Goal: Task Accomplishment & Management: Manage account settings

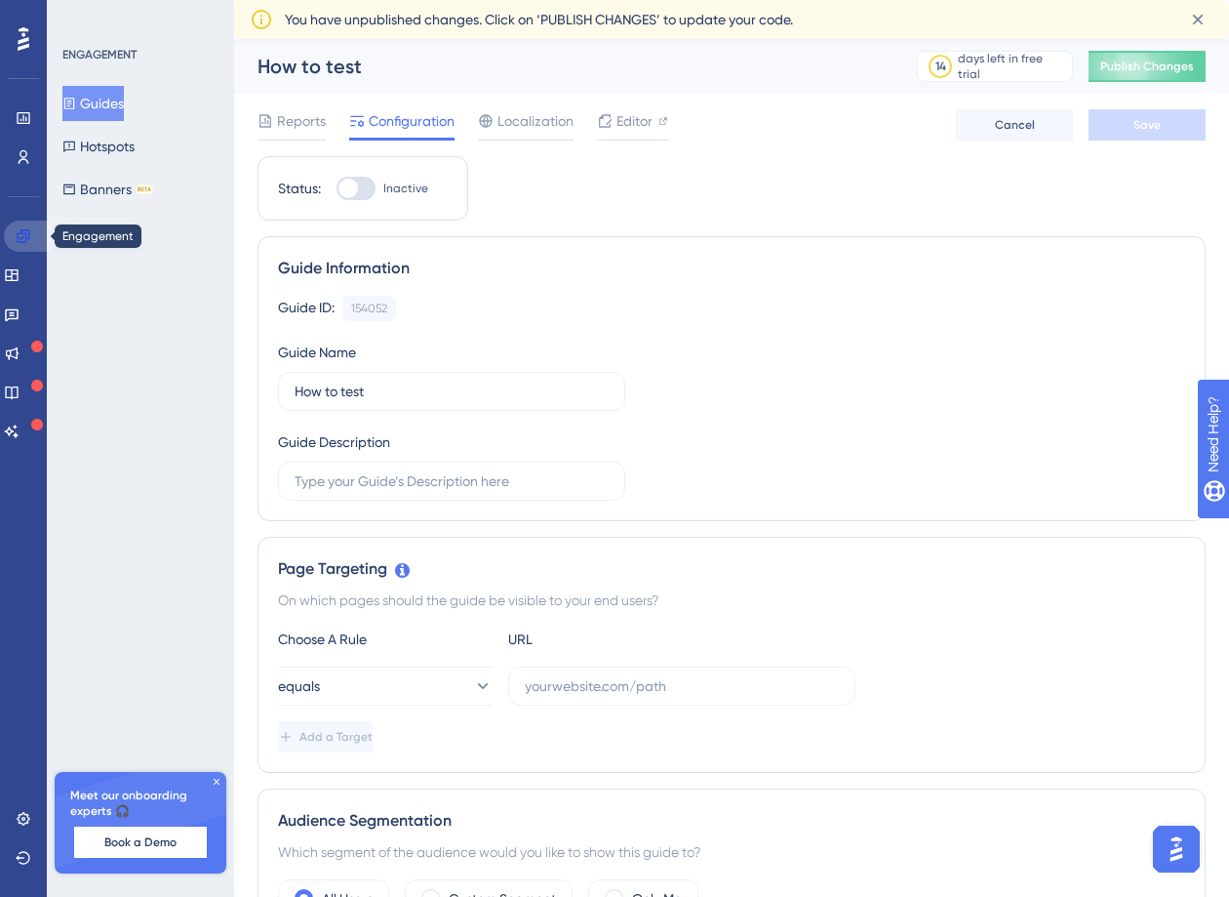
click at [32, 238] on link at bounding box center [27, 235] width 47 height 31
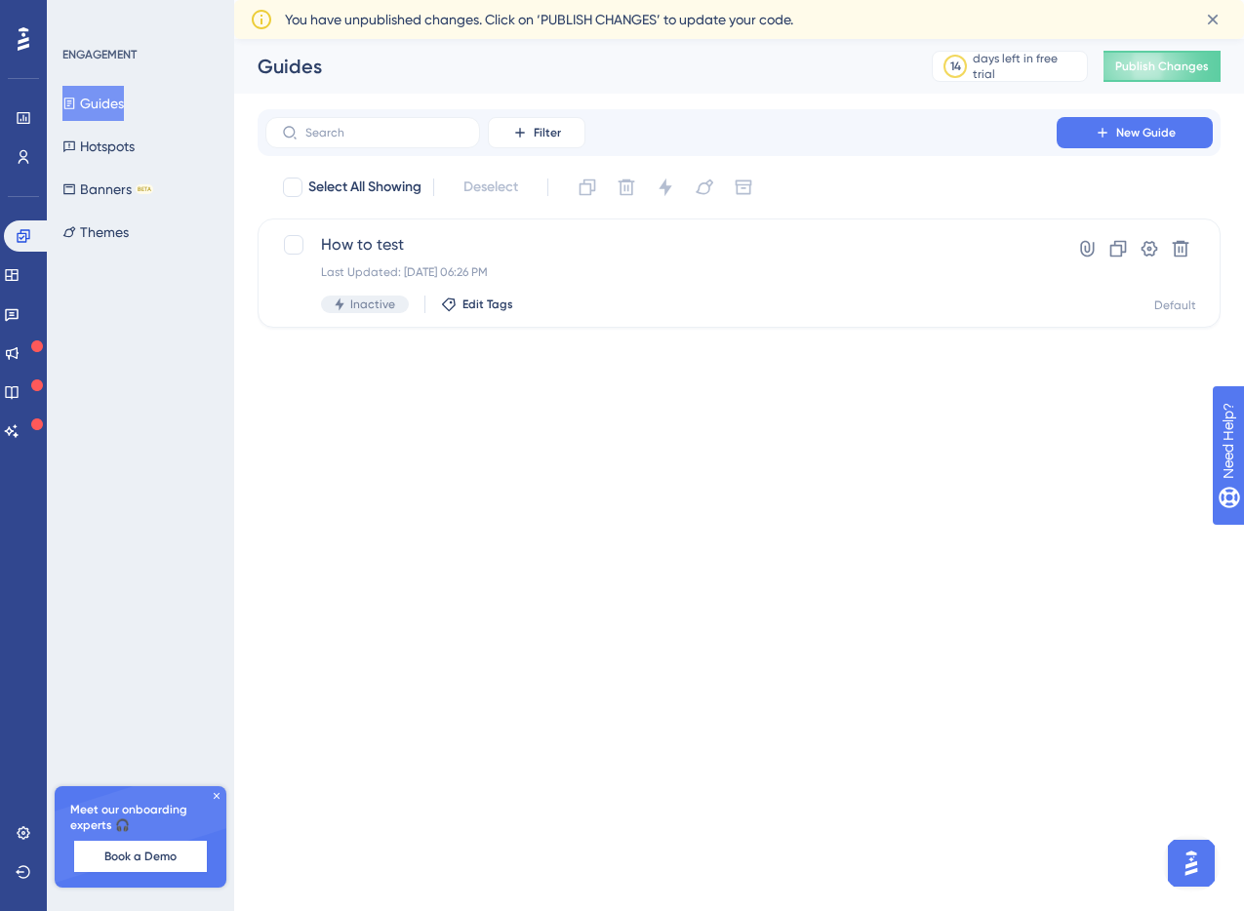
click at [12, 30] on div at bounding box center [23, 38] width 31 height 31
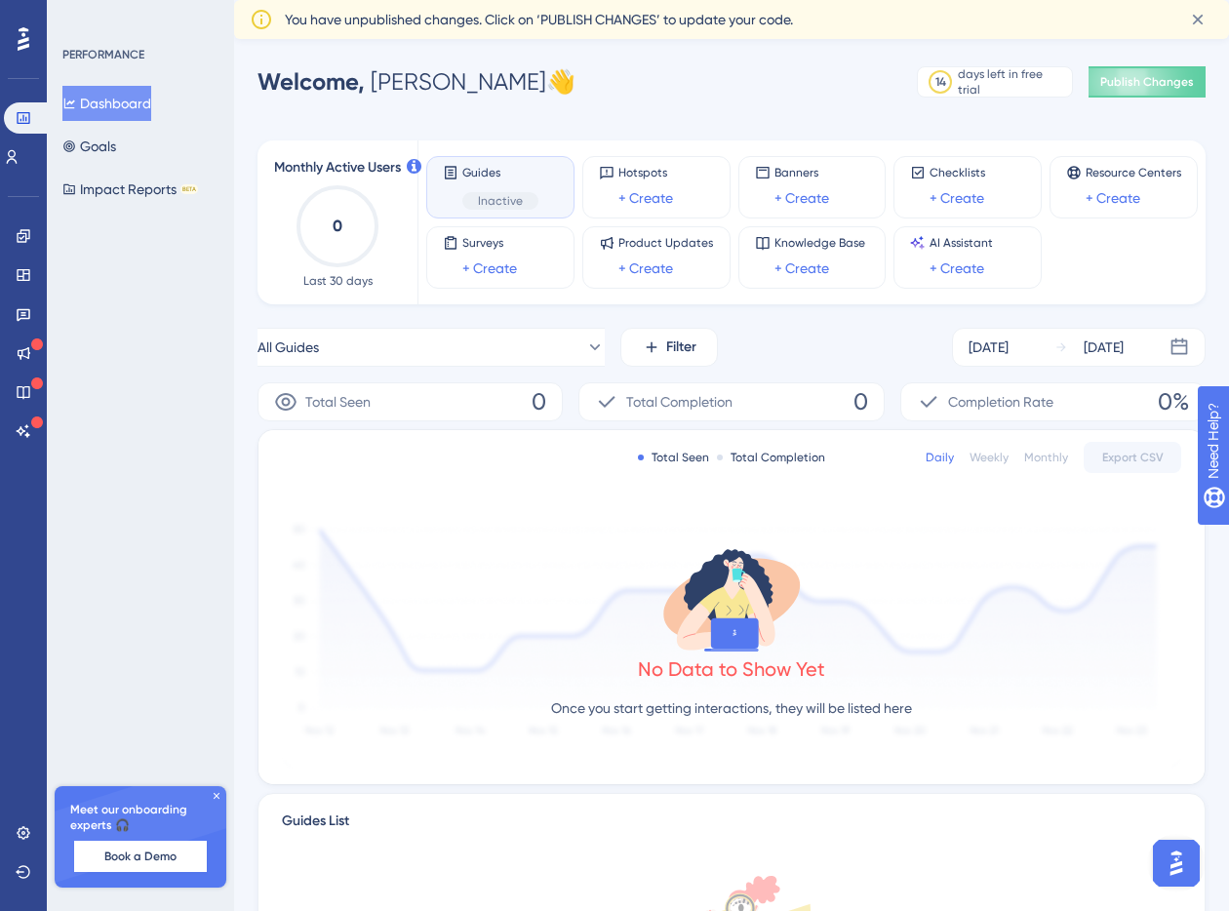
click at [29, 46] on div at bounding box center [23, 38] width 31 height 31
click at [436, 355] on button "All Guides" at bounding box center [431, 347] width 347 height 39
click at [391, 495] on button "How to test How to test Inactive Activate" at bounding box center [431, 505] width 322 height 39
click at [452, 347] on button "How to test" at bounding box center [431, 347] width 347 height 39
click at [391, 513] on button "How to test How to test Inactive Activate" at bounding box center [431, 505] width 322 height 39
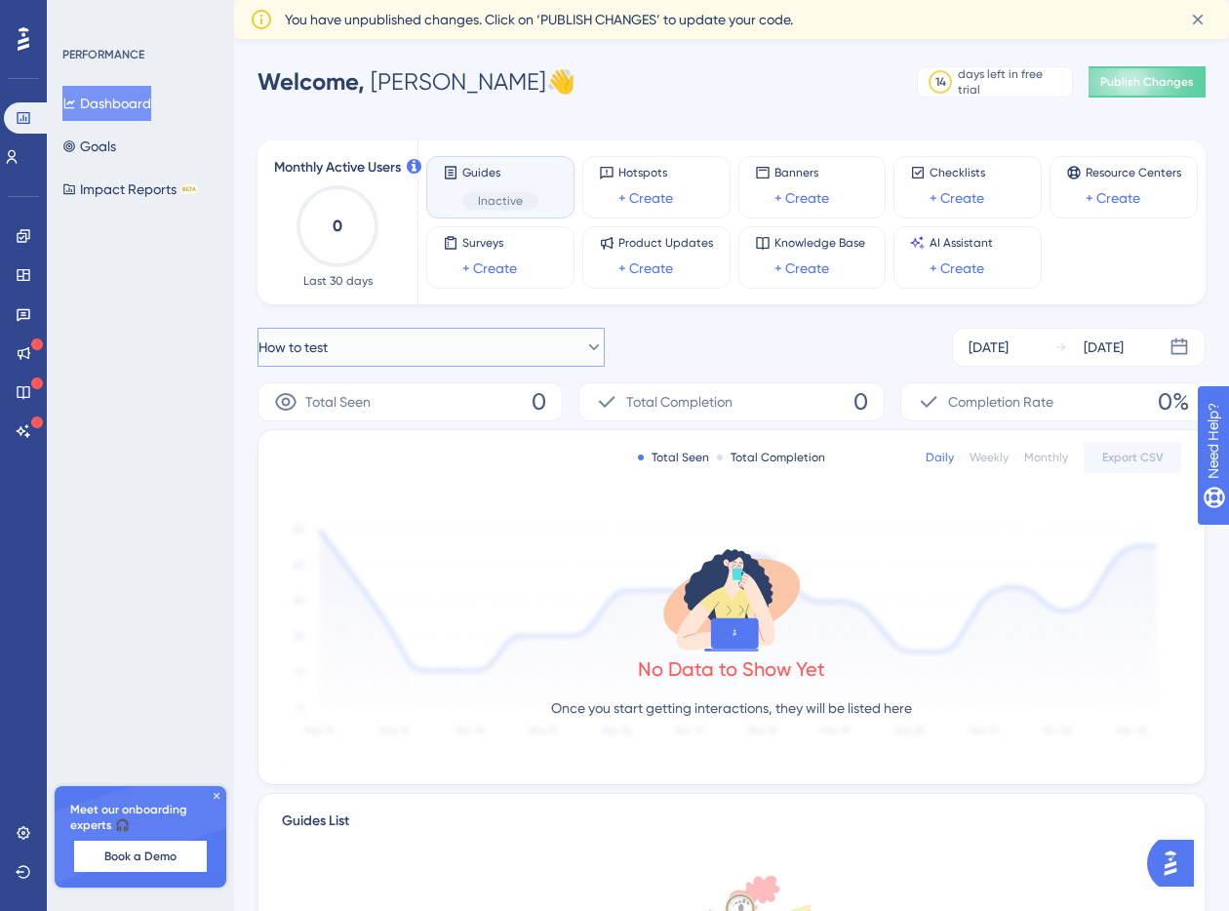
click at [429, 347] on button "How to test" at bounding box center [431, 347] width 347 height 39
click at [544, 507] on button "Activate" at bounding box center [520, 505] width 112 height 31
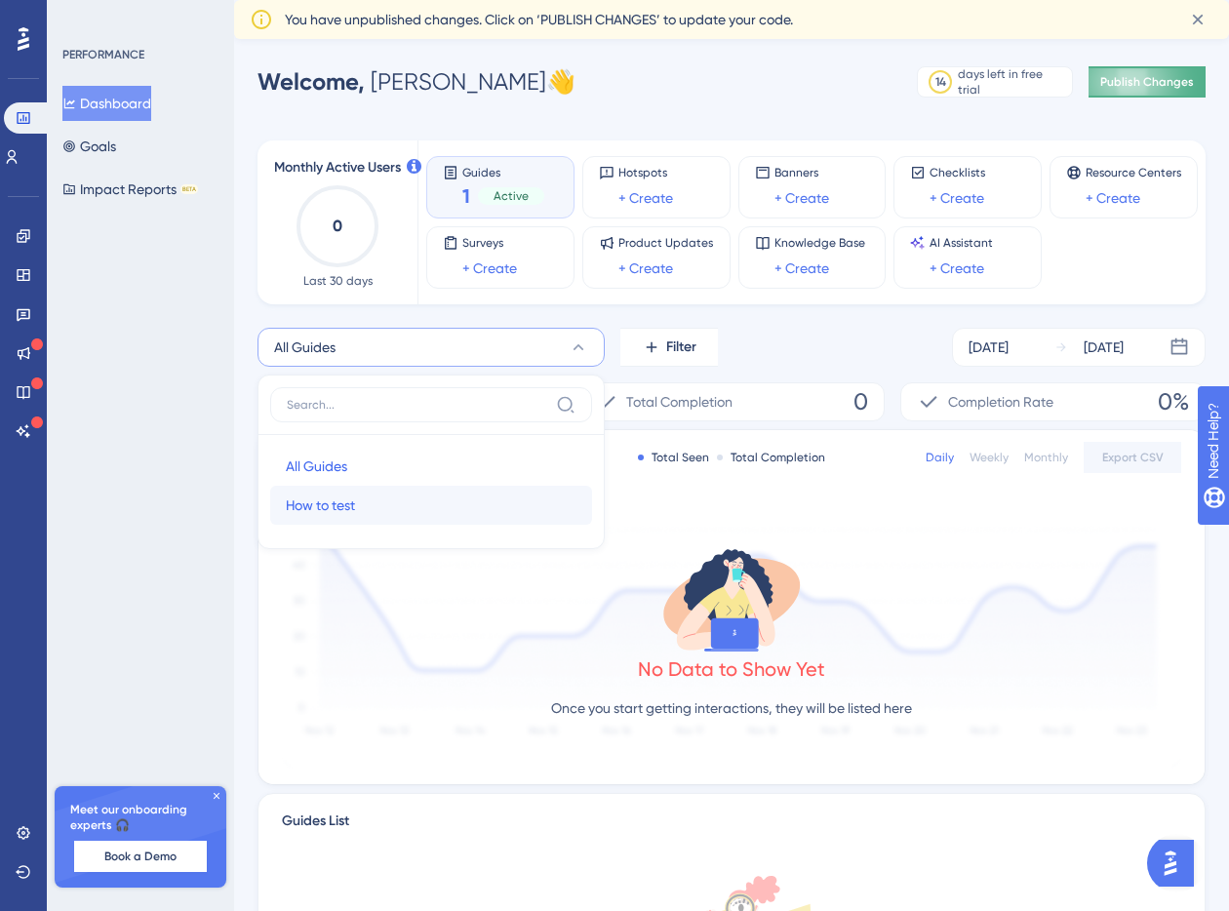
click at [1105, 78] on span "Publish Changes" at bounding box center [1147, 82] width 94 height 16
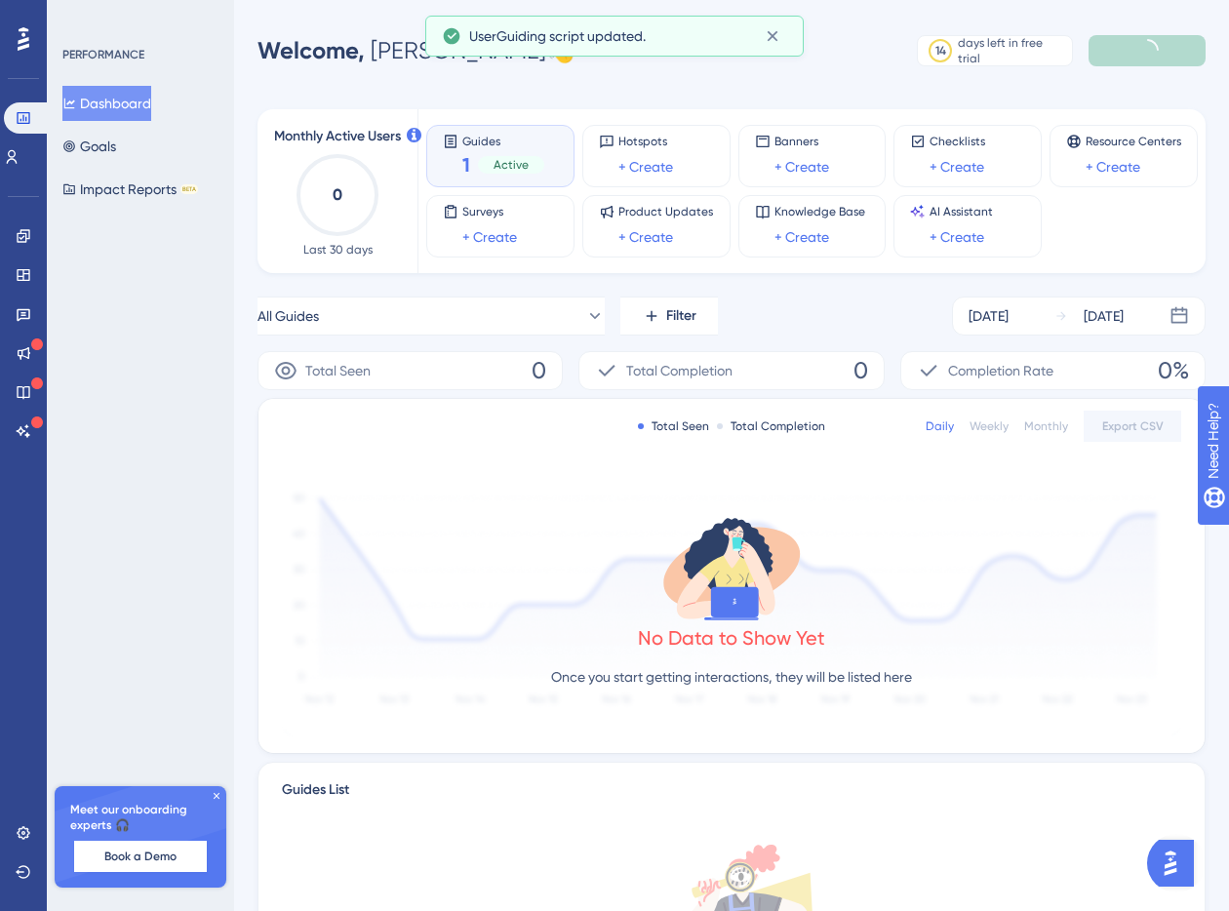
click at [499, 148] on div "Guides 1 Active" at bounding box center [503, 156] width 82 height 45
click at [512, 103] on div "Monthly Active Users 0 Last 30 days Guides 1 Active Hotspots + Create Banners +…" at bounding box center [732, 626] width 948 height 1081
click at [515, 163] on span "Active" at bounding box center [511, 165] width 35 height 16
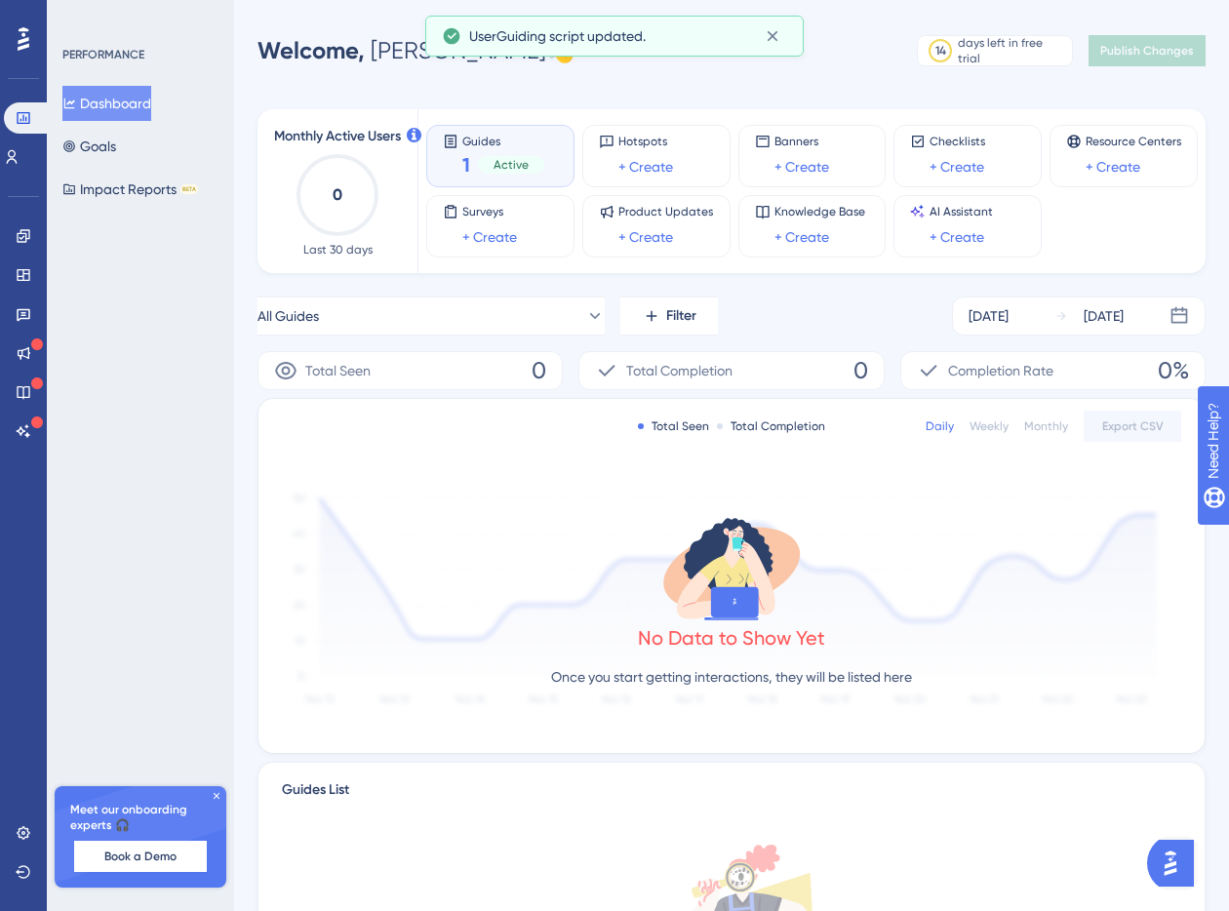
click at [495, 167] on span "Active" at bounding box center [511, 165] width 35 height 16
click at [31, 46] on div at bounding box center [23, 38] width 31 height 31
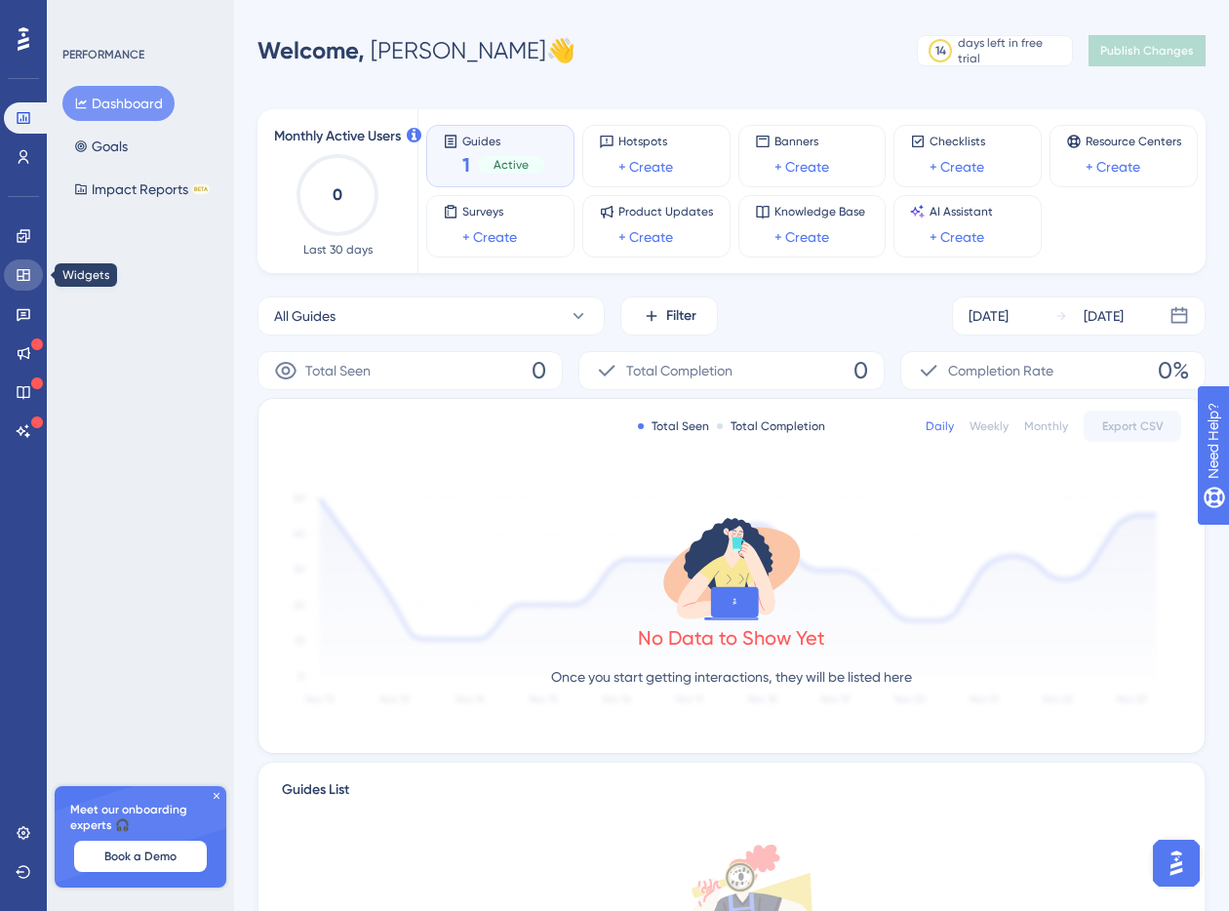
click at [22, 283] on link at bounding box center [23, 275] width 39 height 31
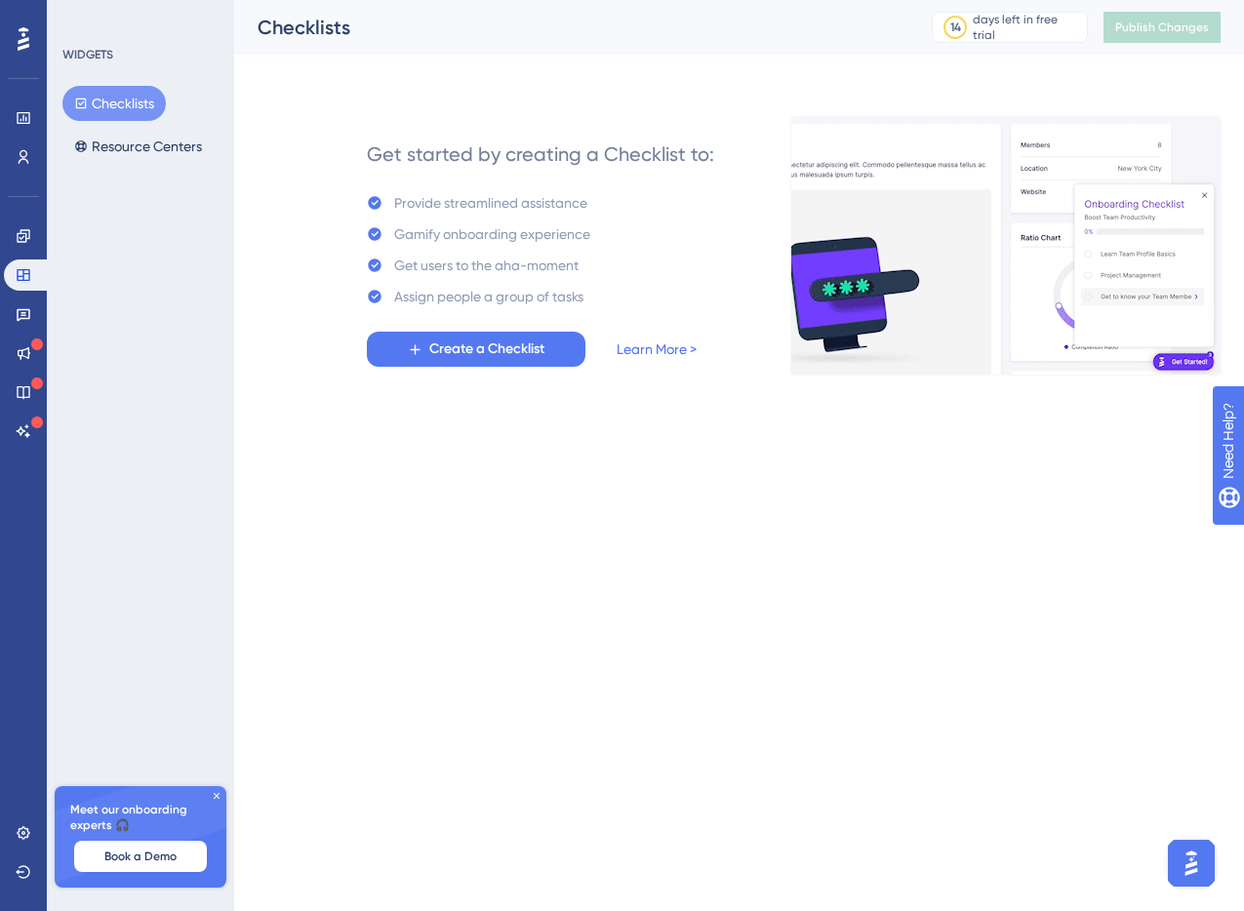
click at [452, 416] on html "Performance Users Engagement Widgets Feedback Product Updates Knowledge Base AI…" at bounding box center [622, 218] width 1244 height 437
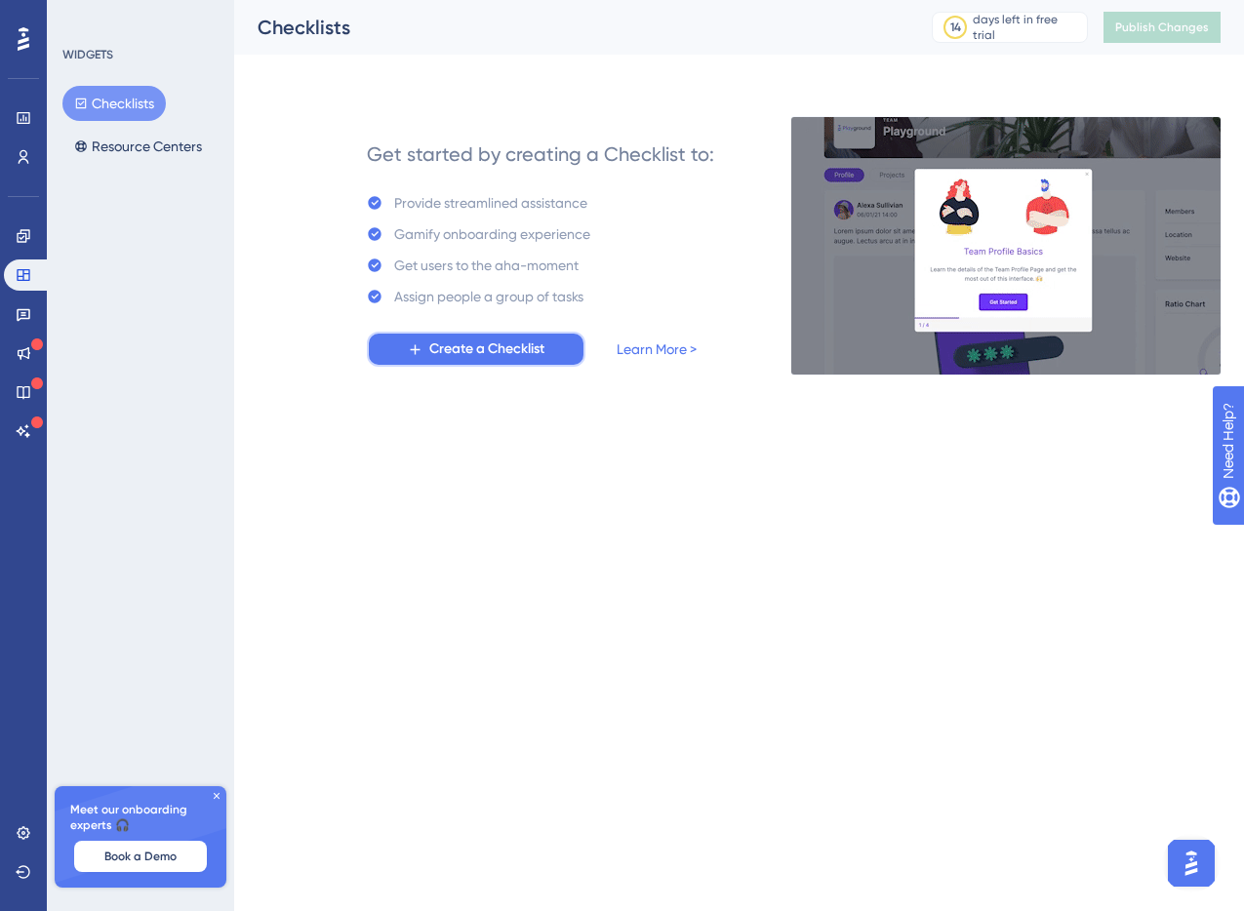
click at [473, 356] on span "Create a Checklist" at bounding box center [486, 349] width 115 height 23
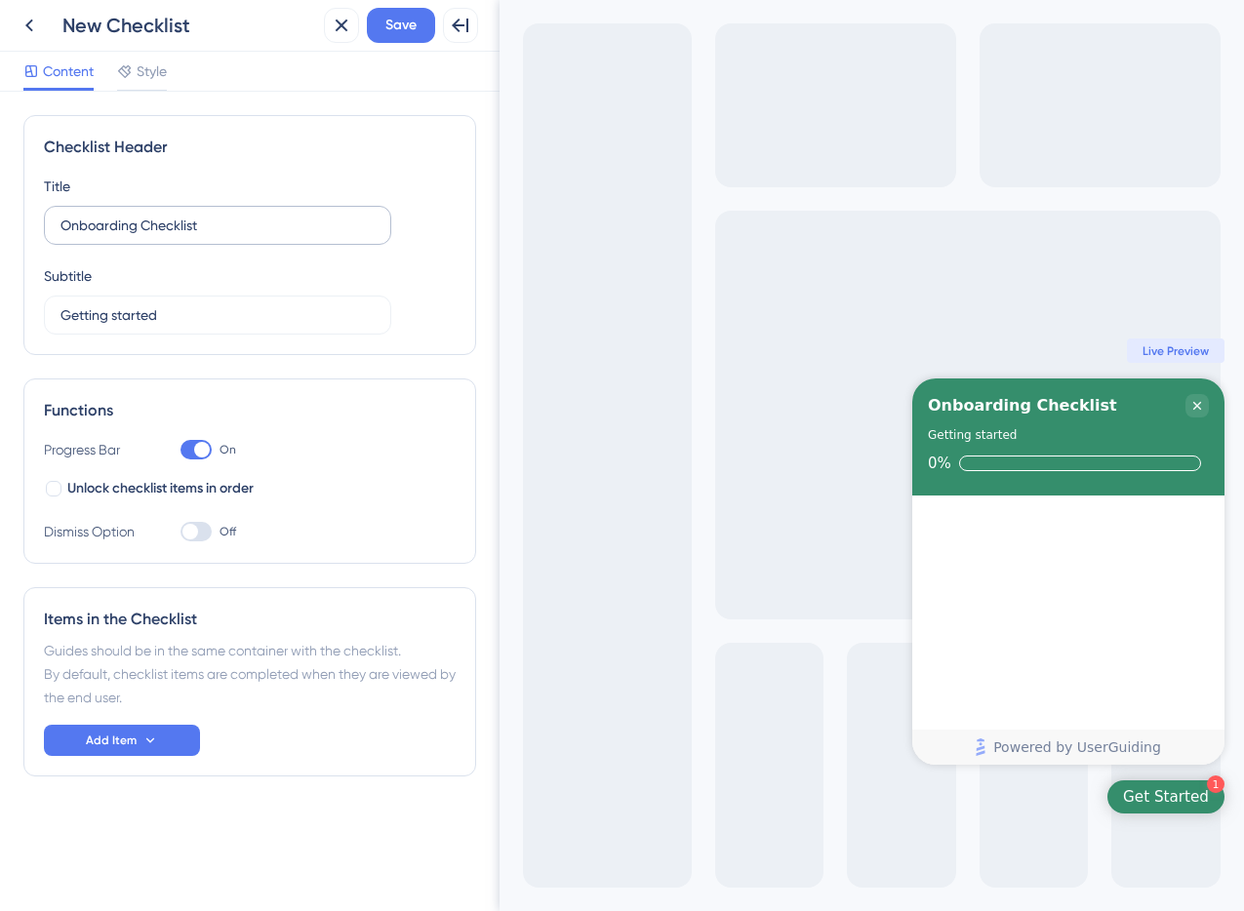
click at [268, 242] on label "Onboarding Checklist" at bounding box center [217, 225] width 347 height 39
click at [268, 236] on input "Onboarding Checklist" at bounding box center [217, 225] width 314 height 21
click at [268, 242] on label "Onboarding Checklist" at bounding box center [217, 225] width 347 height 39
click at [268, 236] on input "Onboarding Checklist" at bounding box center [217, 225] width 314 height 21
click at [268, 242] on label "Onboarding Checklist" at bounding box center [217, 225] width 347 height 39
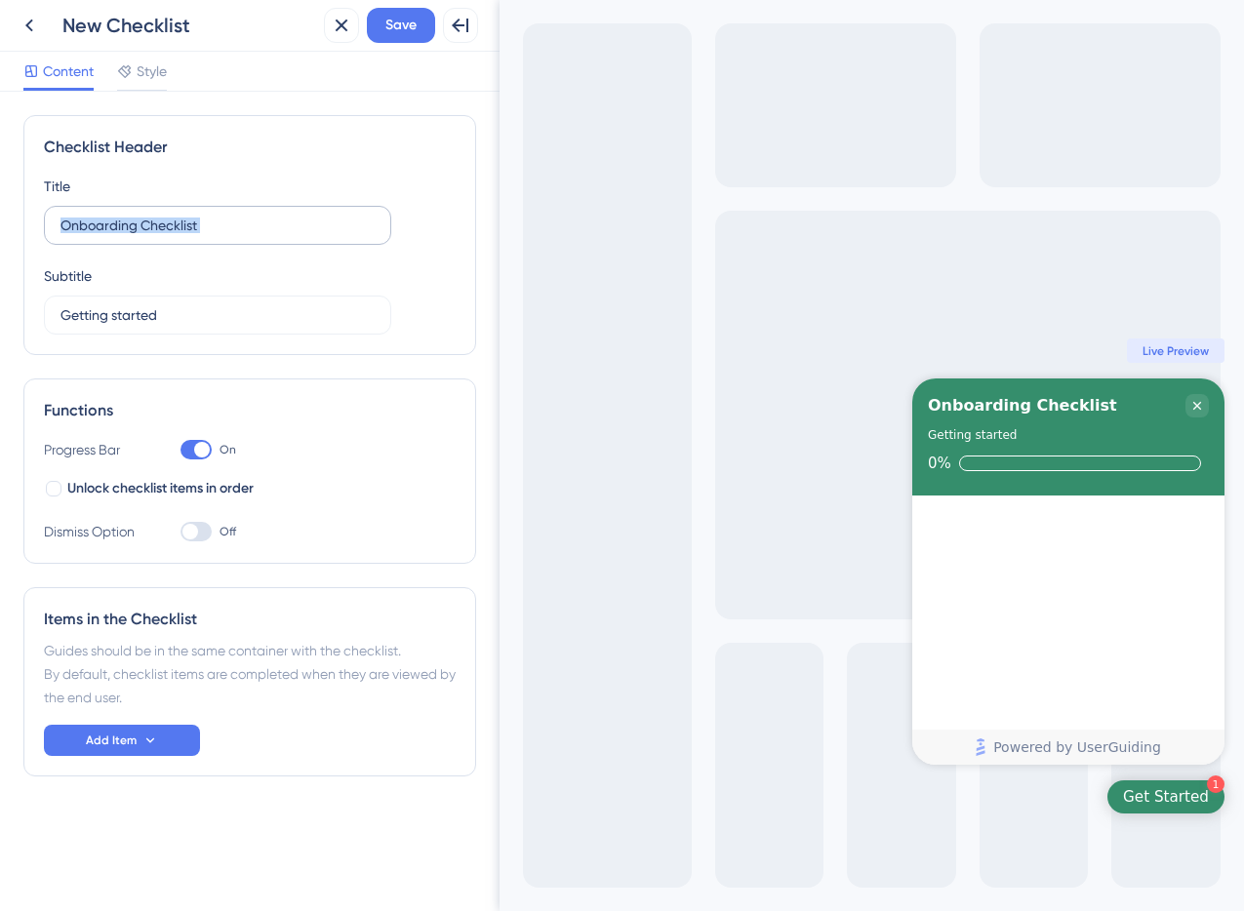
click at [268, 236] on input "Onboarding Checklist" at bounding box center [217, 225] width 314 height 21
click at [251, 225] on input "Onboarding Checklist" at bounding box center [217, 225] width 314 height 21
click at [346, 281] on div "Subtitle Getting started" at bounding box center [217, 299] width 347 height 70
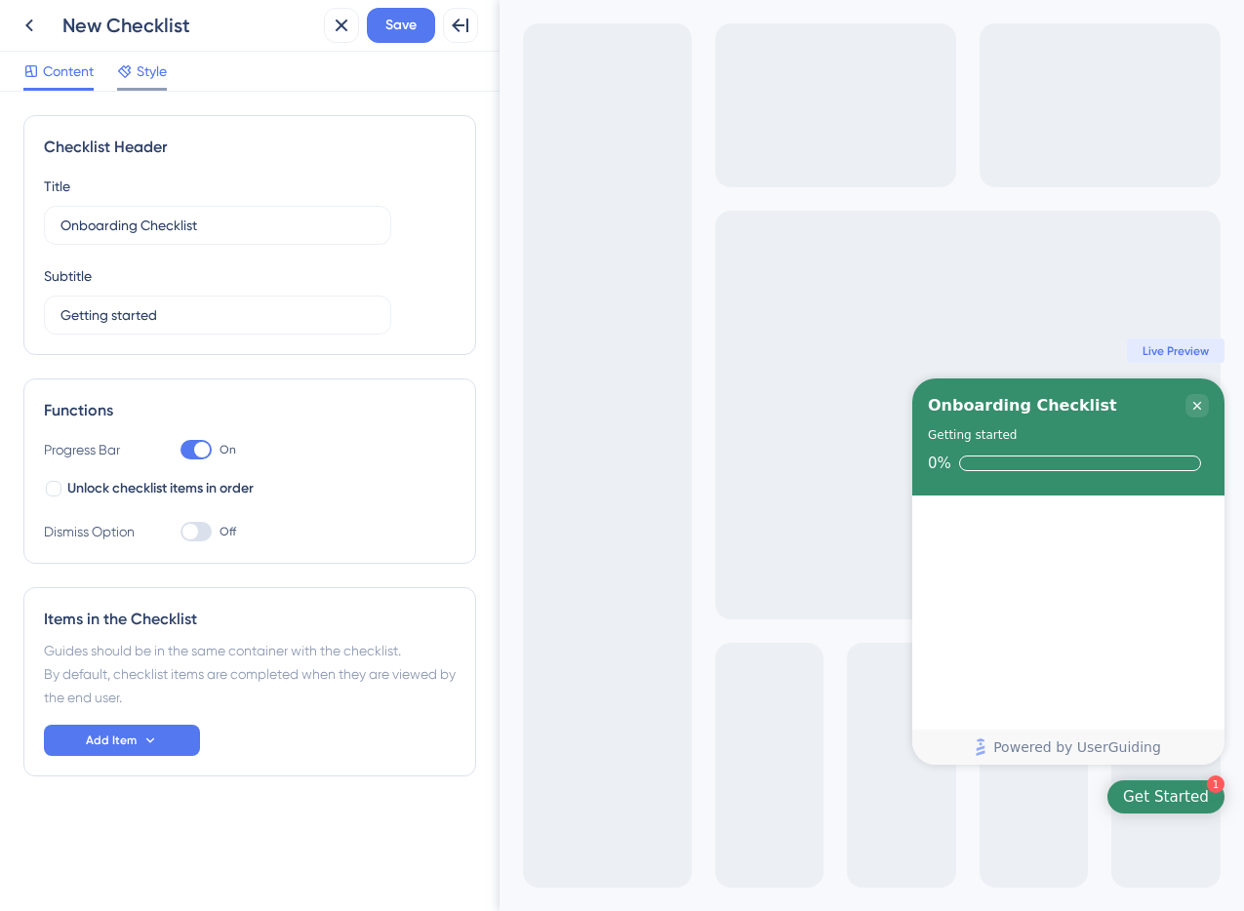
click at [141, 77] on span "Style" at bounding box center [152, 71] width 30 height 23
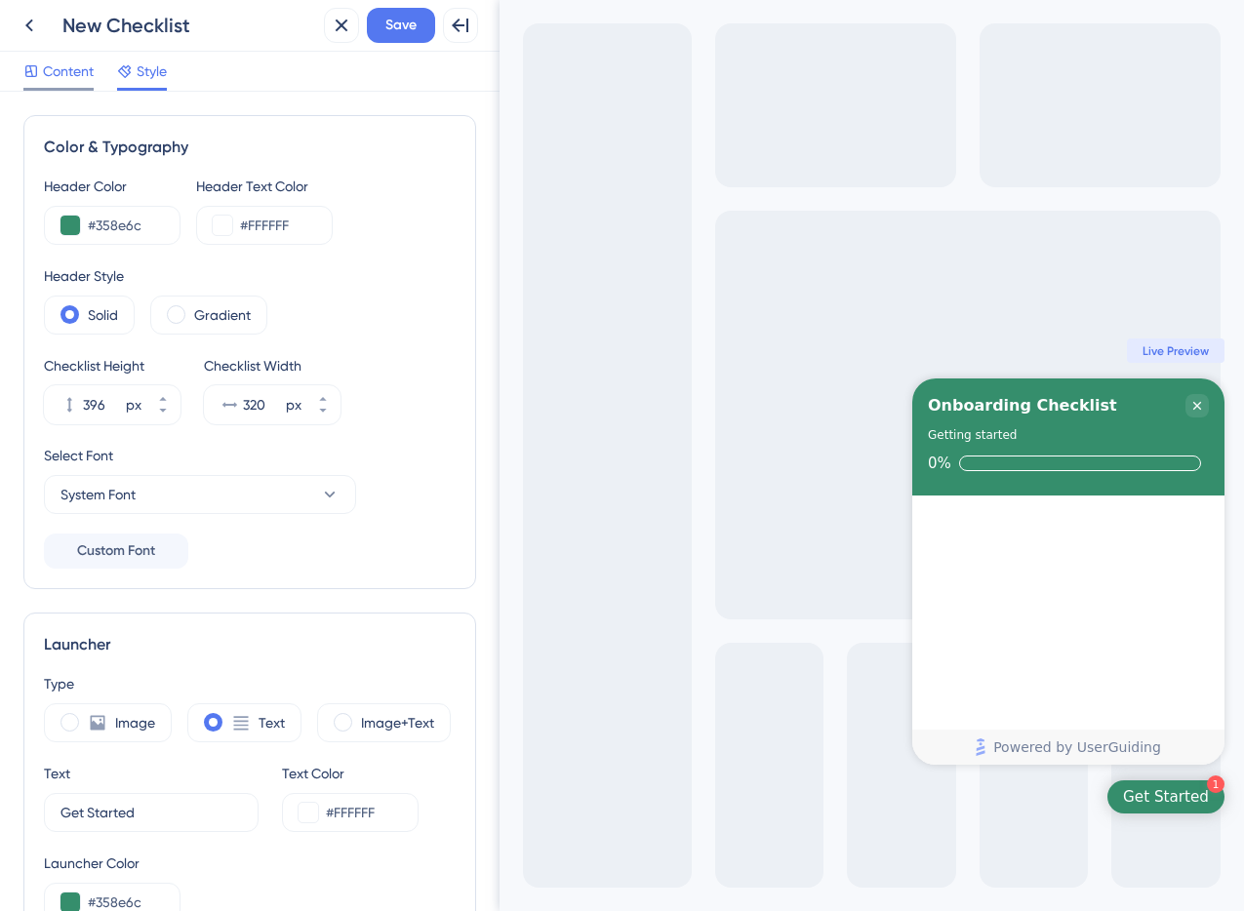
click at [57, 76] on span "Content" at bounding box center [68, 71] width 51 height 23
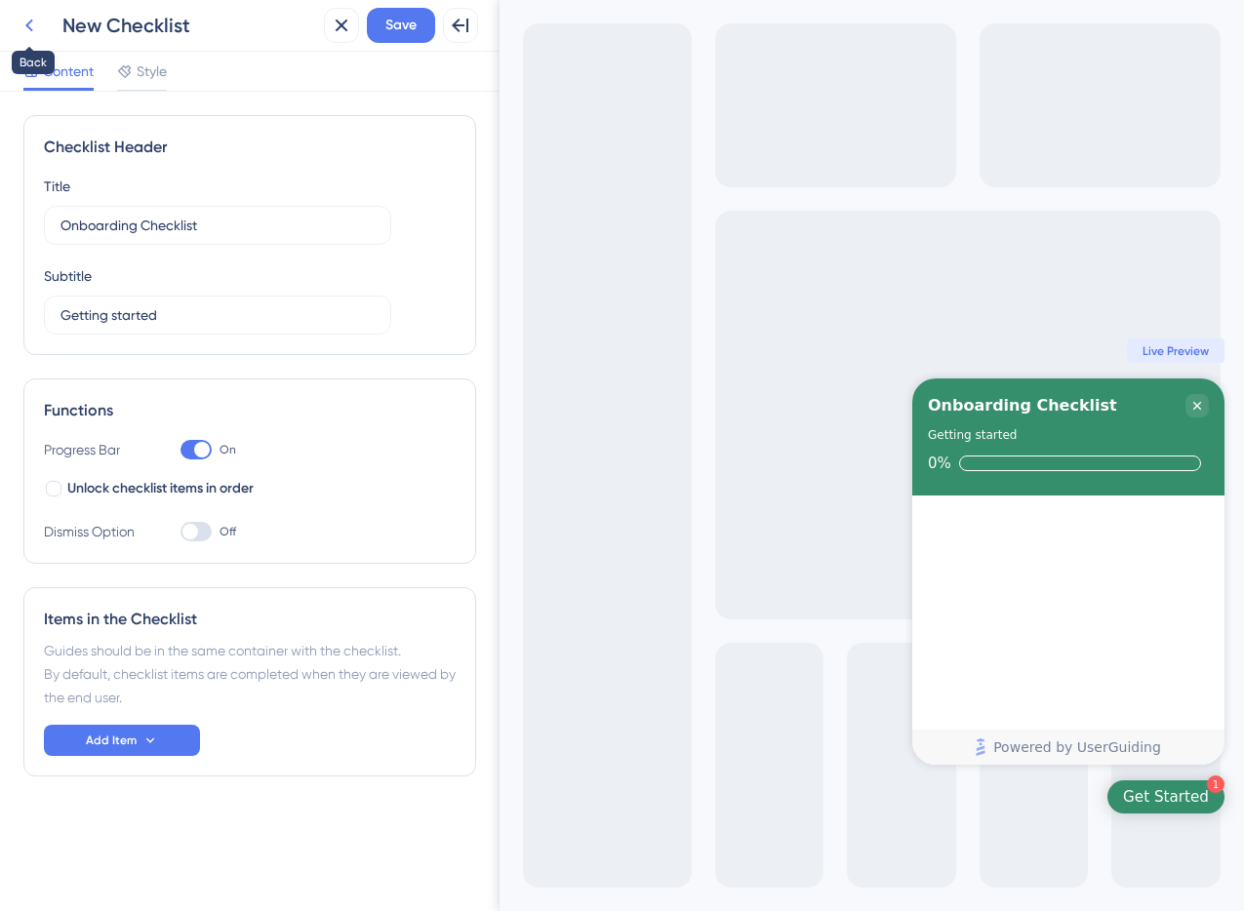
click at [23, 27] on icon at bounding box center [29, 25] width 23 height 23
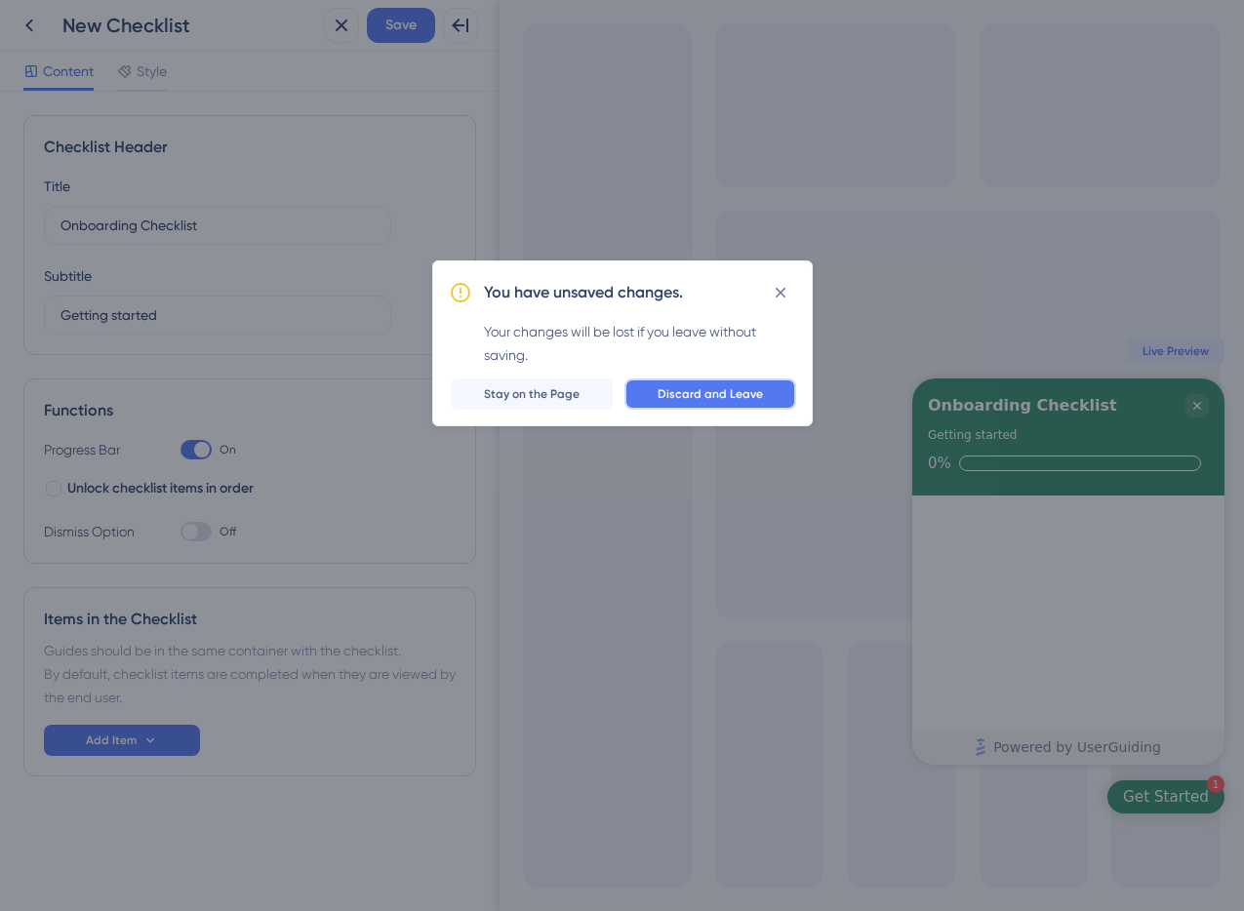
click at [686, 382] on button "Discard and Leave" at bounding box center [710, 394] width 172 height 31
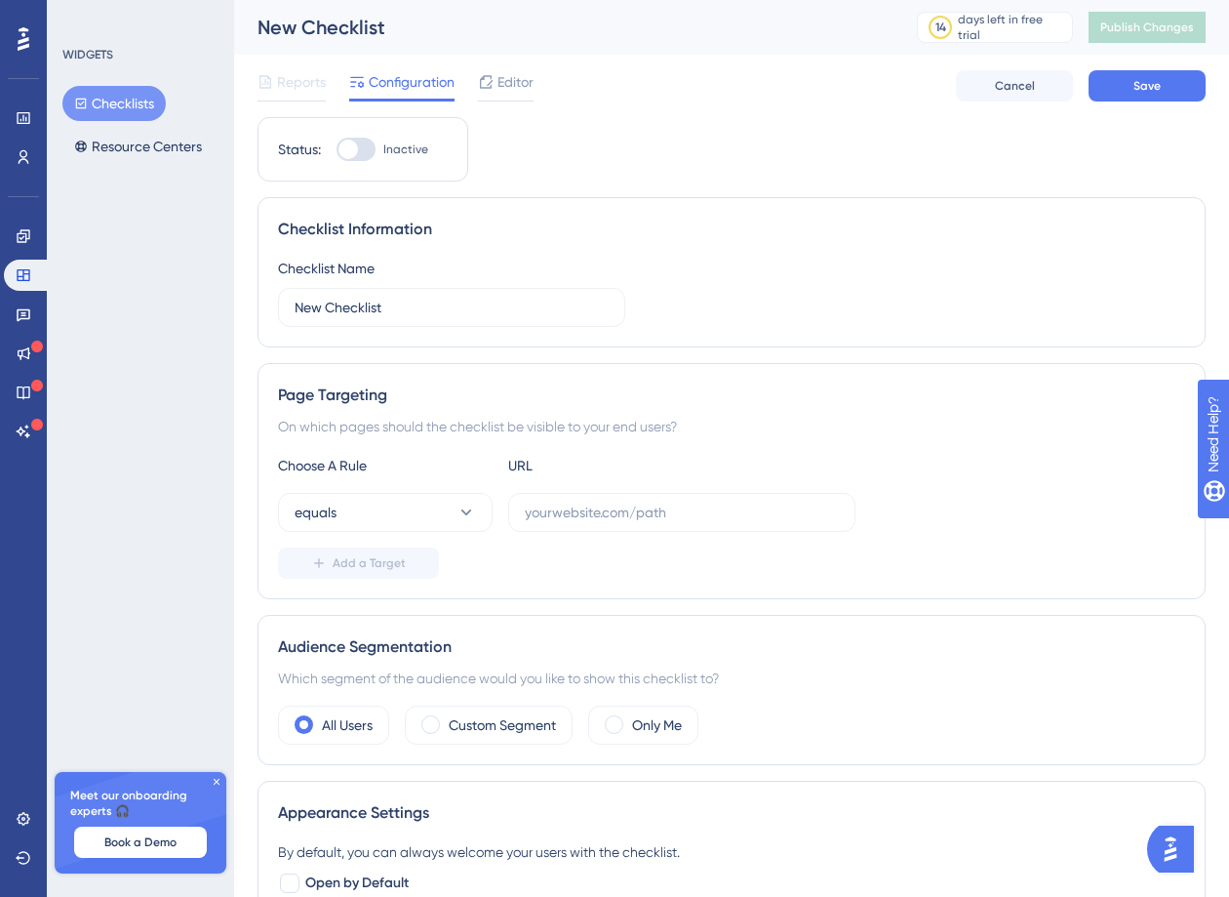
click at [310, 90] on span "Reports" at bounding box center [301, 81] width 49 height 23
click at [142, 108] on button "Checklists" at bounding box center [113, 103] width 103 height 35
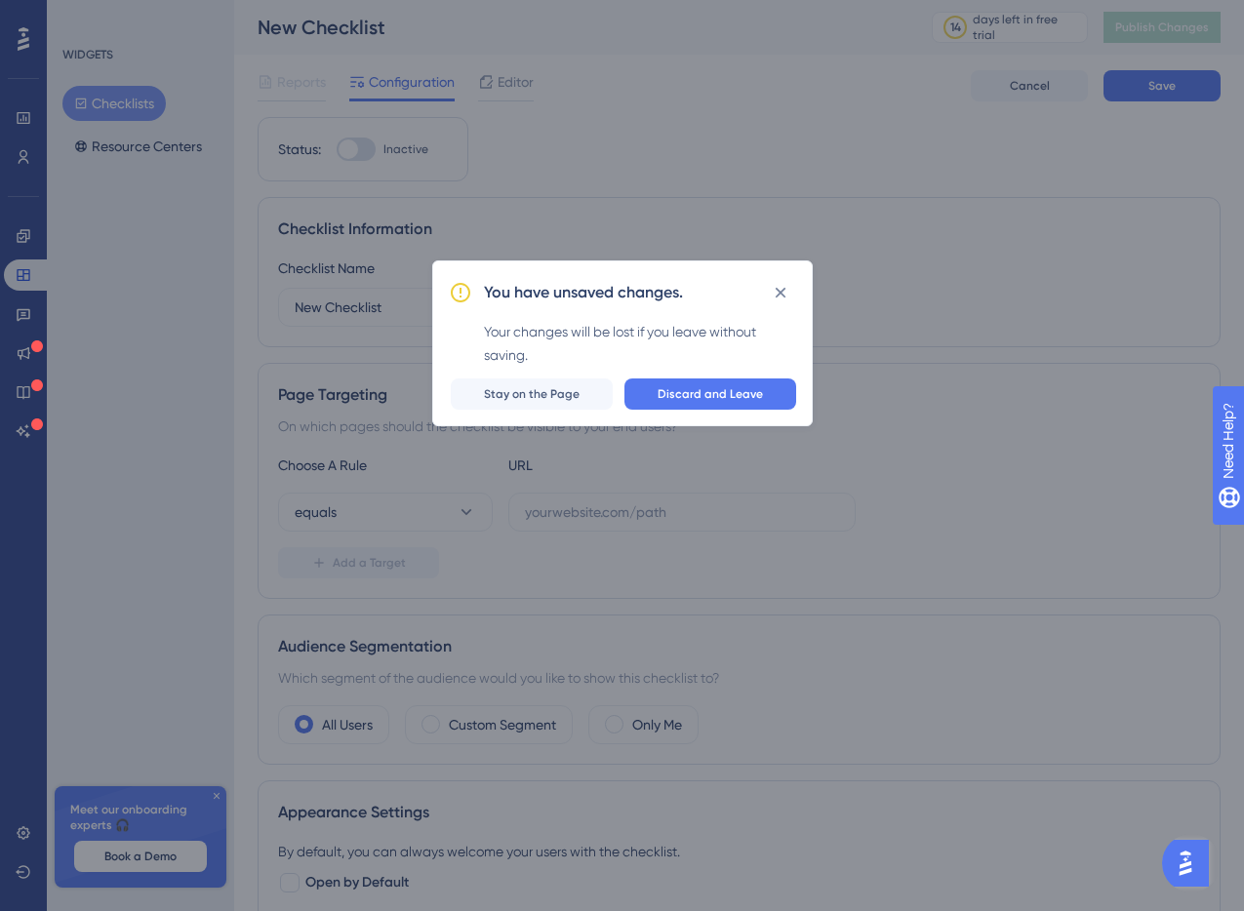
click at [775, 310] on div "You have unsaved changes. Your changes will be lost if you leave without saving…" at bounding box center [622, 343] width 380 height 166
click at [779, 299] on icon at bounding box center [781, 293] width 20 height 20
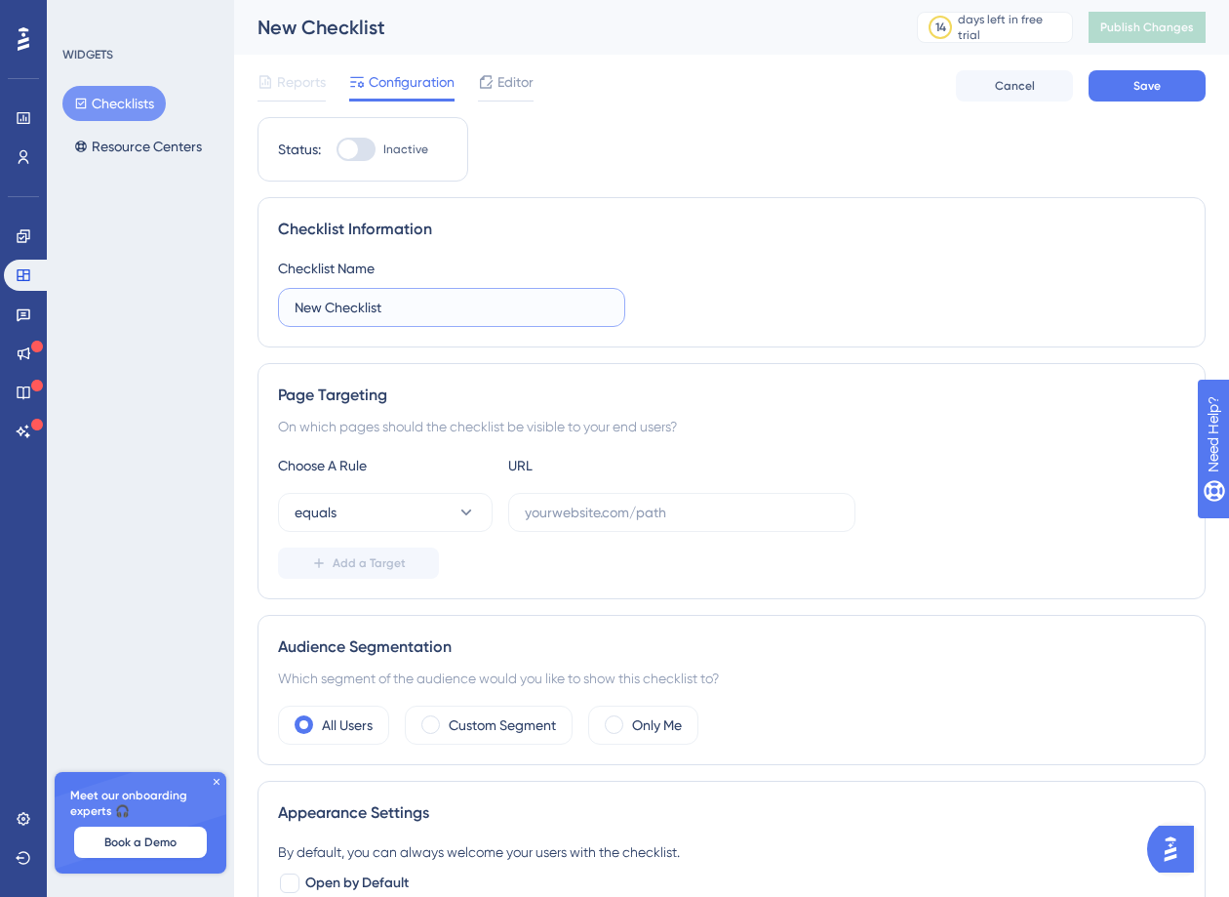
click at [390, 316] on input "New Checklist" at bounding box center [452, 307] width 314 height 21
click at [393, 313] on input "New Checklist" at bounding box center [452, 307] width 314 height 21
type input "F"
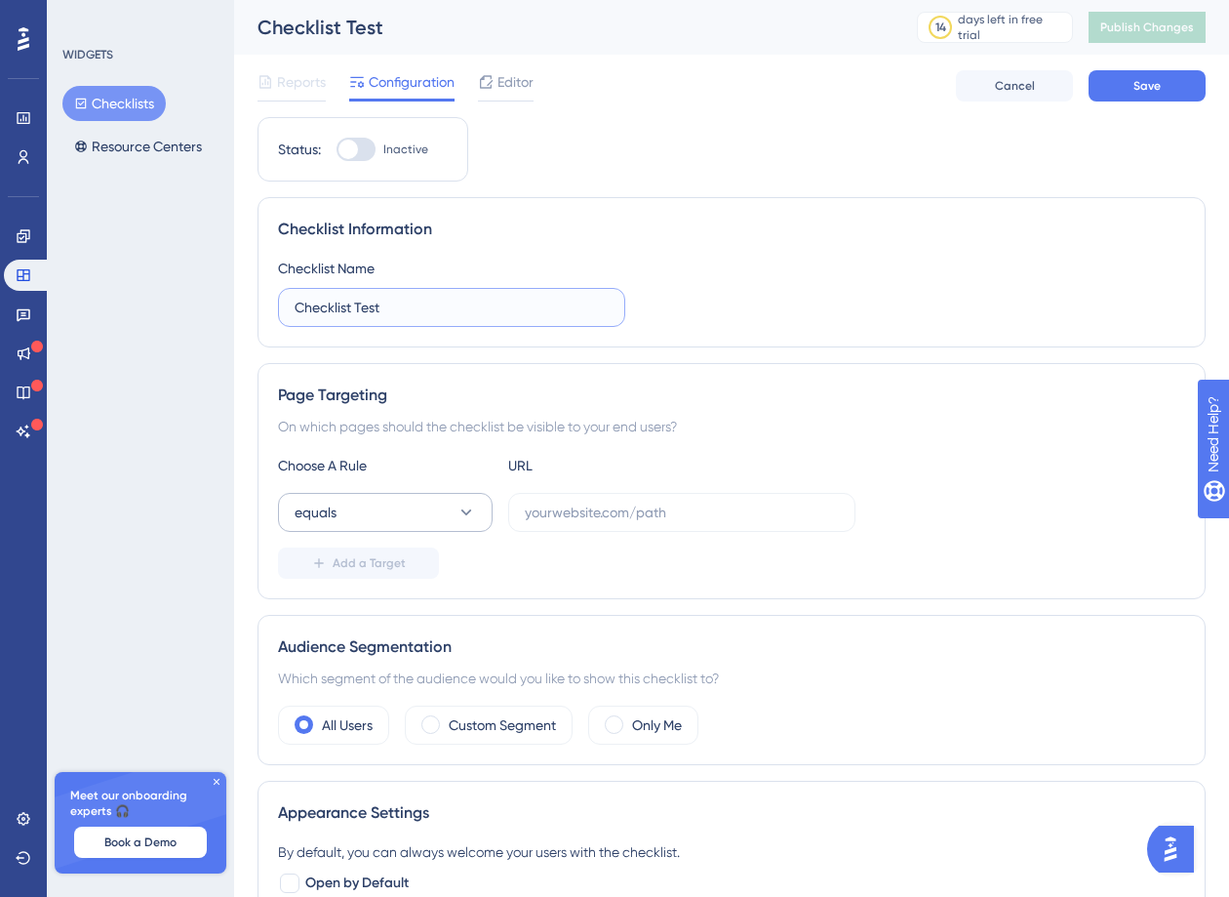
type input "Checklist Test"
click at [400, 502] on button "equals" at bounding box center [385, 512] width 215 height 39
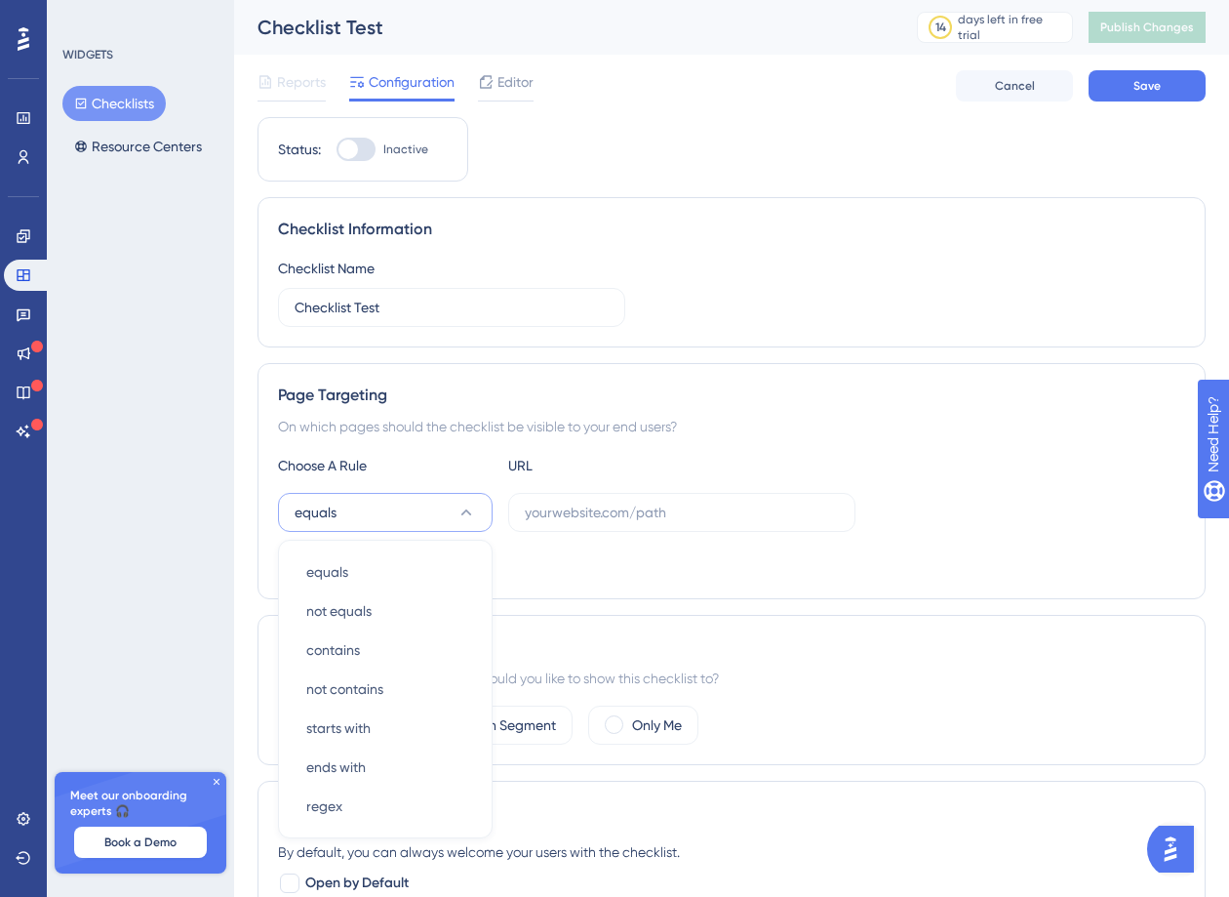
scroll to position [237, 0]
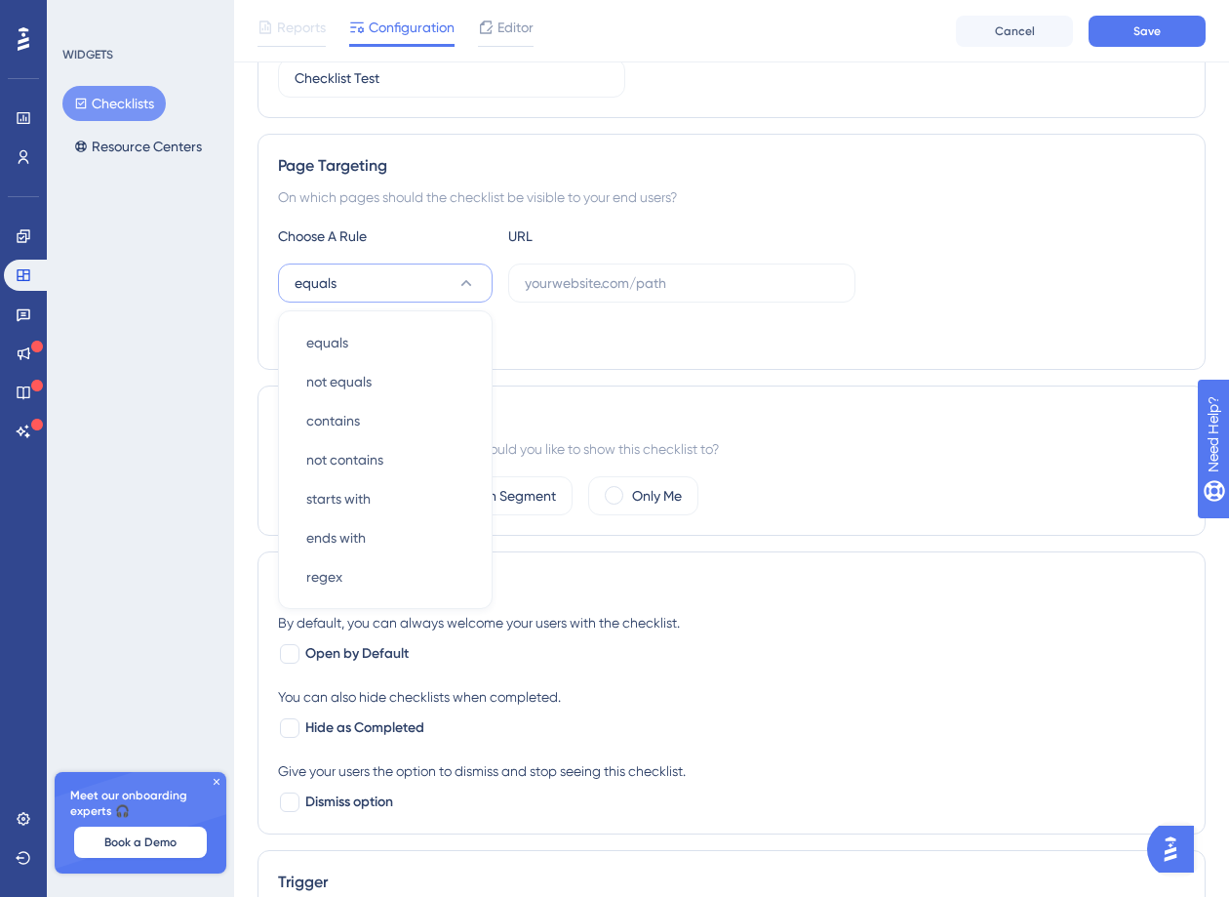
click at [670, 347] on div "Add a Target" at bounding box center [731, 333] width 907 height 31
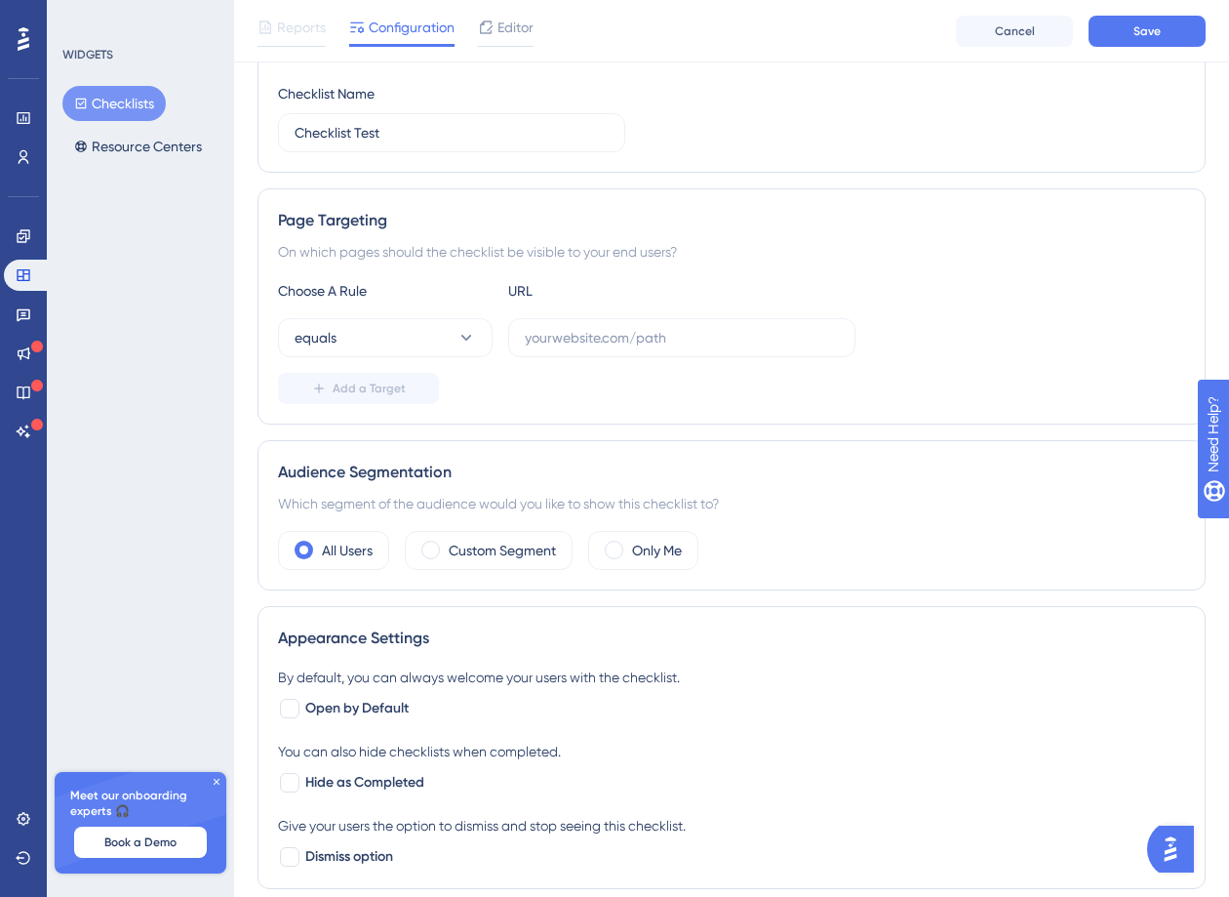
scroll to position [170, 0]
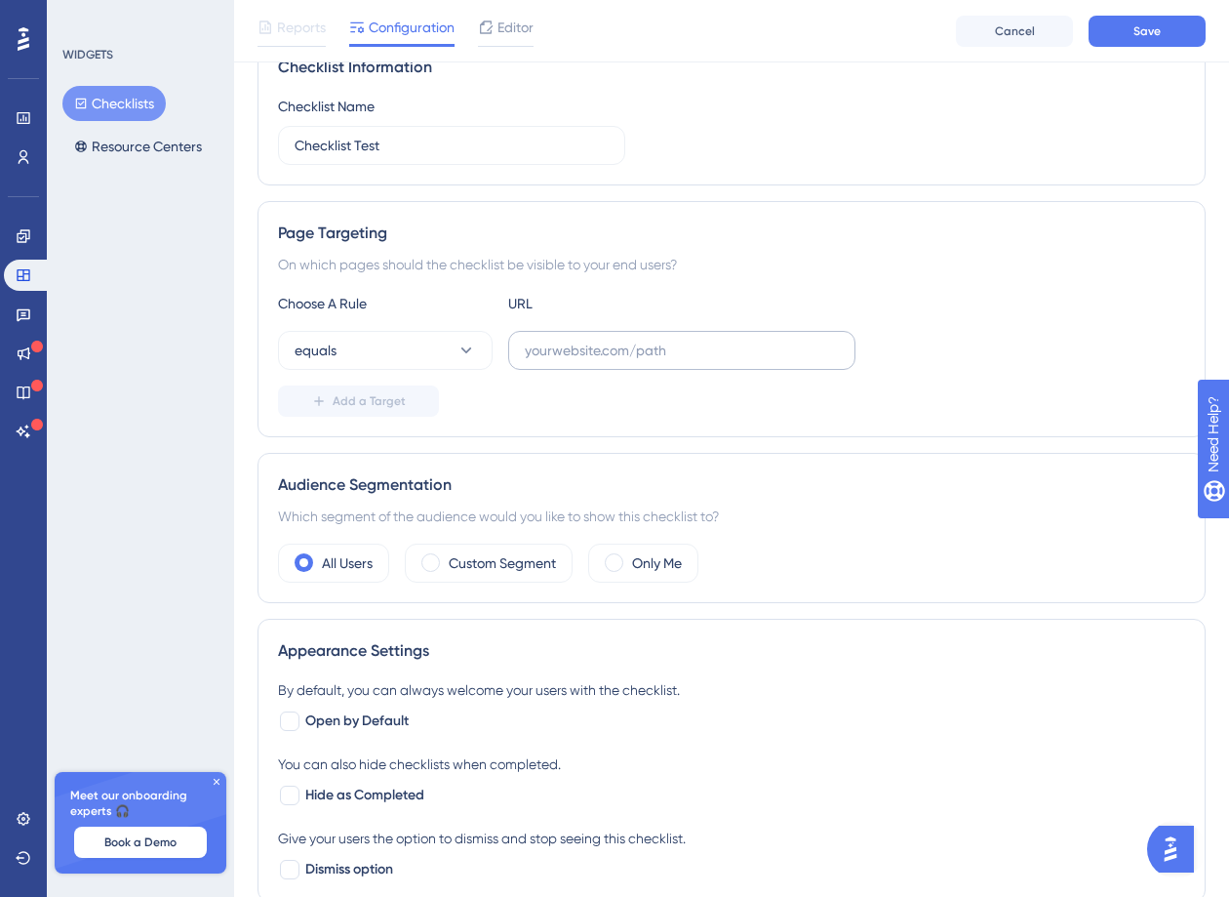
click at [606, 368] on label at bounding box center [681, 350] width 347 height 39
click at [606, 361] on input "text" at bounding box center [682, 350] width 314 height 21
click at [604, 359] on input "text" at bounding box center [682, 350] width 314 height 21
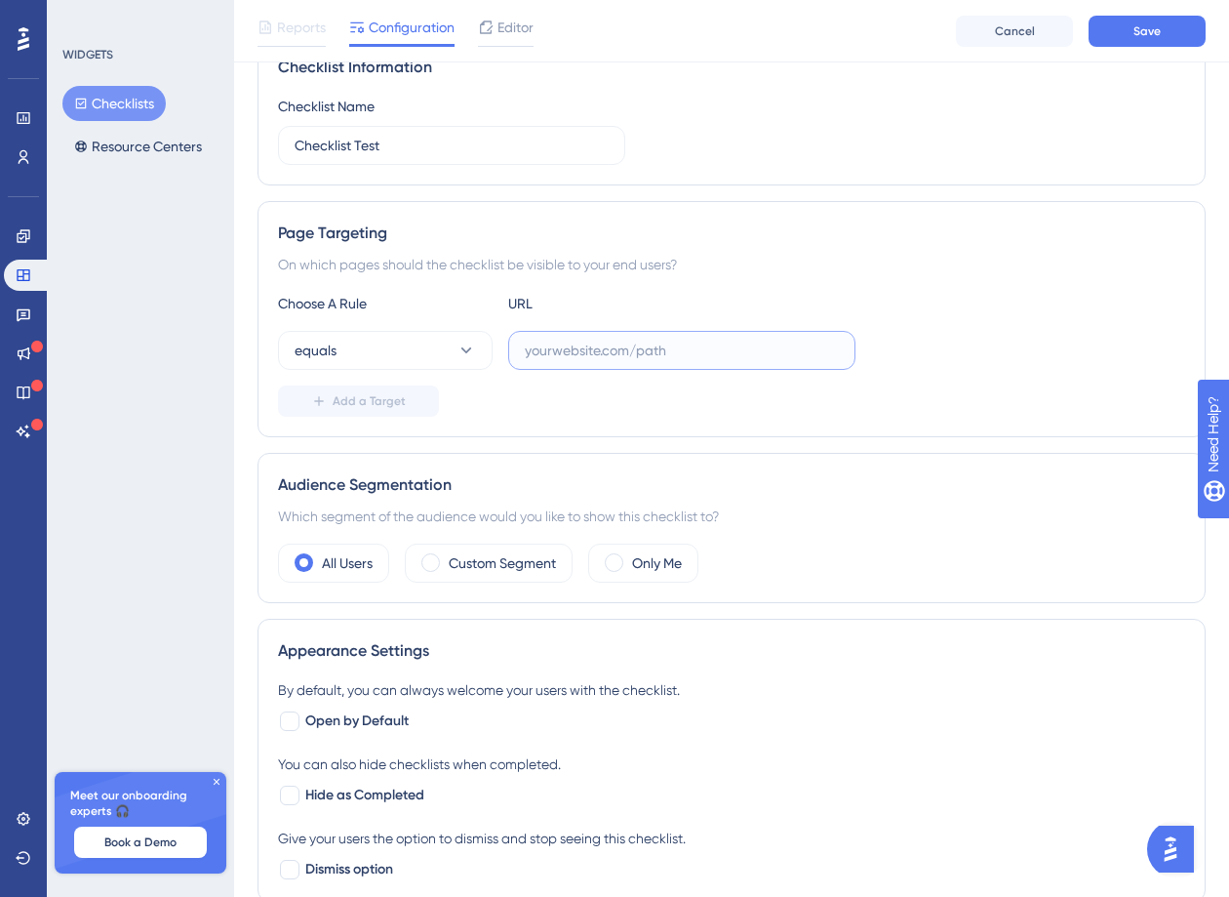
click at [604, 359] on input "text" at bounding box center [682, 350] width 314 height 21
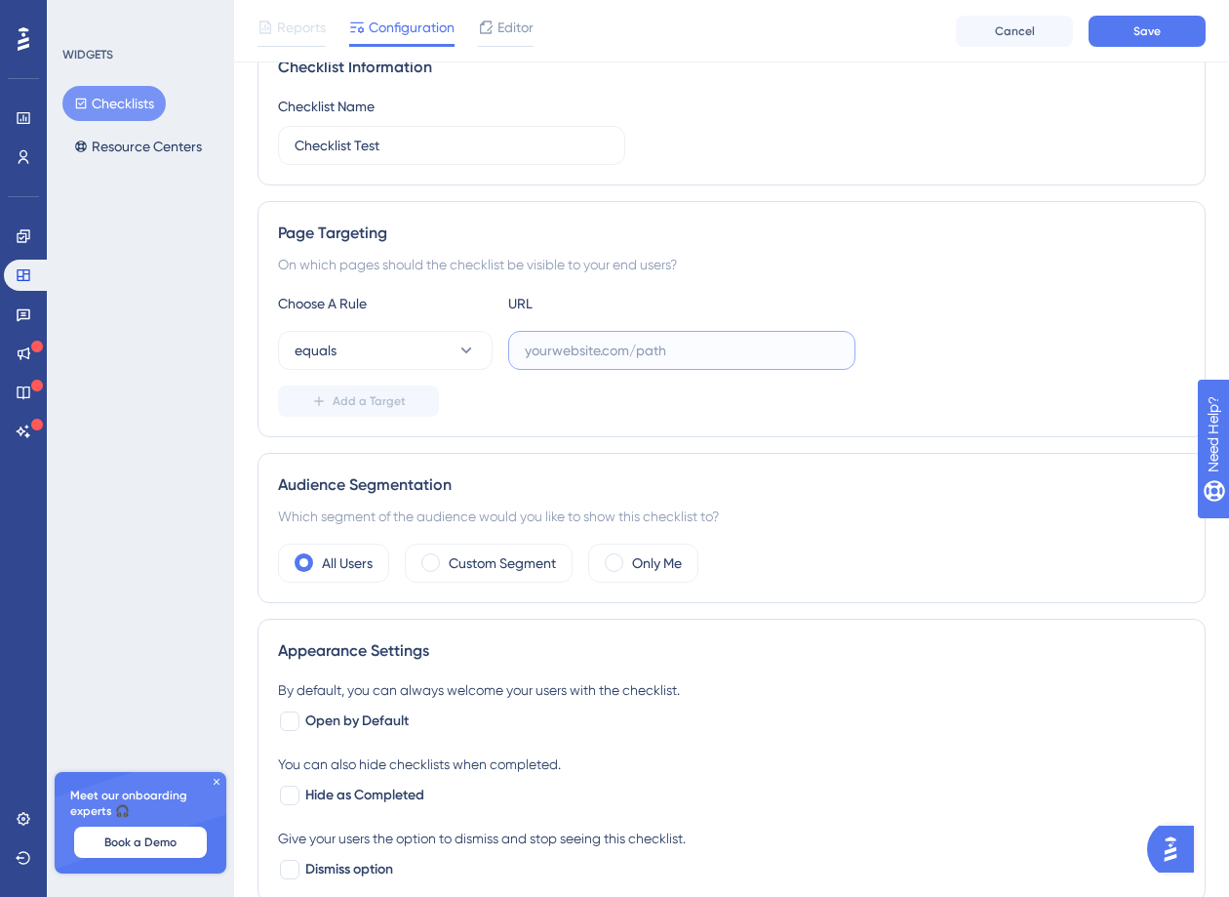
click at [604, 359] on input "text" at bounding box center [682, 350] width 314 height 21
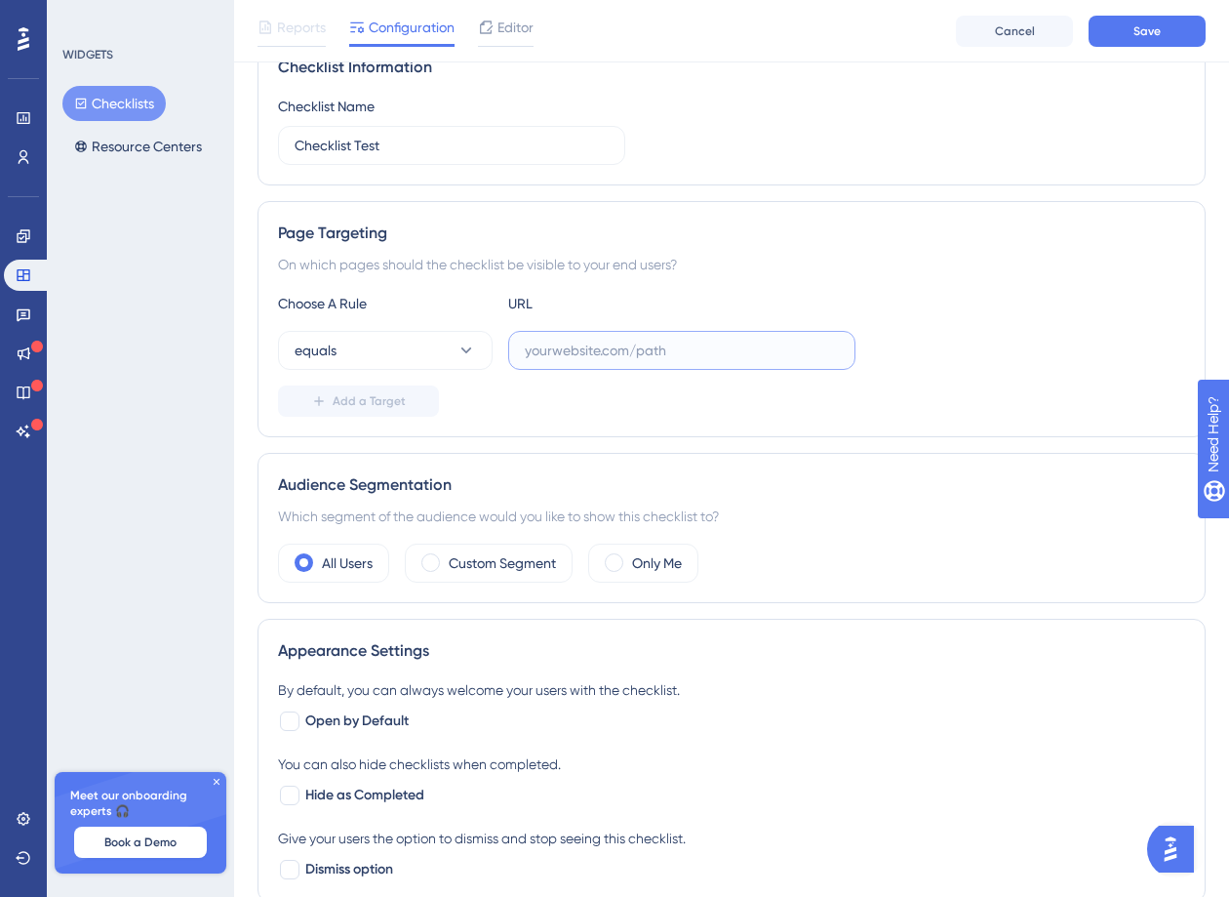
click at [604, 359] on input "text" at bounding box center [682, 350] width 314 height 21
click at [628, 343] on input "text" at bounding box center [682, 350] width 314 height 21
paste input "[URL][DOMAIN_NAME]"
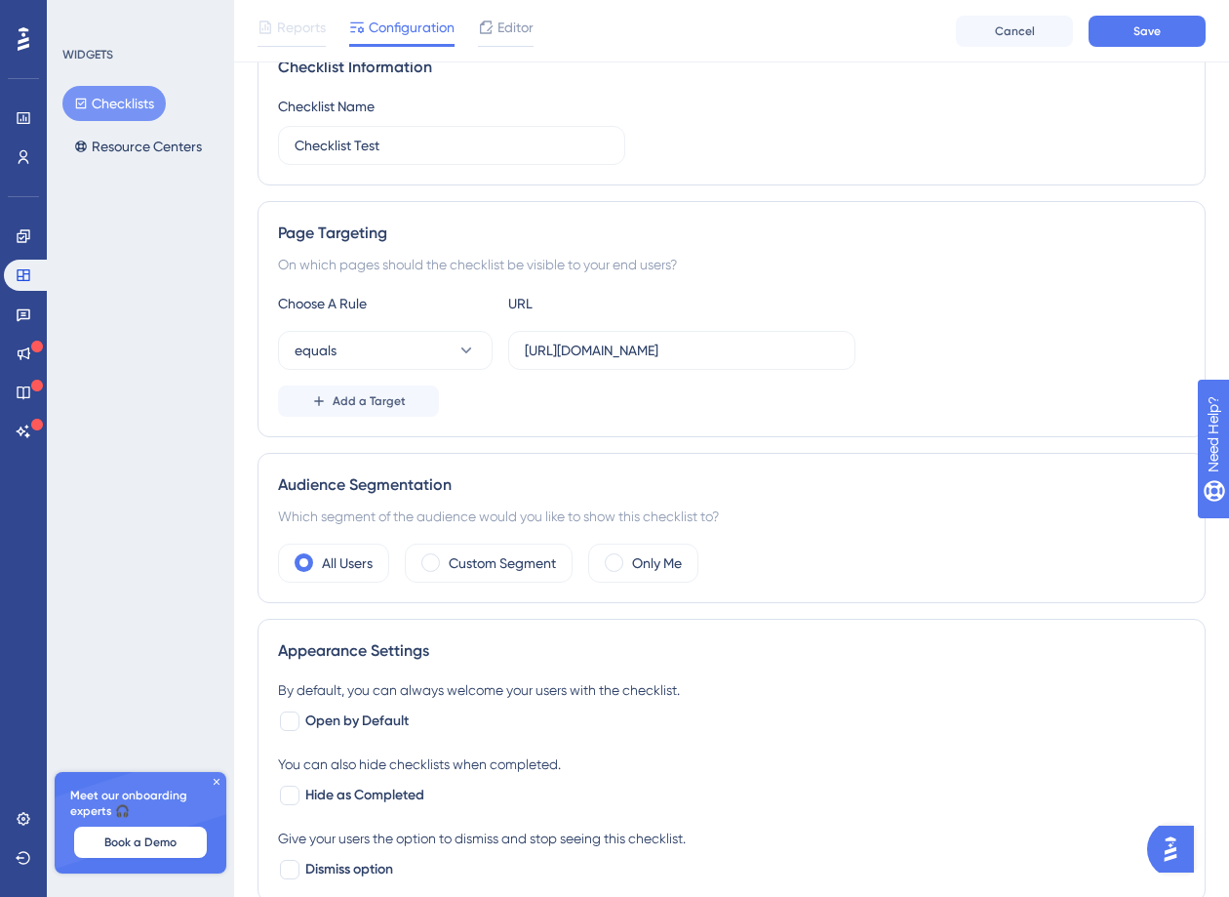
click at [782, 310] on div "Choose A Rule URL" at bounding box center [731, 303] width 907 height 23
click at [804, 272] on div "On which pages should the checklist be visible to your end users?" at bounding box center [731, 264] width 907 height 23
drag, startPoint x: 752, startPoint y: 354, endPoint x: 691, endPoint y: 351, distance: 61.5
click at [692, 351] on input "https://www.udemy.com/checklist" at bounding box center [682, 350] width 314 height 21
click at [726, 335] on label "https://www.udemy.com" at bounding box center [681, 350] width 347 height 39
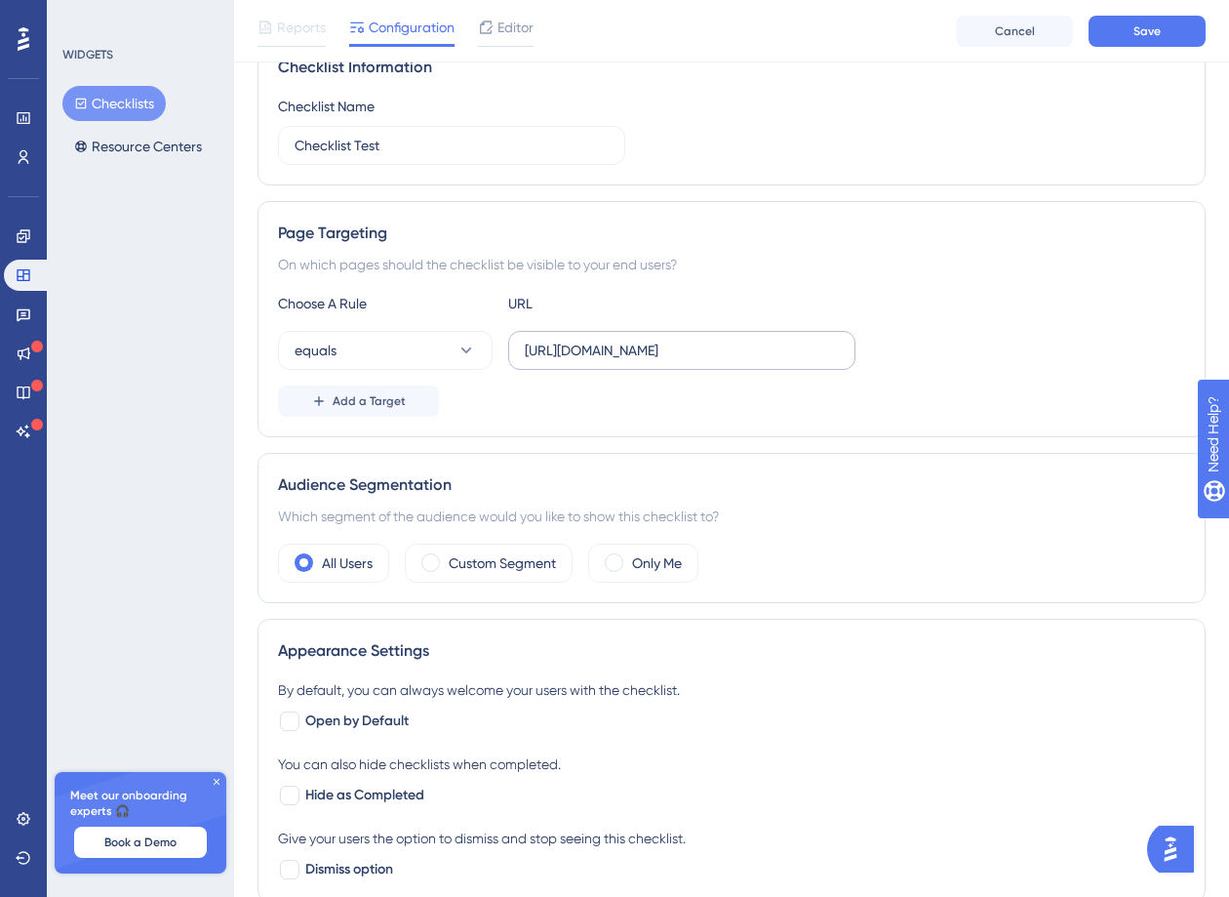
click at [726, 340] on input "https://www.udemy.com" at bounding box center [682, 350] width 314 height 21
click at [726, 335] on label "https://www.udemy.com" at bounding box center [681, 350] width 347 height 39
click at [726, 340] on input "https://www.udemy.com" at bounding box center [682, 350] width 314 height 21
click at [726, 335] on label "https://www.udemy.com" at bounding box center [681, 350] width 347 height 39
click at [726, 340] on input "https://www.udemy.com" at bounding box center [682, 350] width 314 height 21
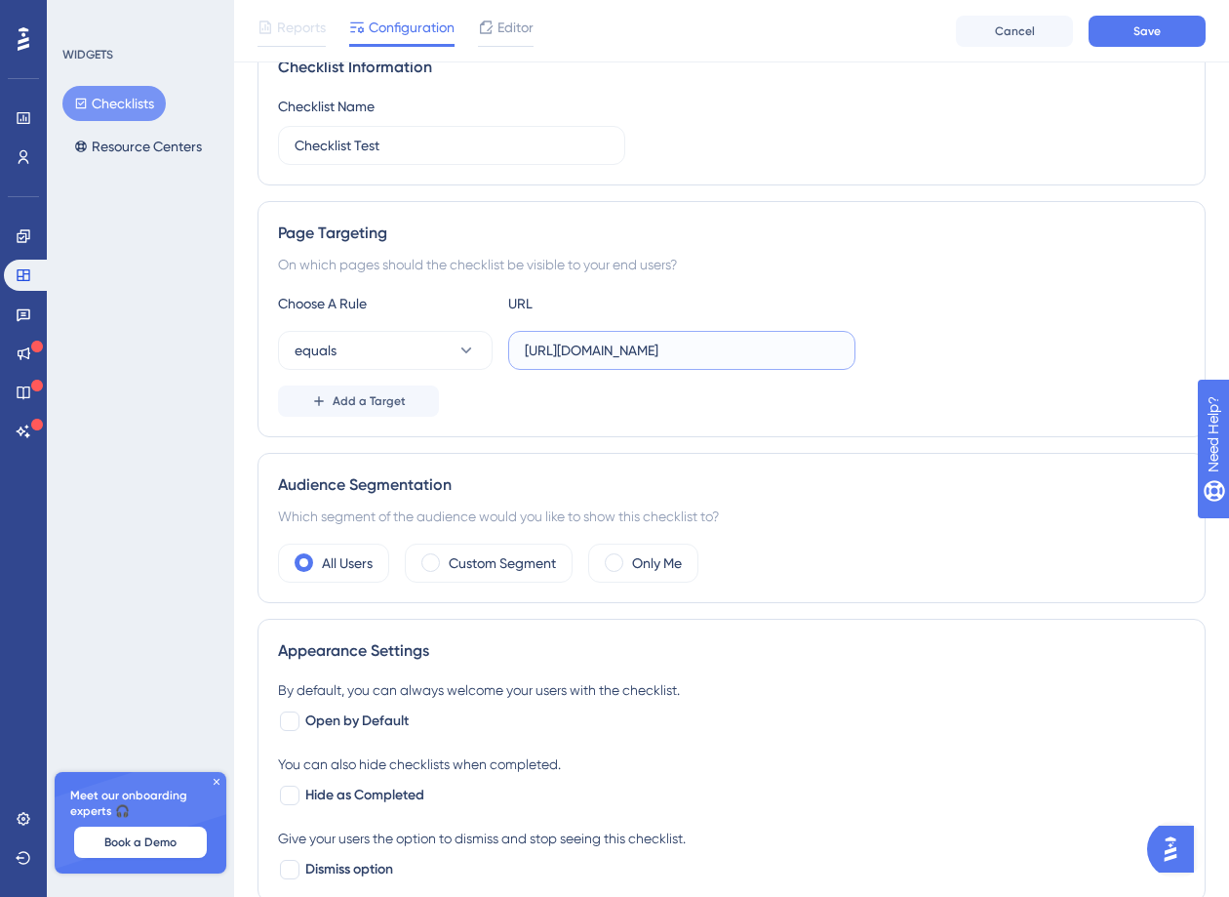
click at [735, 344] on input "https://www.udemy.com" at bounding box center [682, 350] width 314 height 21
paste input "/"
type input "[URL][DOMAIN_NAME]"
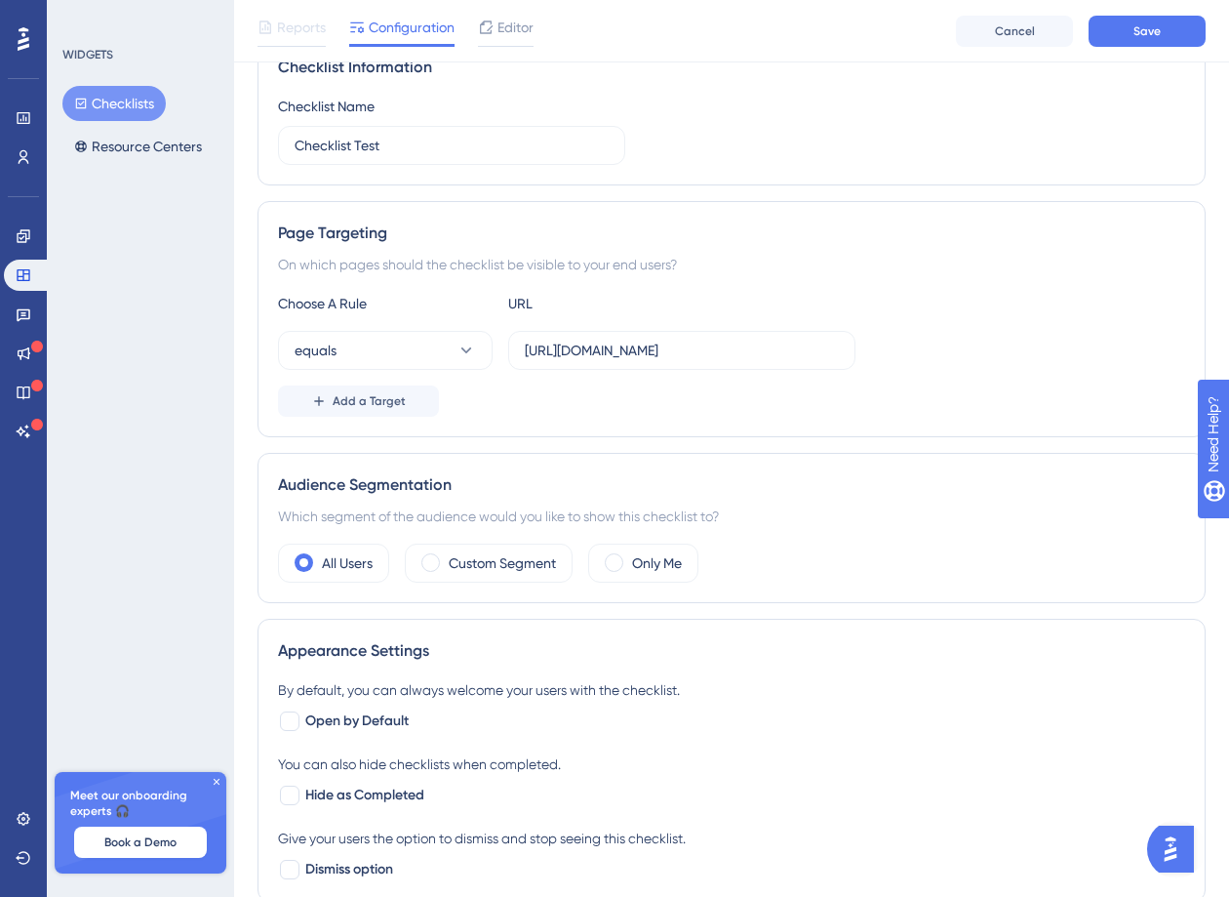
click at [751, 296] on div "Choose A Rule URL" at bounding box center [731, 303] width 907 height 23
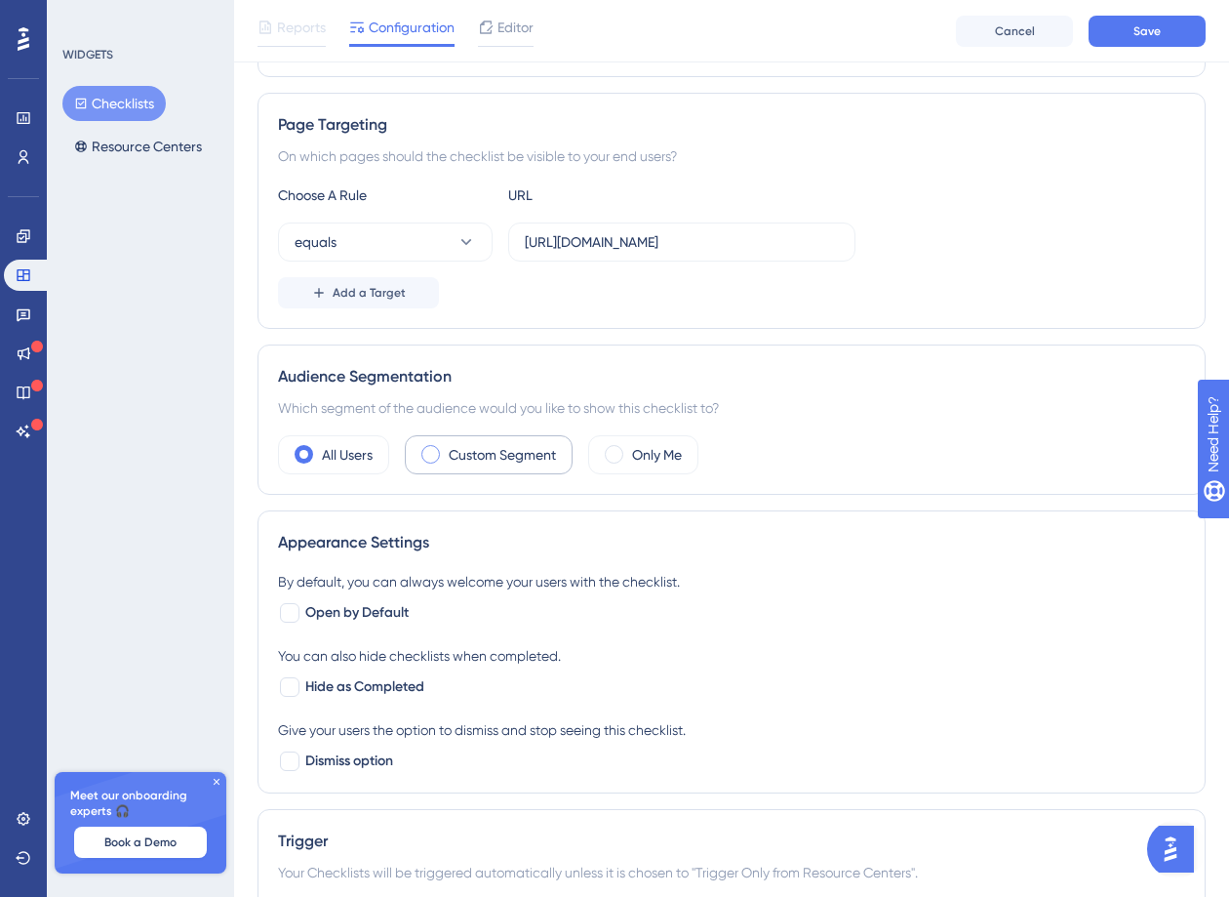
scroll to position [294, 0]
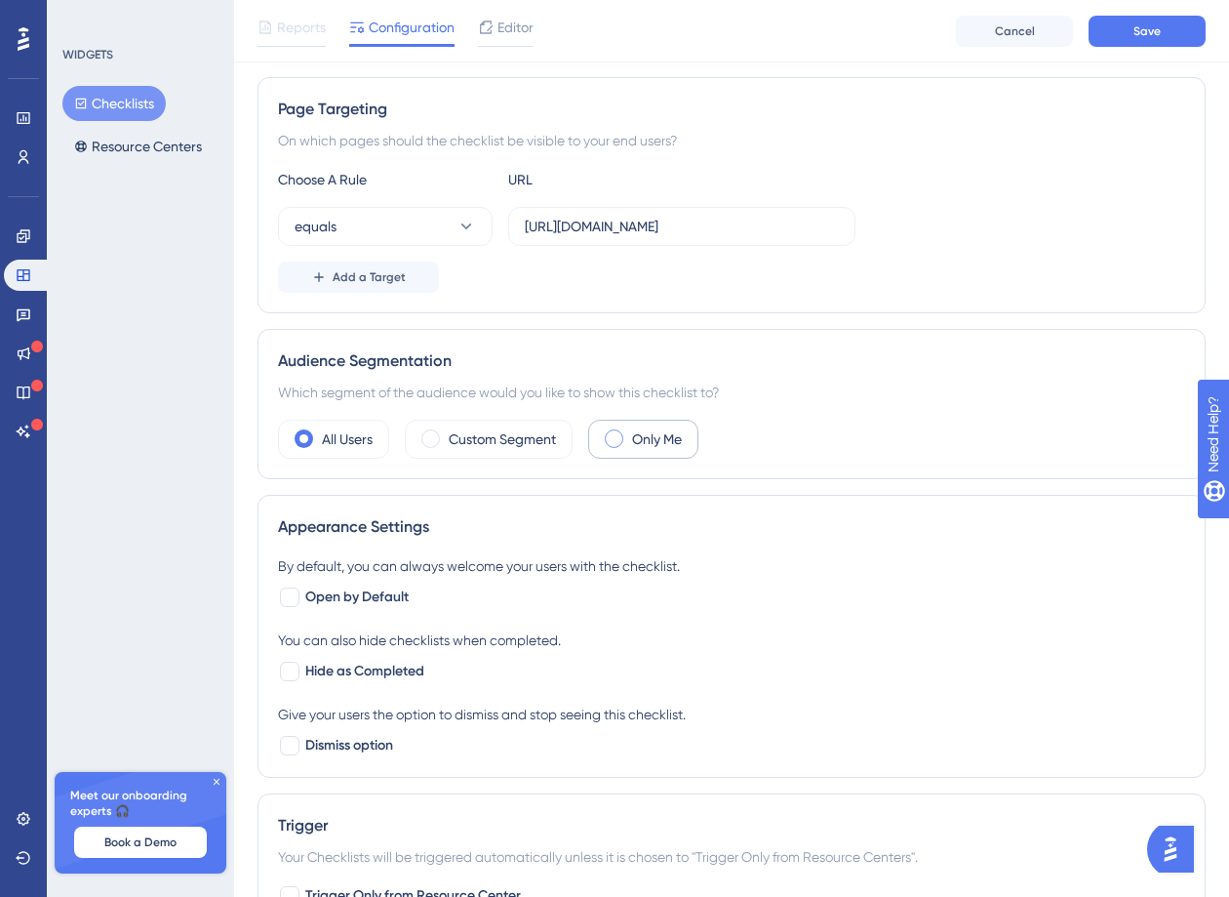
click at [643, 435] on label "Only Me" at bounding box center [657, 438] width 50 height 23
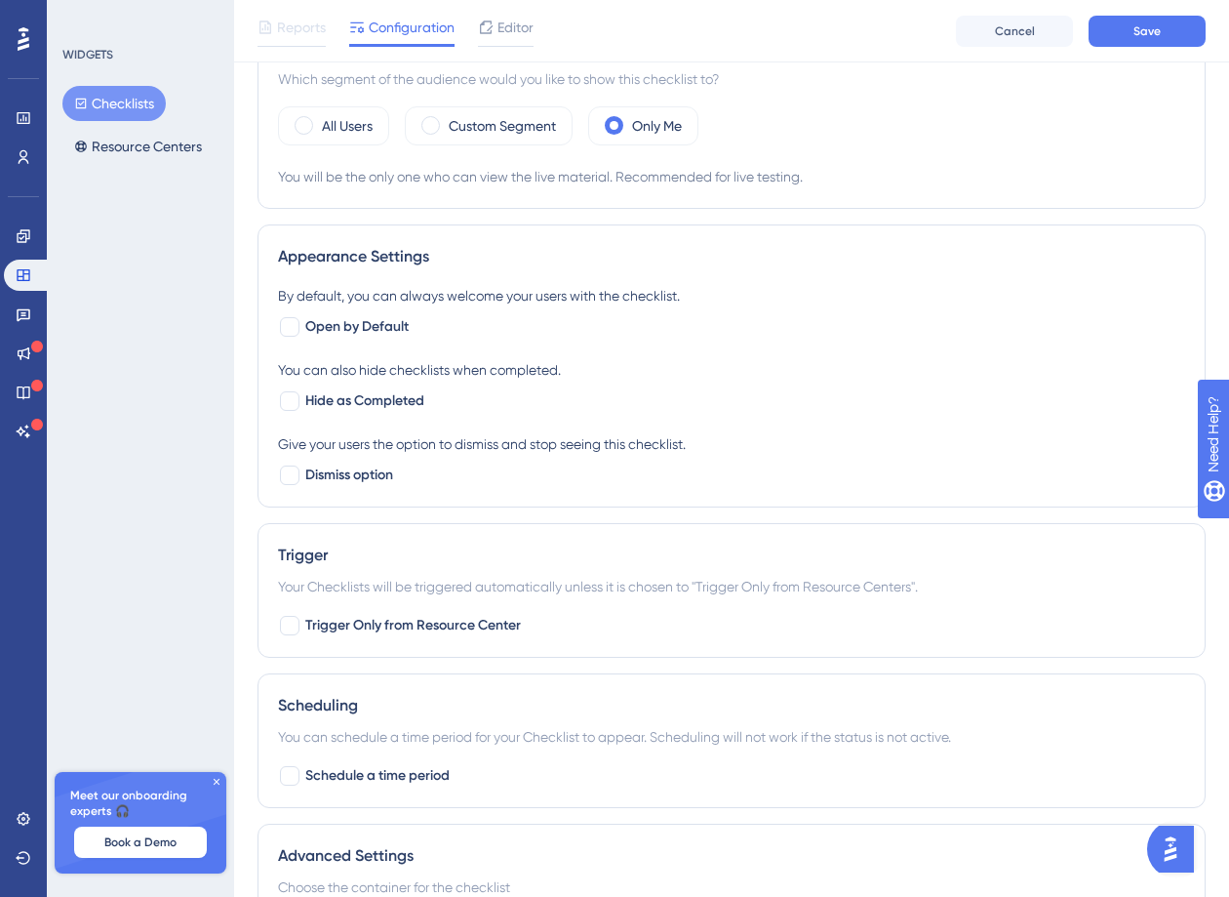
scroll to position [609, 0]
click at [379, 318] on span "Open by Default" at bounding box center [356, 324] width 103 height 23
checkbox input "true"
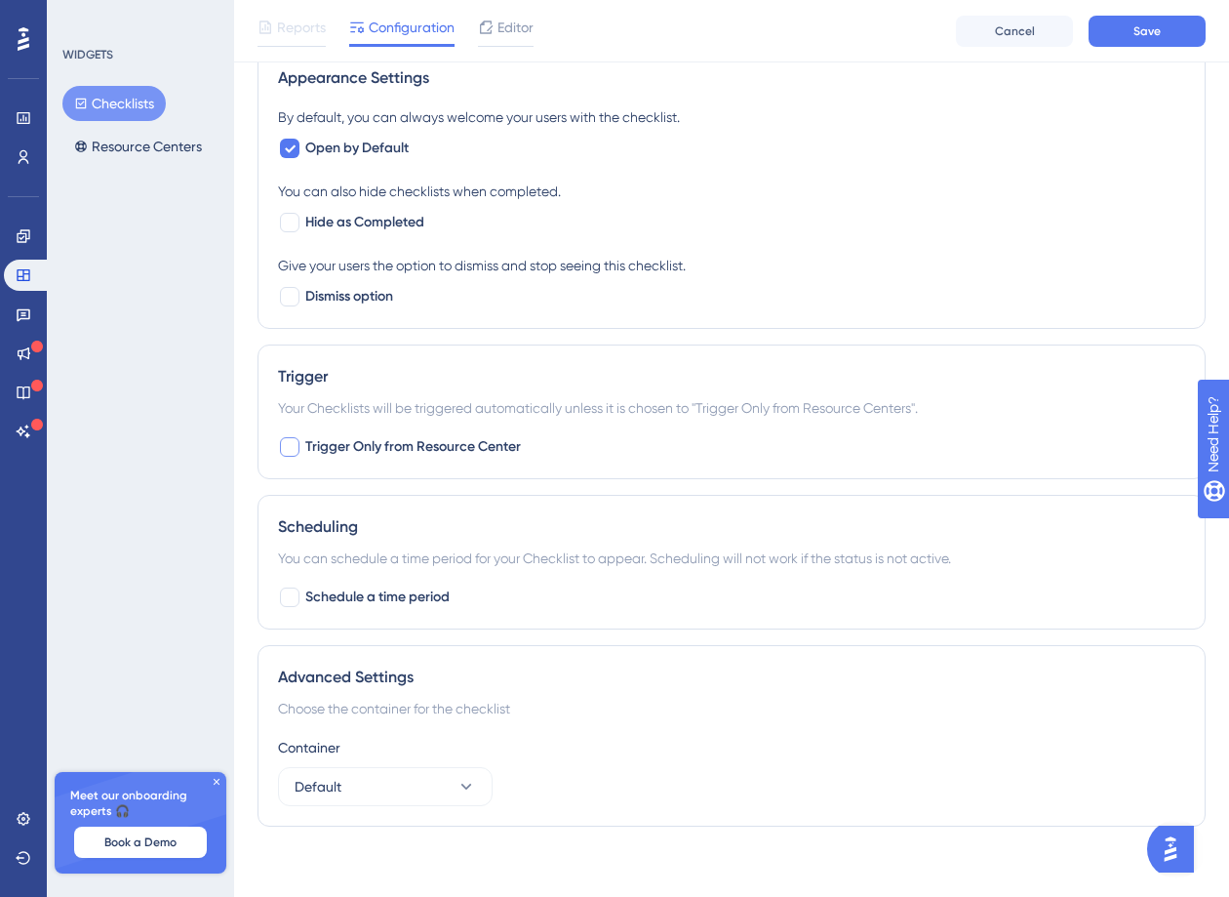
scroll to position [793, 0]
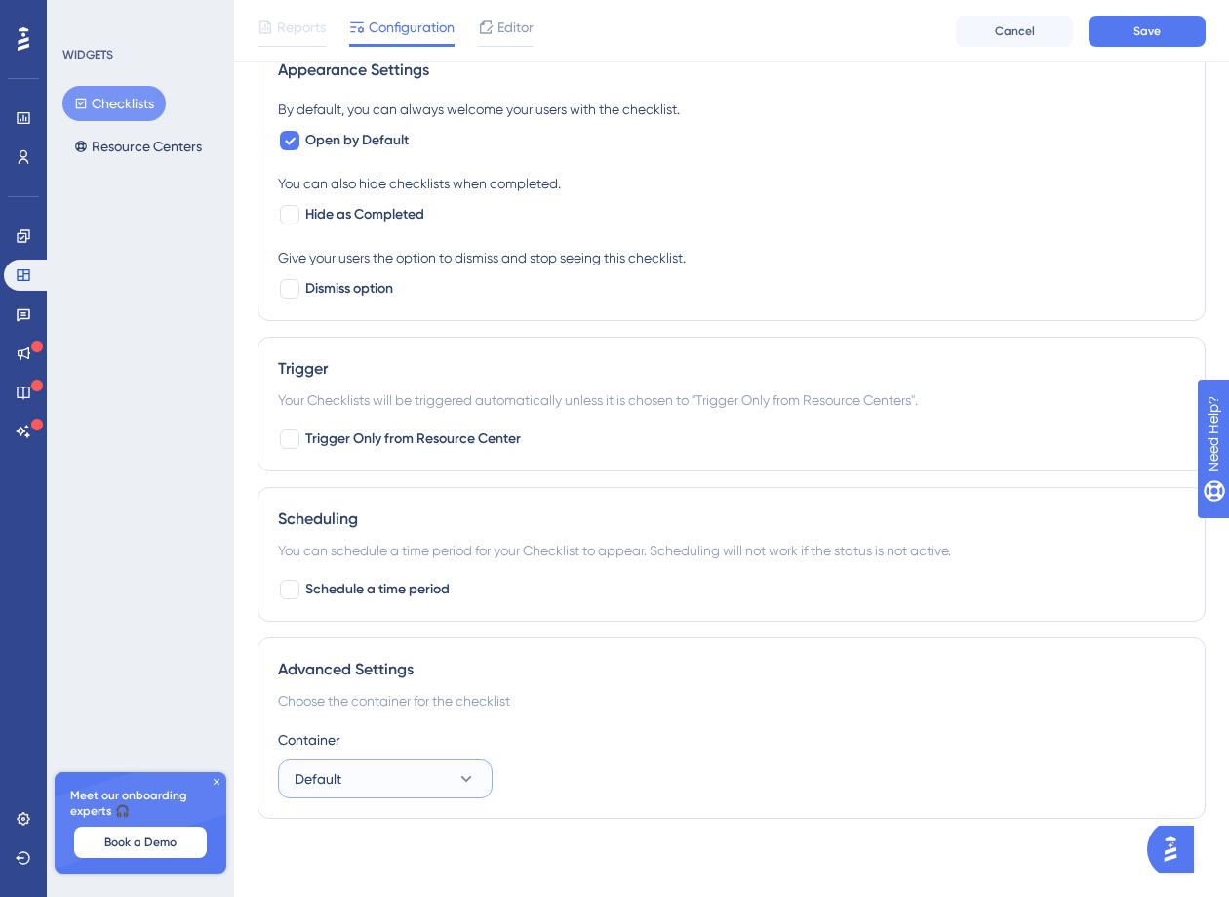
click at [447, 780] on button "Default" at bounding box center [385, 778] width 215 height 39
click at [562, 752] on div "Container Default Default Default" at bounding box center [731, 763] width 907 height 70
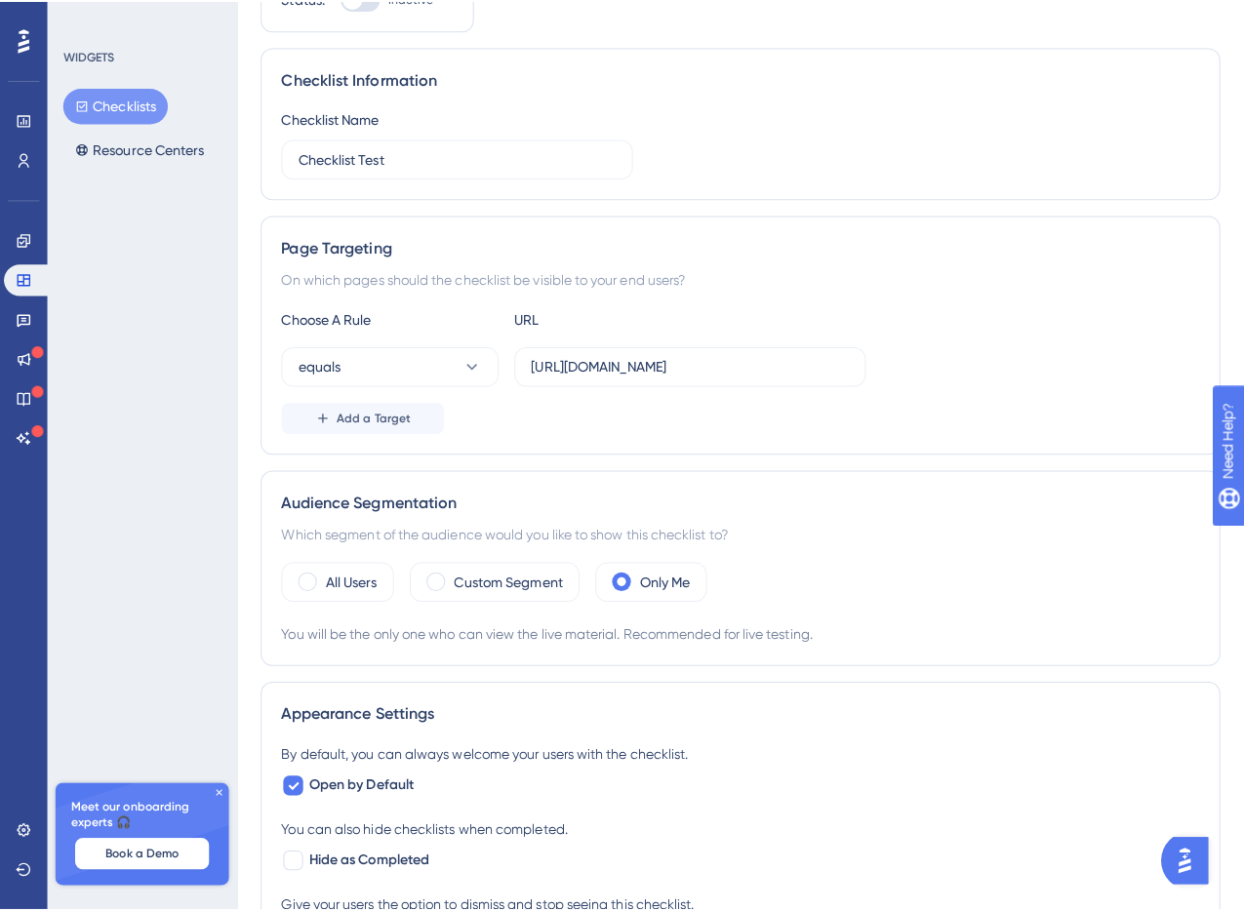
scroll to position [0, 0]
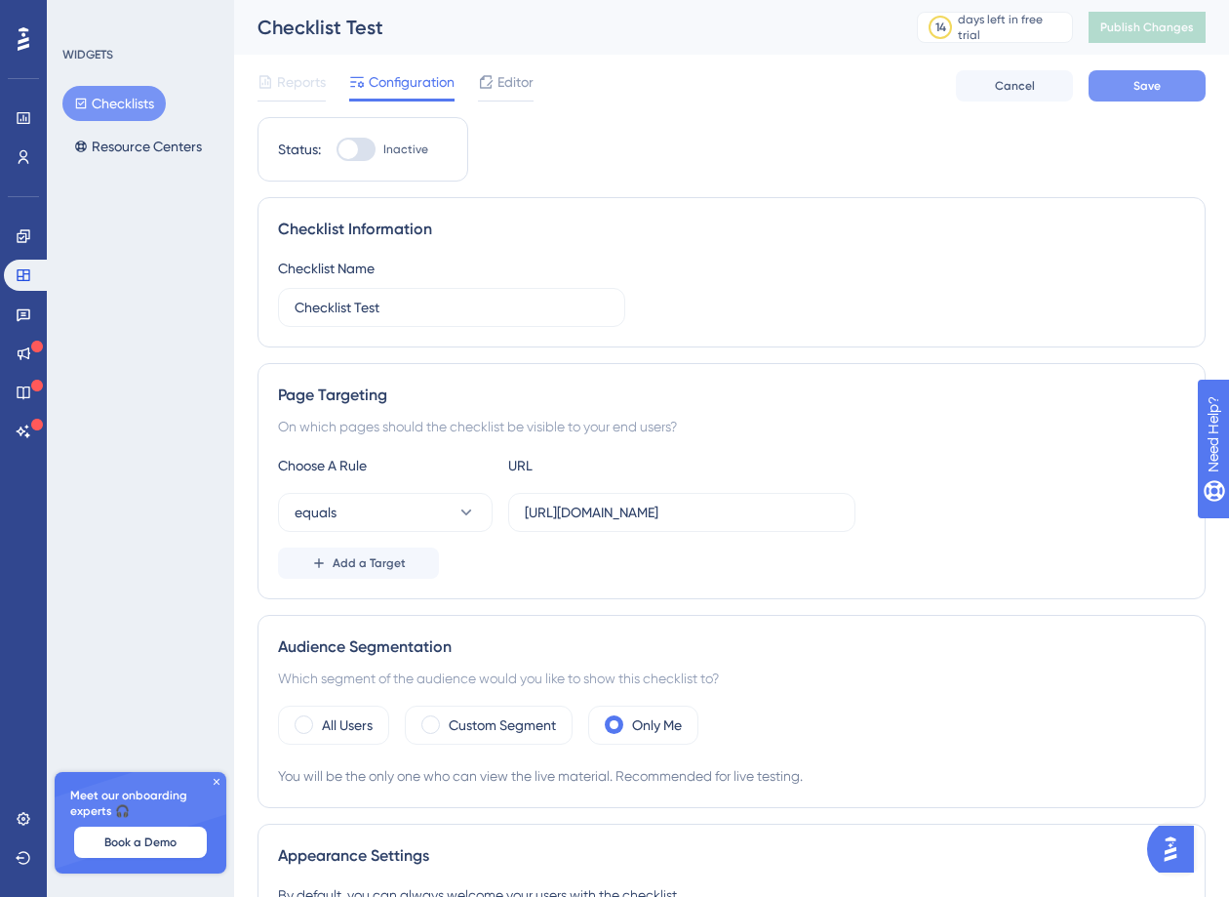
click at [1109, 96] on button "Save" at bounding box center [1147, 85] width 117 height 31
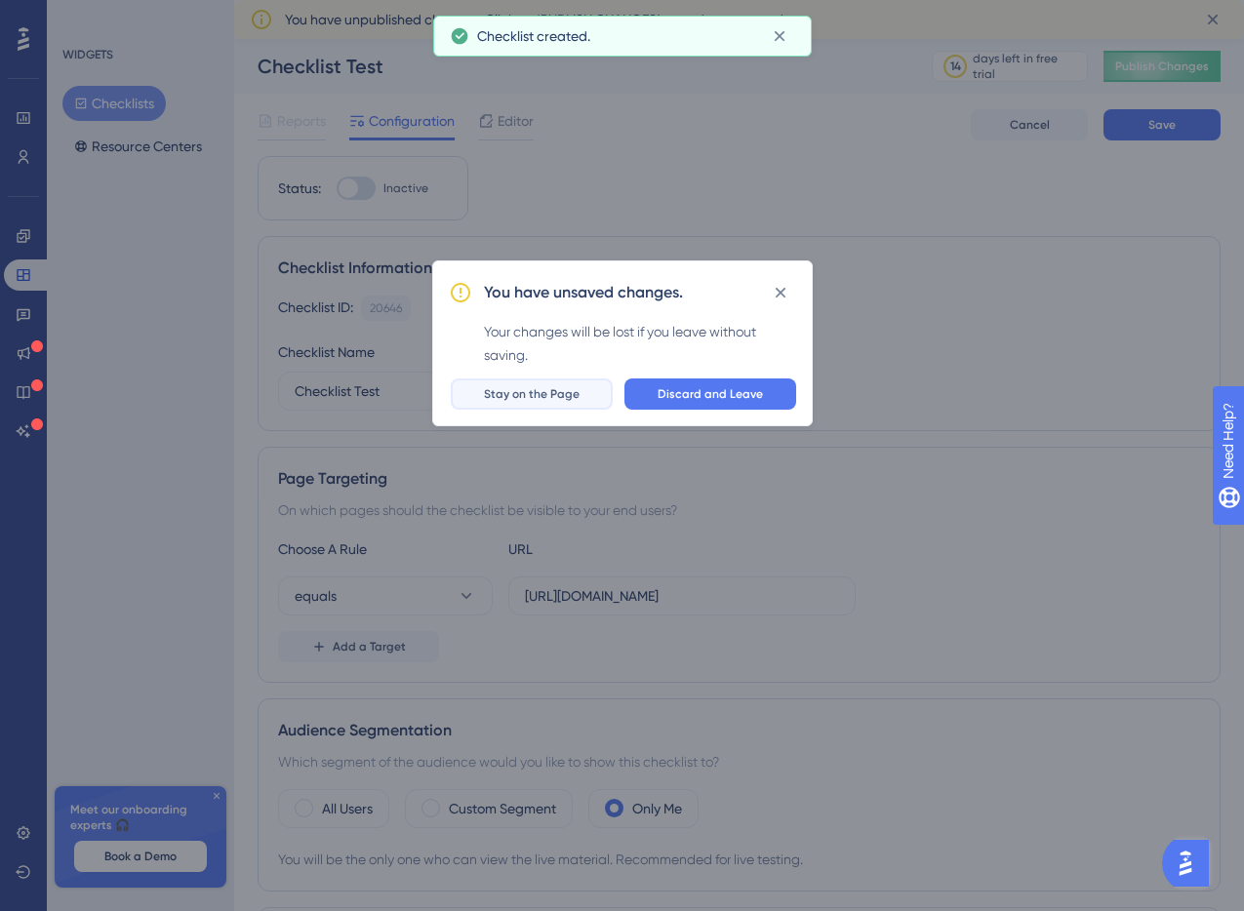
click at [579, 389] on span "Stay on the Page" at bounding box center [532, 394] width 96 height 16
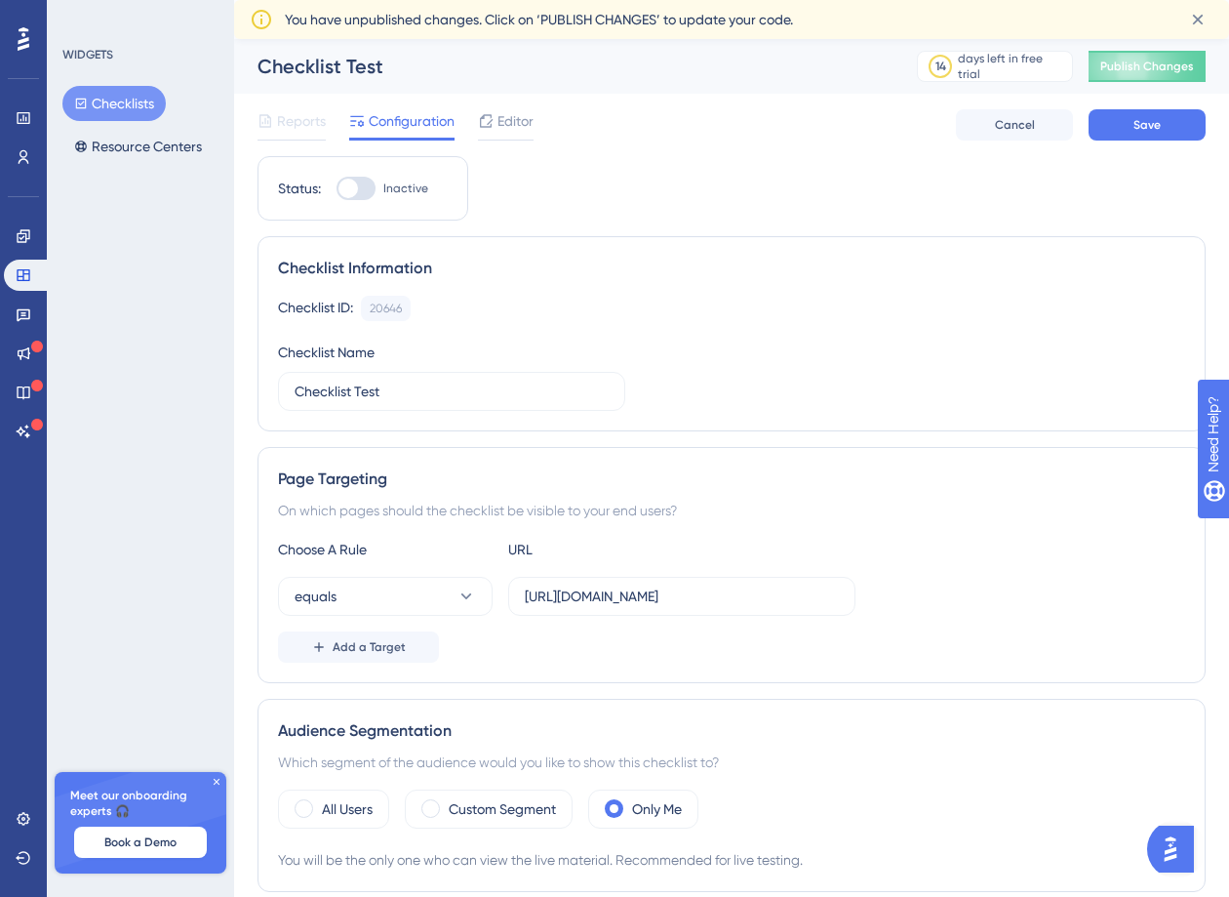
click at [368, 193] on div at bounding box center [356, 188] width 39 height 23
click at [337, 189] on input "Inactive" at bounding box center [336, 188] width 1 height 1
checkbox input "true"
click at [1126, 131] on button "Save" at bounding box center [1147, 124] width 117 height 31
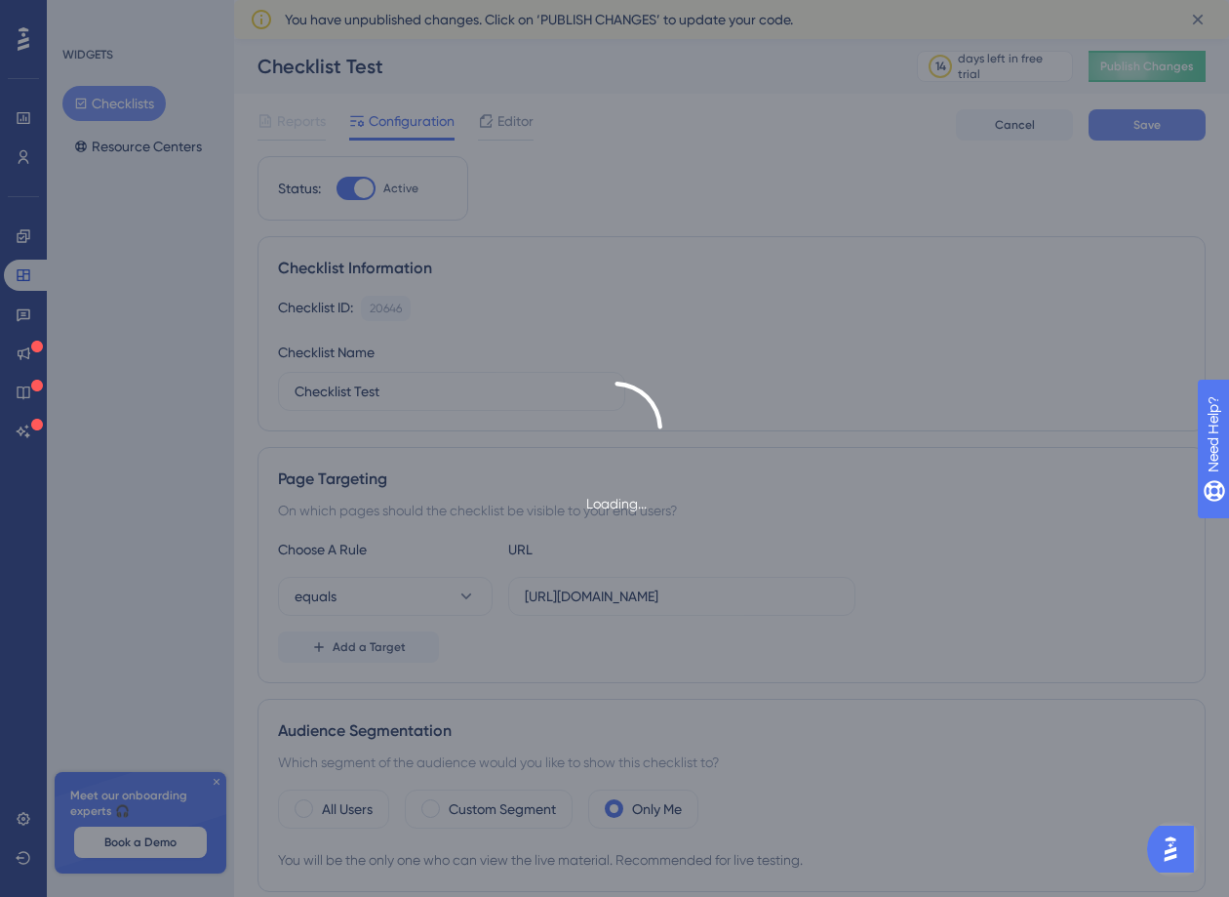
type input "Checklist Test-1"
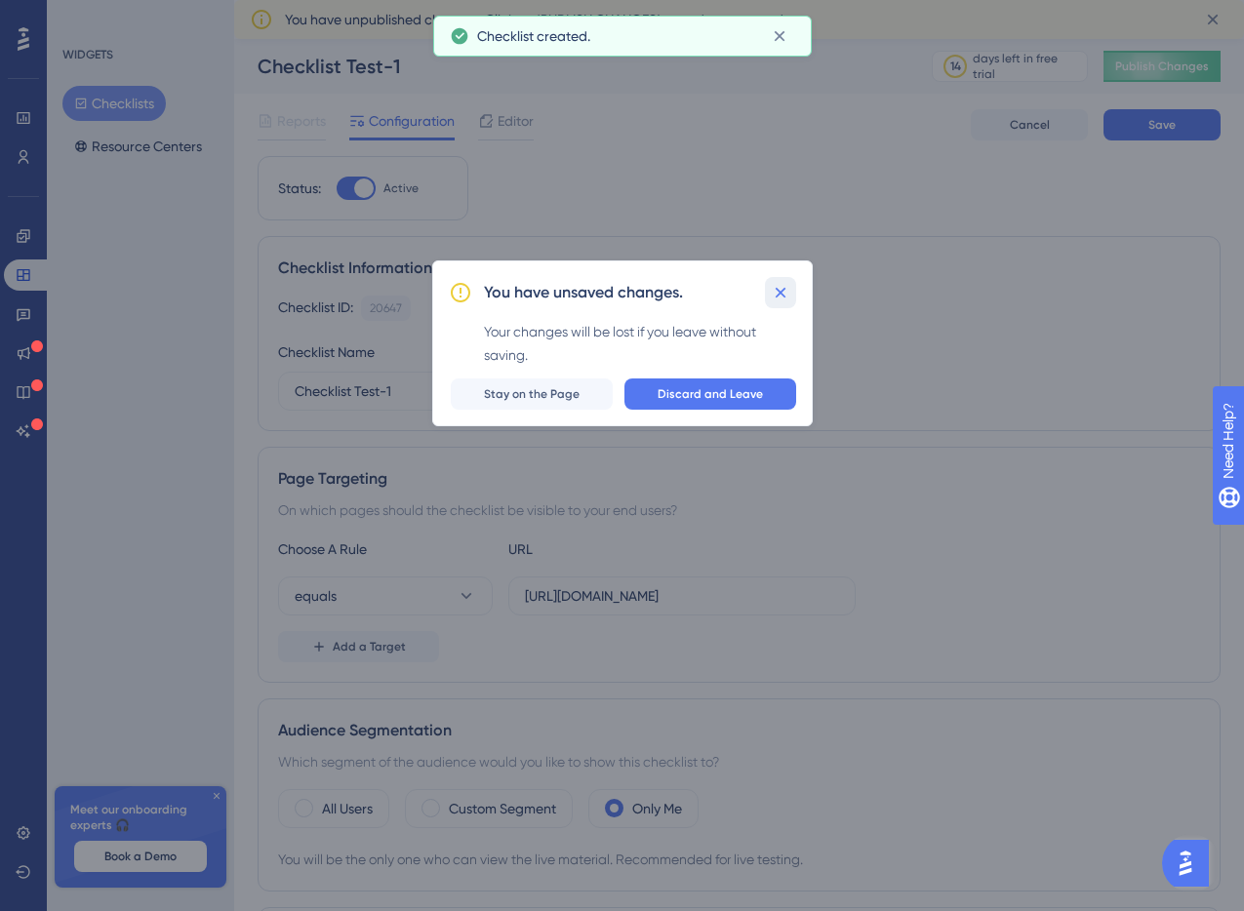
click at [782, 297] on icon at bounding box center [780, 293] width 11 height 11
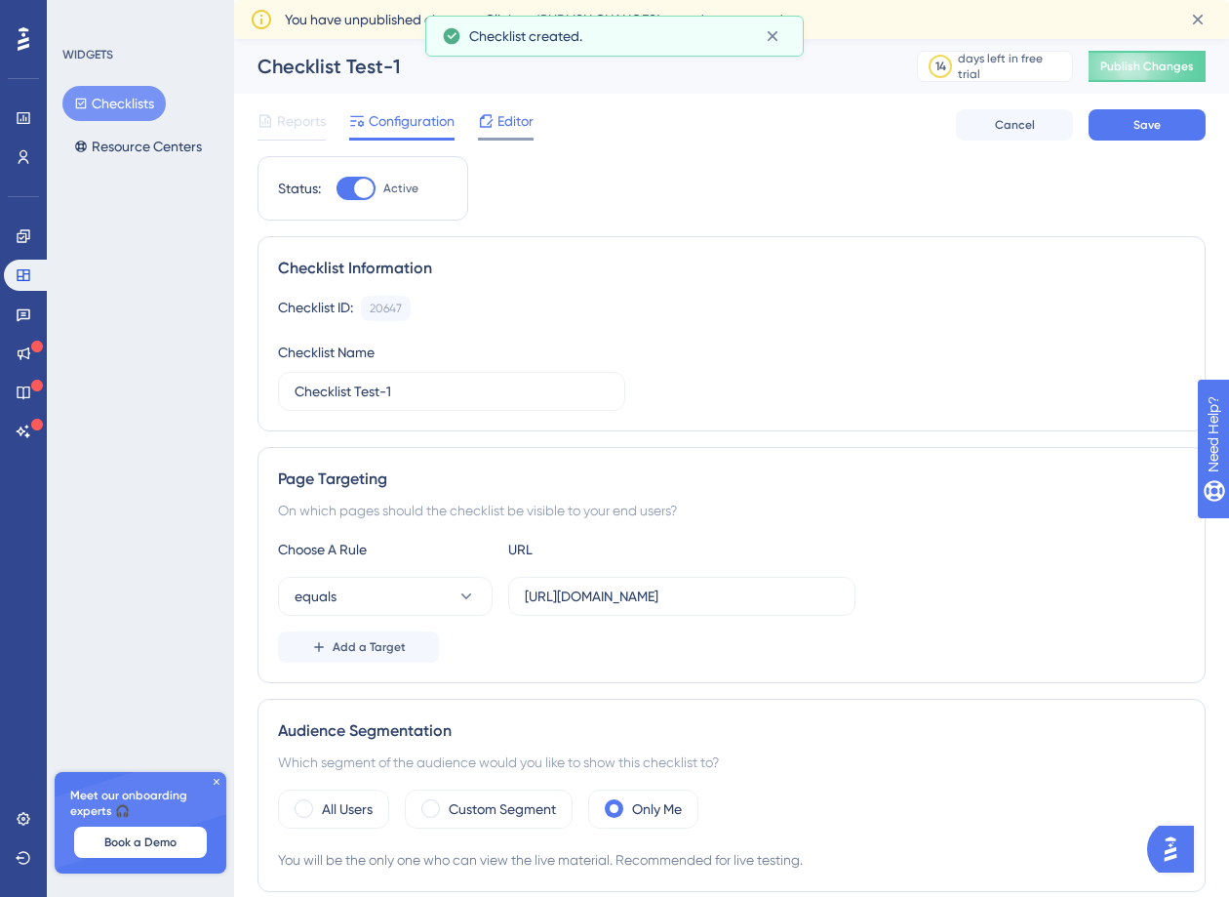
click at [491, 131] on div at bounding box center [486, 120] width 16 height 23
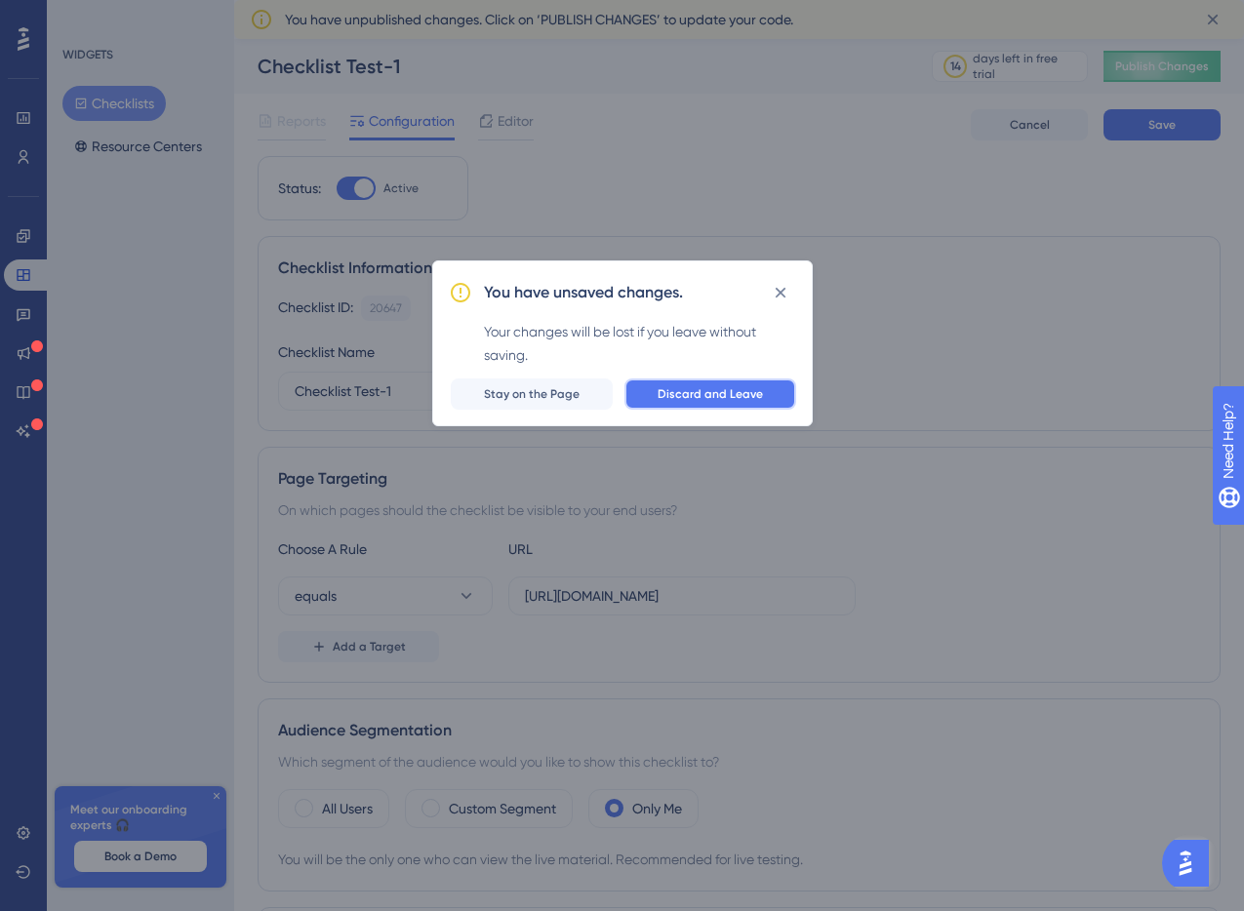
click at [719, 398] on span "Discard and Leave" at bounding box center [710, 394] width 105 height 16
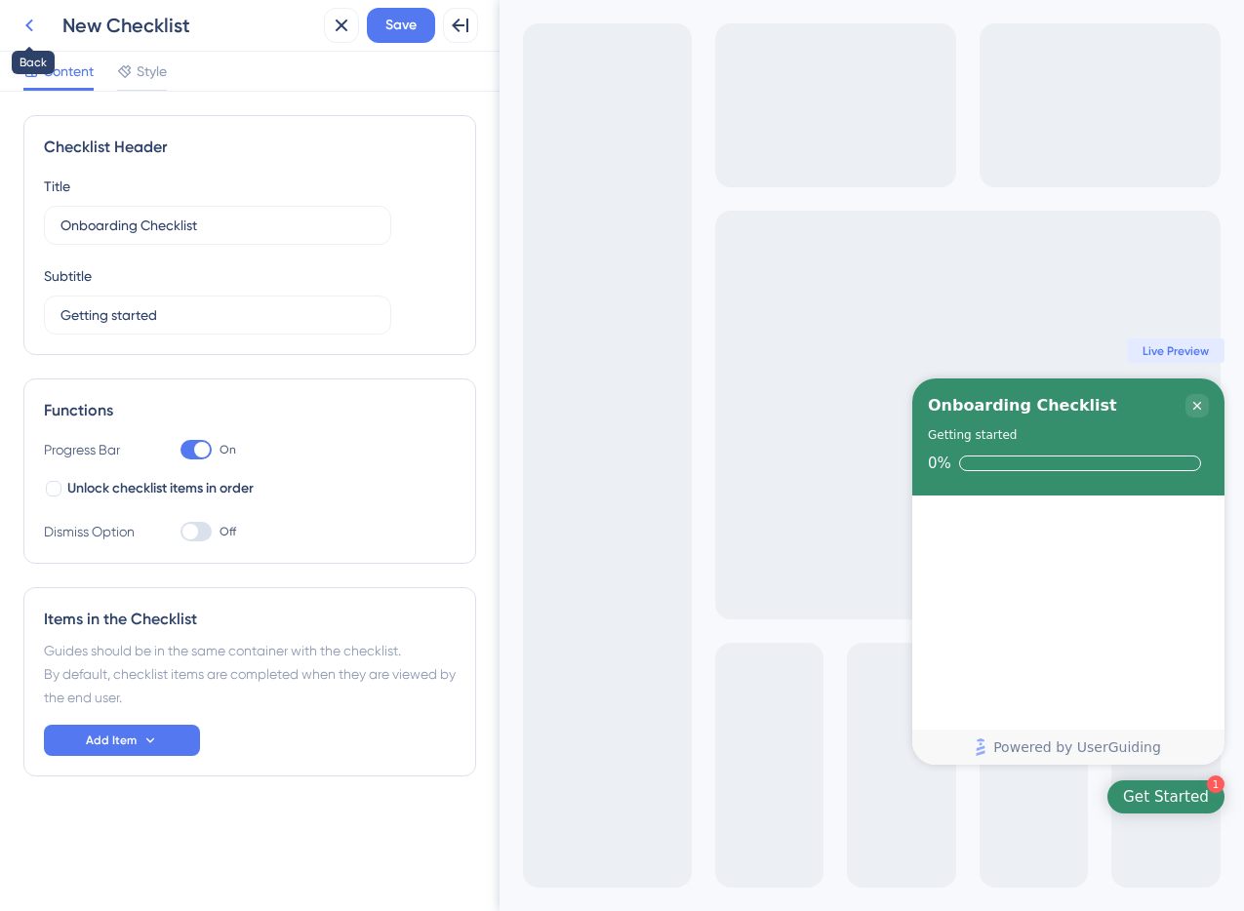
click at [35, 36] on icon at bounding box center [29, 25] width 23 height 23
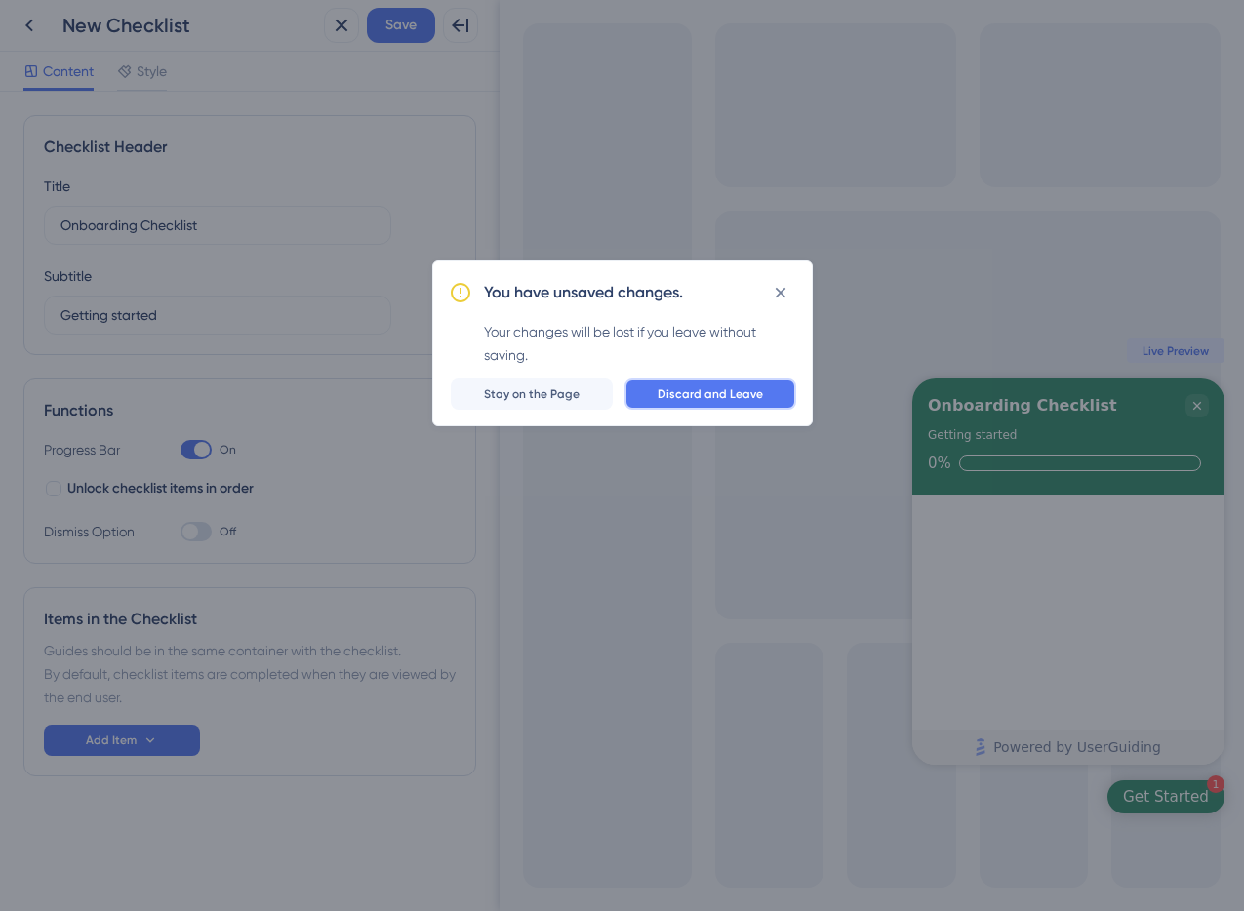
click at [756, 382] on button "Discard and Leave" at bounding box center [710, 394] width 172 height 31
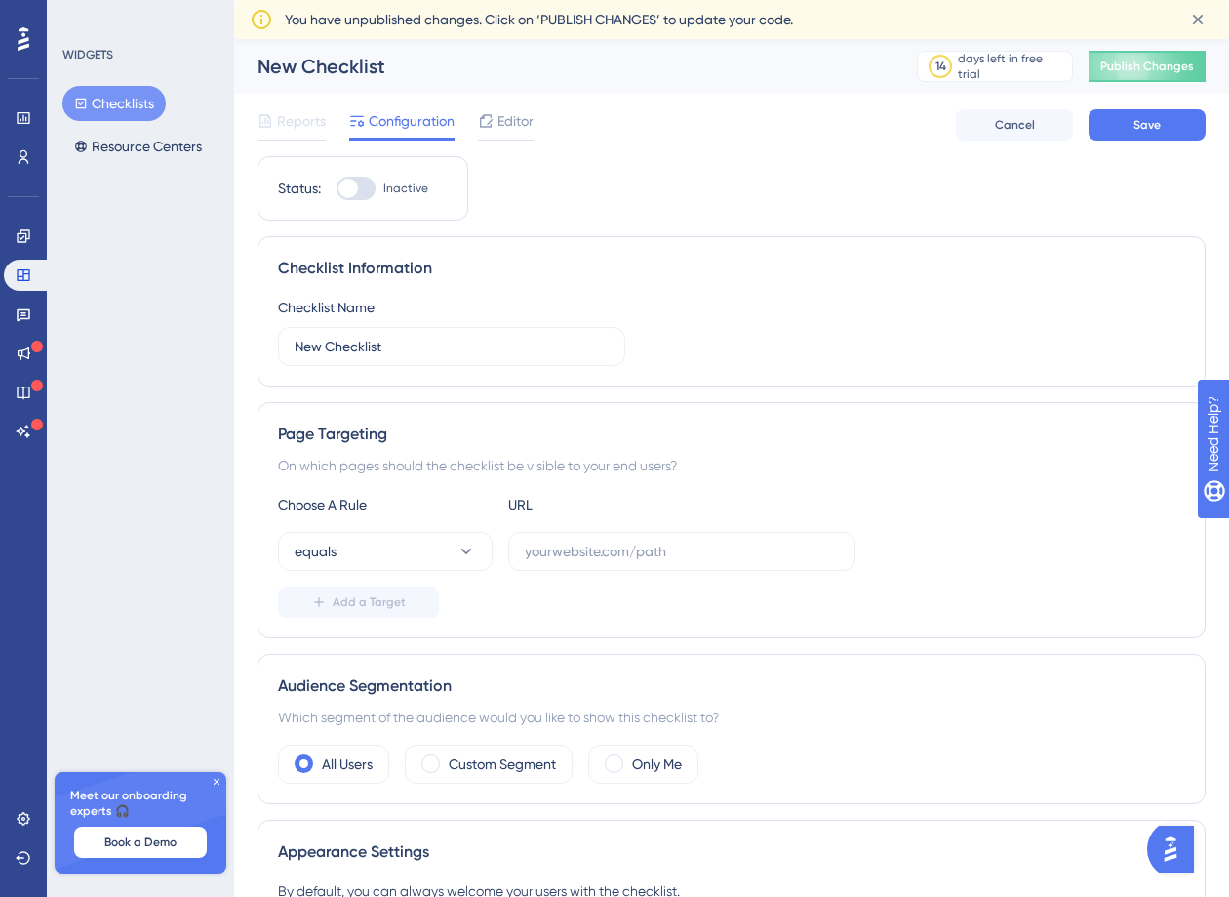
click at [132, 111] on button "Checklists" at bounding box center [113, 103] width 103 height 35
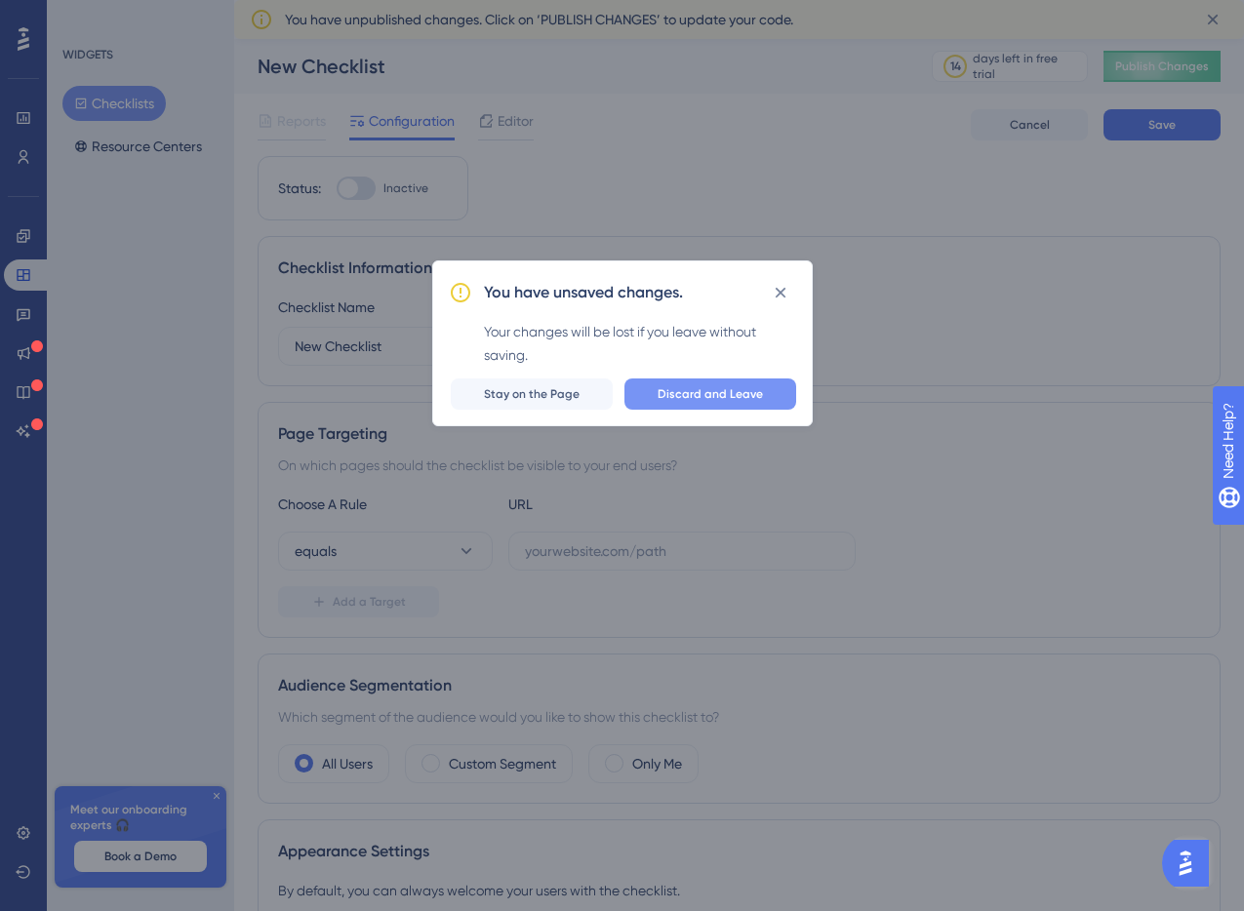
click at [724, 379] on button "Discard and Leave" at bounding box center [710, 394] width 172 height 31
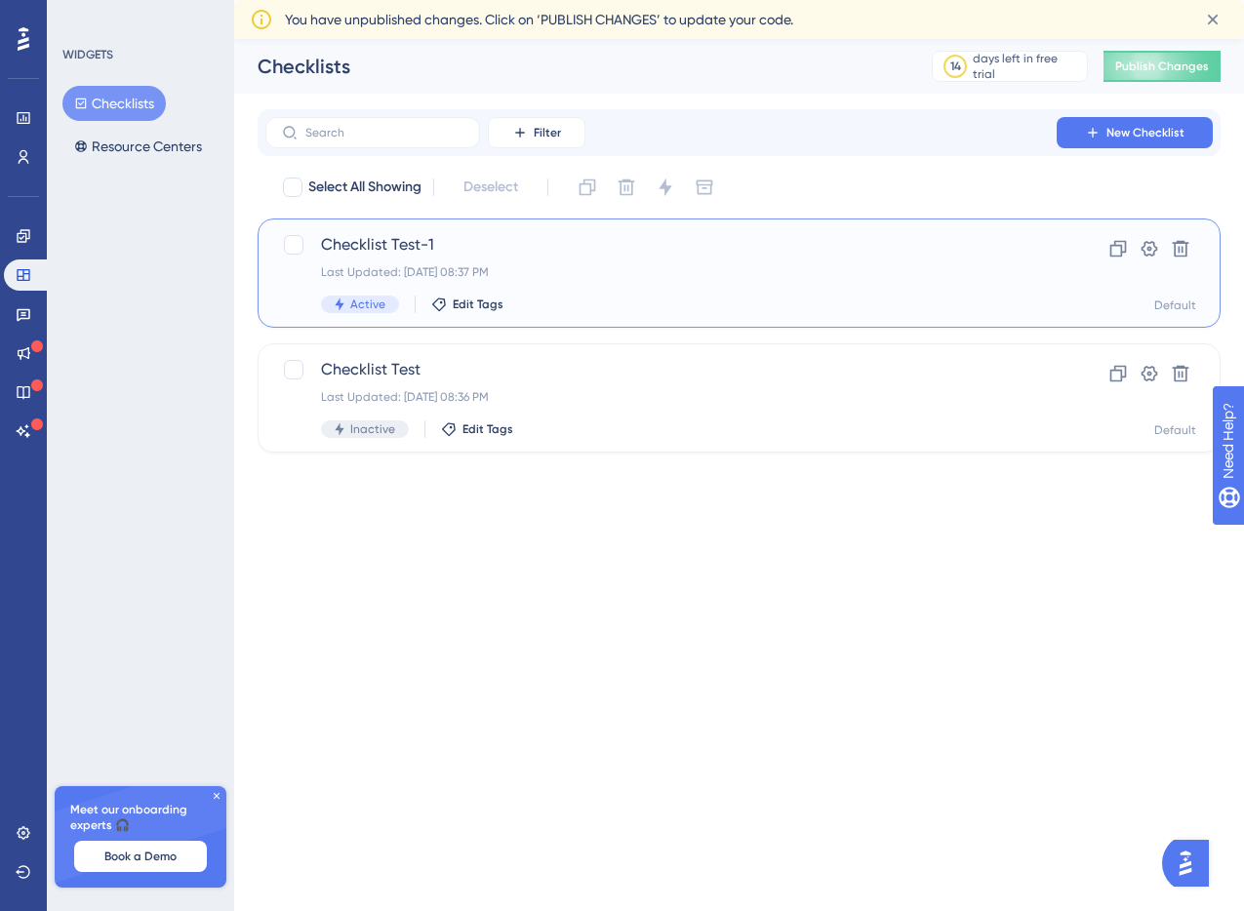
click at [594, 274] on div "Last Updated: Oct 13 2025, 08:37 PM" at bounding box center [661, 272] width 680 height 16
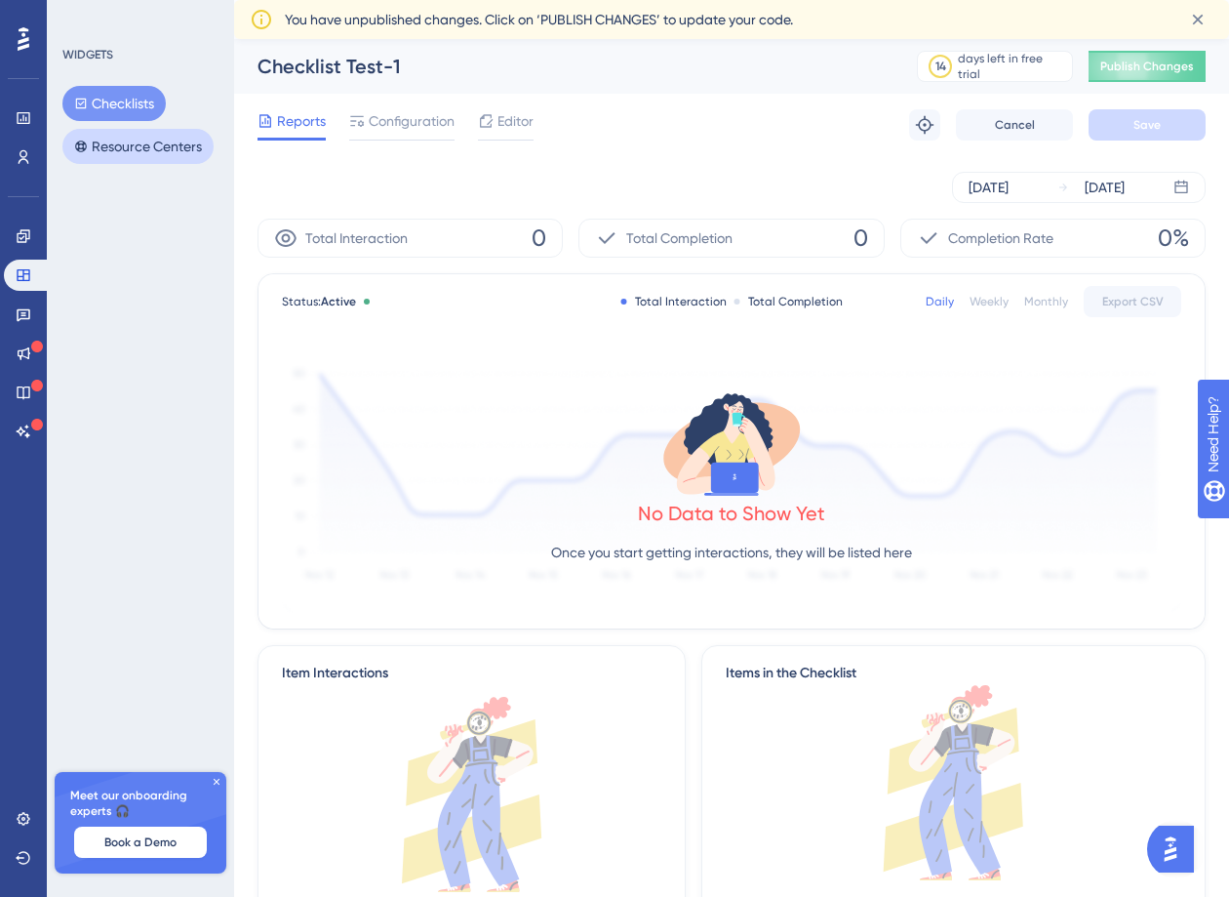
click at [116, 143] on button "Resource Centers" at bounding box center [137, 146] width 151 height 35
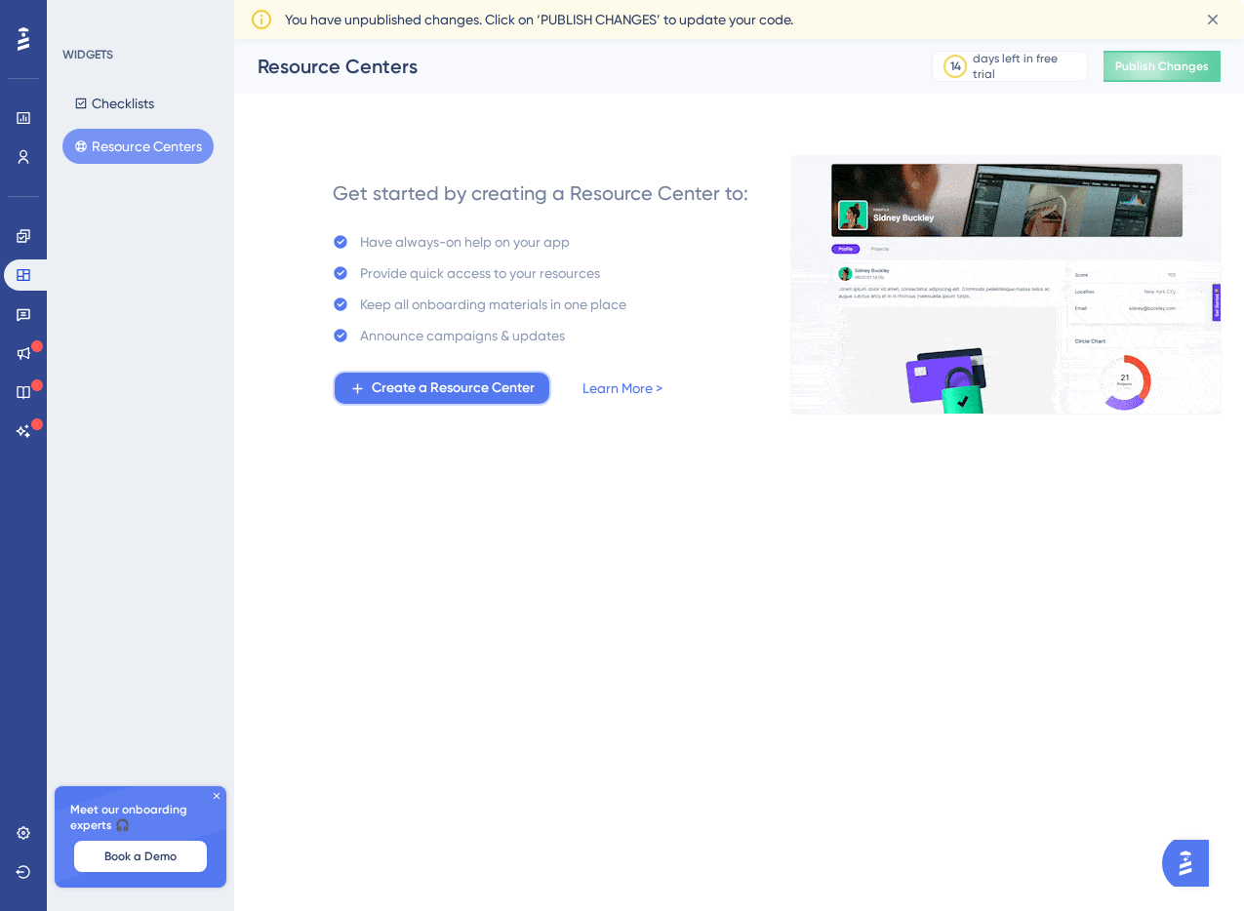
click at [493, 392] on span "Create a Resource Center" at bounding box center [453, 388] width 163 height 23
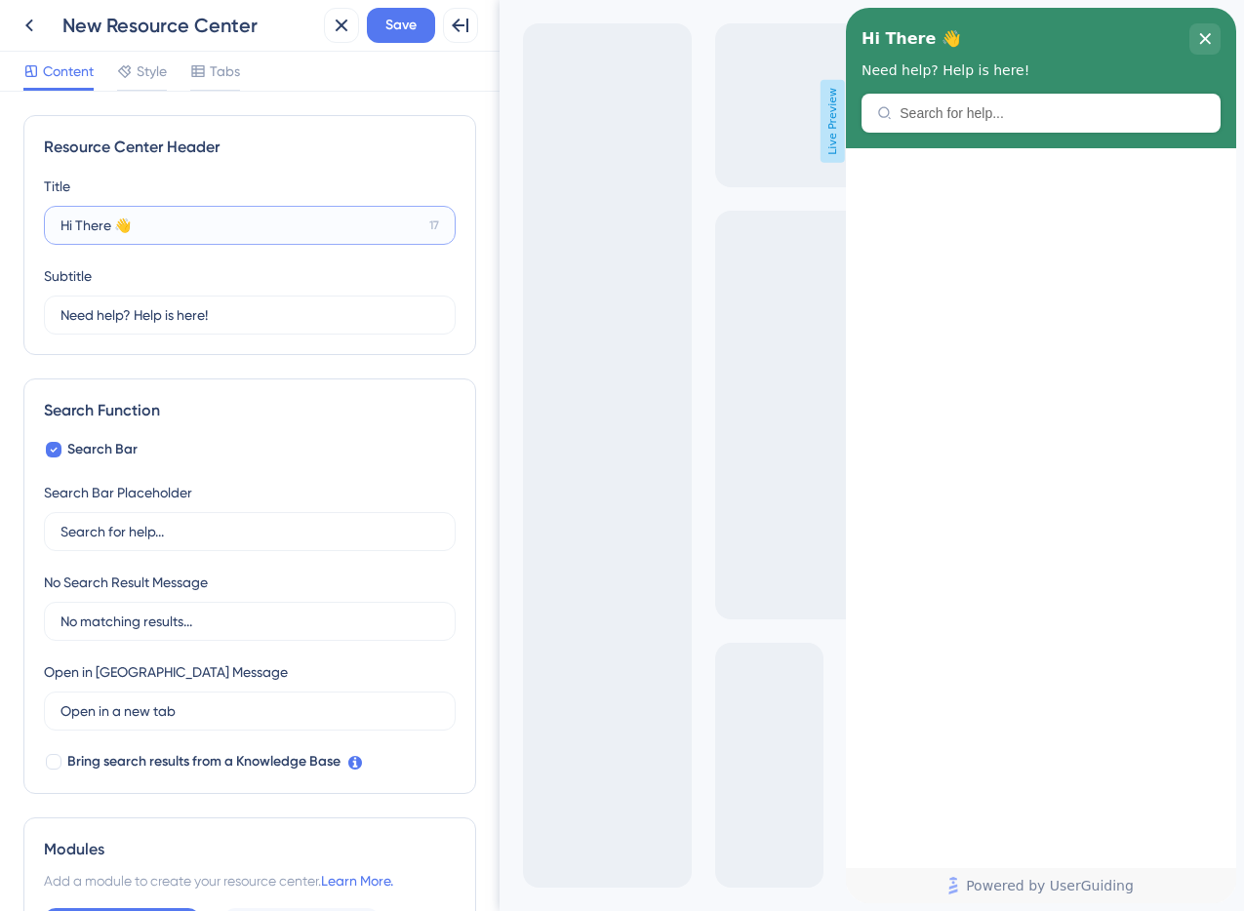
click at [213, 227] on input "Hi There 👋" at bounding box center [240, 225] width 361 height 21
click at [238, 267] on div "Subtitle Need help? Help is here! 12" at bounding box center [250, 299] width 412 height 70
click at [223, 271] on div "Subtitle Need help? Help is here! 12" at bounding box center [250, 299] width 412 height 70
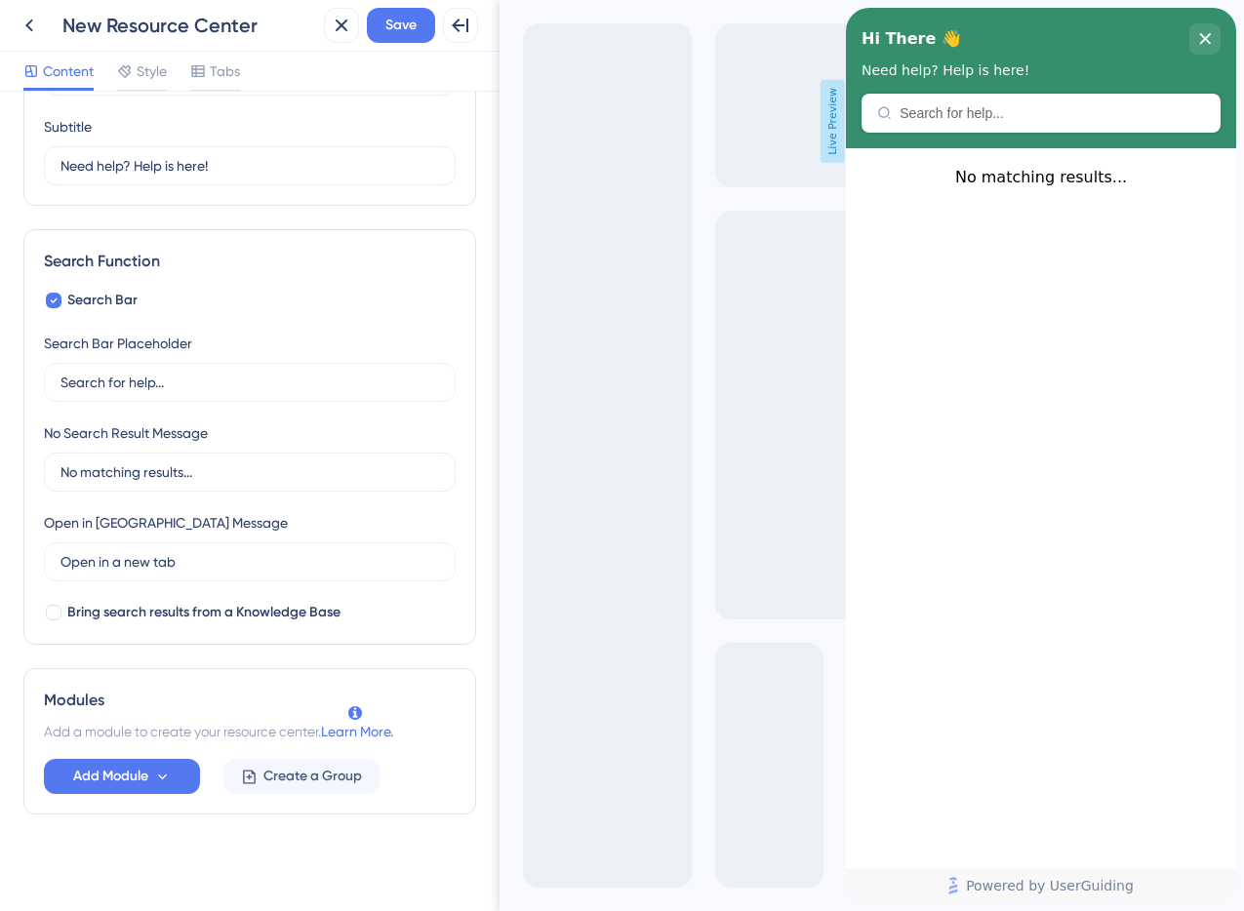
scroll to position [154, 0]
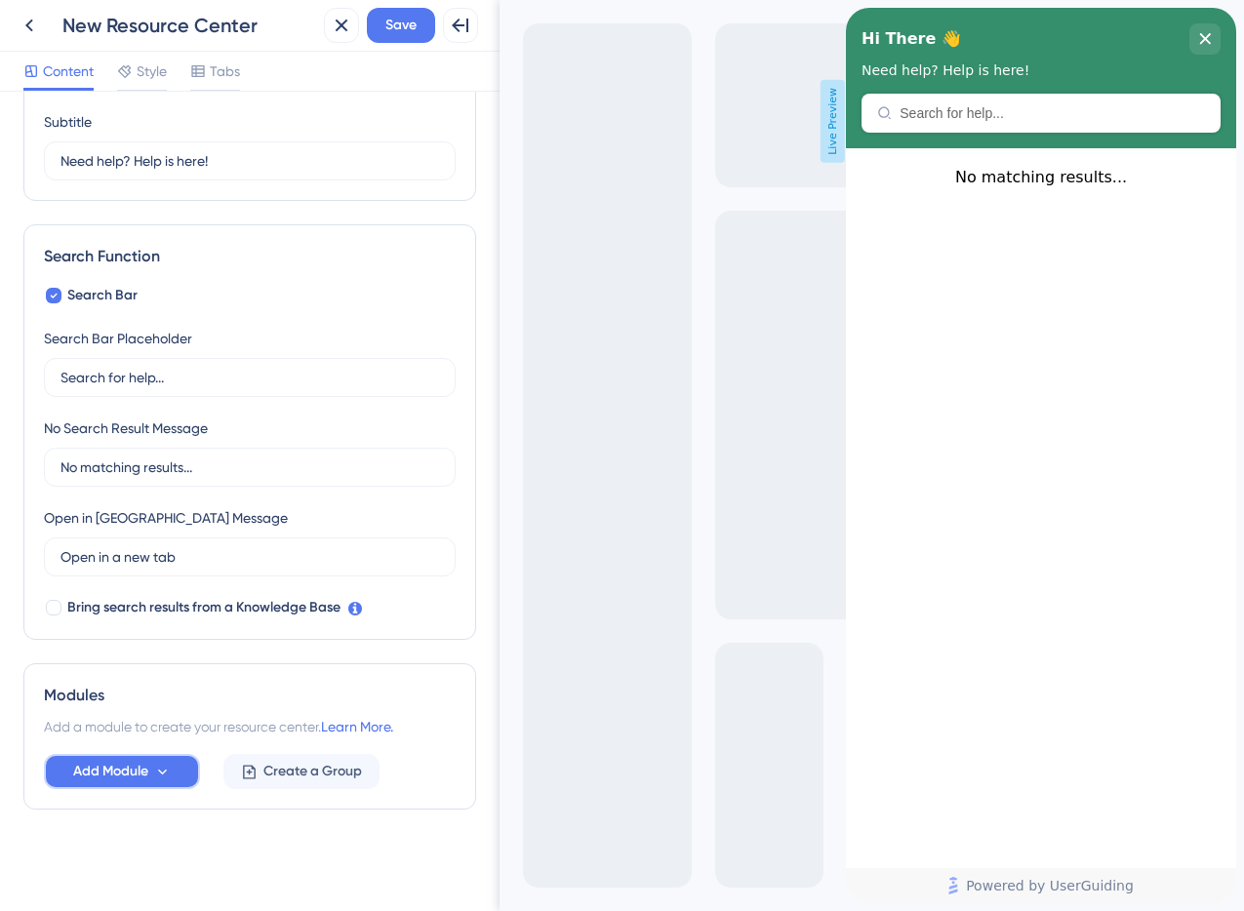
click at [143, 762] on span "Add Module" at bounding box center [110, 771] width 75 height 23
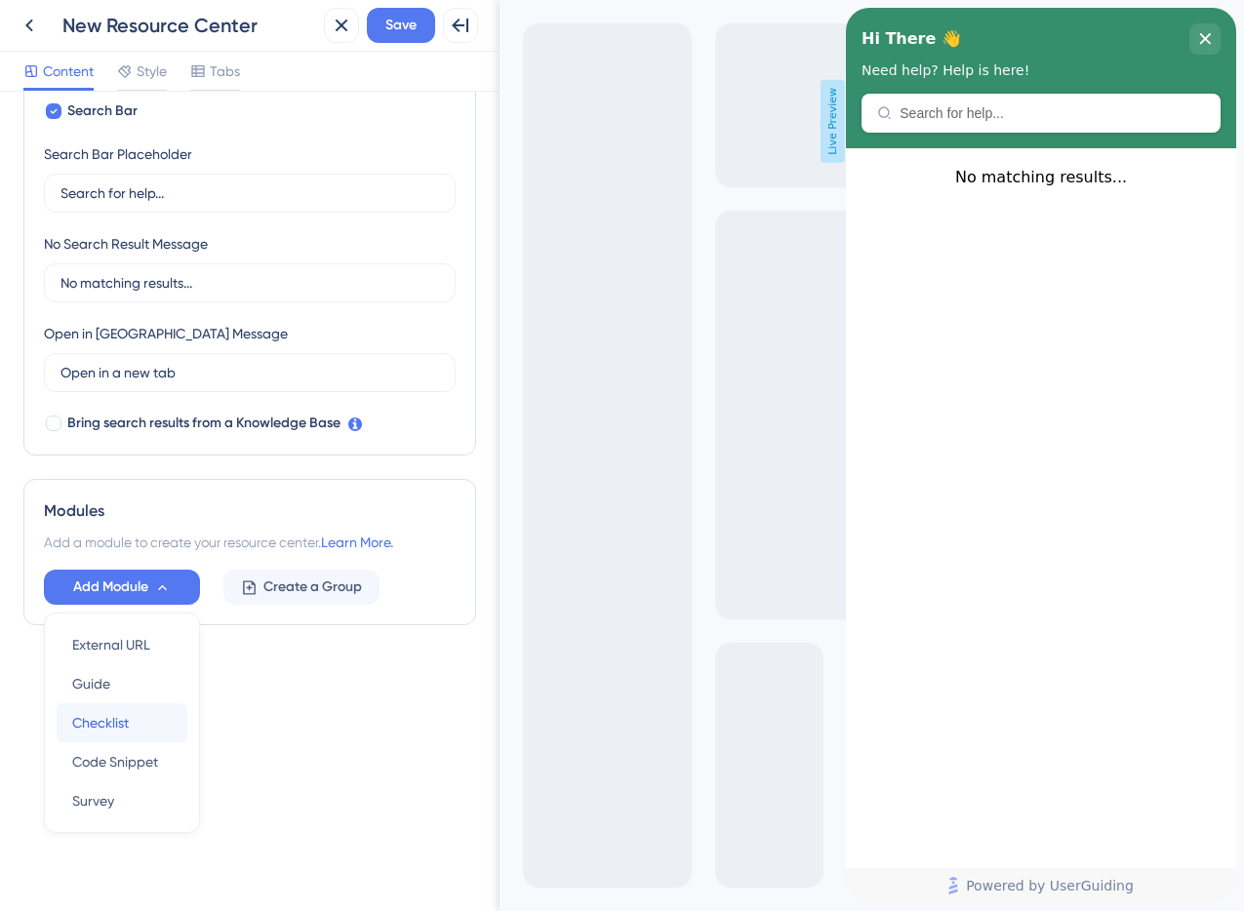
click at [145, 729] on div "Checklist Checklist" at bounding box center [122, 722] width 100 height 39
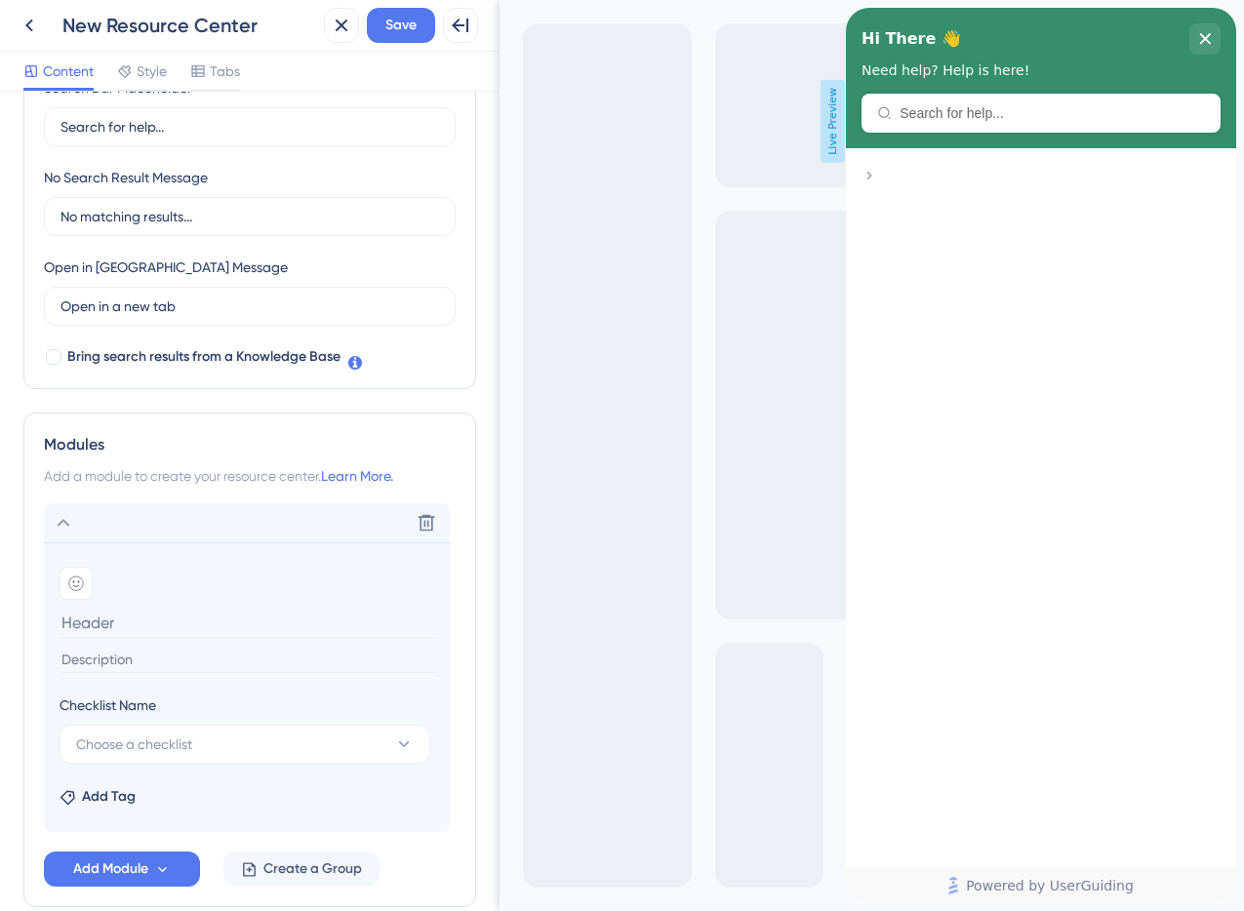
scroll to position [406, 0]
click at [145, 611] on input at bounding box center [249, 622] width 379 height 30
click at [188, 737] on span "Choose a checklist" at bounding box center [134, 743] width 116 height 23
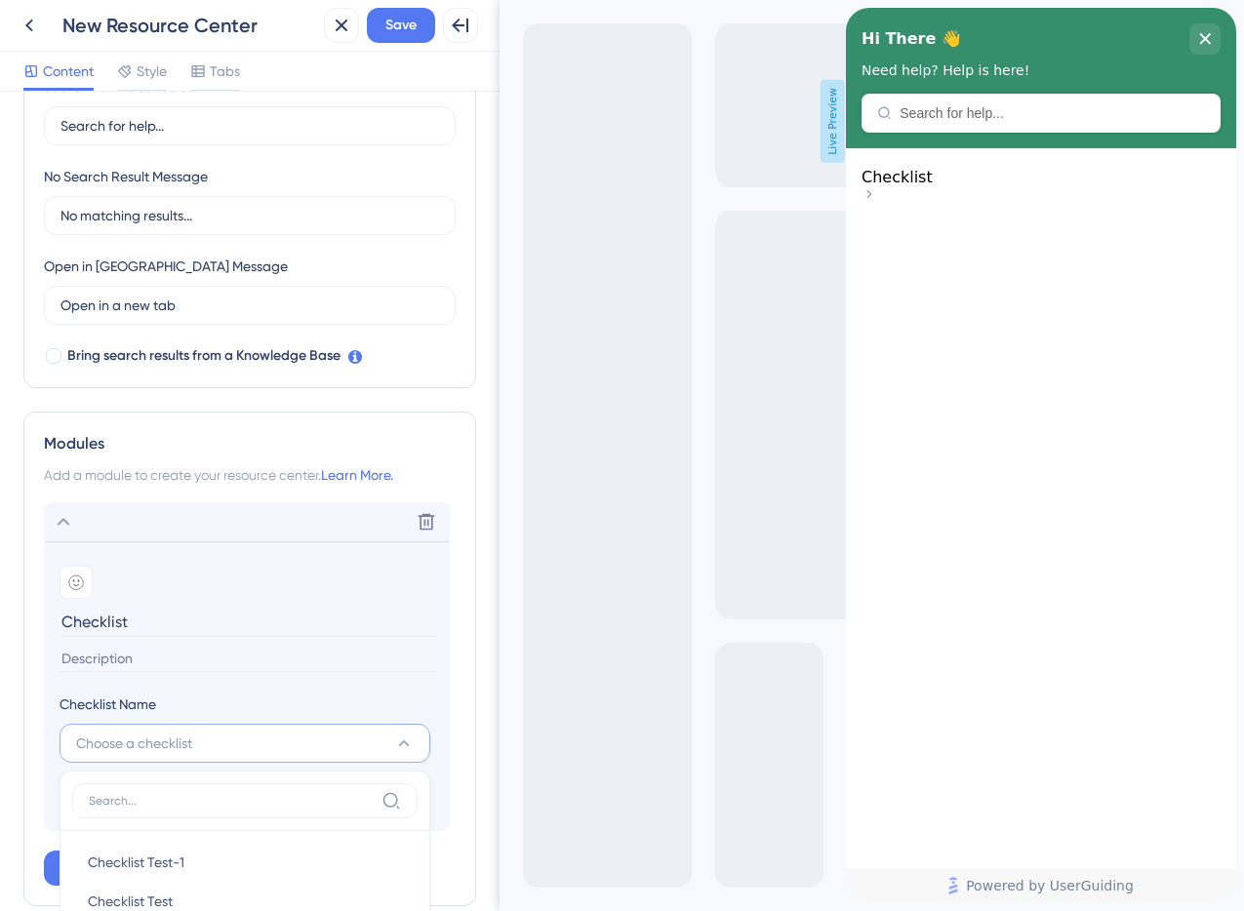
scroll to position [502, 0]
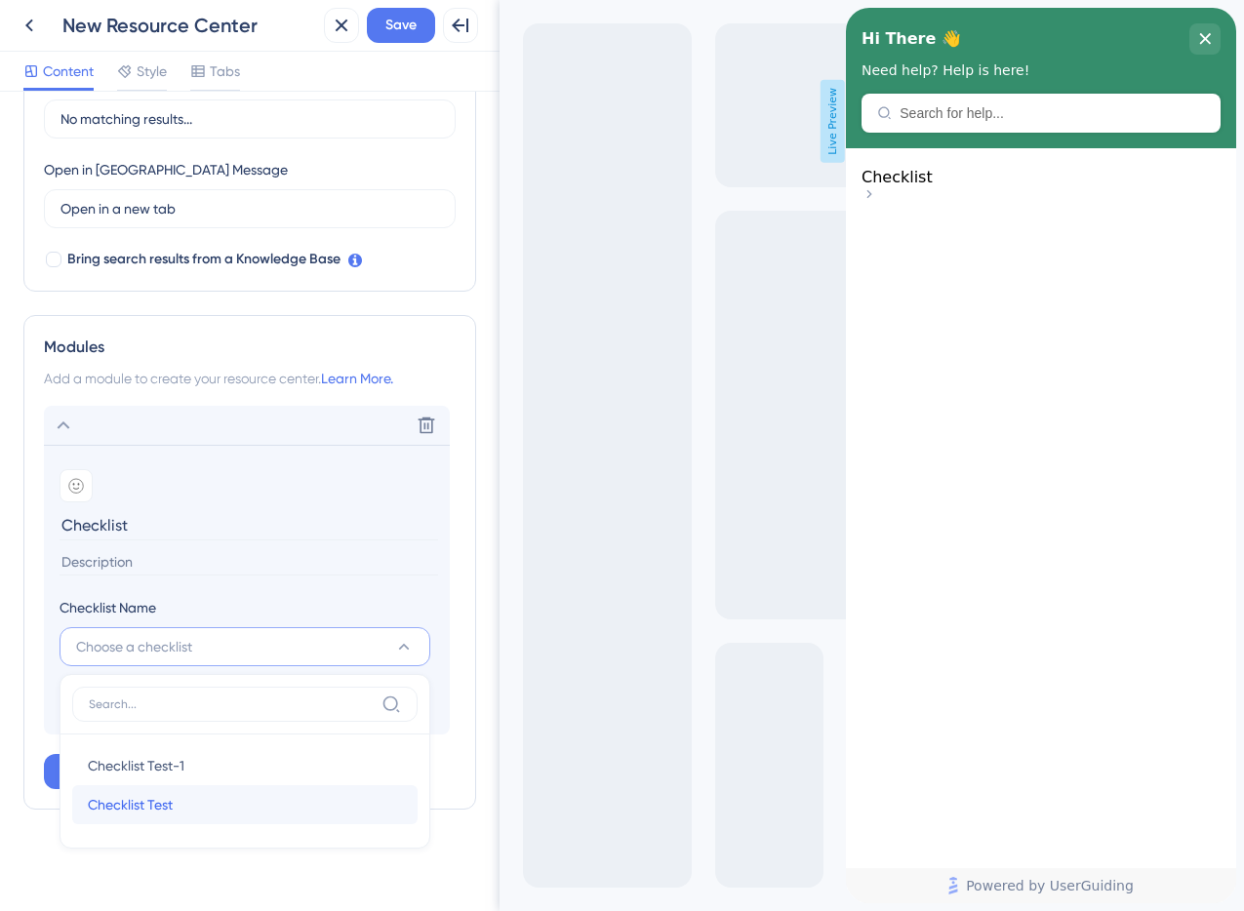
click at [200, 791] on div "Checklist Test Checklist Test" at bounding box center [245, 804] width 314 height 39
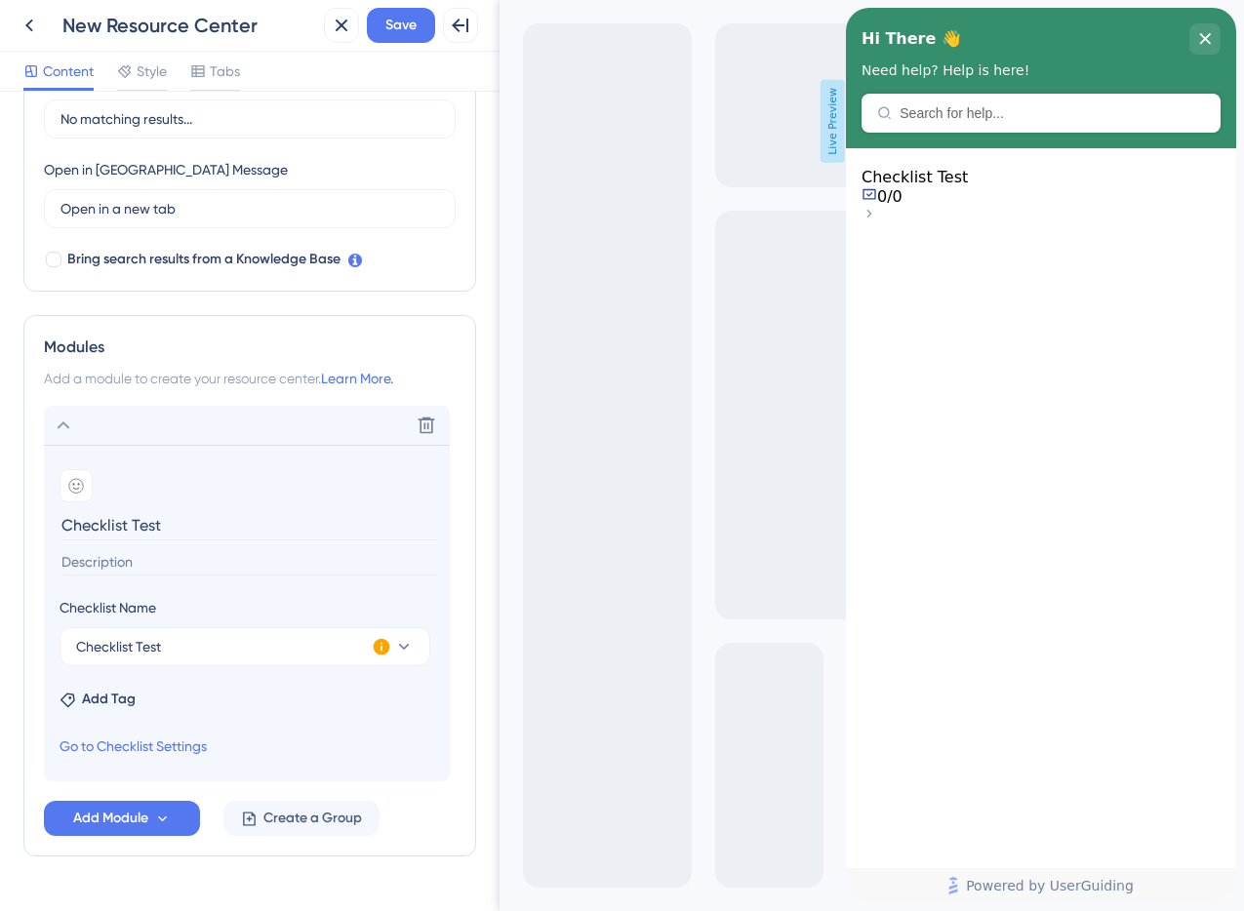
click at [382, 649] on icon at bounding box center [382, 647] width 17 height 17
click at [532, 673] on span "Activate Now" at bounding box center [510, 670] width 74 height 16
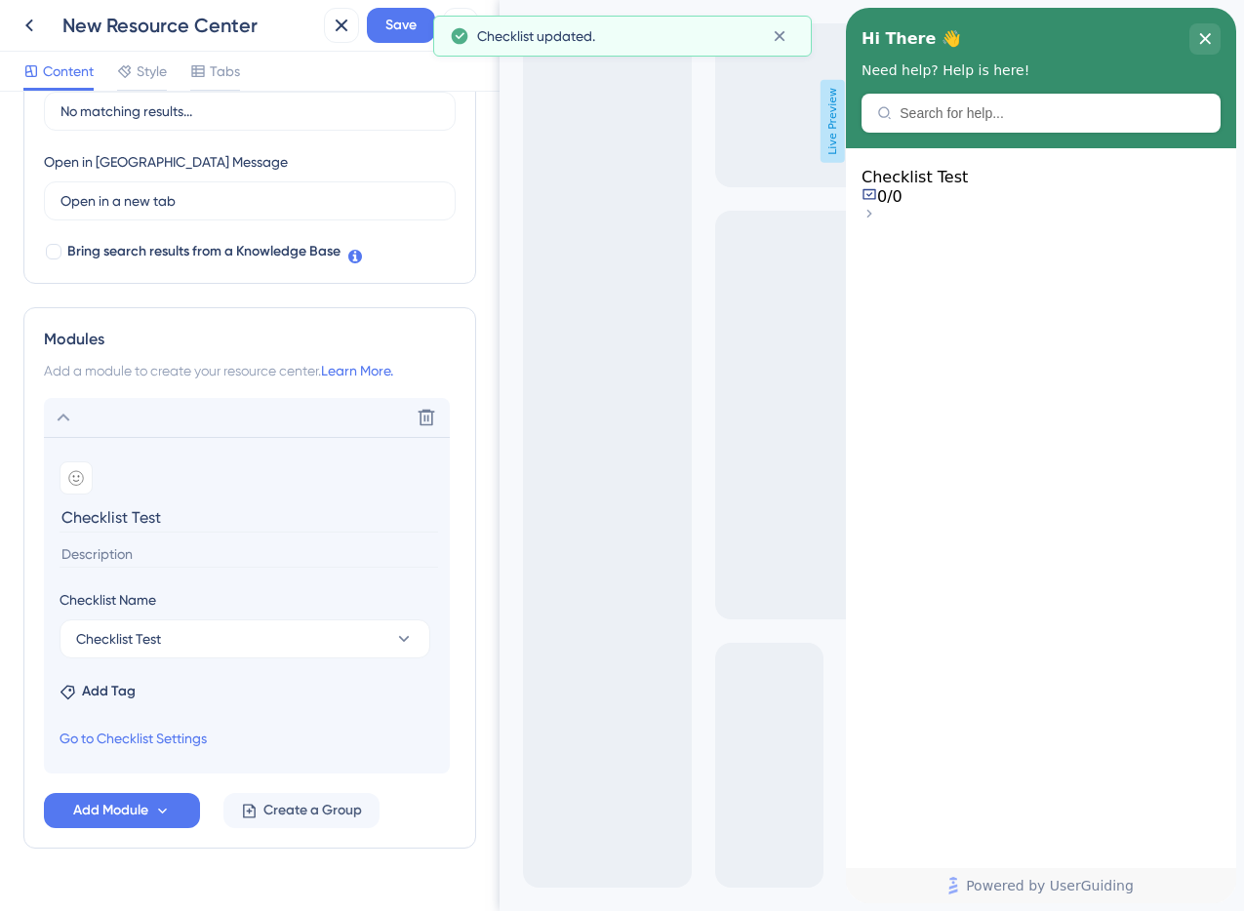
scroll to position [524, 0]
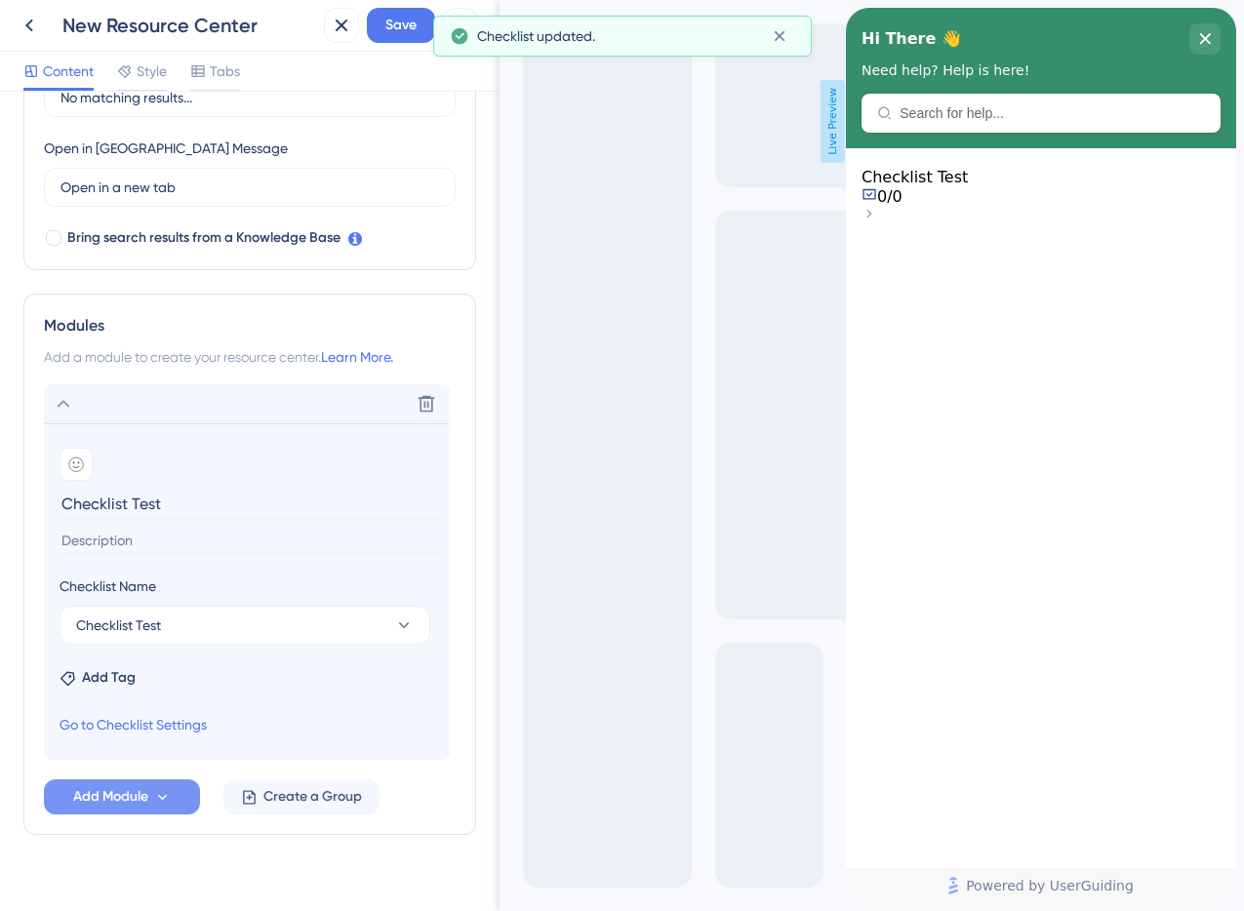
click at [139, 791] on span "Add Module" at bounding box center [110, 796] width 75 height 23
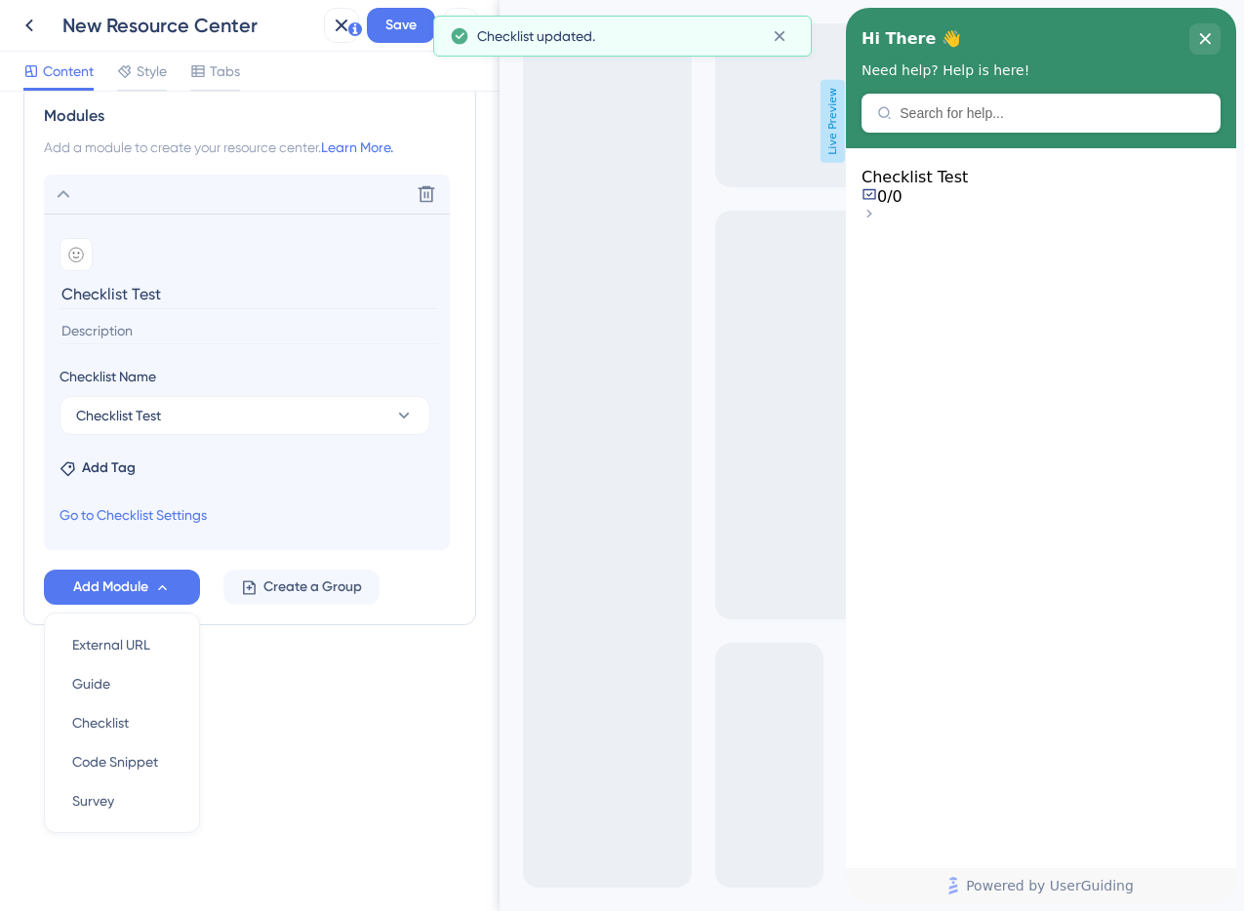
click at [279, 678] on div "Resource Center Header Title Hi There 👋 17 Hi There 👋 Subtitle Need help? Help …" at bounding box center [249, 42] width 453 height 1322
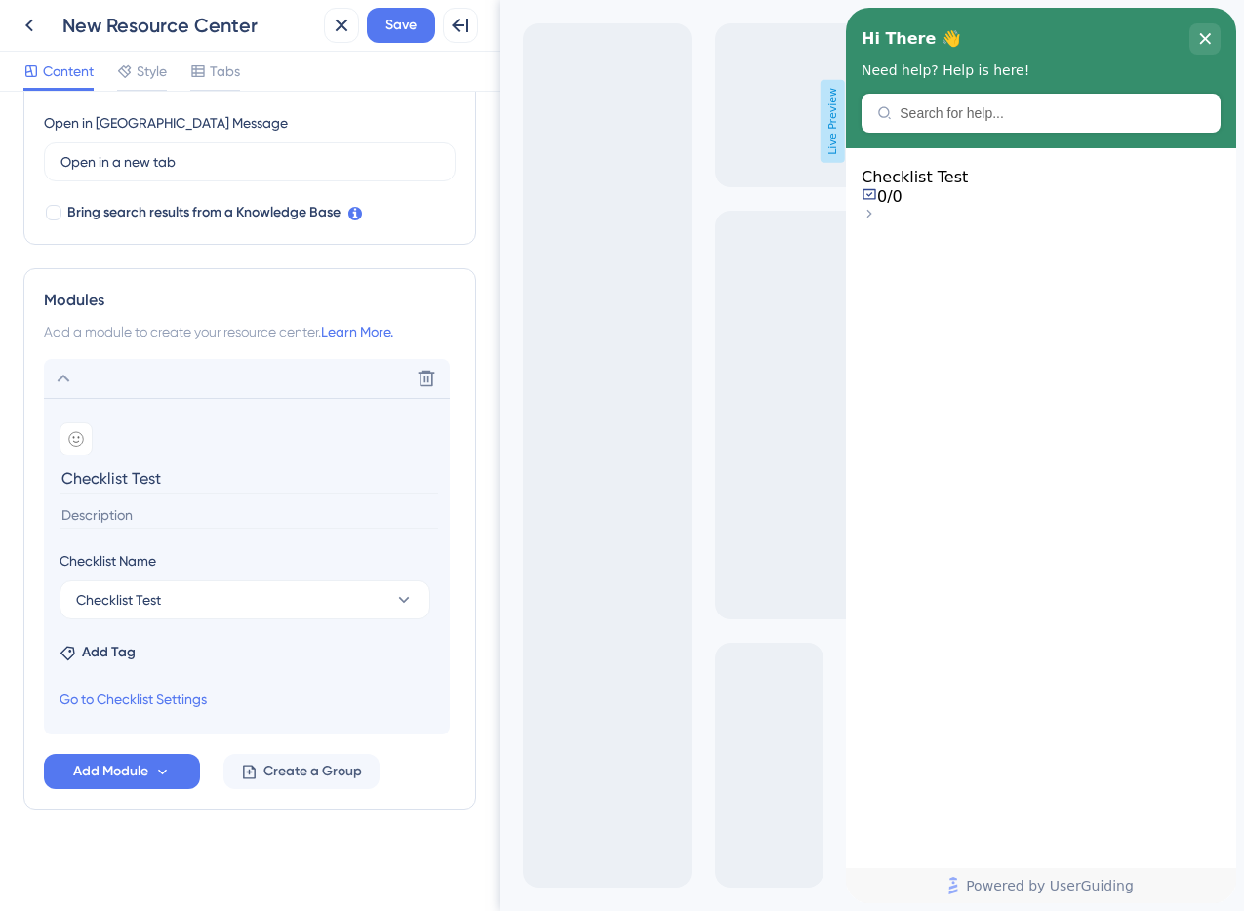
click at [175, 517] on input at bounding box center [249, 515] width 379 height 26
click at [168, 603] on button "Checklist Test" at bounding box center [245, 599] width 371 height 39
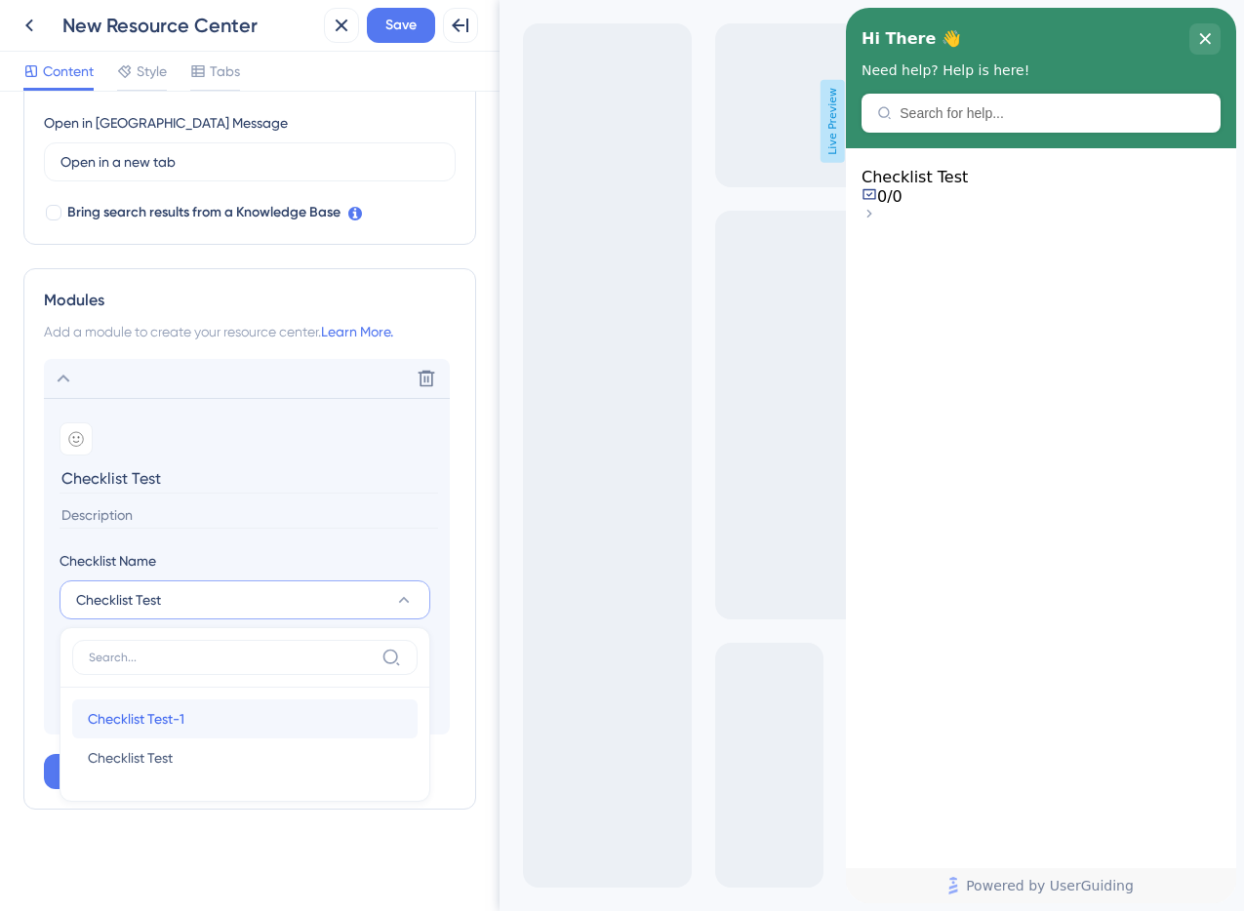
click at [196, 722] on div "Checklist Test-1 Checklist Test-1" at bounding box center [245, 718] width 314 height 39
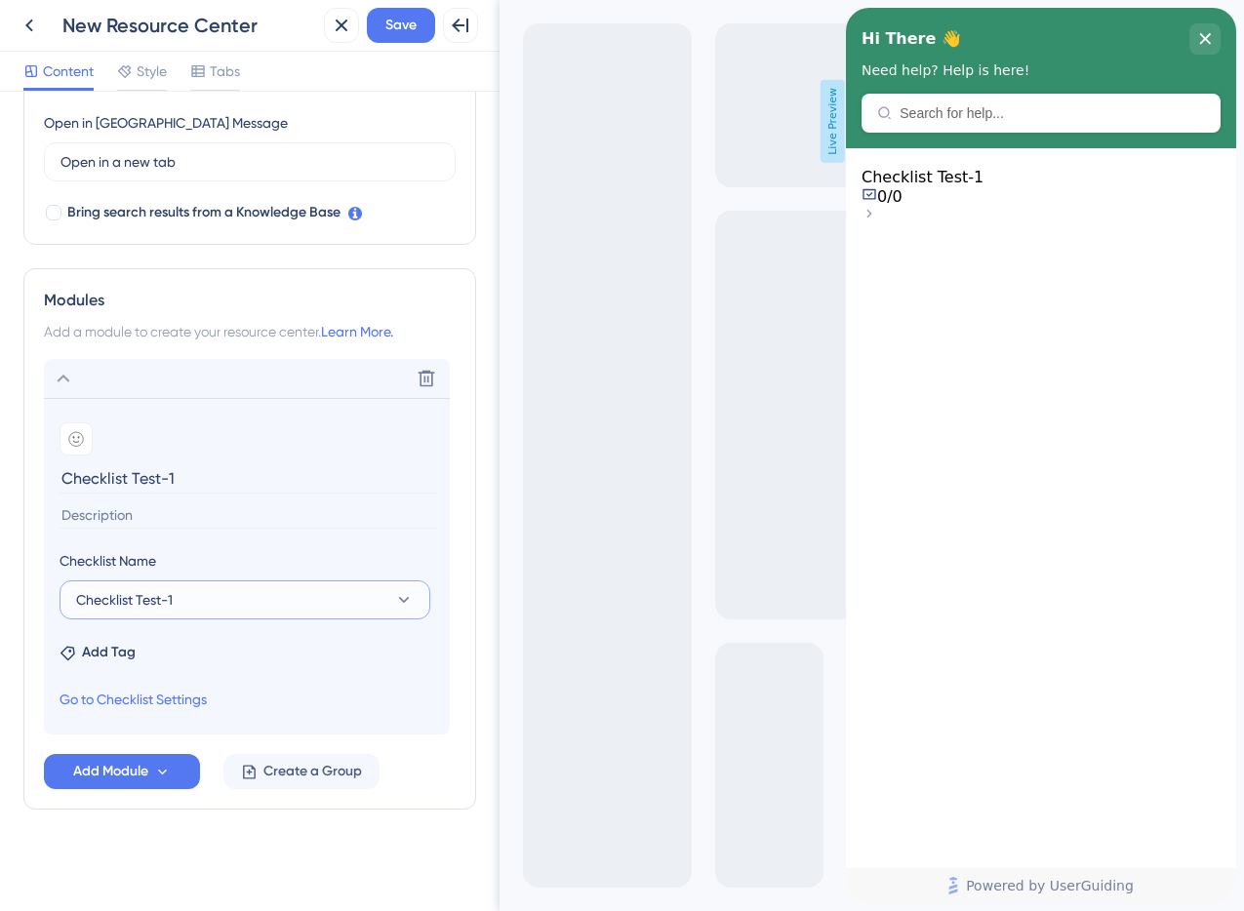
click at [279, 605] on button "Checklist Test-1" at bounding box center [245, 599] width 371 height 39
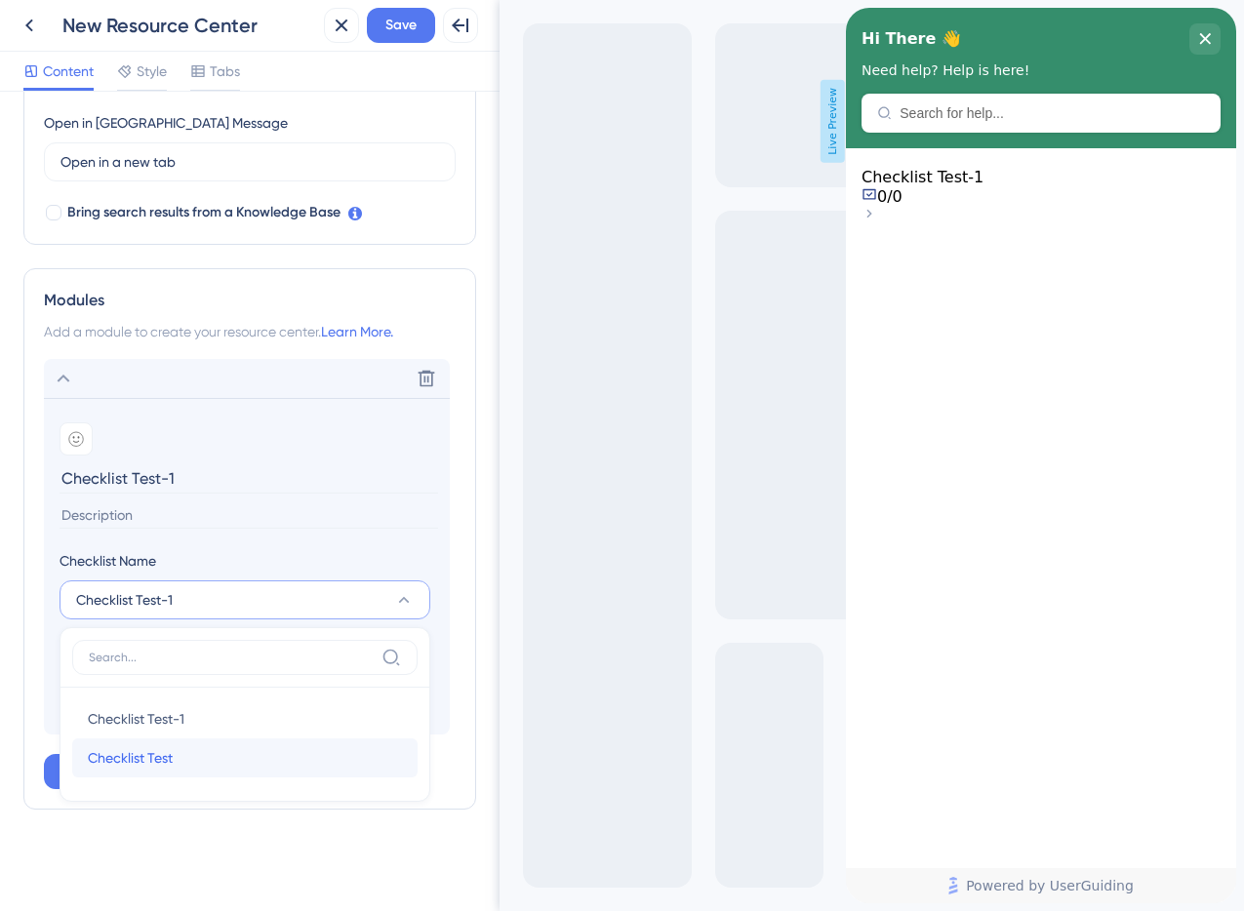
click at [185, 749] on div "Checklist Test Checklist Test" at bounding box center [245, 758] width 314 height 39
type input "Checklist Test"
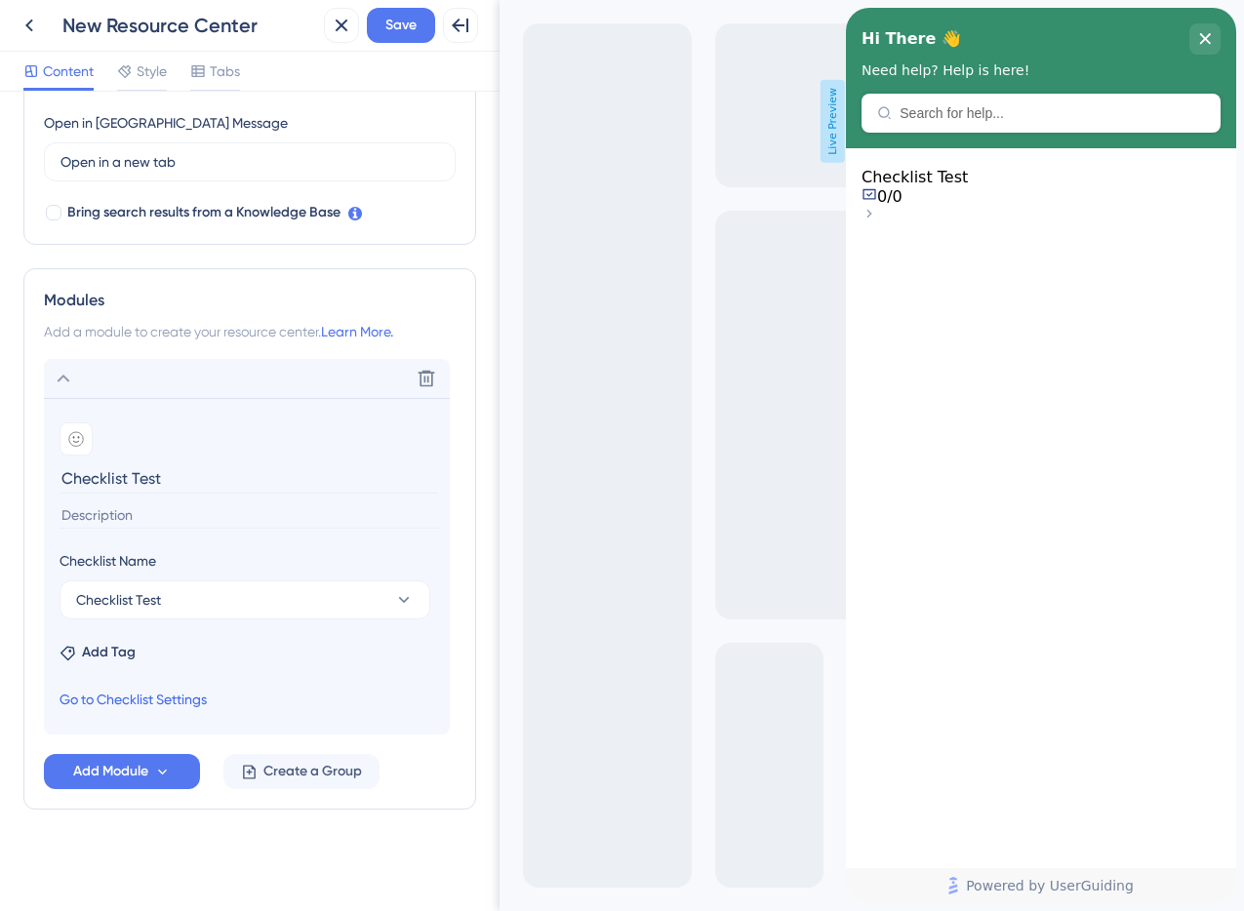
click at [156, 701] on link "Go to Checklist Settings" at bounding box center [133, 699] width 147 height 23
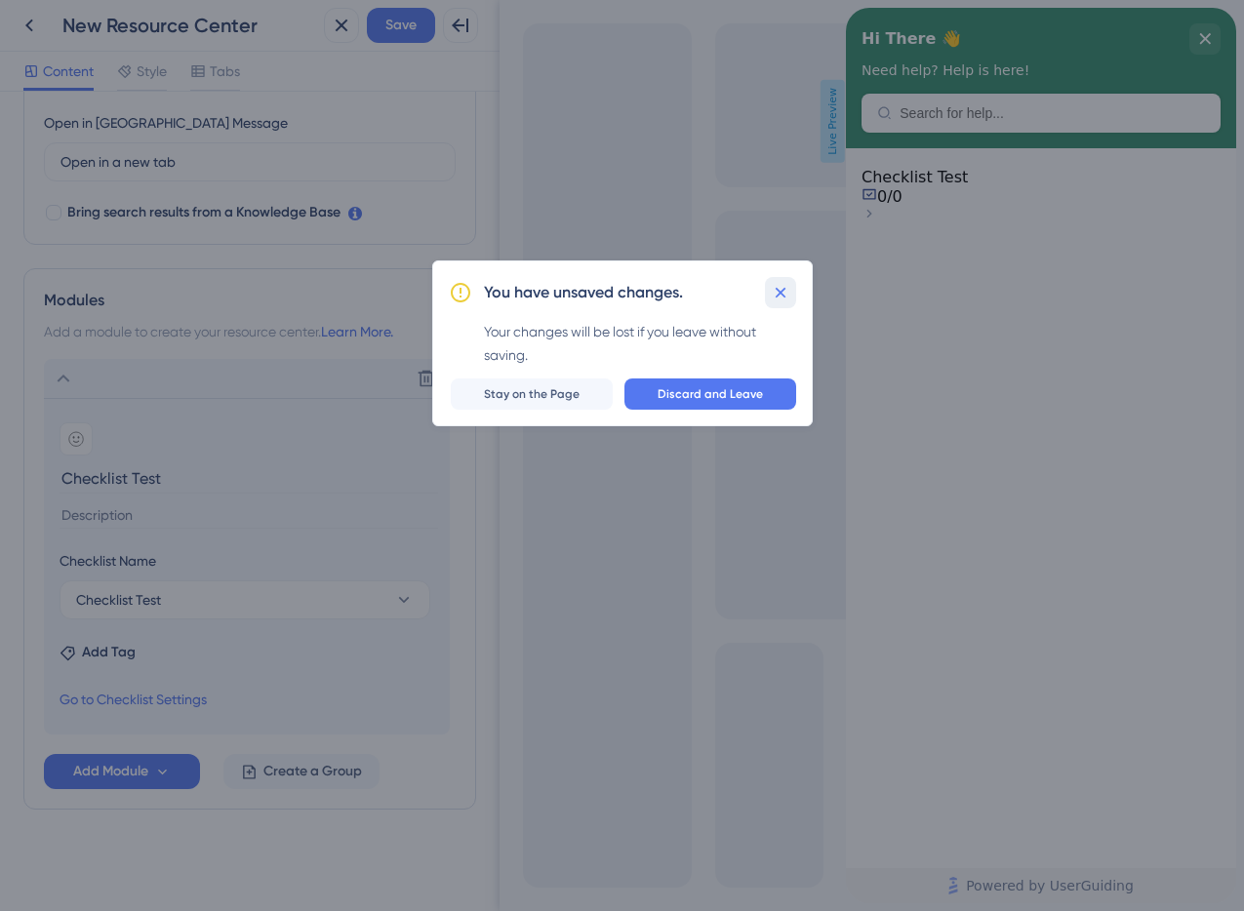
click at [790, 285] on button at bounding box center [780, 292] width 31 height 31
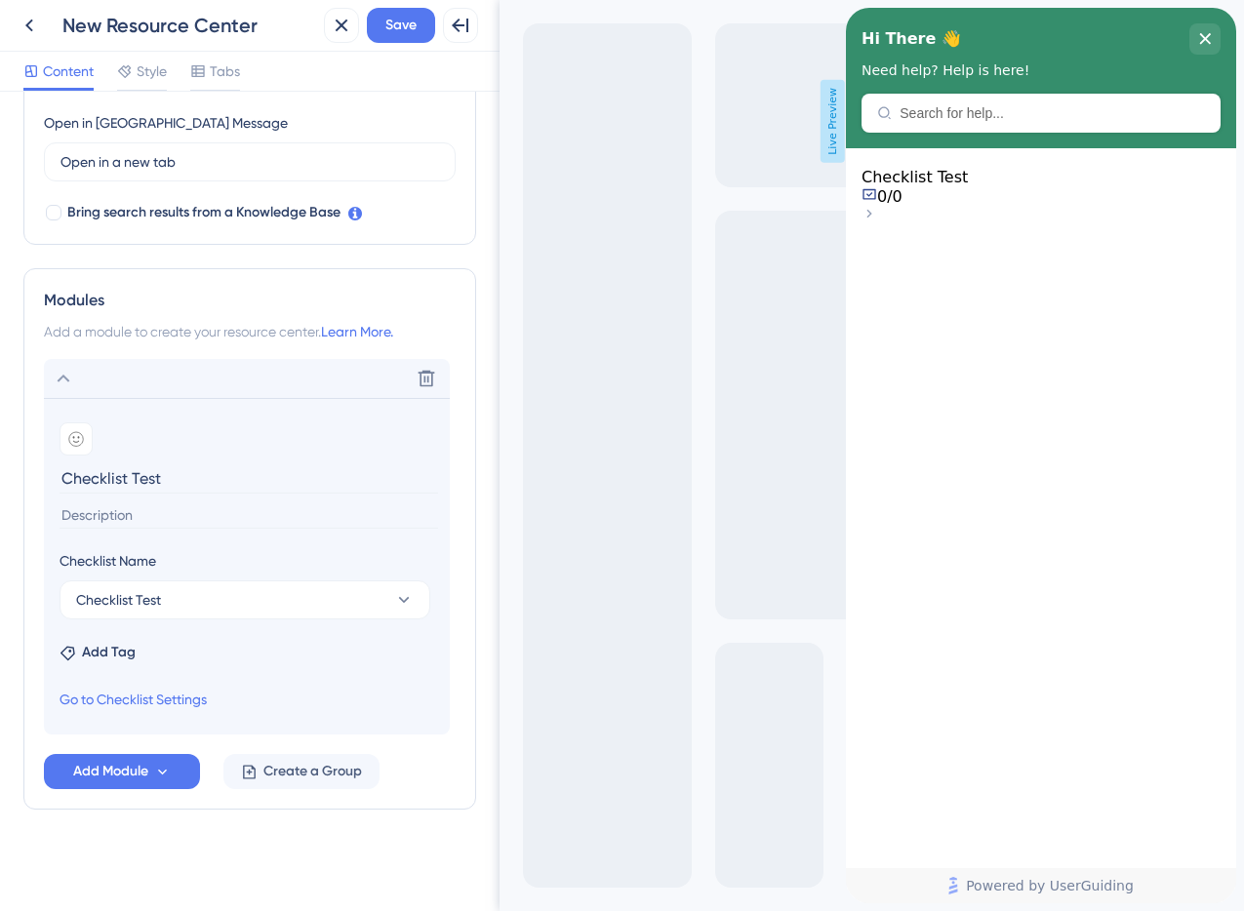
scroll to position [0, 0]
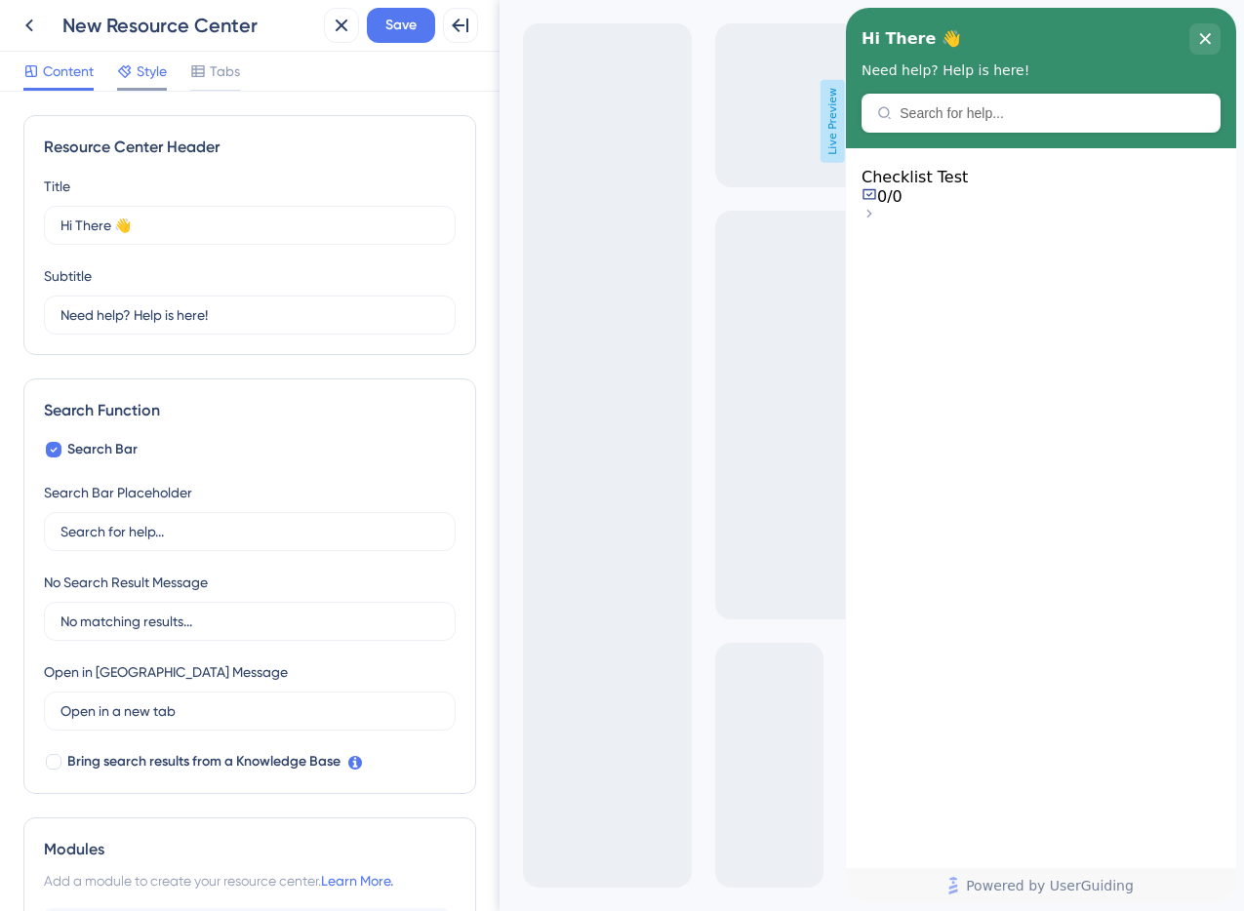
click at [149, 72] on span "Style" at bounding box center [152, 71] width 30 height 23
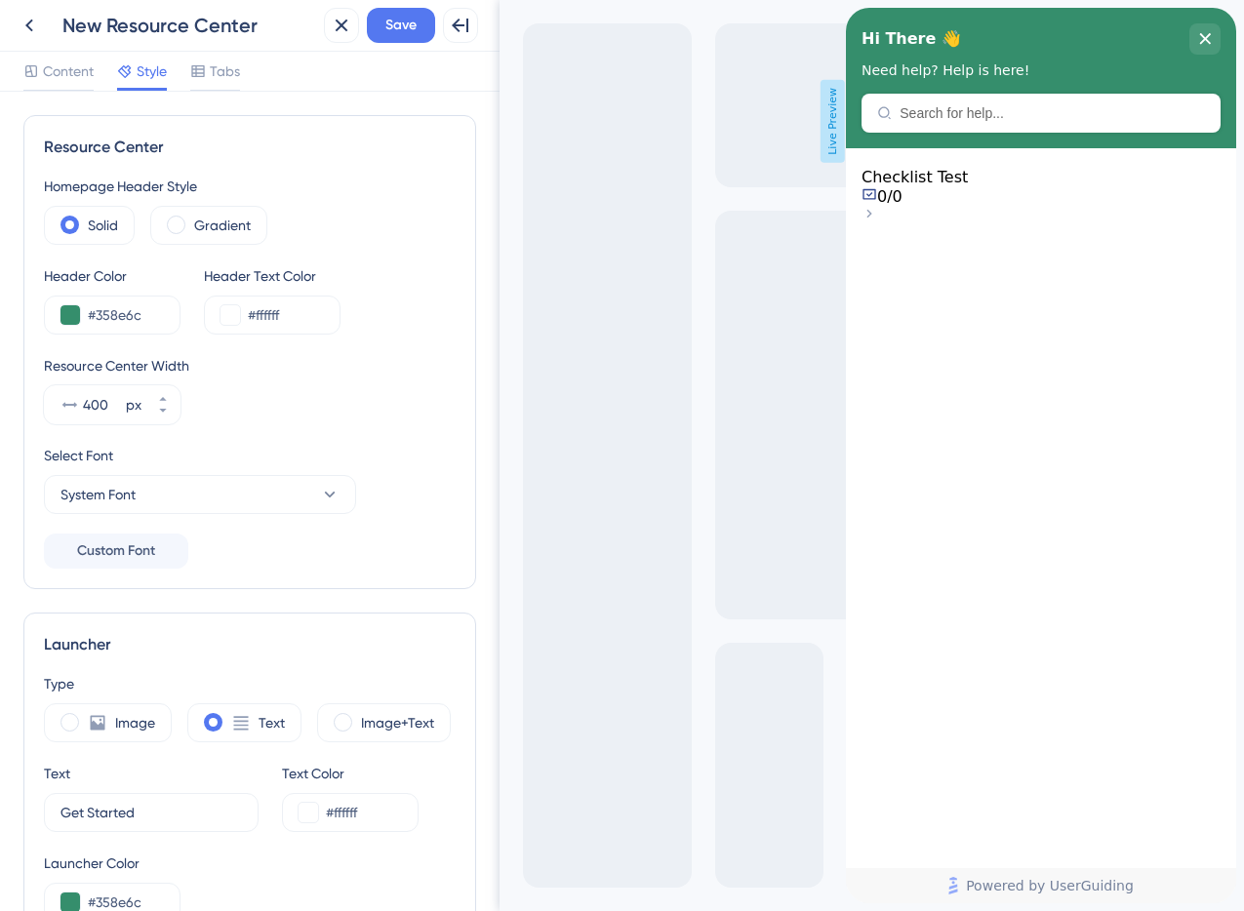
click at [188, 71] on div "Content Style Tabs" at bounding box center [131, 75] width 217 height 31
click at [193, 70] on icon at bounding box center [197, 71] width 13 height 12
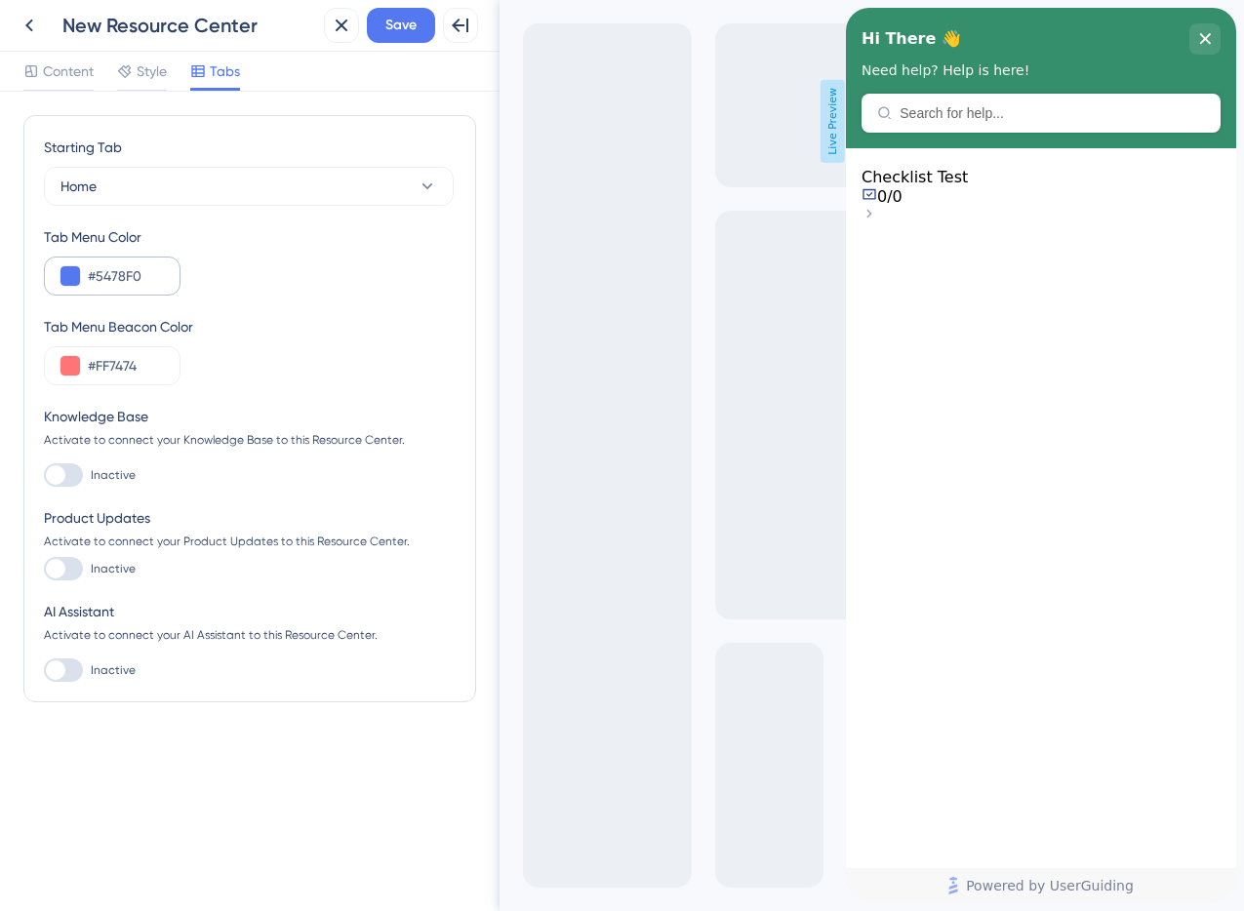
click at [125, 292] on div "#5478F0" at bounding box center [112, 276] width 137 height 39
click at [106, 282] on input "#5478F0" at bounding box center [126, 275] width 76 height 23
click at [119, 69] on icon at bounding box center [125, 71] width 16 height 16
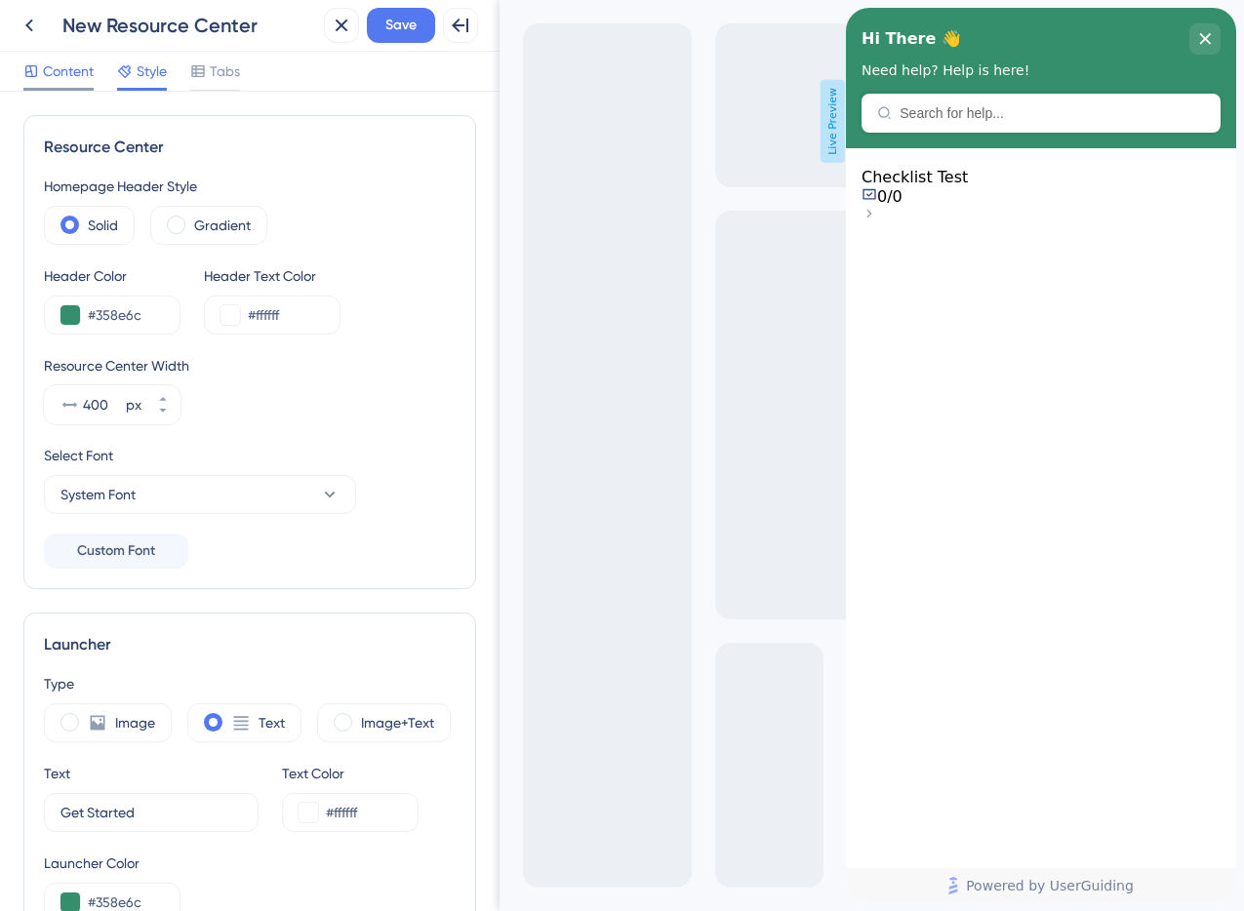
click at [43, 71] on span "Content" at bounding box center [68, 71] width 51 height 23
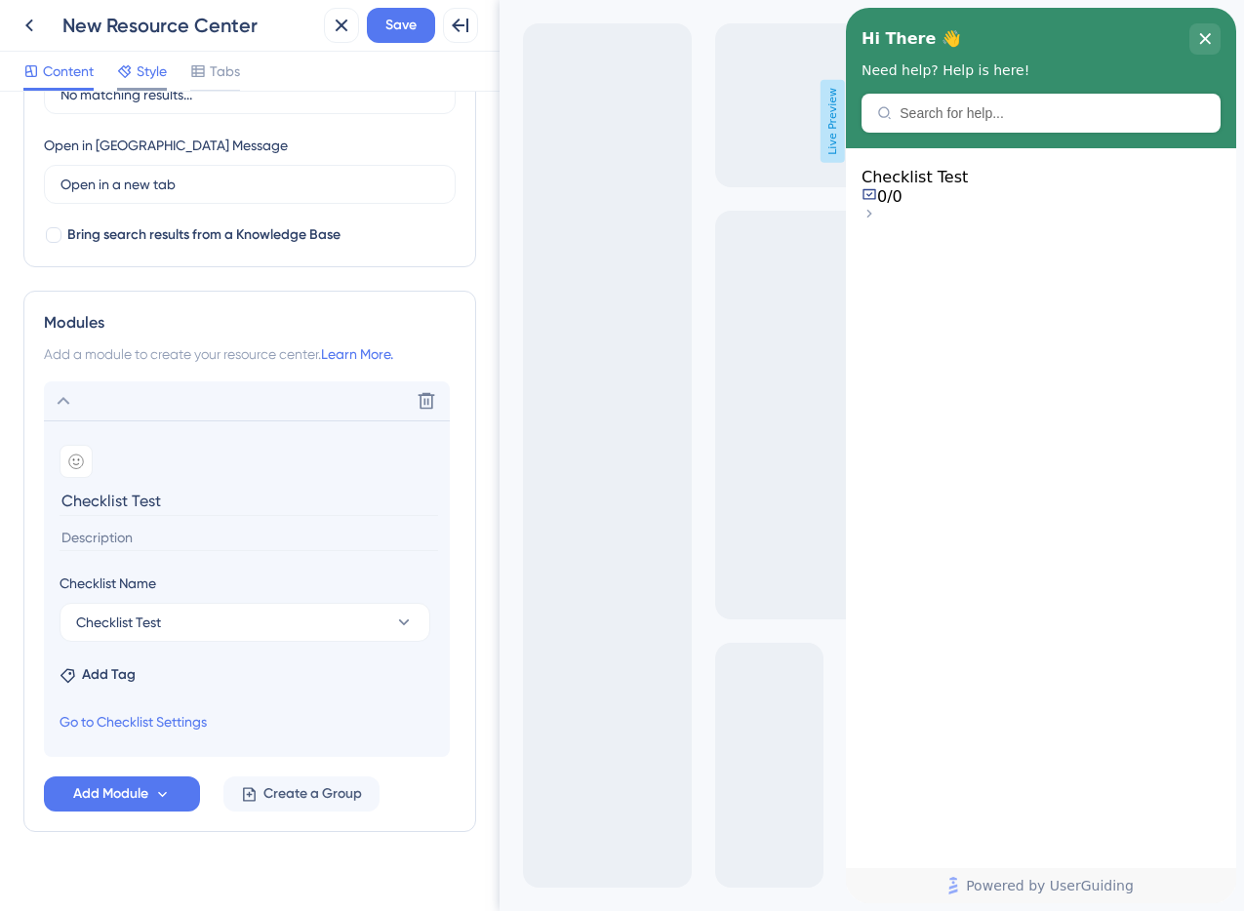
click at [124, 74] on icon at bounding box center [125, 71] width 16 height 16
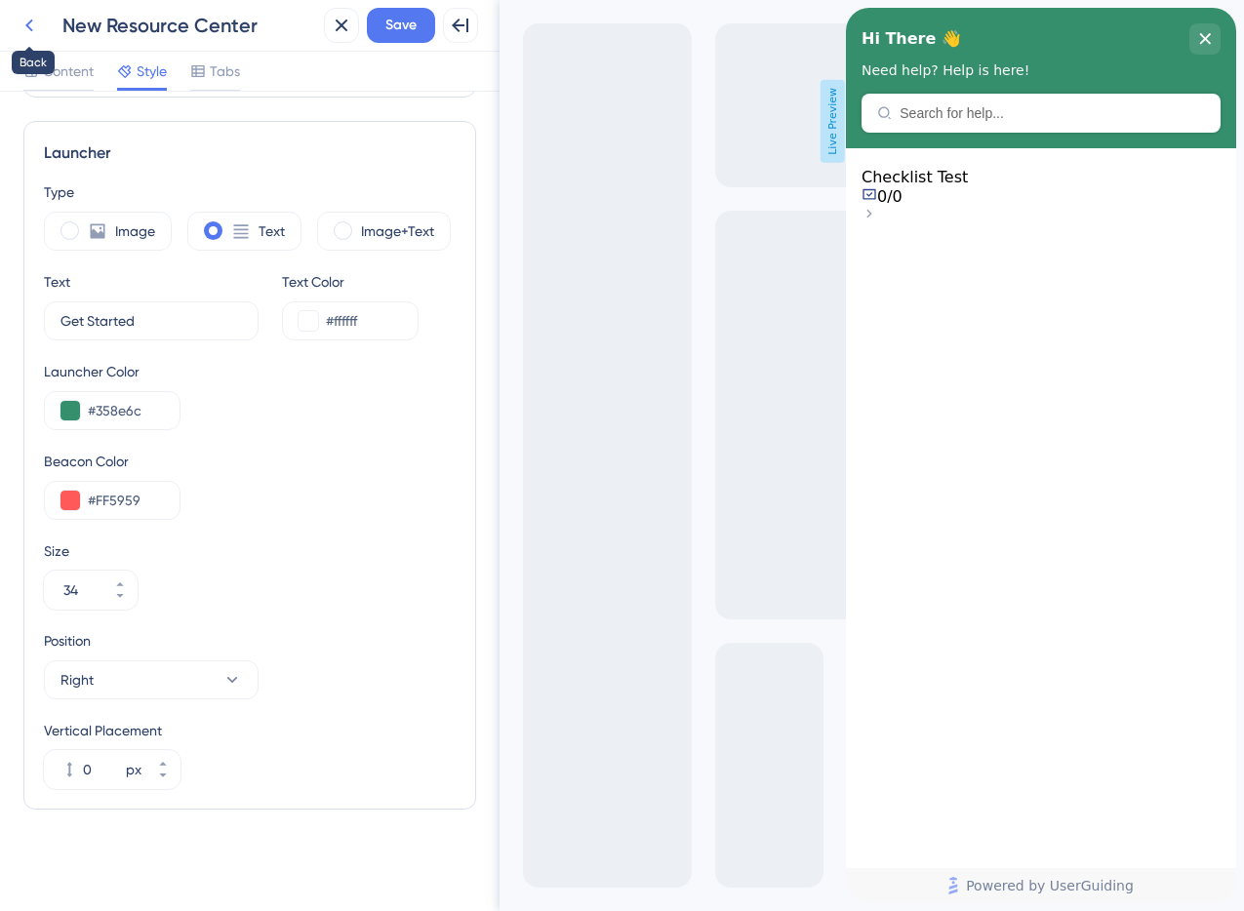
click at [20, 31] on icon at bounding box center [29, 25] width 23 height 23
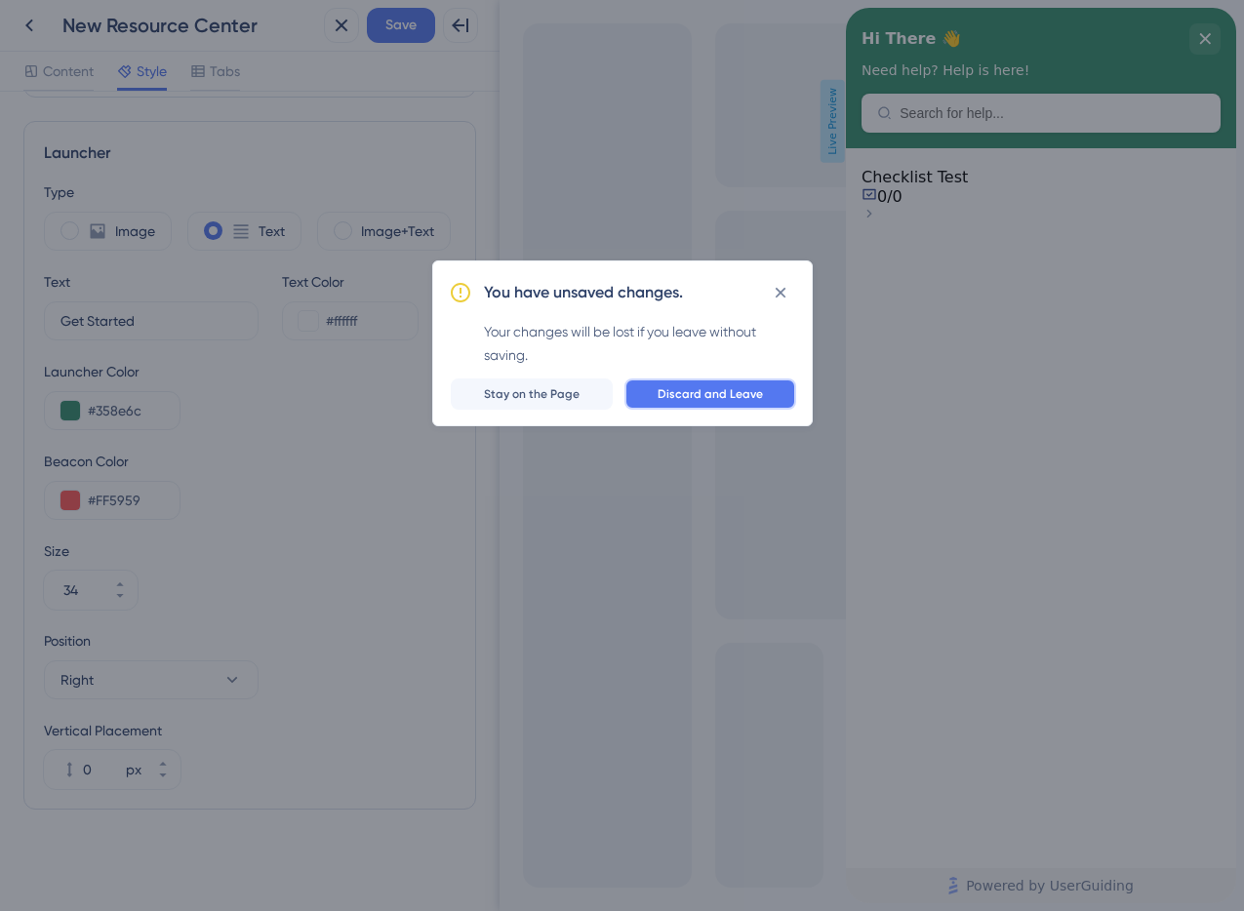
click at [720, 386] on span "Discard and Leave" at bounding box center [710, 394] width 105 height 16
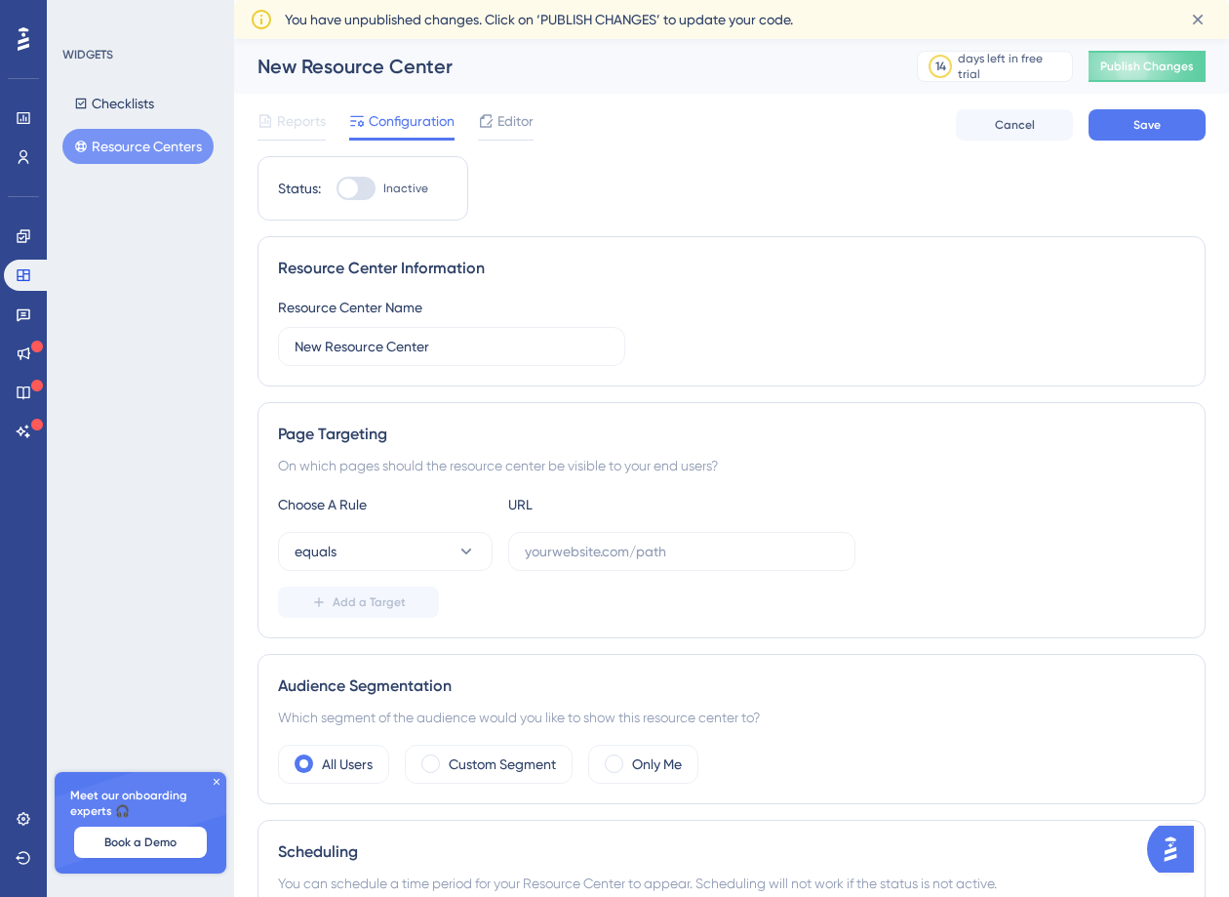
click at [26, 37] on icon at bounding box center [24, 38] width 12 height 23
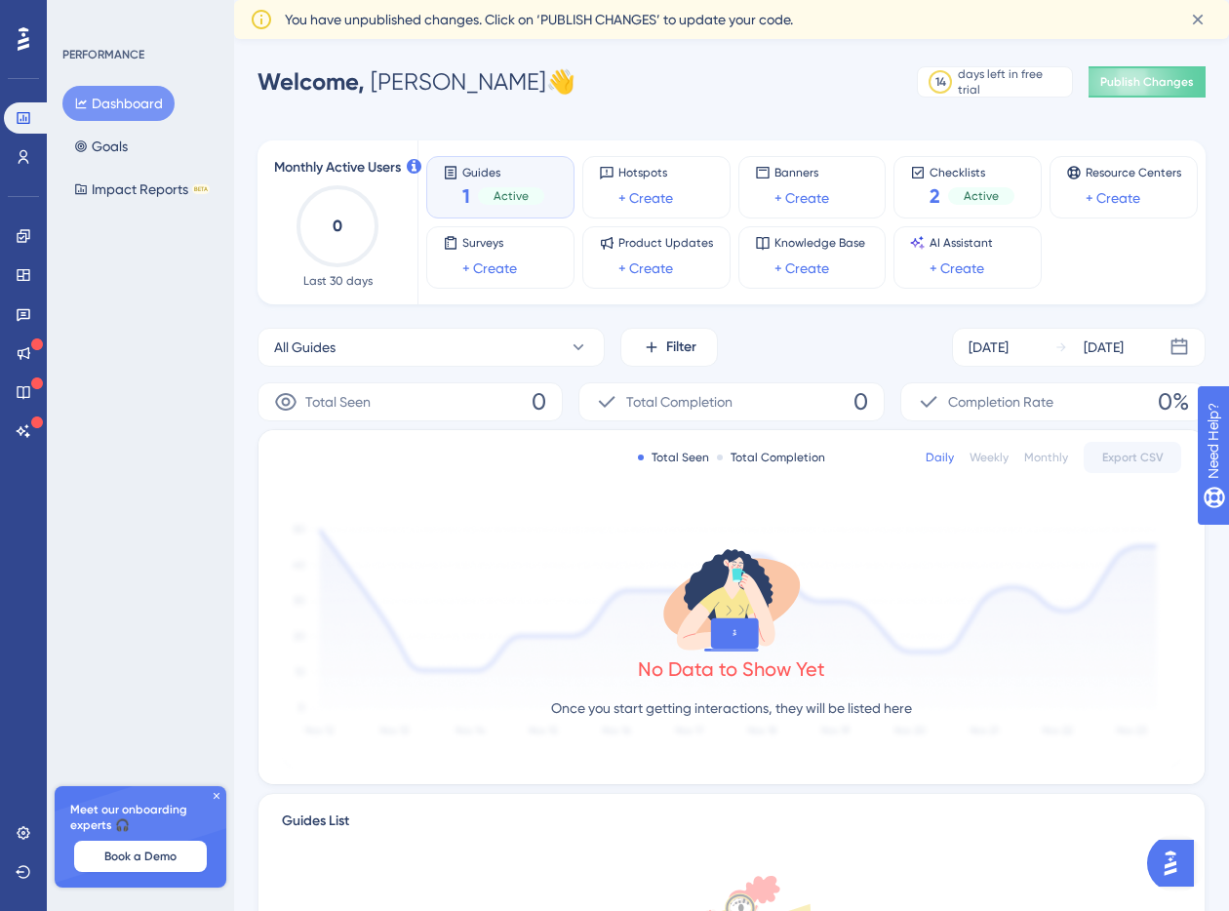
click at [515, 185] on div "1 Active" at bounding box center [503, 195] width 82 height 27
click at [23, 277] on icon at bounding box center [23, 275] width 13 height 12
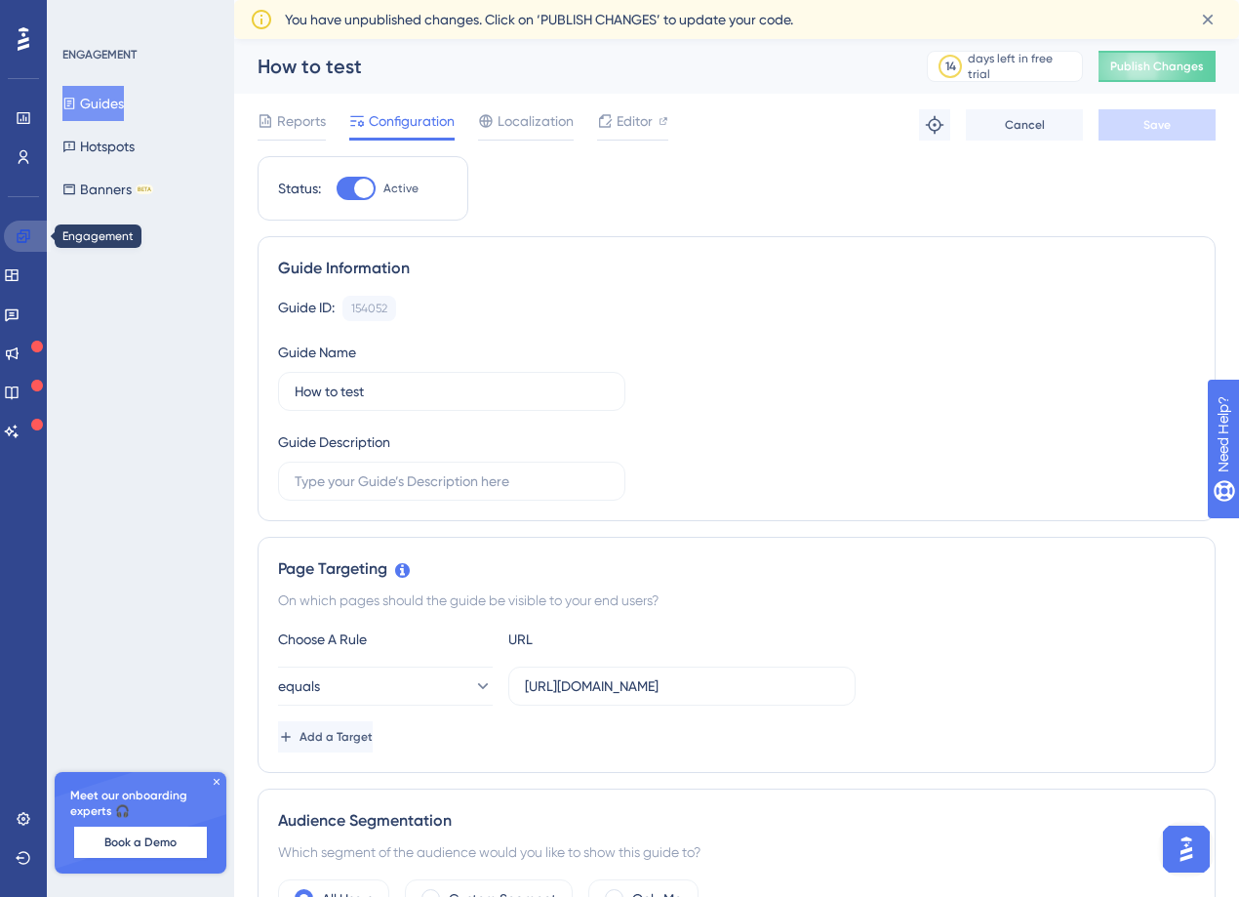
click at [37, 235] on link at bounding box center [27, 235] width 47 height 31
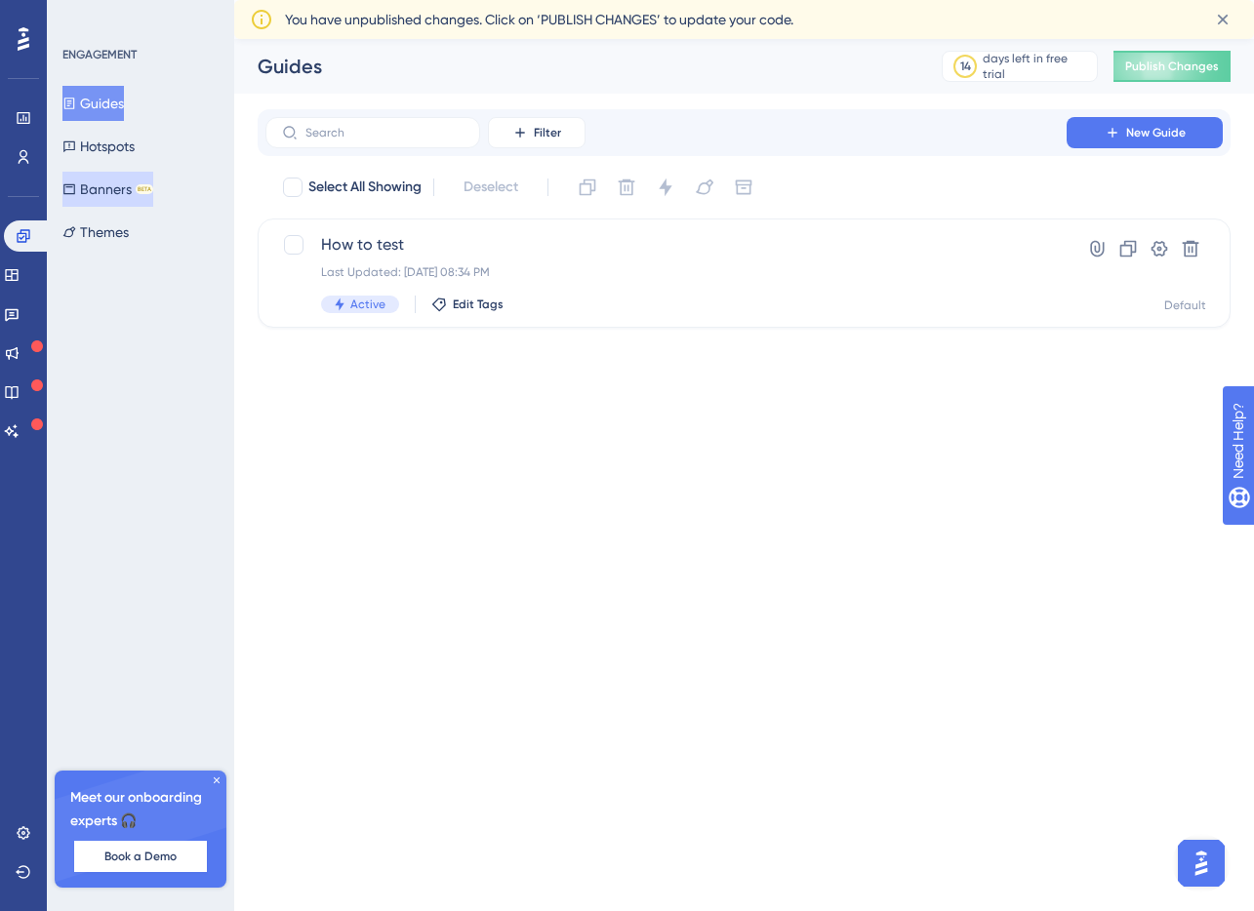
click at [117, 202] on button "Banners BETA" at bounding box center [107, 189] width 91 height 35
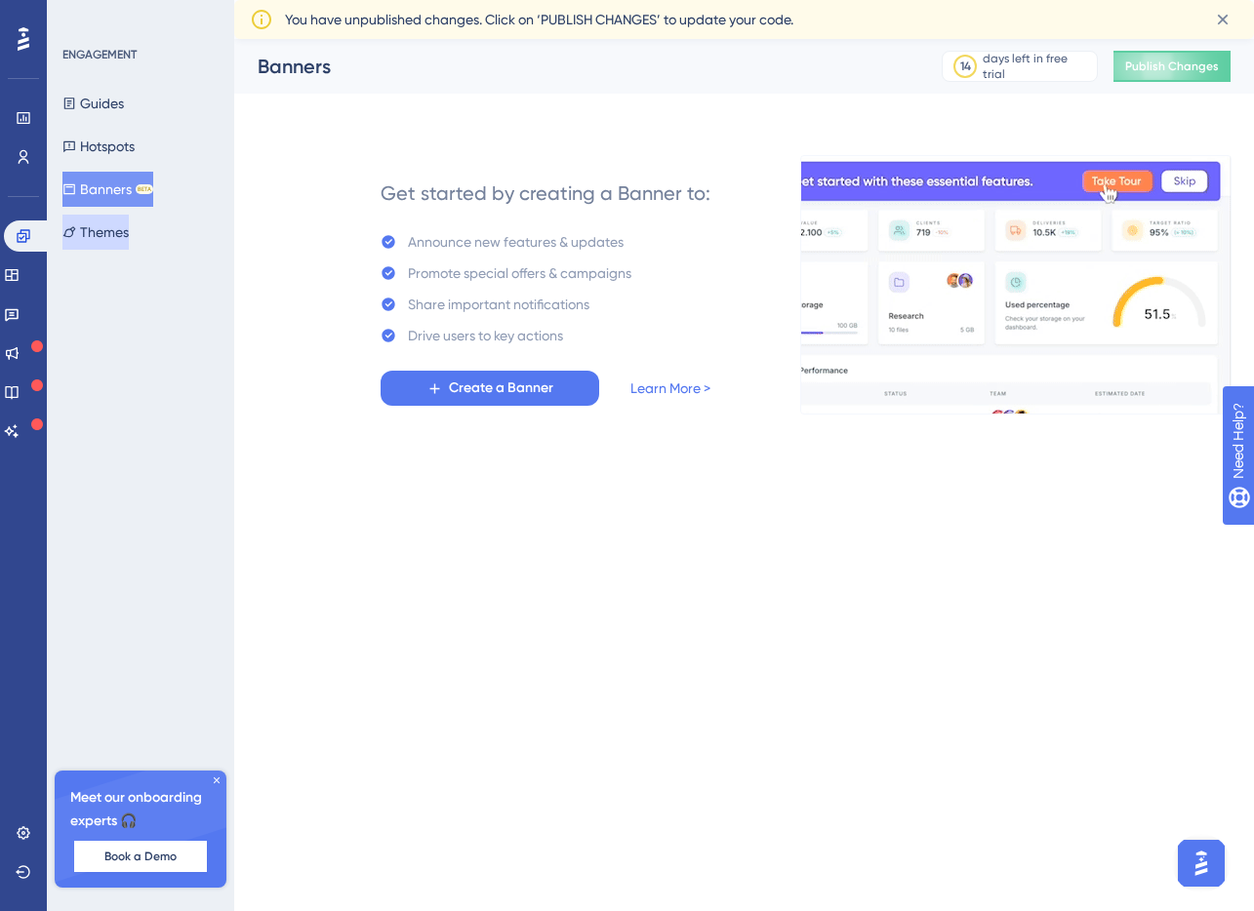
click at [120, 221] on button "Themes" at bounding box center [95, 232] width 66 height 35
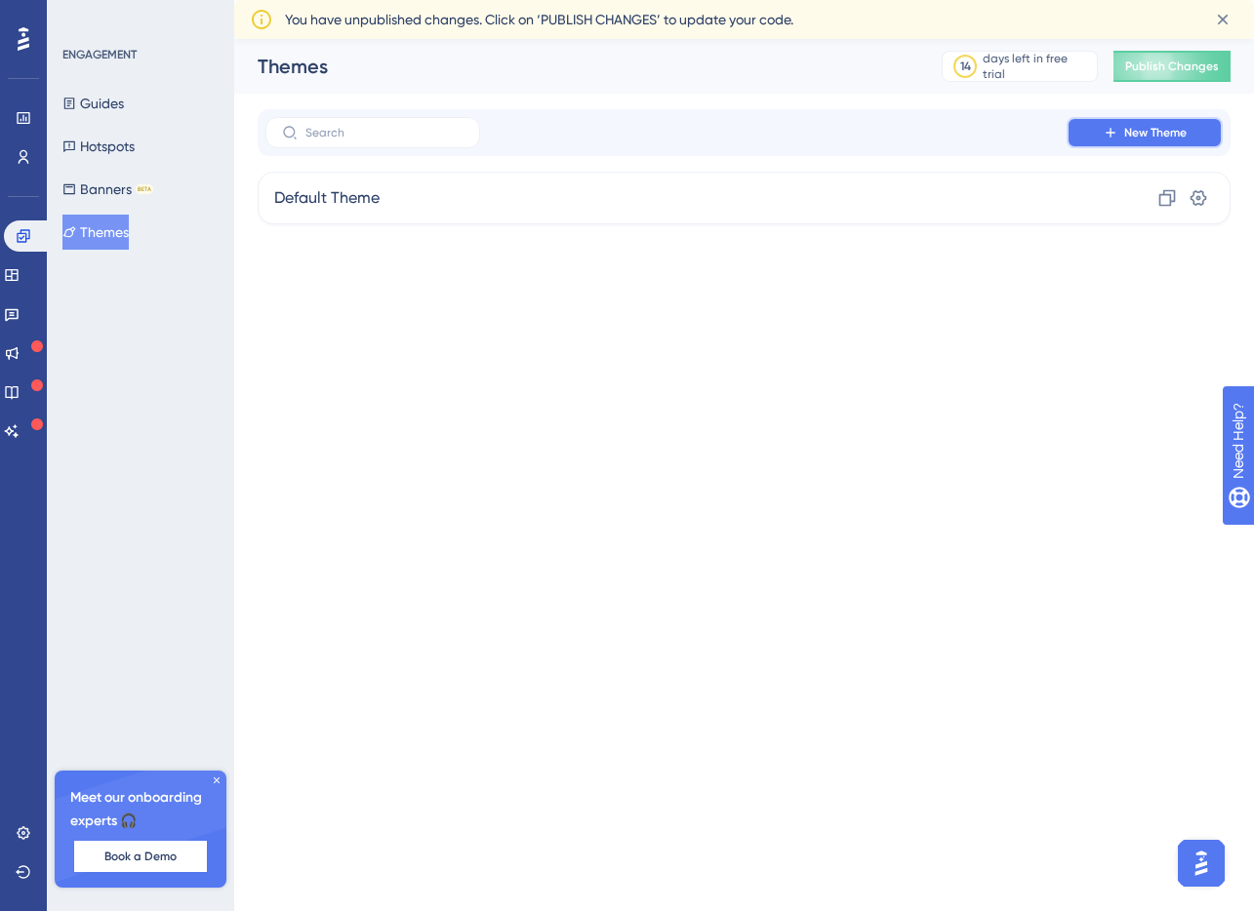
click at [1194, 127] on button "New Theme" at bounding box center [1144, 132] width 156 height 31
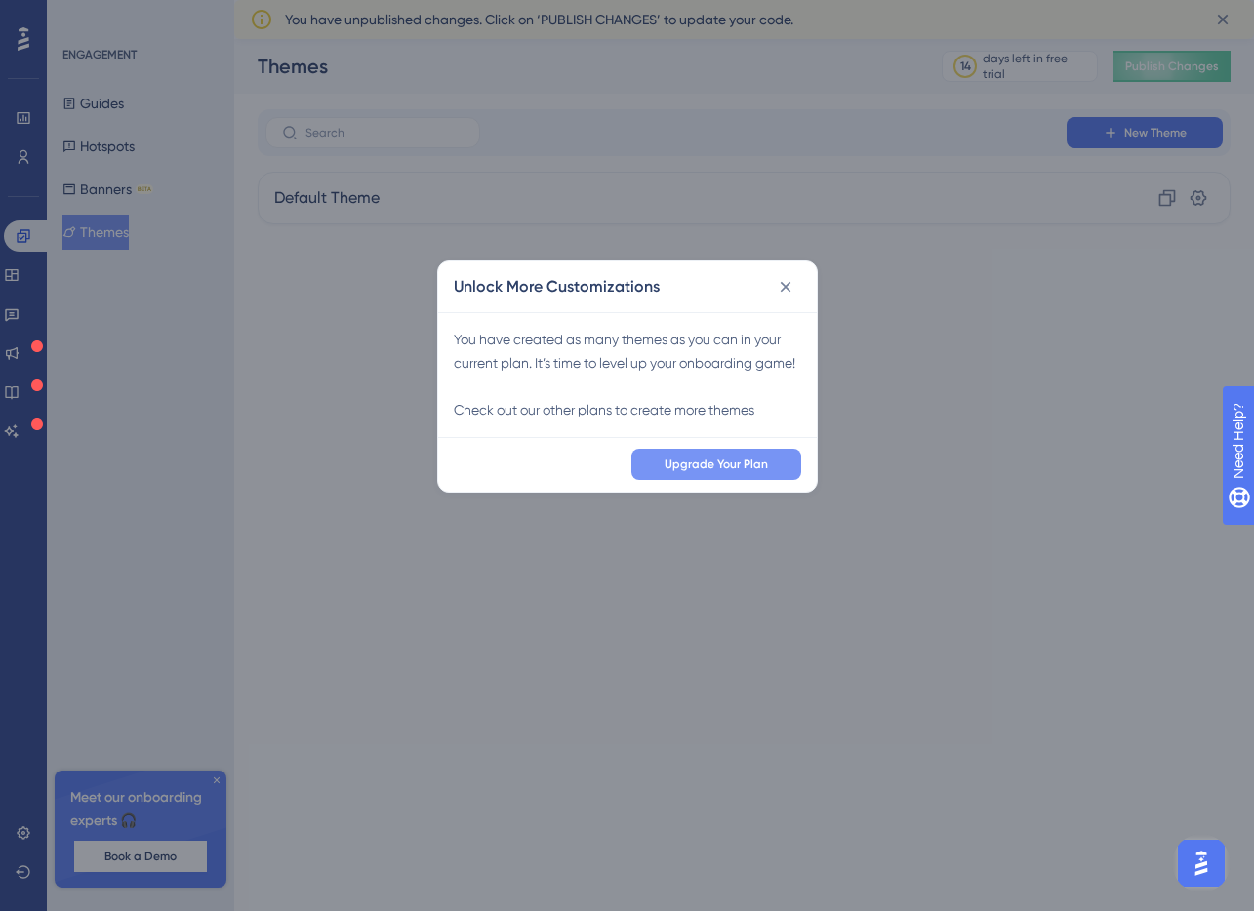
click at [740, 472] on span "Upgrade Your Plan" at bounding box center [715, 465] width 103 height 16
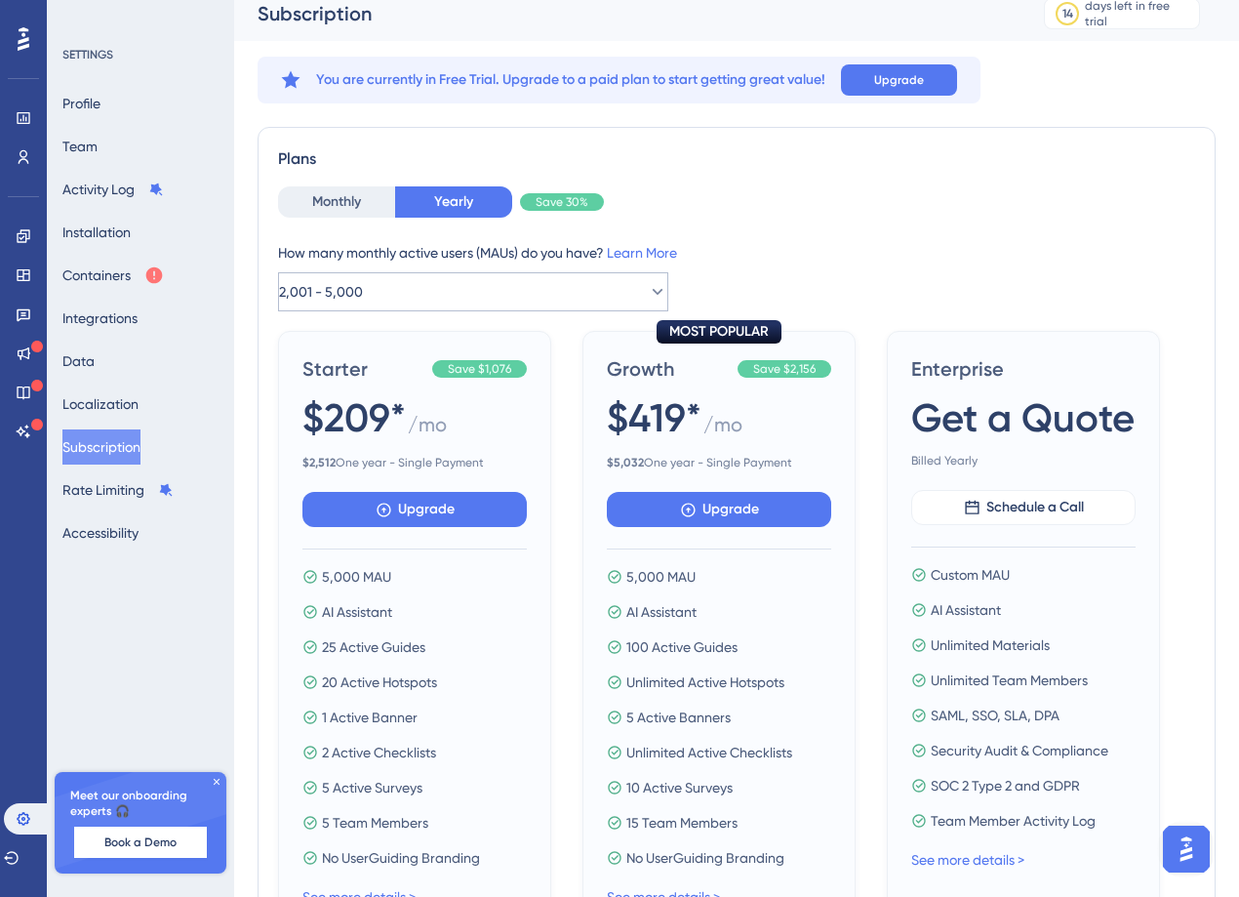
scroll to position [16, 0]
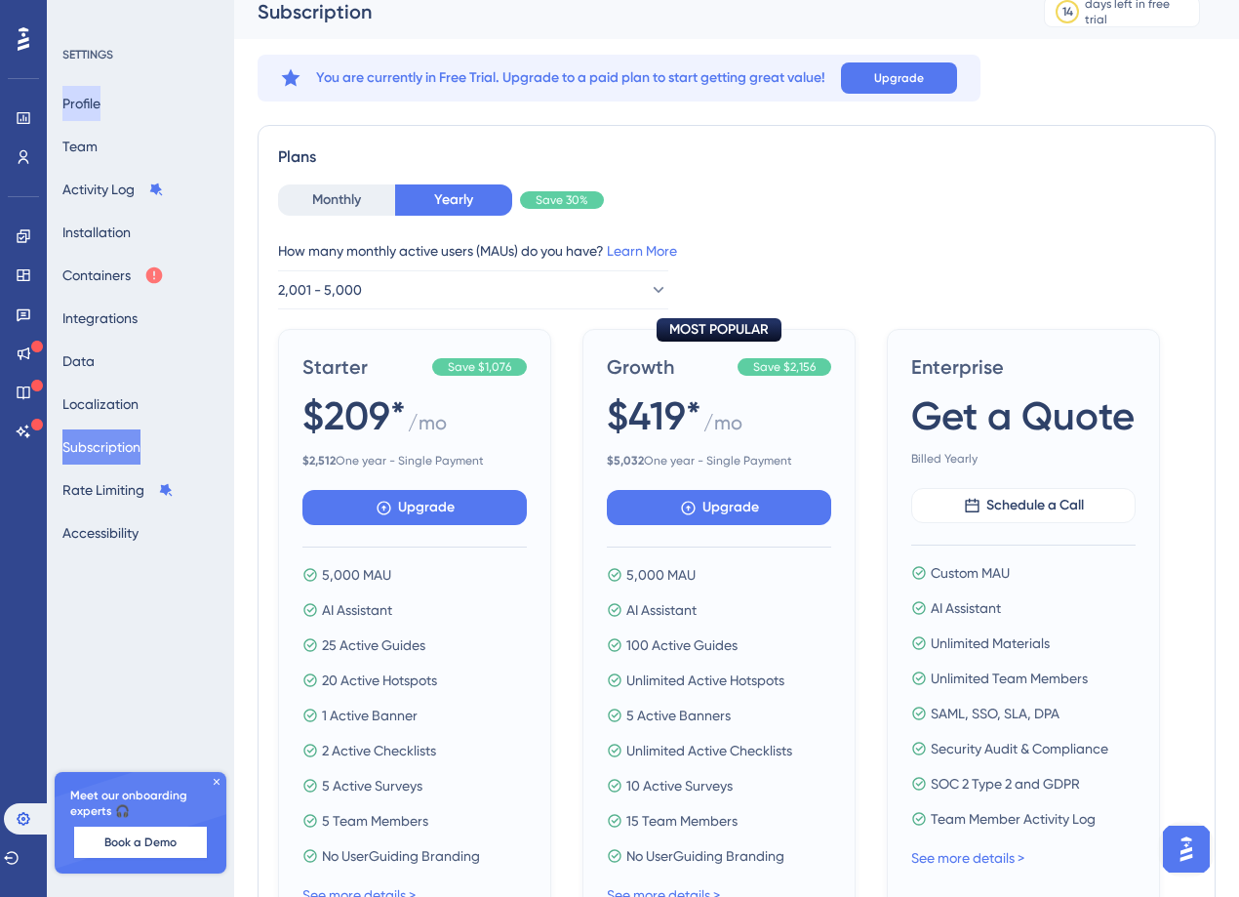
click at [100, 103] on button "Profile" at bounding box center [81, 103] width 38 height 35
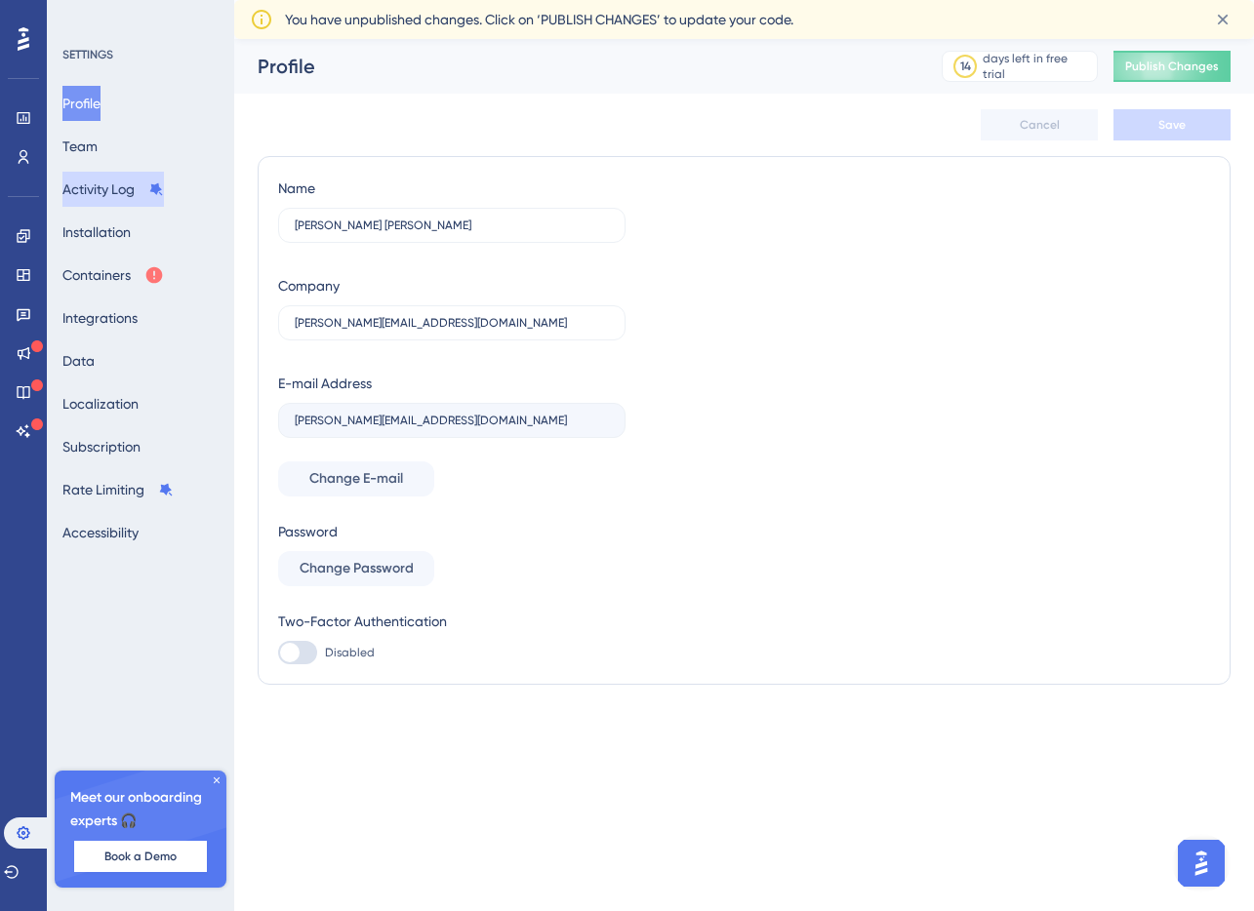
click at [108, 175] on button "Activity Log" at bounding box center [112, 189] width 101 height 35
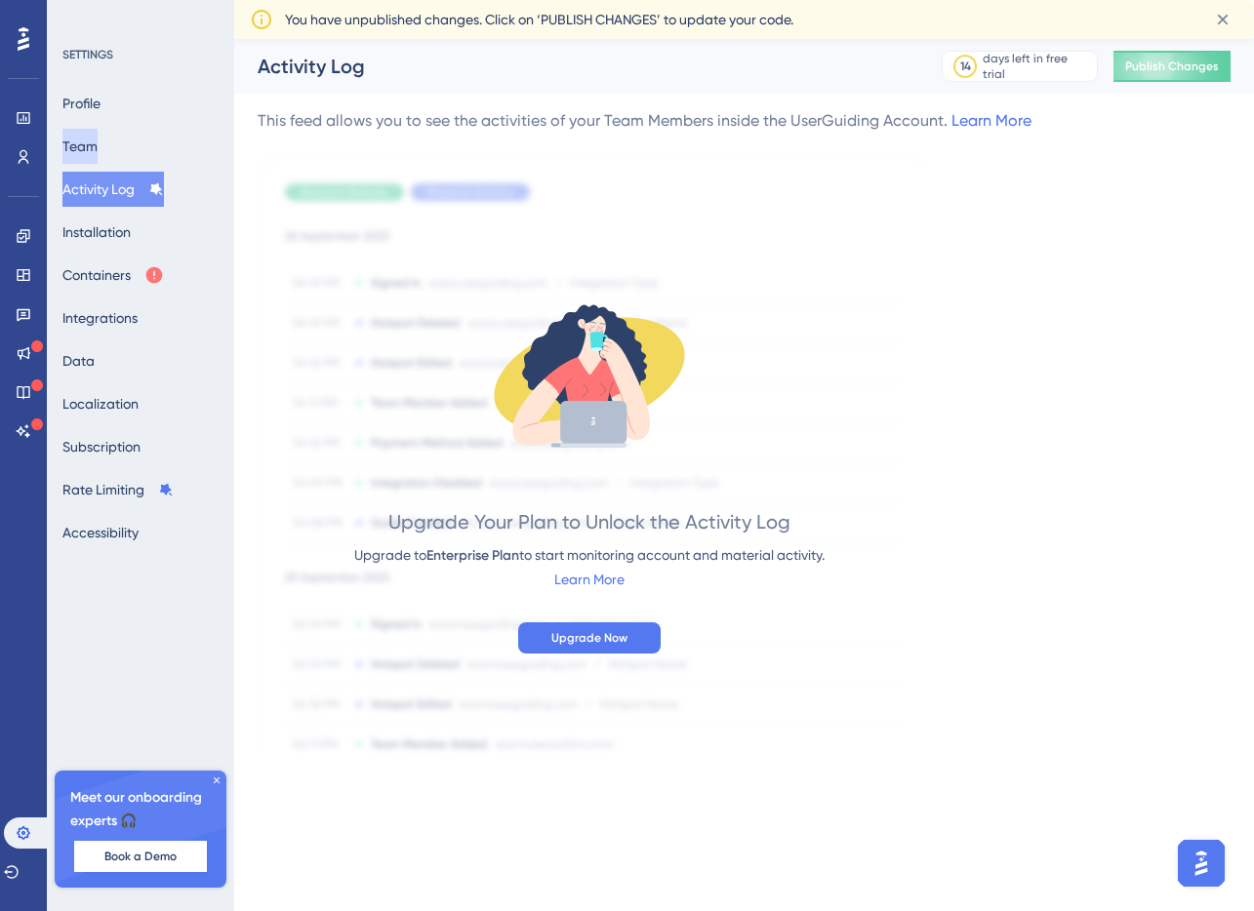
click at [98, 152] on button "Team" at bounding box center [79, 146] width 35 height 35
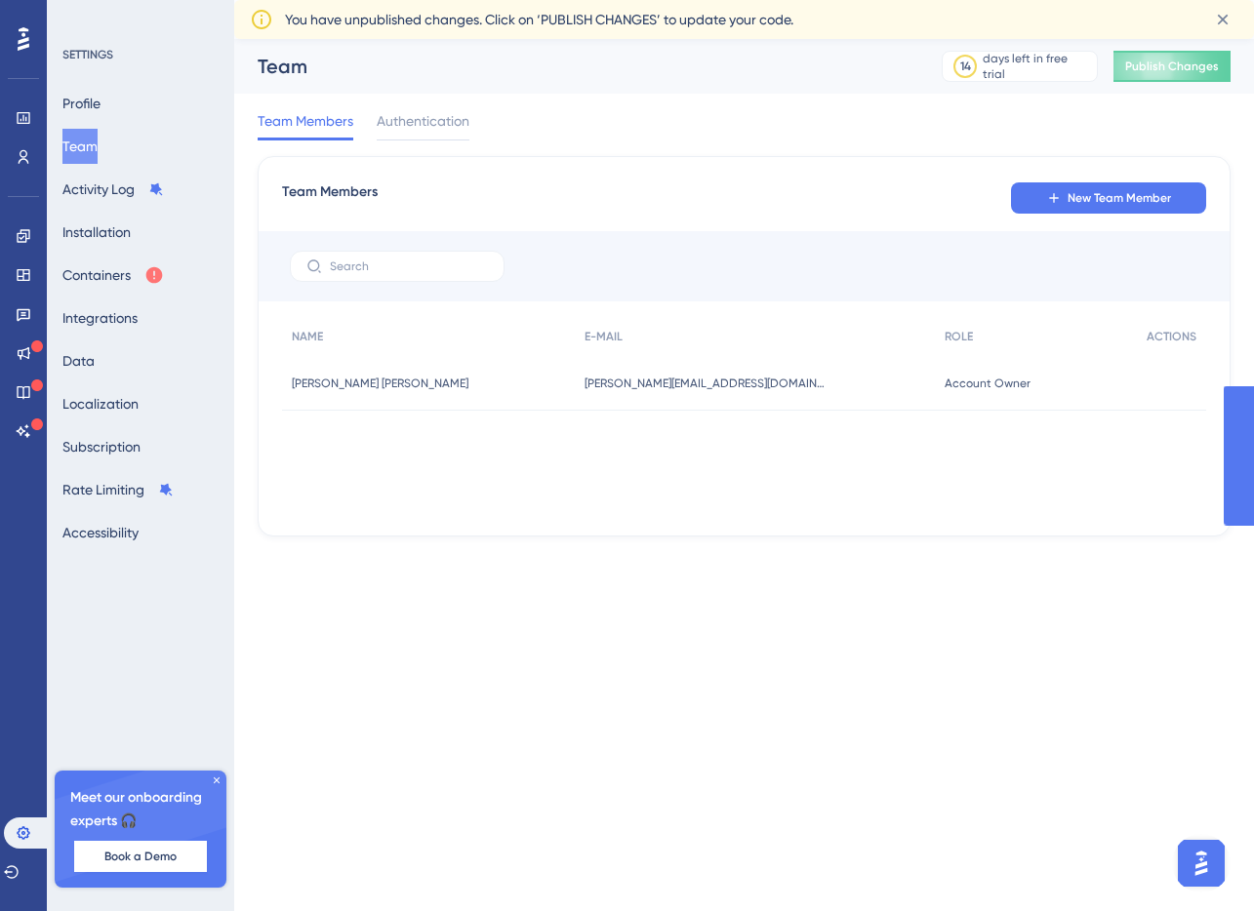
click at [98, 151] on button "Team" at bounding box center [79, 146] width 35 height 35
click at [93, 146] on button "Team" at bounding box center [79, 146] width 35 height 35
click at [100, 227] on button "Installation" at bounding box center [96, 232] width 68 height 35
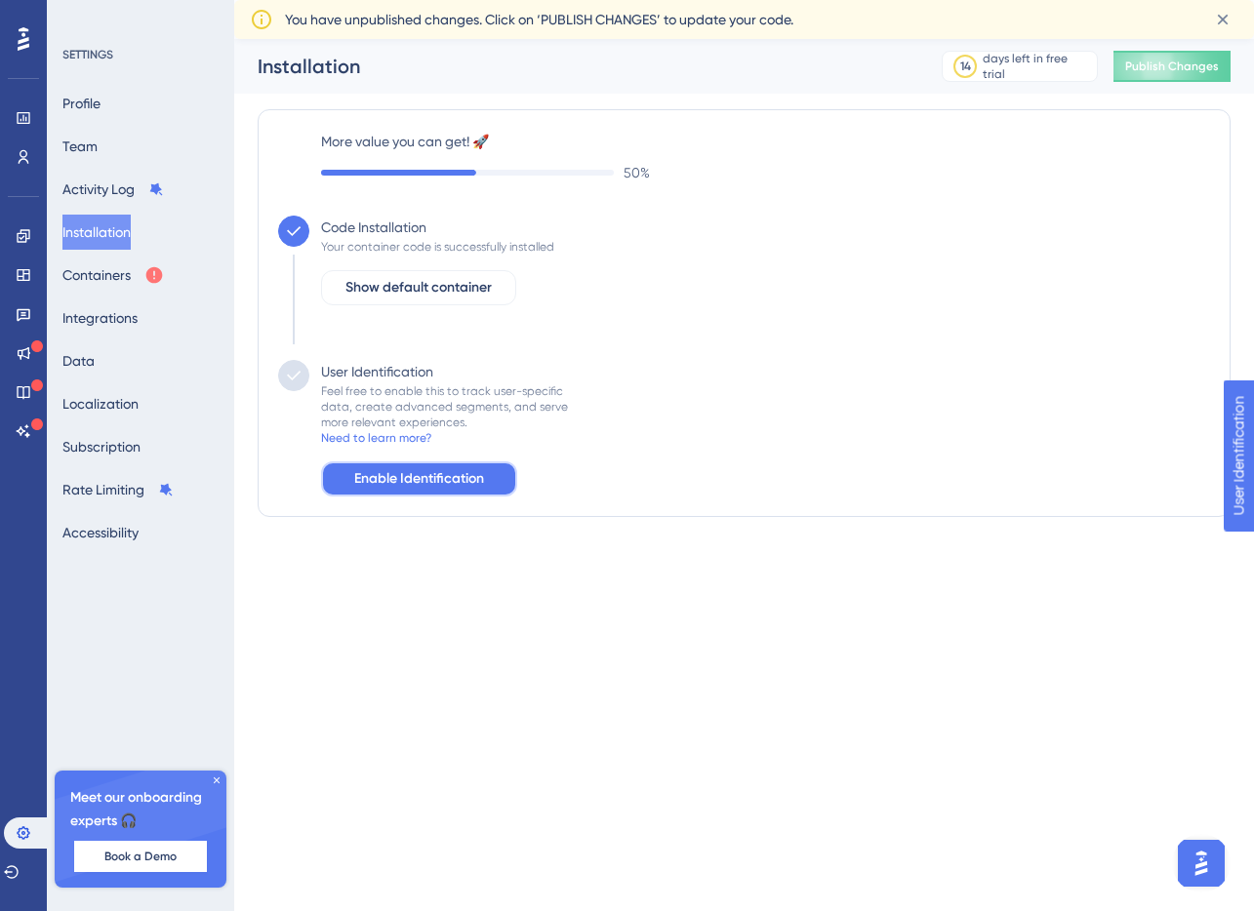
click at [444, 477] on span "Enable Identification" at bounding box center [419, 478] width 130 height 23
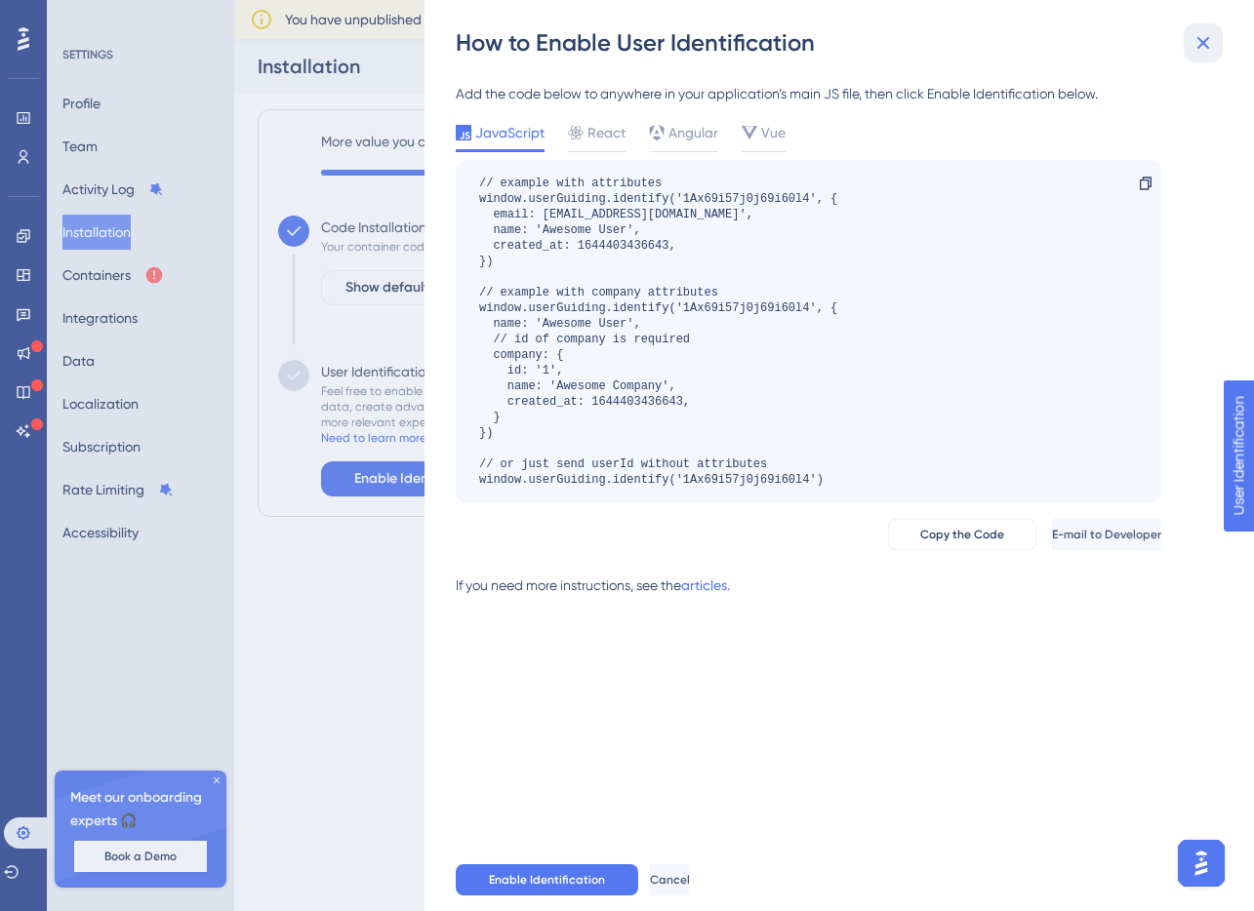
click at [1198, 41] on icon at bounding box center [1202, 42] width 23 height 23
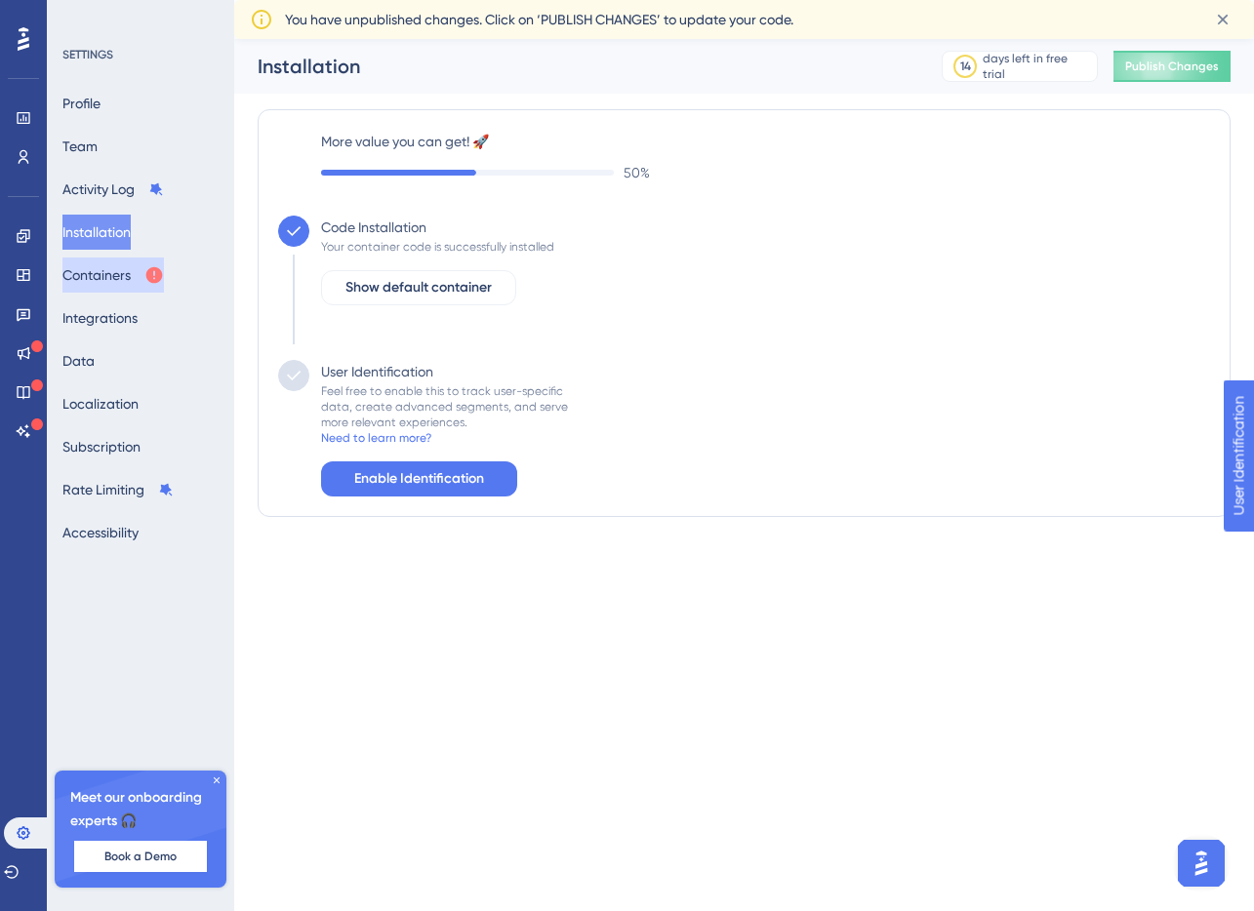
click at [137, 272] on button "Containers" at bounding box center [112, 275] width 101 height 35
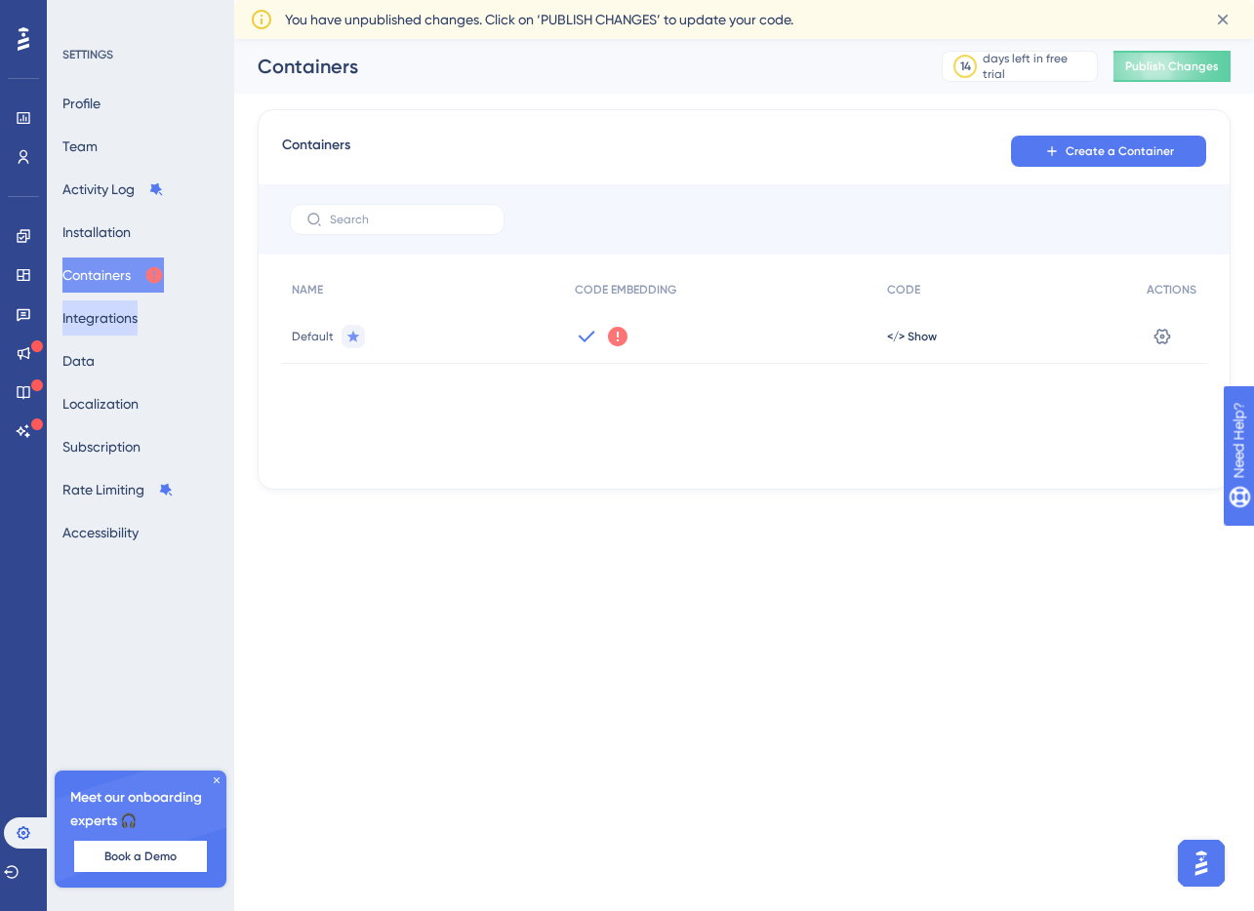
click at [128, 322] on button "Integrations" at bounding box center [99, 317] width 75 height 35
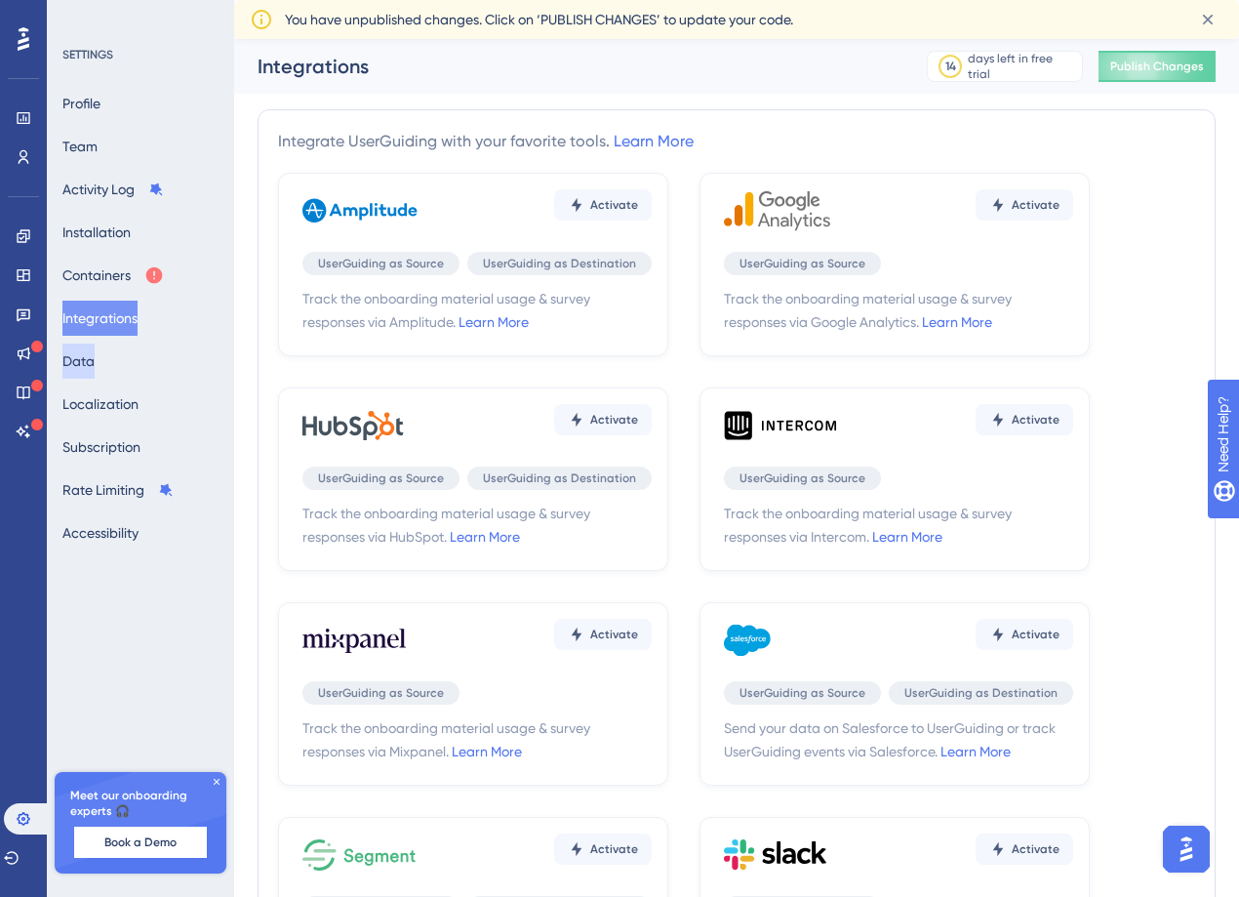
click at [95, 359] on button "Data" at bounding box center [78, 360] width 32 height 35
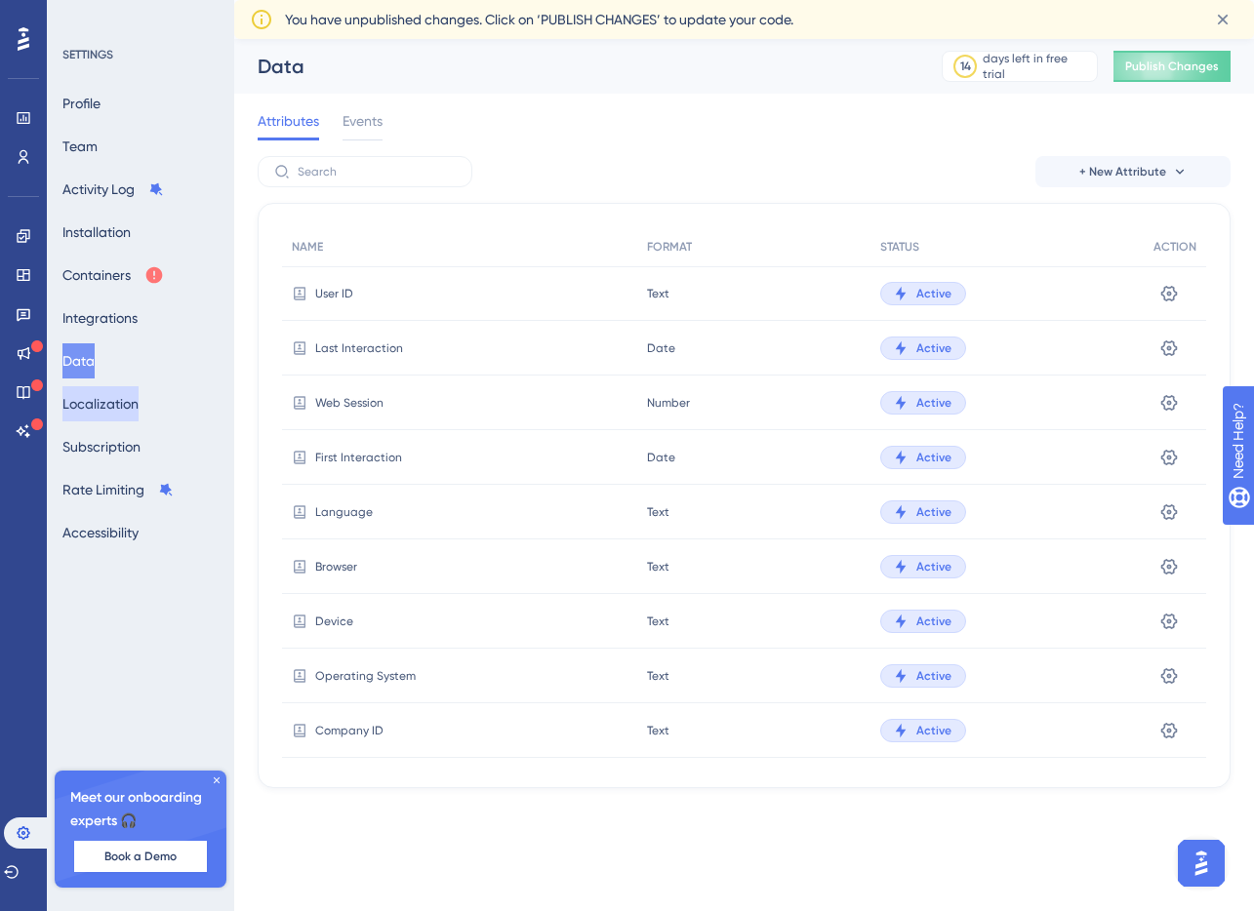
click at [117, 397] on button "Localization" at bounding box center [100, 403] width 76 height 35
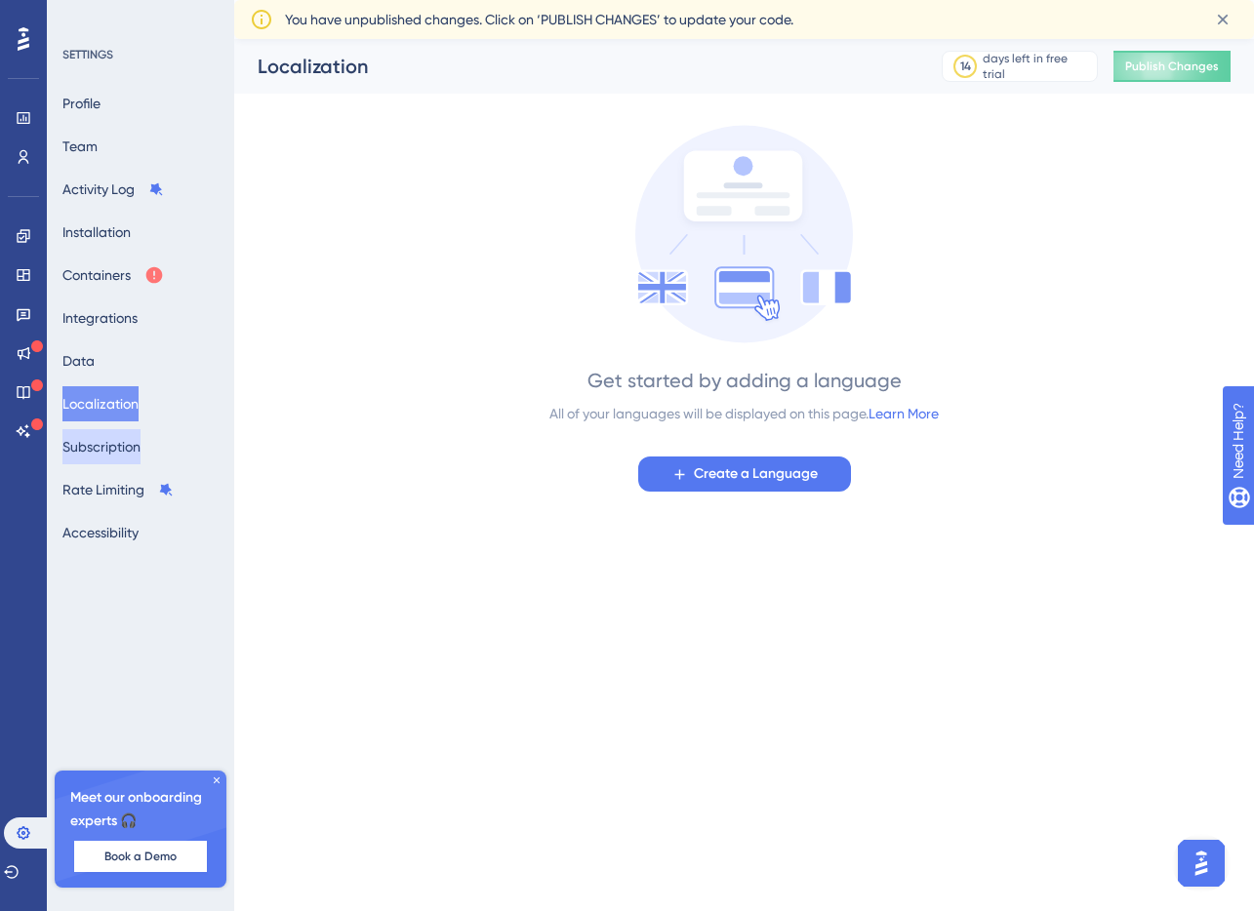
click at [113, 460] on button "Subscription" at bounding box center [101, 446] width 78 height 35
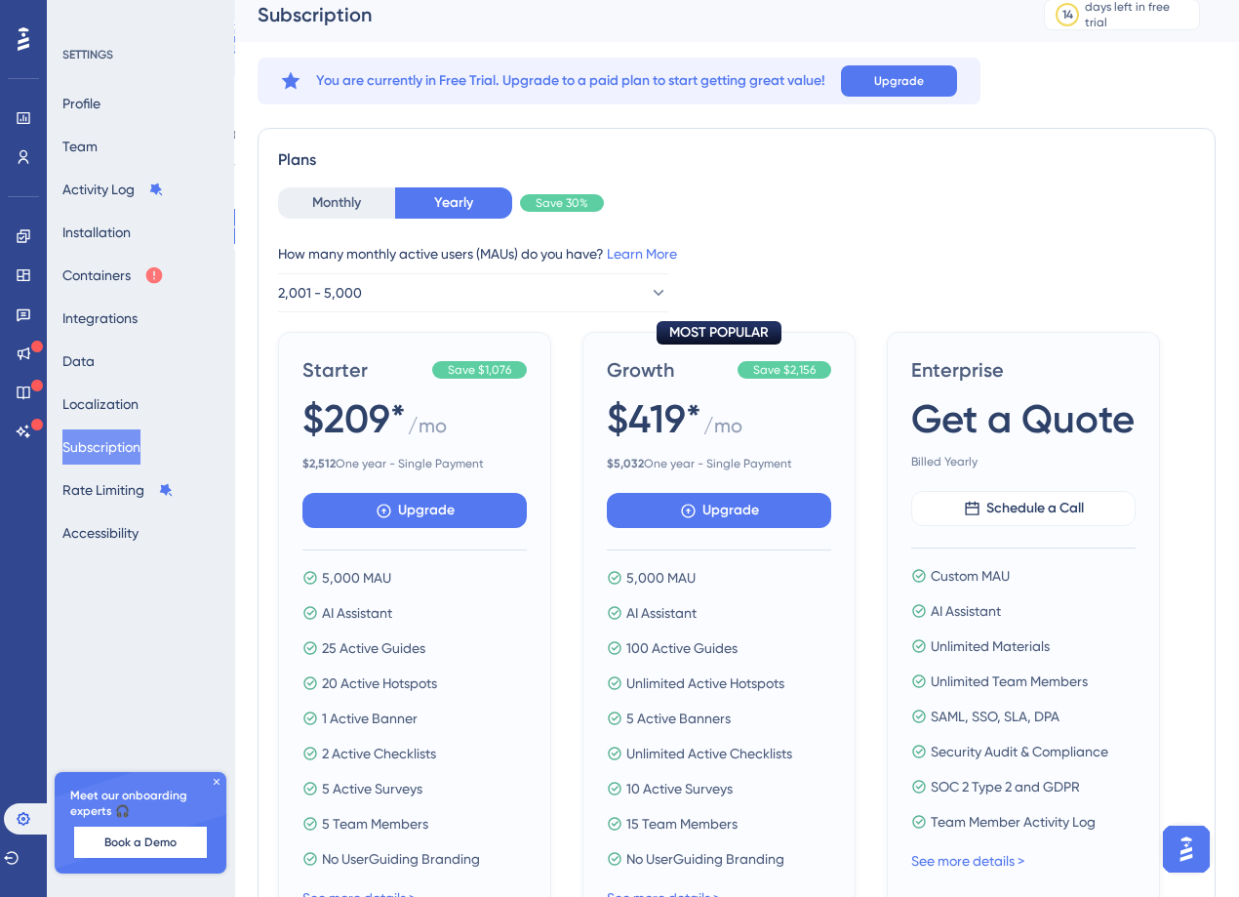
scroll to position [34, 0]
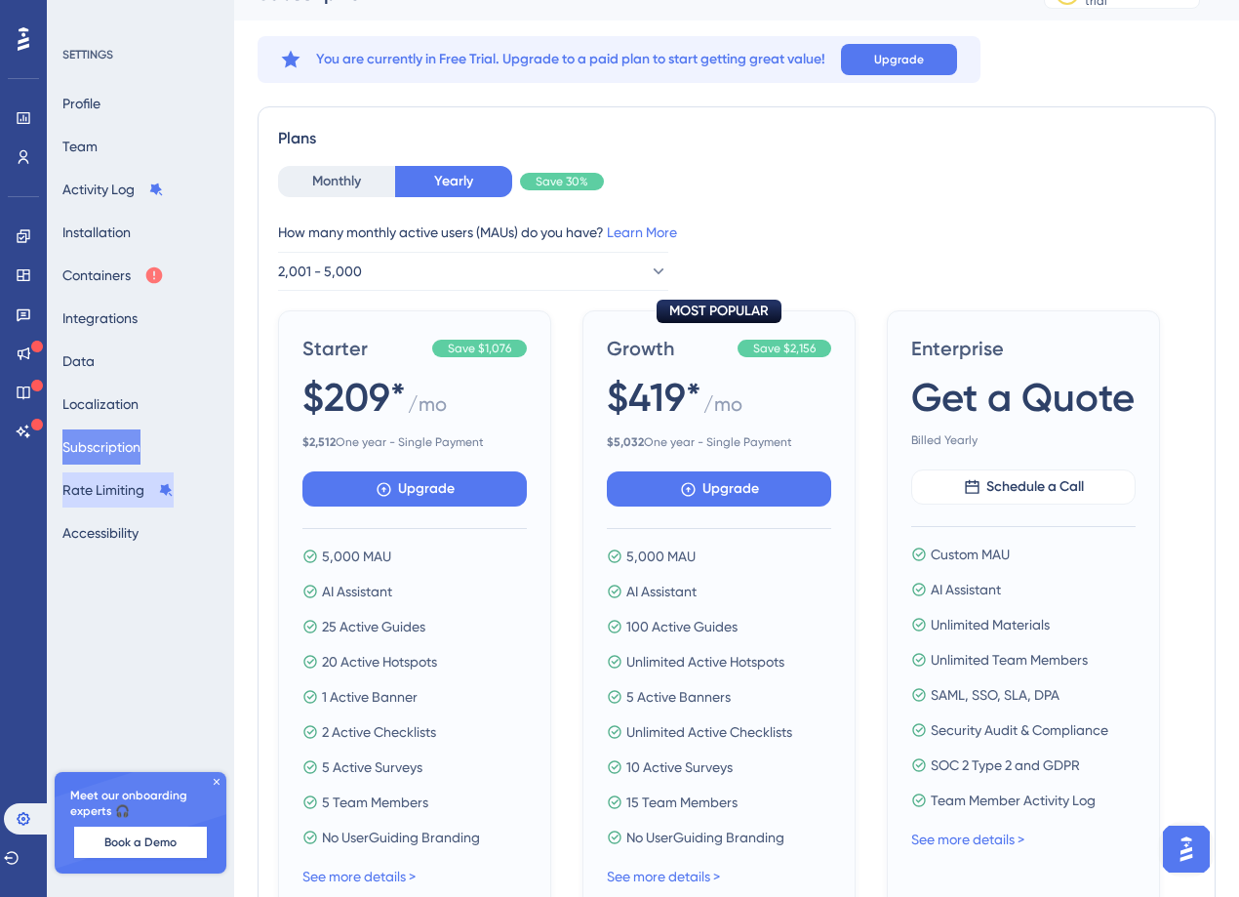
click at [110, 485] on button "Rate Limiting" at bounding box center [117, 489] width 111 height 35
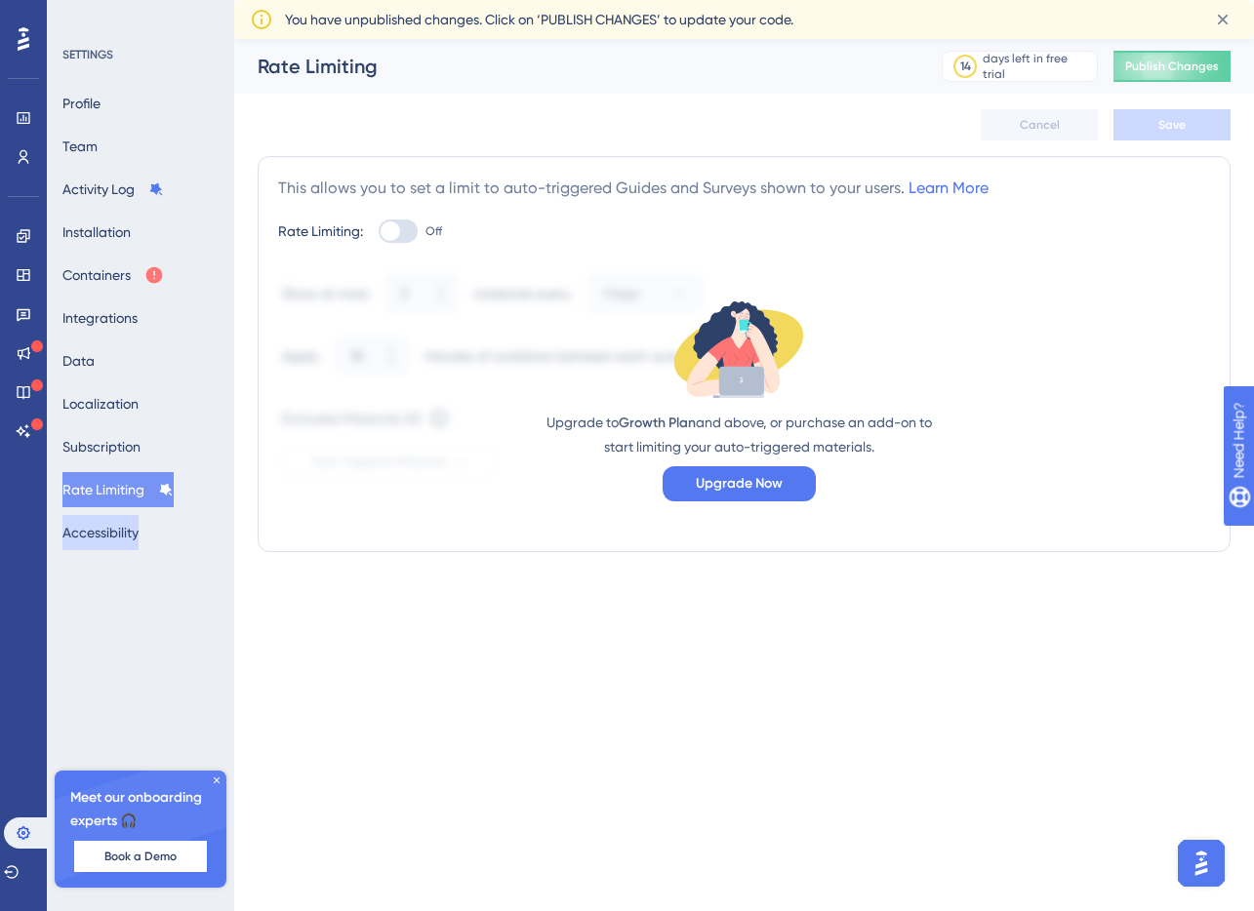
click at [125, 529] on button "Accessibility" at bounding box center [100, 532] width 76 height 35
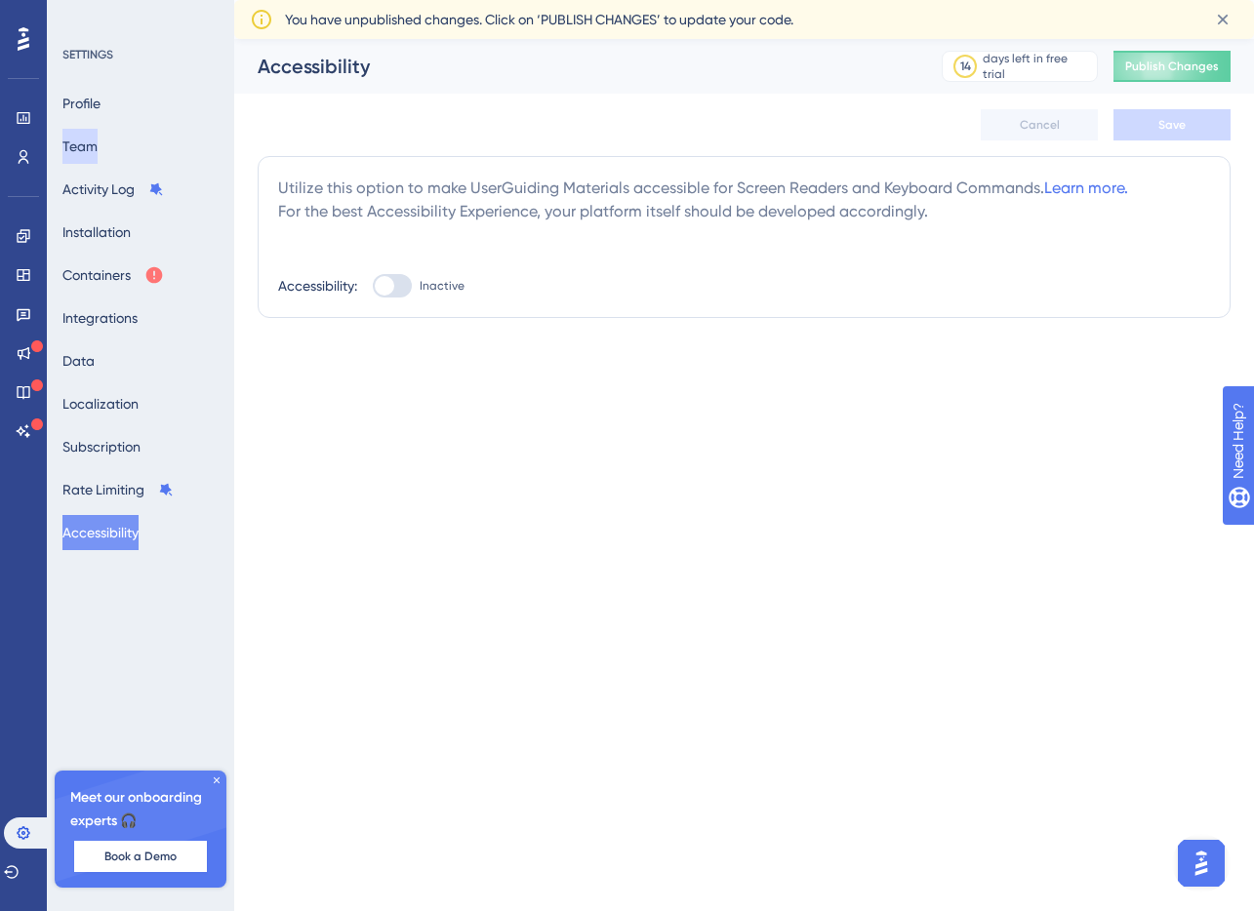
click at [96, 134] on button "Team" at bounding box center [79, 146] width 35 height 35
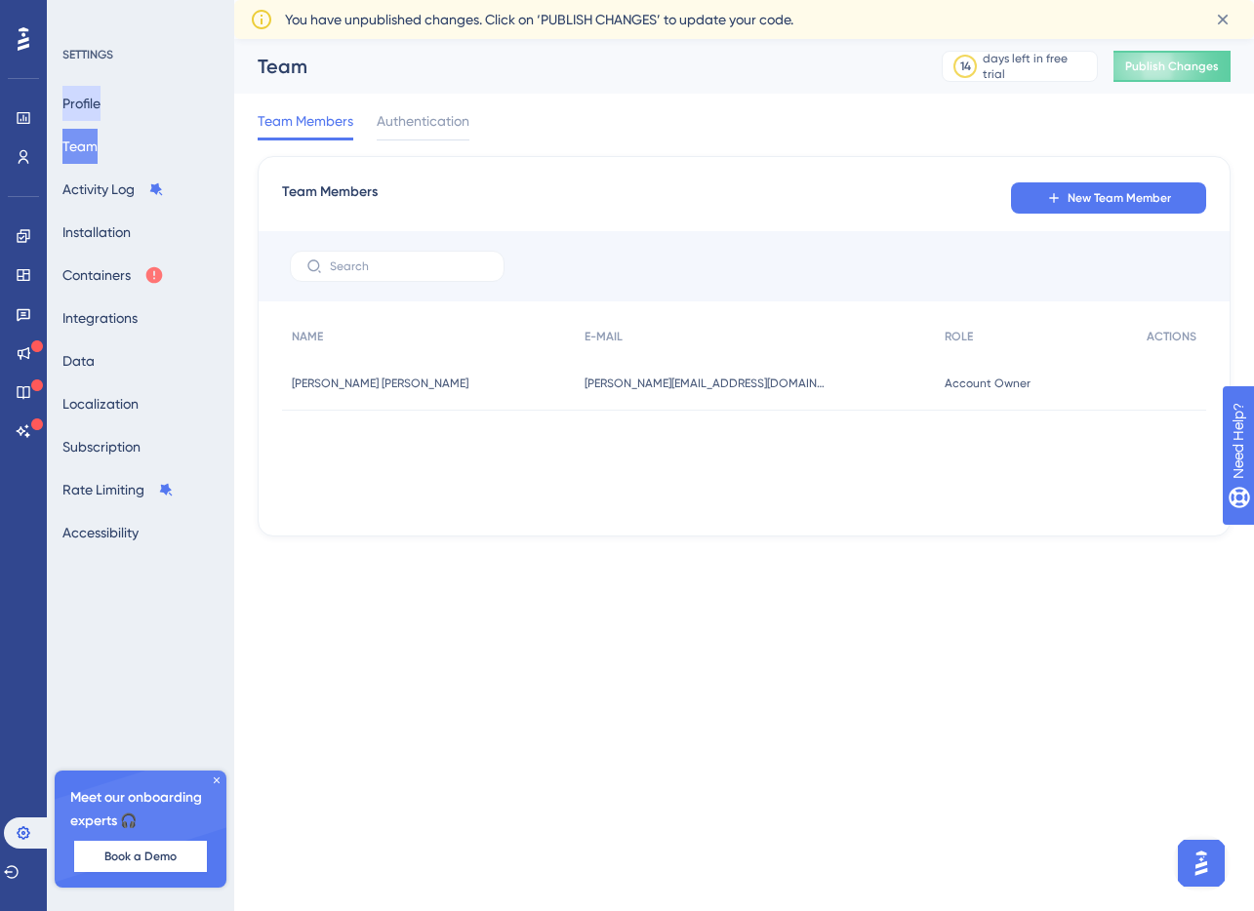
click at [96, 104] on button "Profile" at bounding box center [81, 103] width 38 height 35
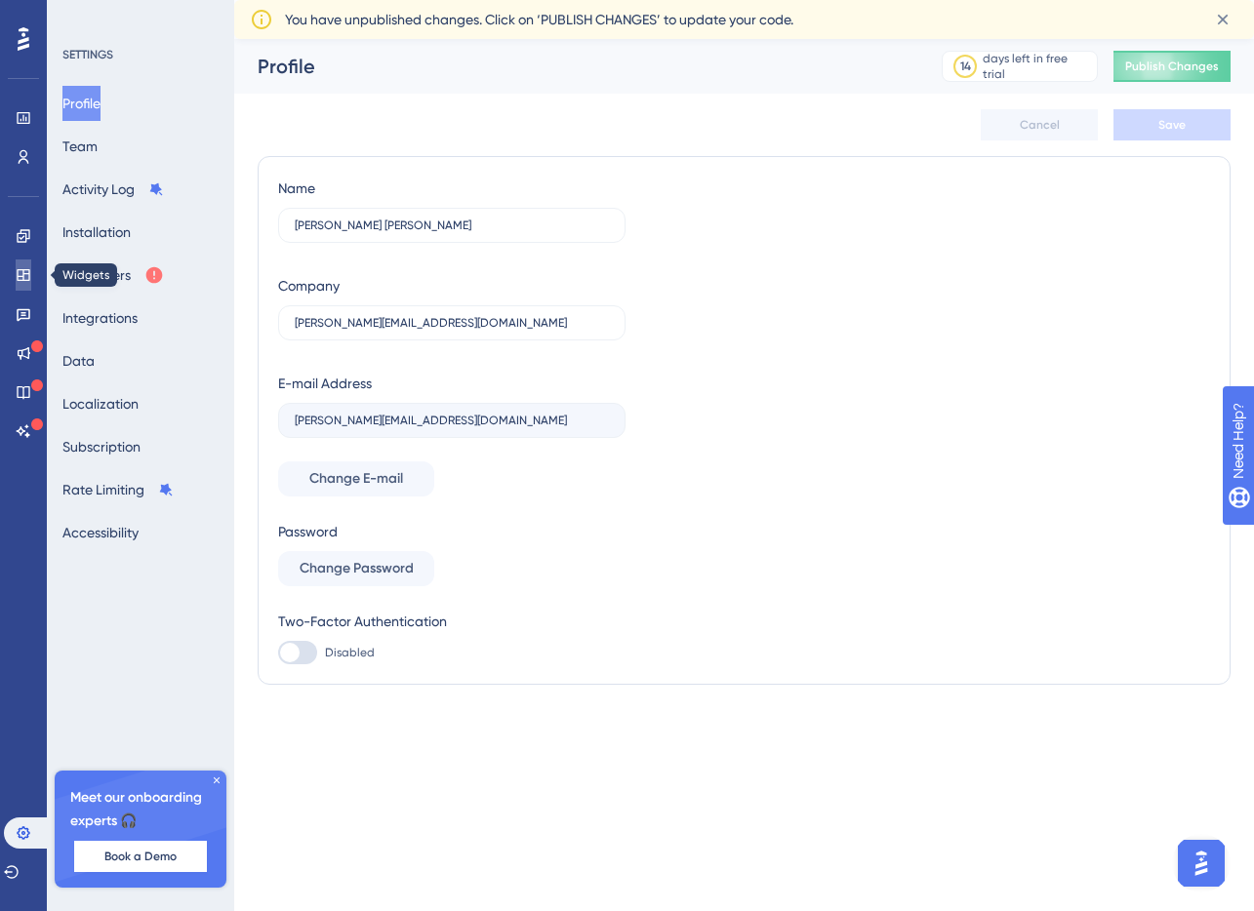
click at [21, 276] on icon at bounding box center [23, 275] width 13 height 12
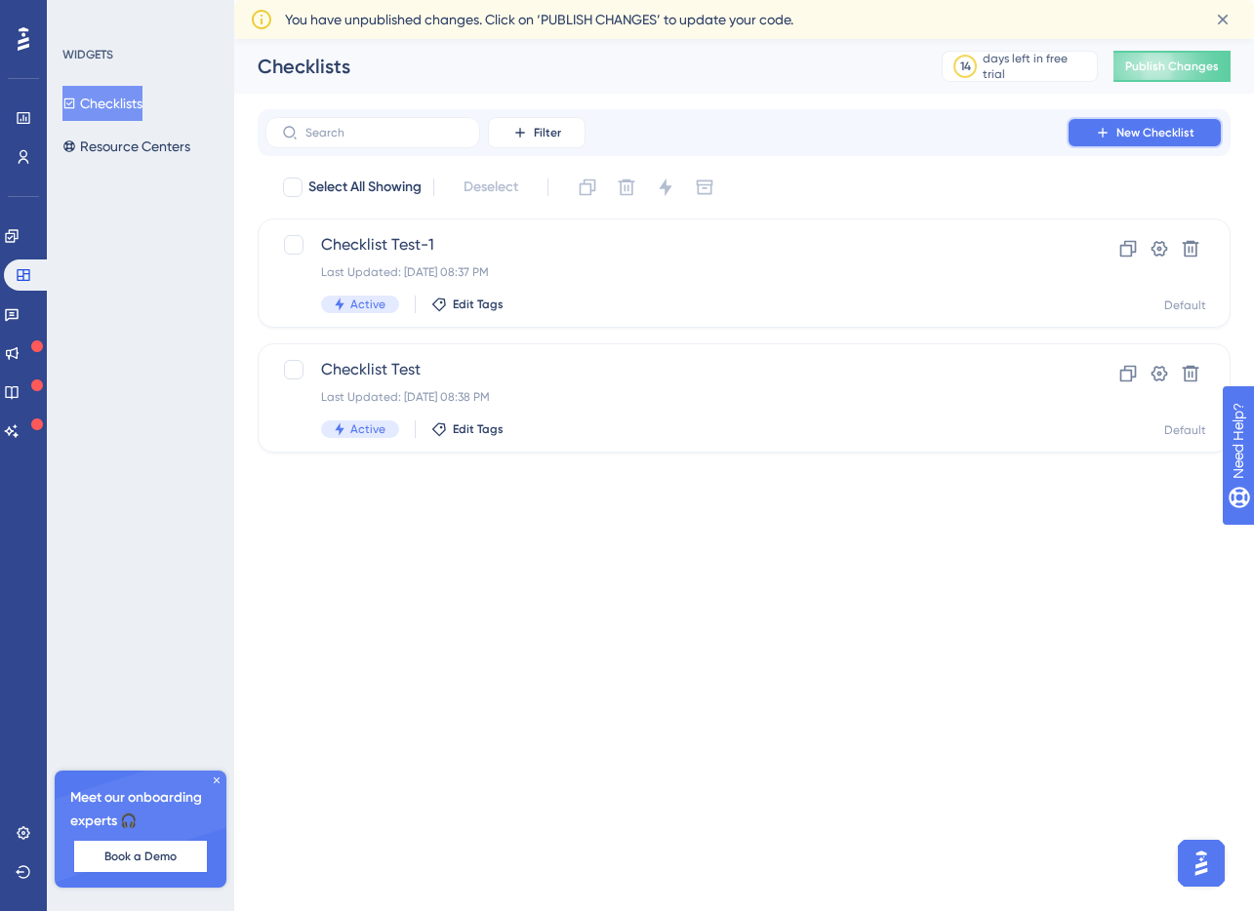
click at [1149, 128] on span "New Checklist" at bounding box center [1155, 133] width 78 height 16
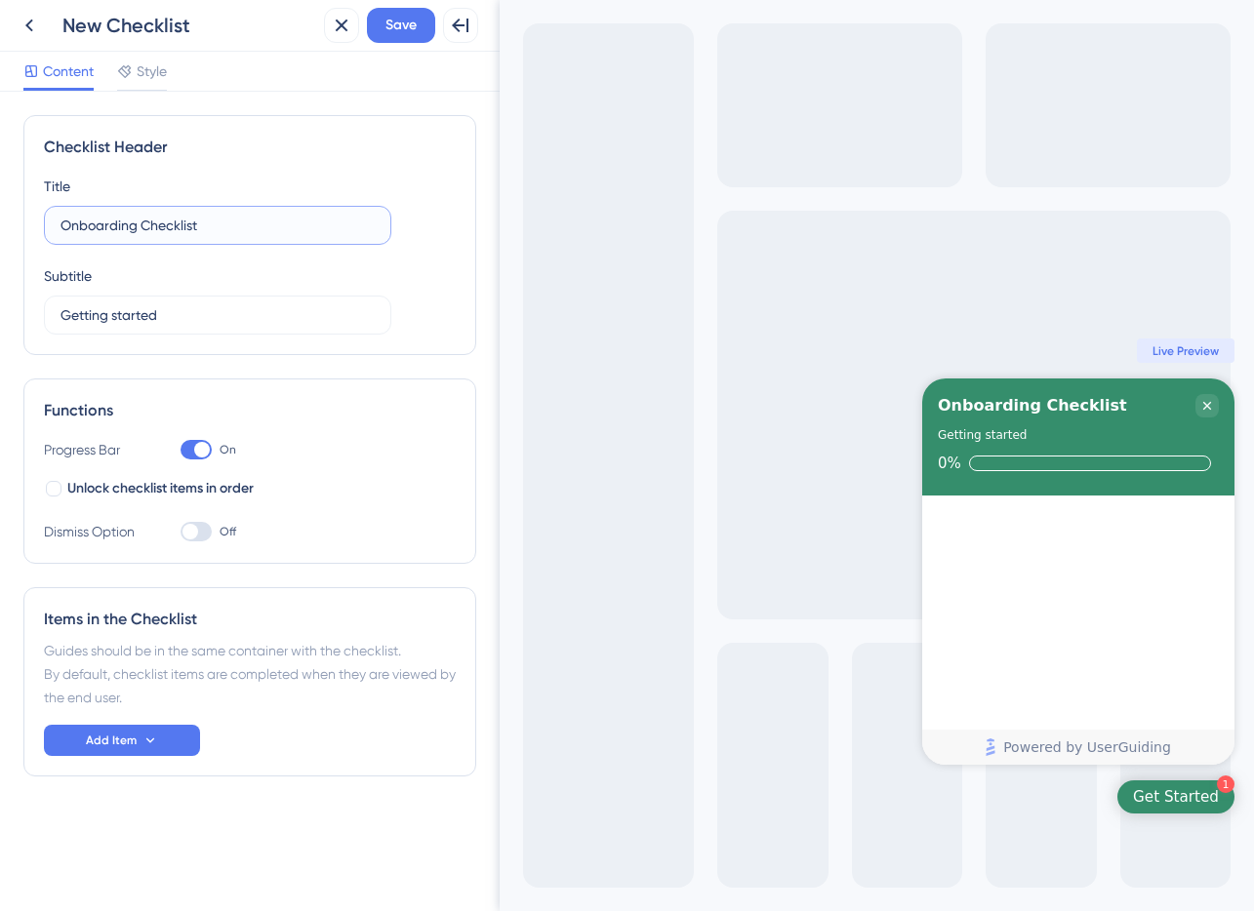
click at [193, 220] on input "Onboarding Checklist" at bounding box center [217, 225] width 314 height 21
click at [212, 275] on div "Subtitle Getting started" at bounding box center [217, 299] width 347 height 70
click at [192, 220] on input "Onboarding Checklist" at bounding box center [217, 225] width 314 height 21
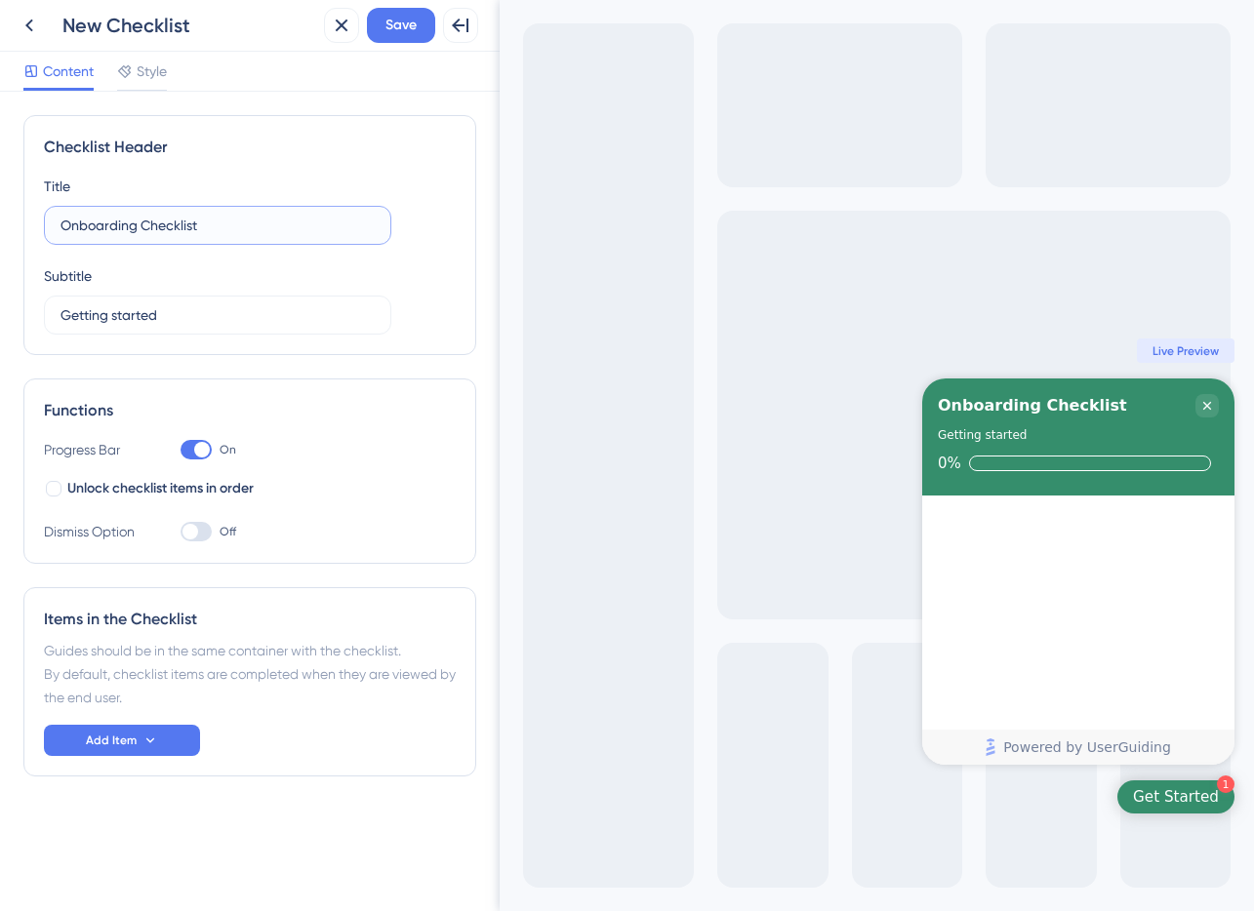
click at [192, 220] on input "Onboarding Checklist" at bounding box center [217, 225] width 314 height 21
type input "infinitå"
type input "Infinity Test"
click at [228, 296] on label "Getting started" at bounding box center [217, 315] width 347 height 39
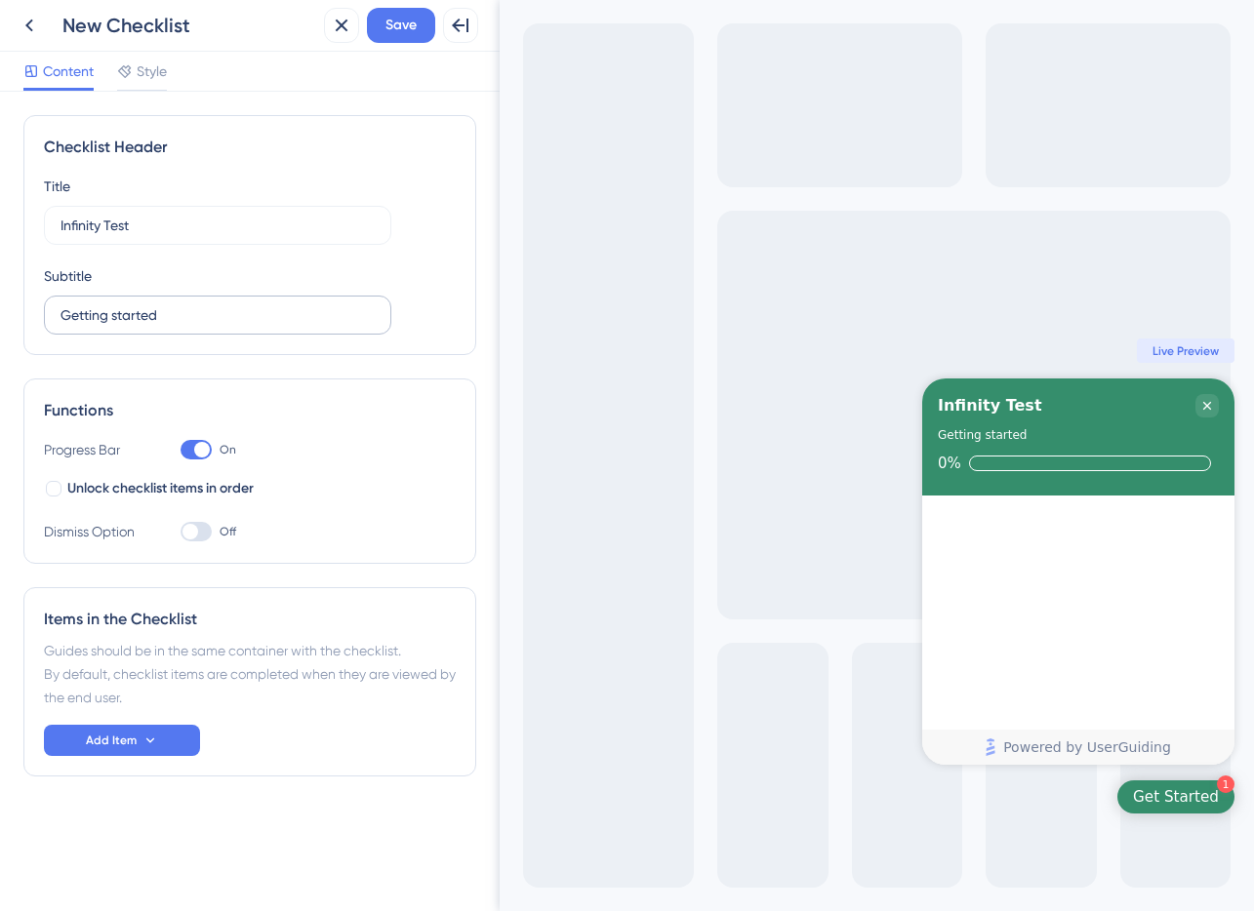
click at [228, 304] on input "Getting started" at bounding box center [217, 314] width 314 height 21
click at [228, 296] on label "Getting started" at bounding box center [217, 315] width 347 height 39
click at [228, 304] on input "Getting started" at bounding box center [217, 314] width 314 height 21
click at [228, 296] on label "Getting started" at bounding box center [217, 315] width 347 height 39
click at [228, 304] on input "Getting started" at bounding box center [217, 314] width 314 height 21
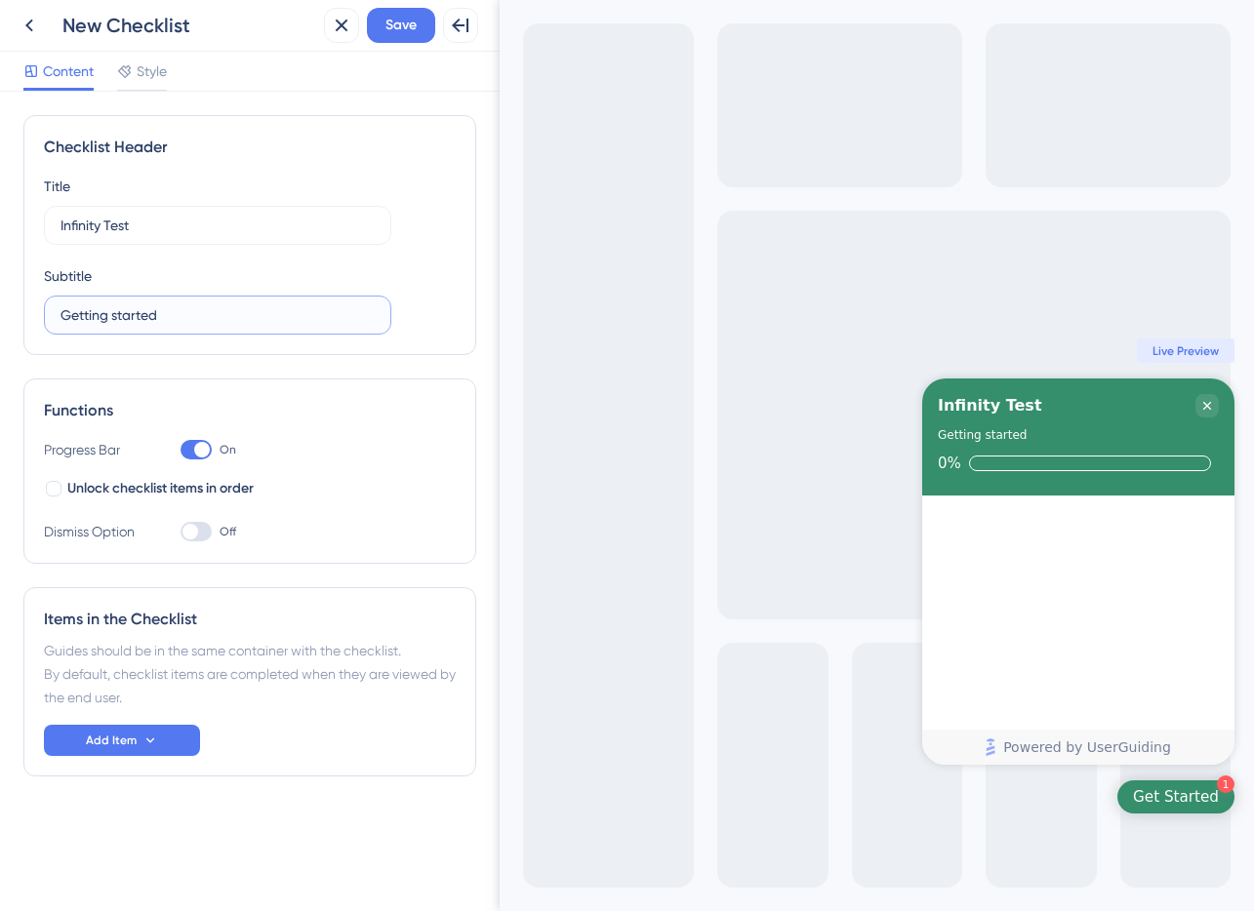
click at [226, 321] on input "Getting started" at bounding box center [217, 314] width 314 height 21
click at [168, 316] on input "Getting started" at bounding box center [217, 314] width 314 height 21
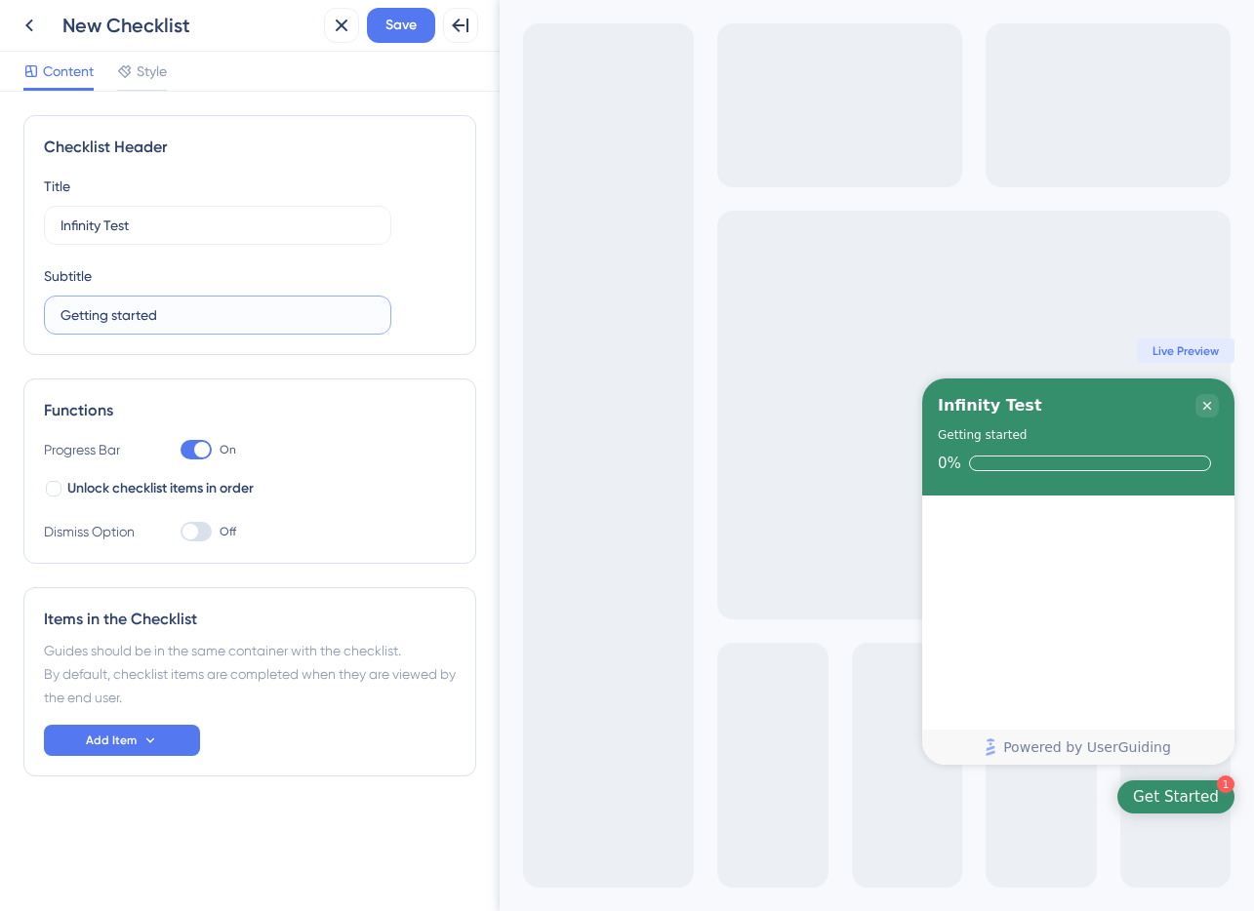
click at [168, 316] on input "Getting started" at bounding box center [217, 314] width 314 height 21
click at [177, 449] on div "Progress Bar On" at bounding box center [250, 449] width 412 height 23
click at [186, 449] on div at bounding box center [195, 450] width 31 height 20
click at [180, 450] on input "On" at bounding box center [180, 450] width 1 height 1
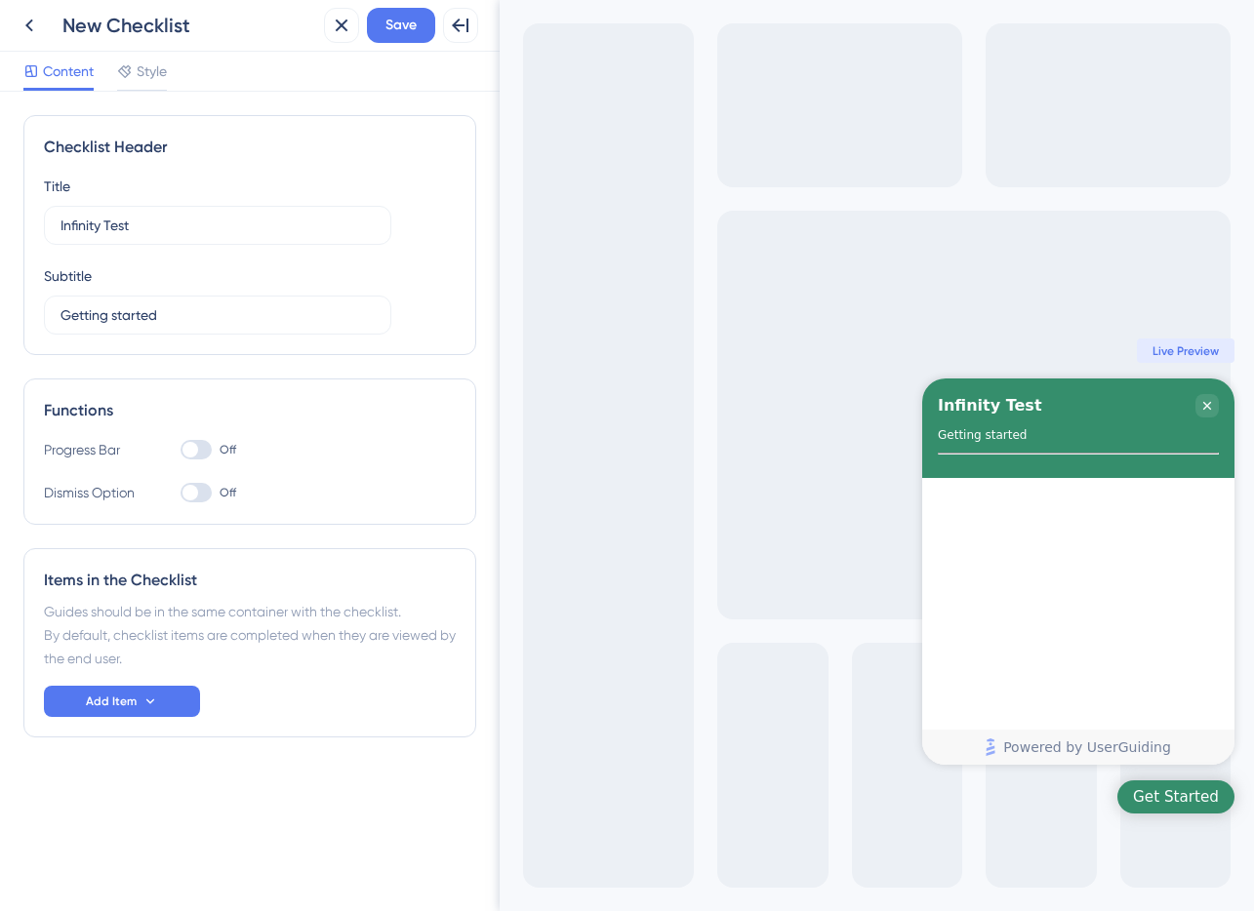
click at [189, 447] on div at bounding box center [190, 450] width 16 height 16
click at [180, 450] on input "Off" at bounding box center [180, 450] width 1 height 1
checkbox input "true"
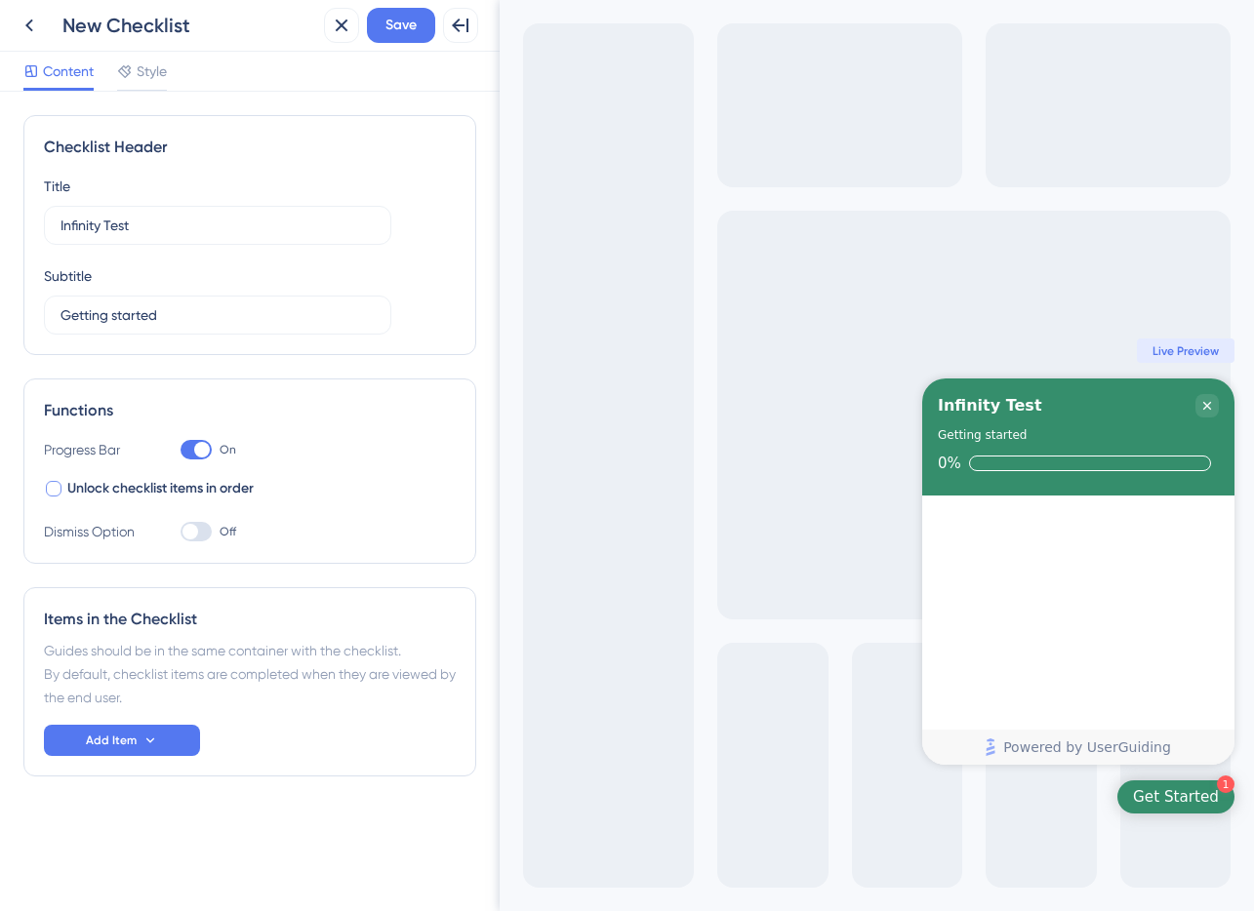
click at [97, 494] on span "Unlock checklist items in order" at bounding box center [160, 488] width 186 height 23
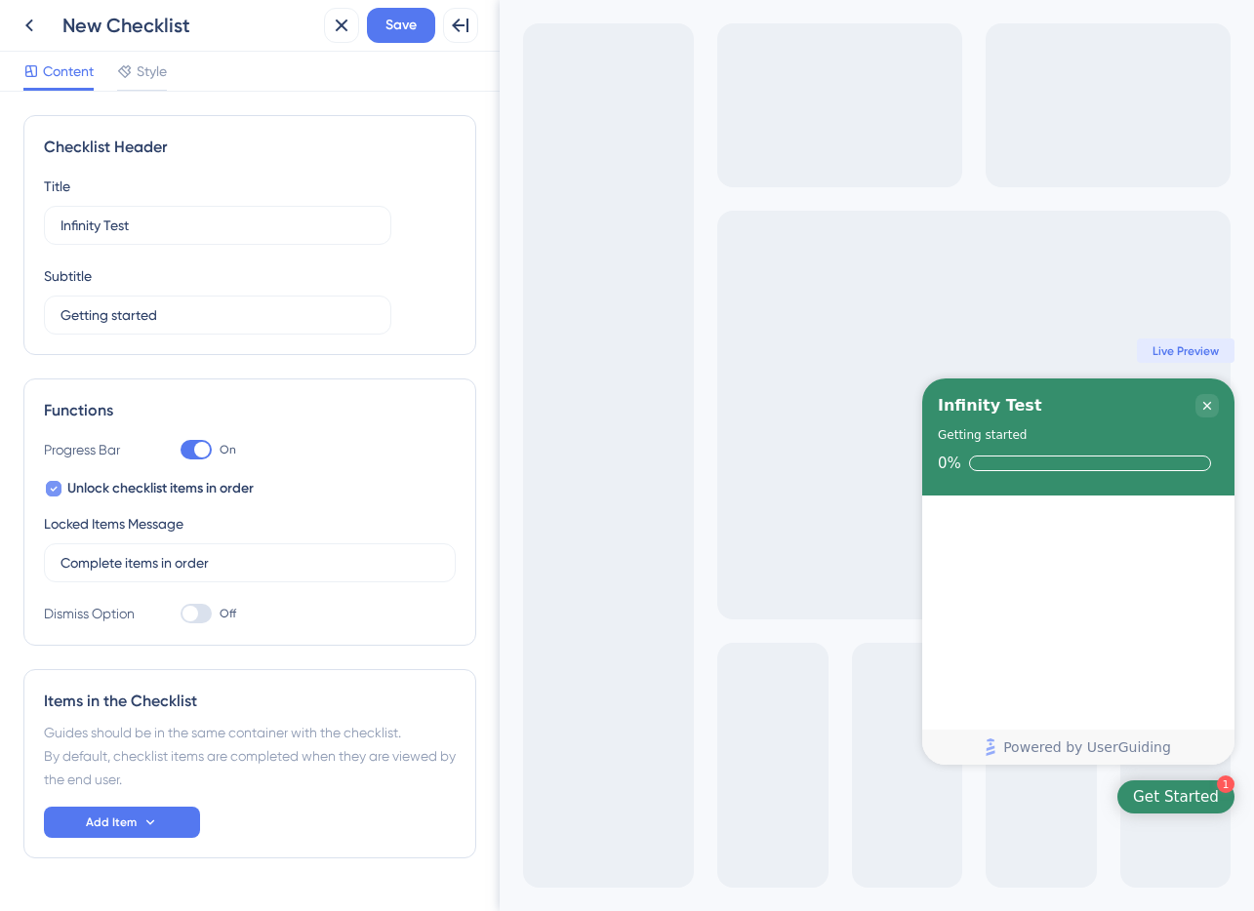
click at [97, 494] on span "Unlock checklist items in order" at bounding box center [160, 488] width 186 height 23
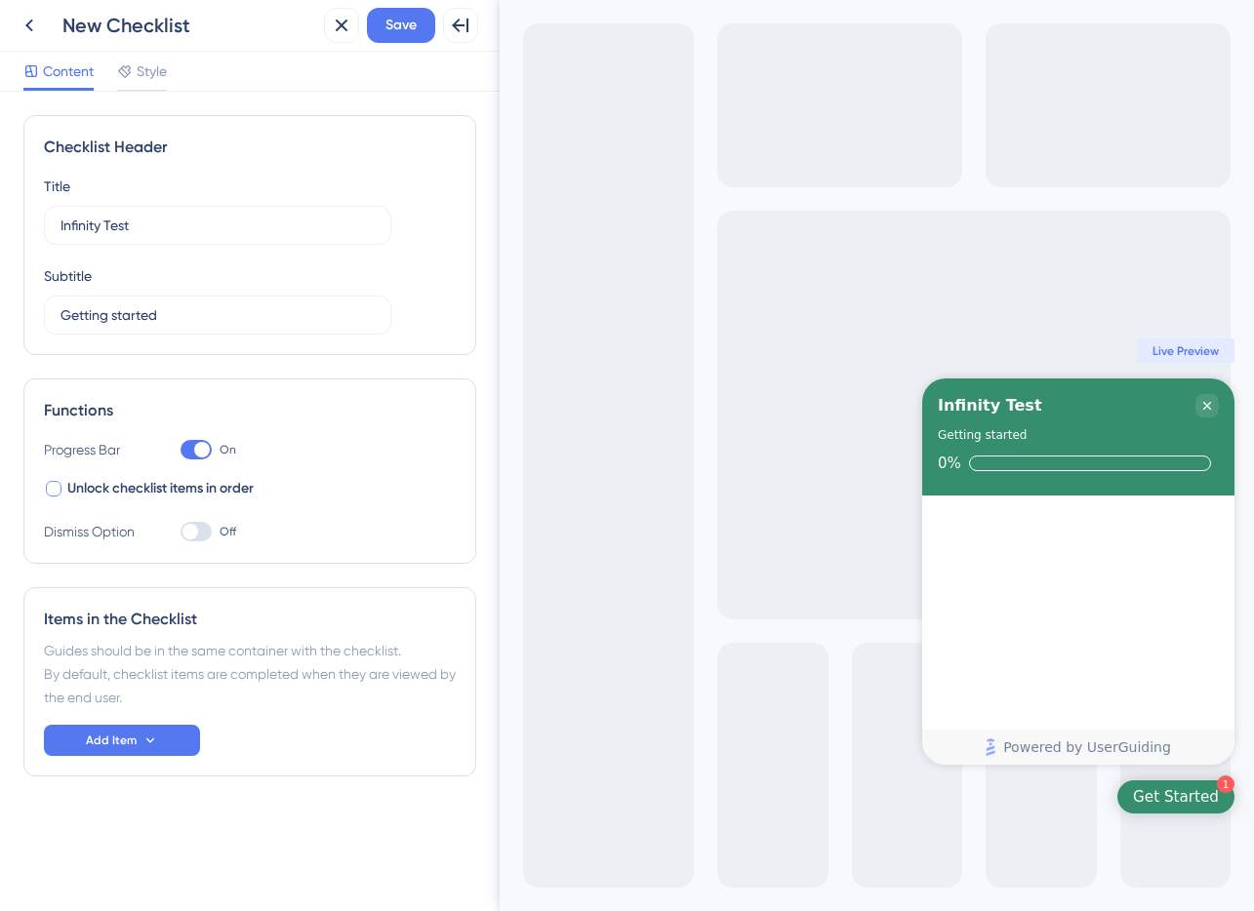
click at [140, 489] on span "Unlock checklist items in order" at bounding box center [160, 488] width 186 height 23
checkbox input "true"
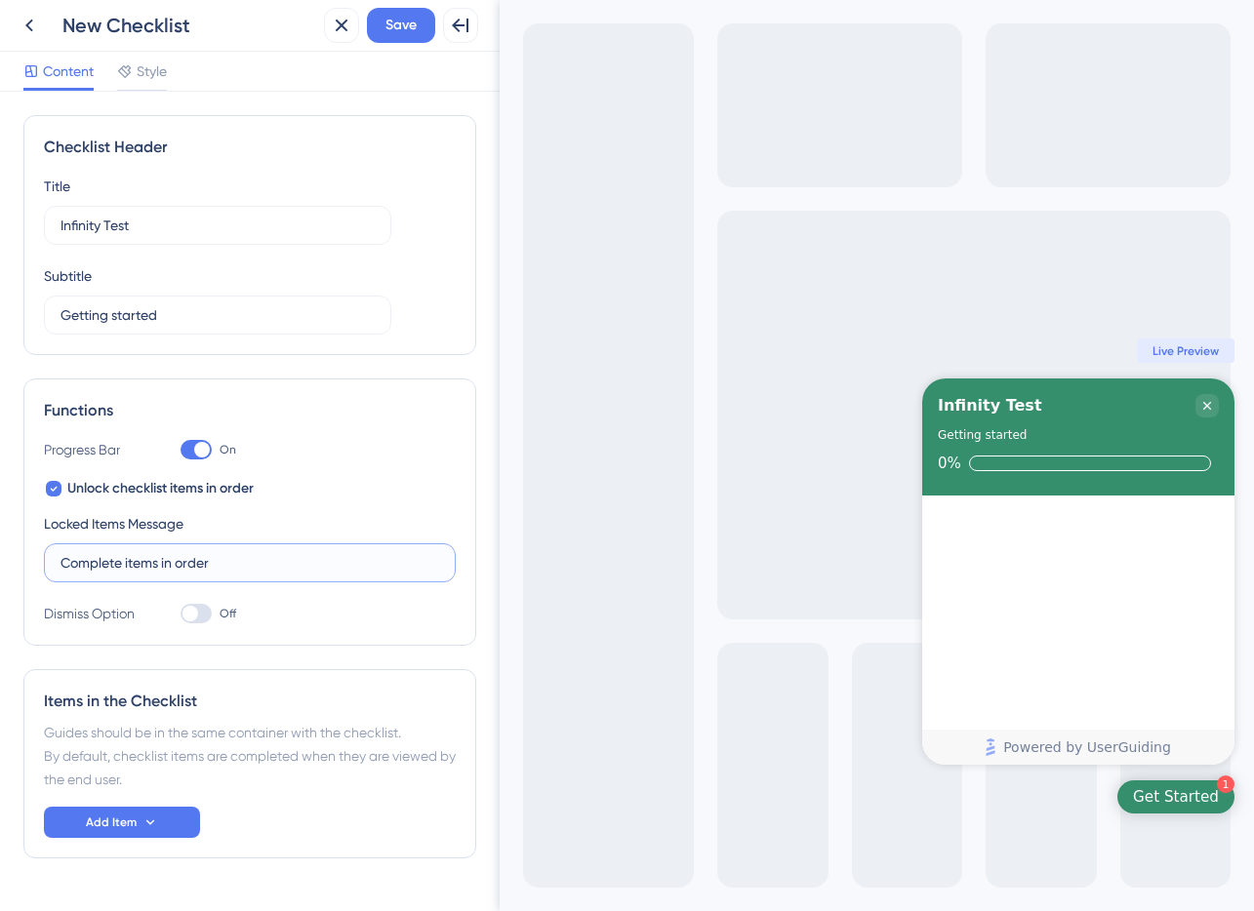
click at [158, 564] on input "Complete items in order" at bounding box center [249, 562] width 379 height 21
click at [235, 561] on input "Complete items in order" at bounding box center [249, 562] width 379 height 21
click at [246, 525] on div "Locked Items Message Complete items in order" at bounding box center [250, 547] width 412 height 70
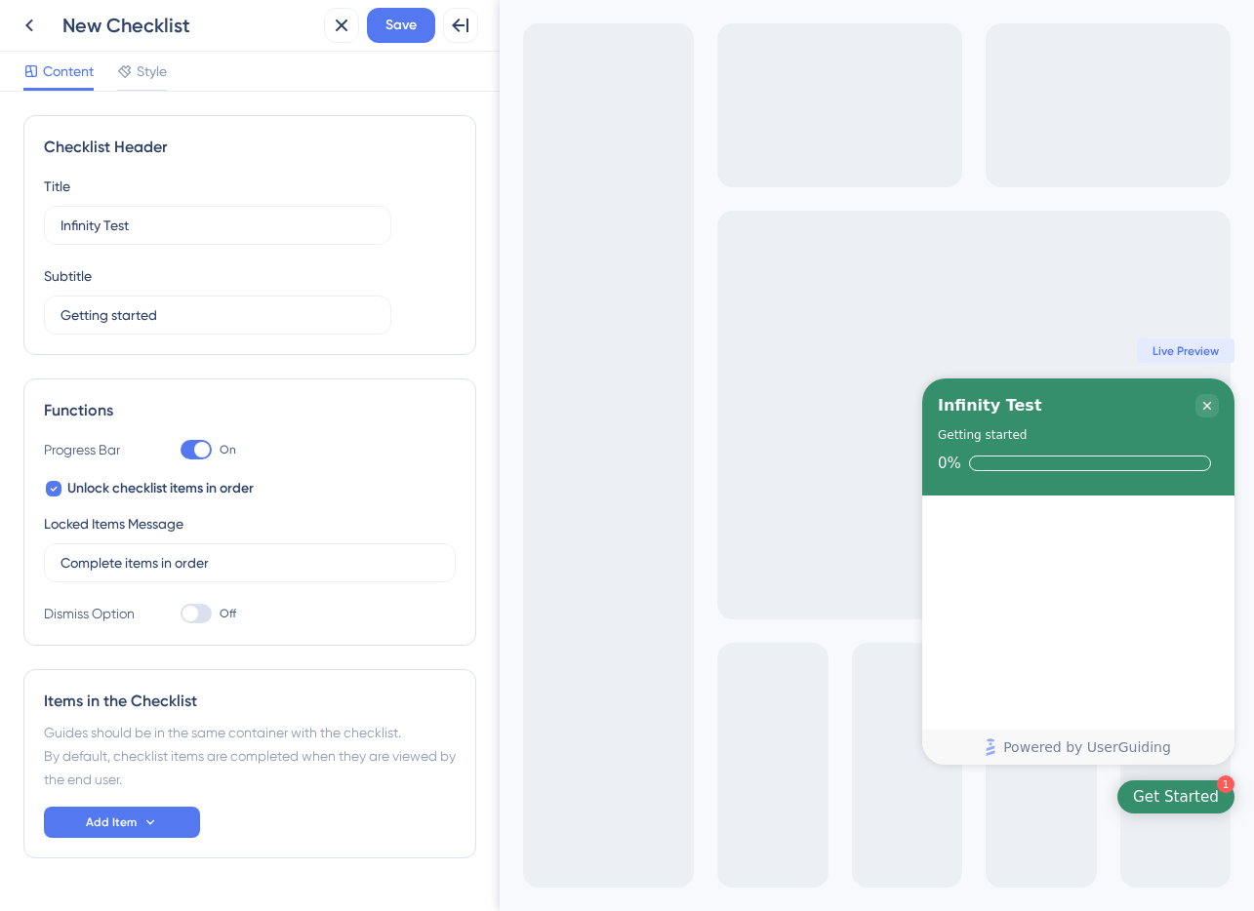
click at [197, 614] on div at bounding box center [195, 614] width 31 height 20
click at [180, 614] on input "Off" at bounding box center [180, 614] width 1 height 1
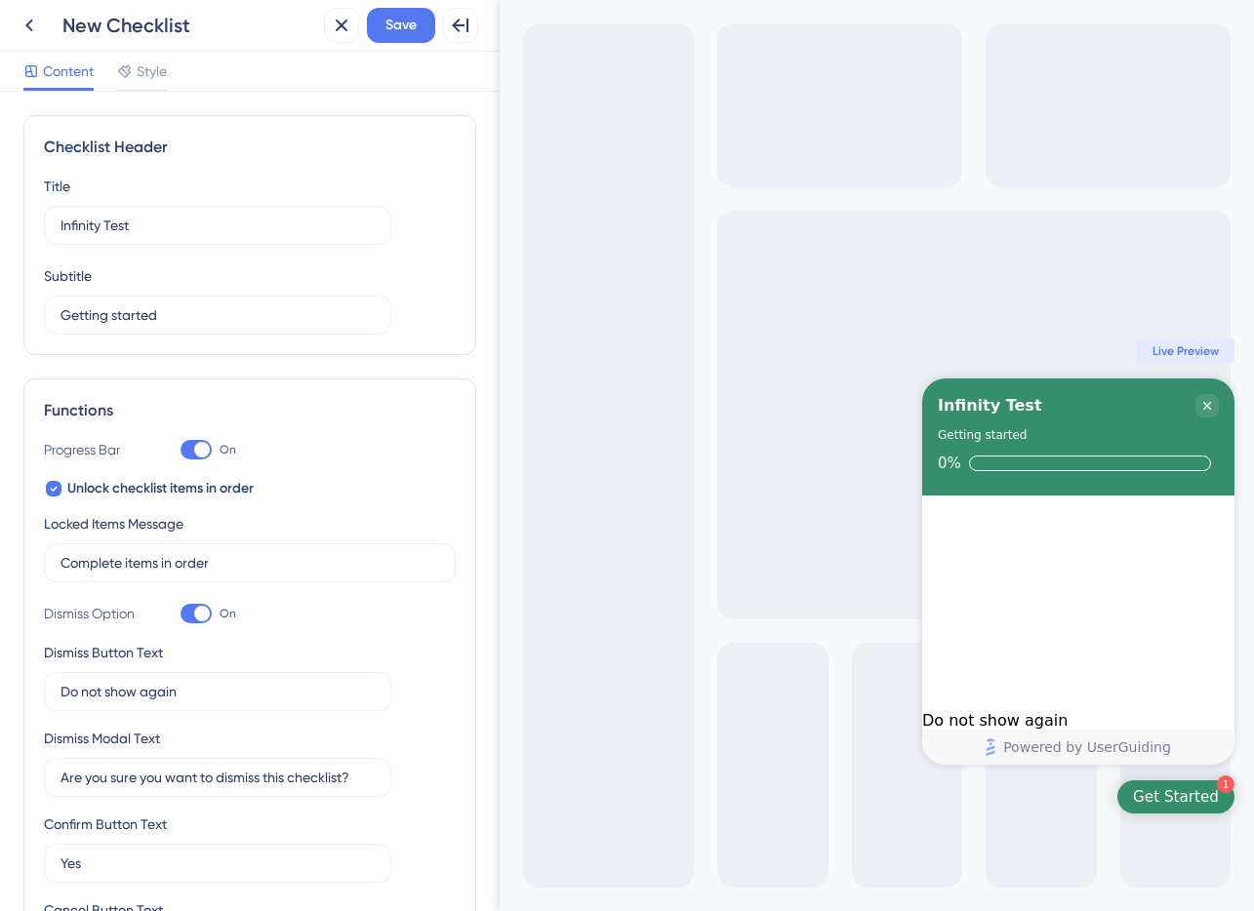
click at [198, 612] on div at bounding box center [202, 614] width 16 height 16
click at [180, 614] on input "On" at bounding box center [180, 614] width 1 height 1
checkbox input "false"
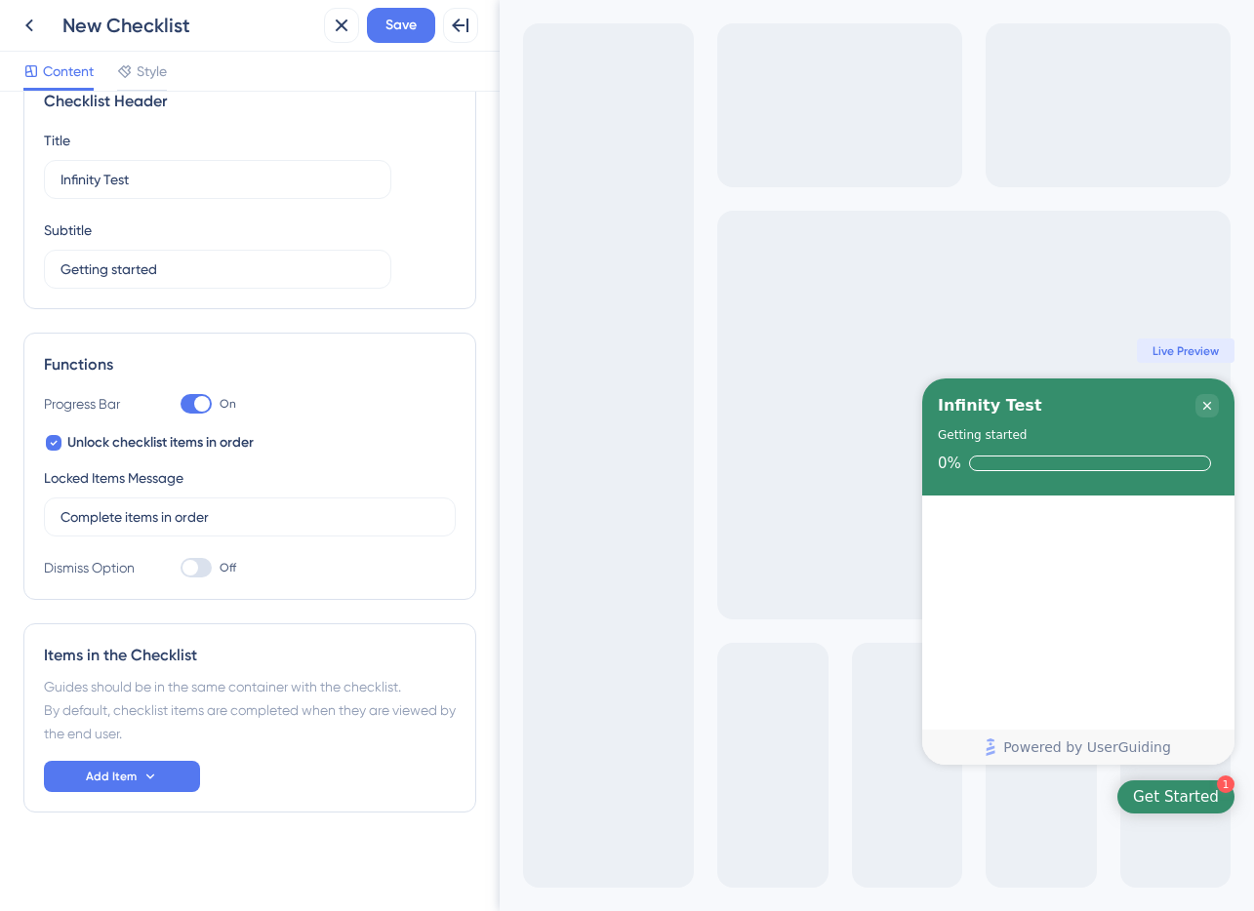
scroll to position [49, 0]
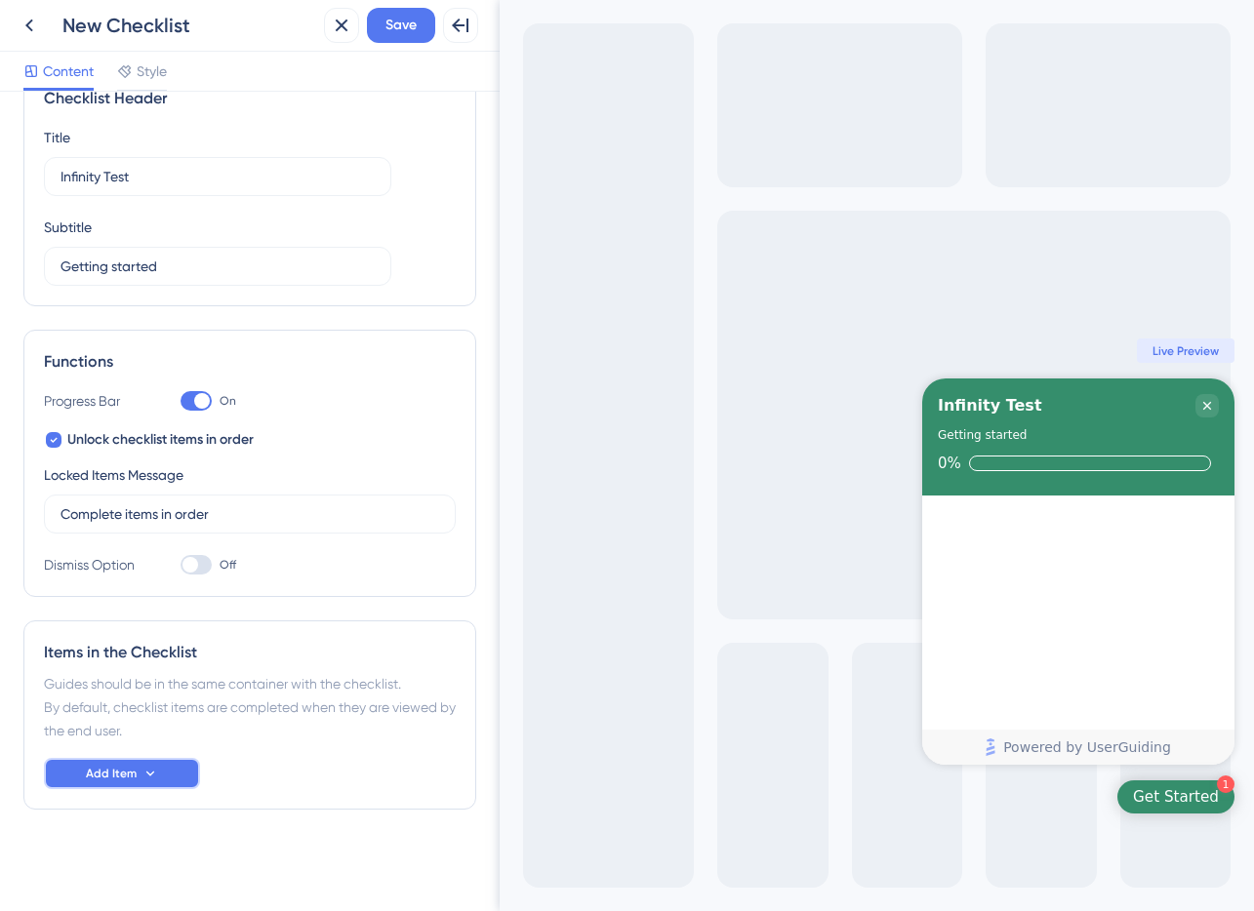
click at [134, 766] on span "Add Item" at bounding box center [111, 774] width 51 height 16
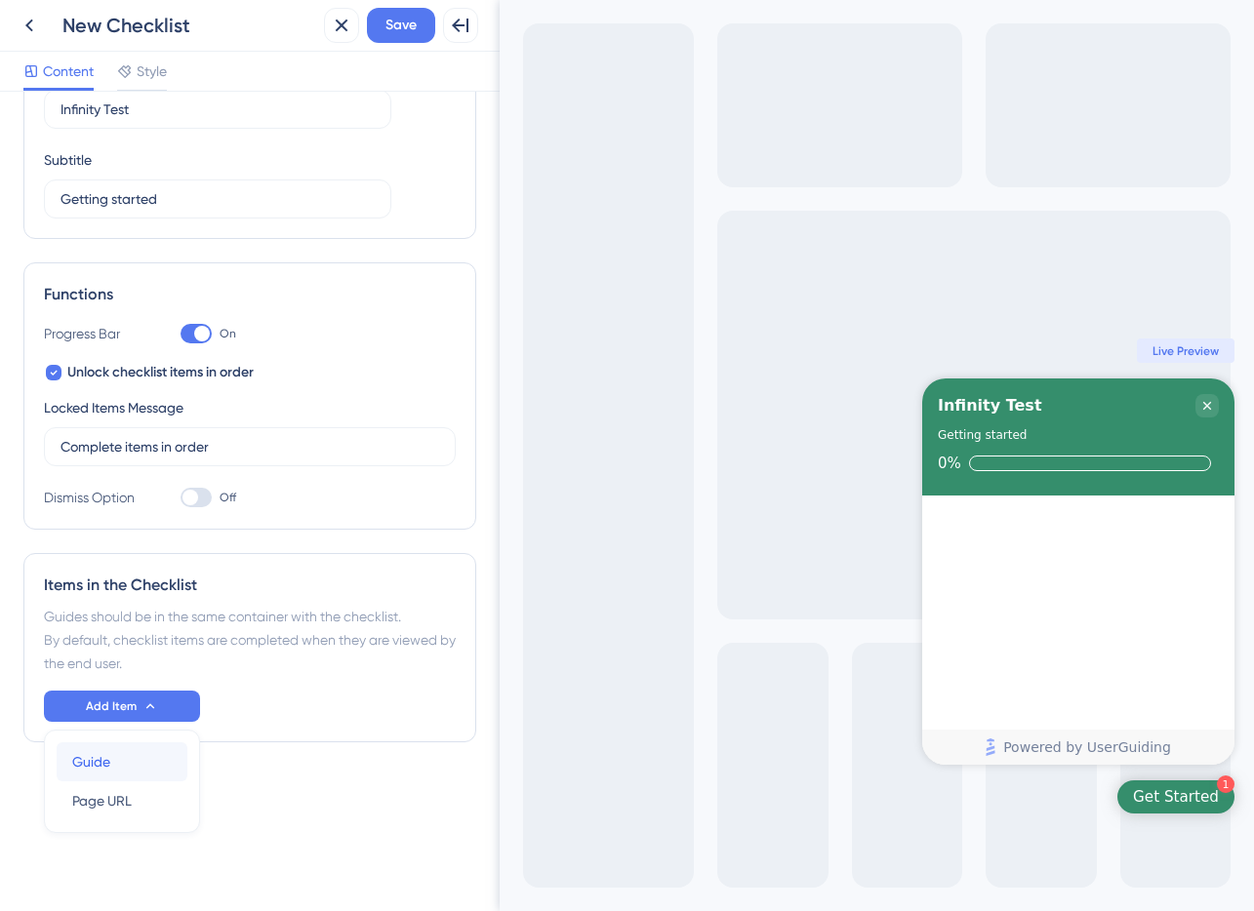
click at [99, 763] on span "Guide" at bounding box center [91, 761] width 38 height 23
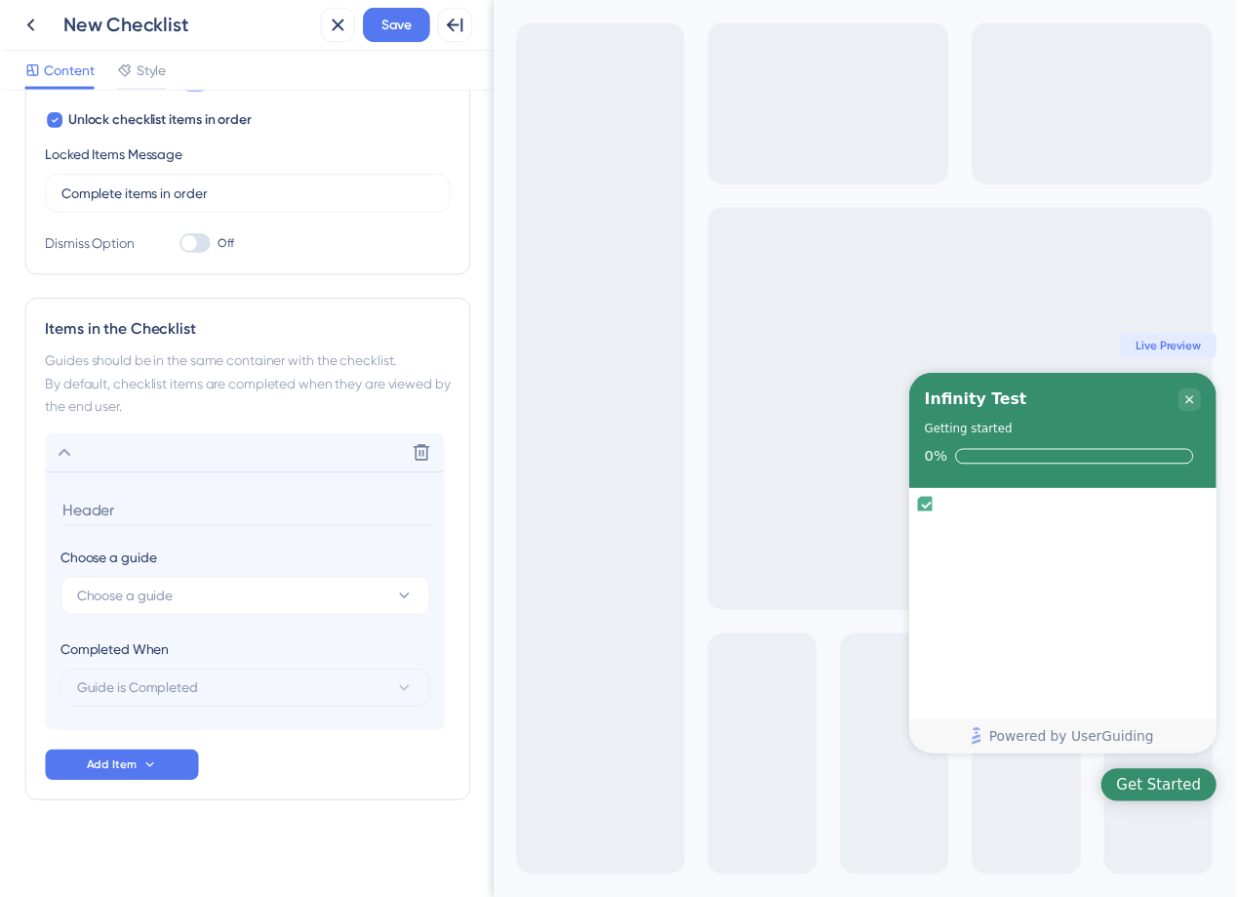
scroll to position [370, 0]
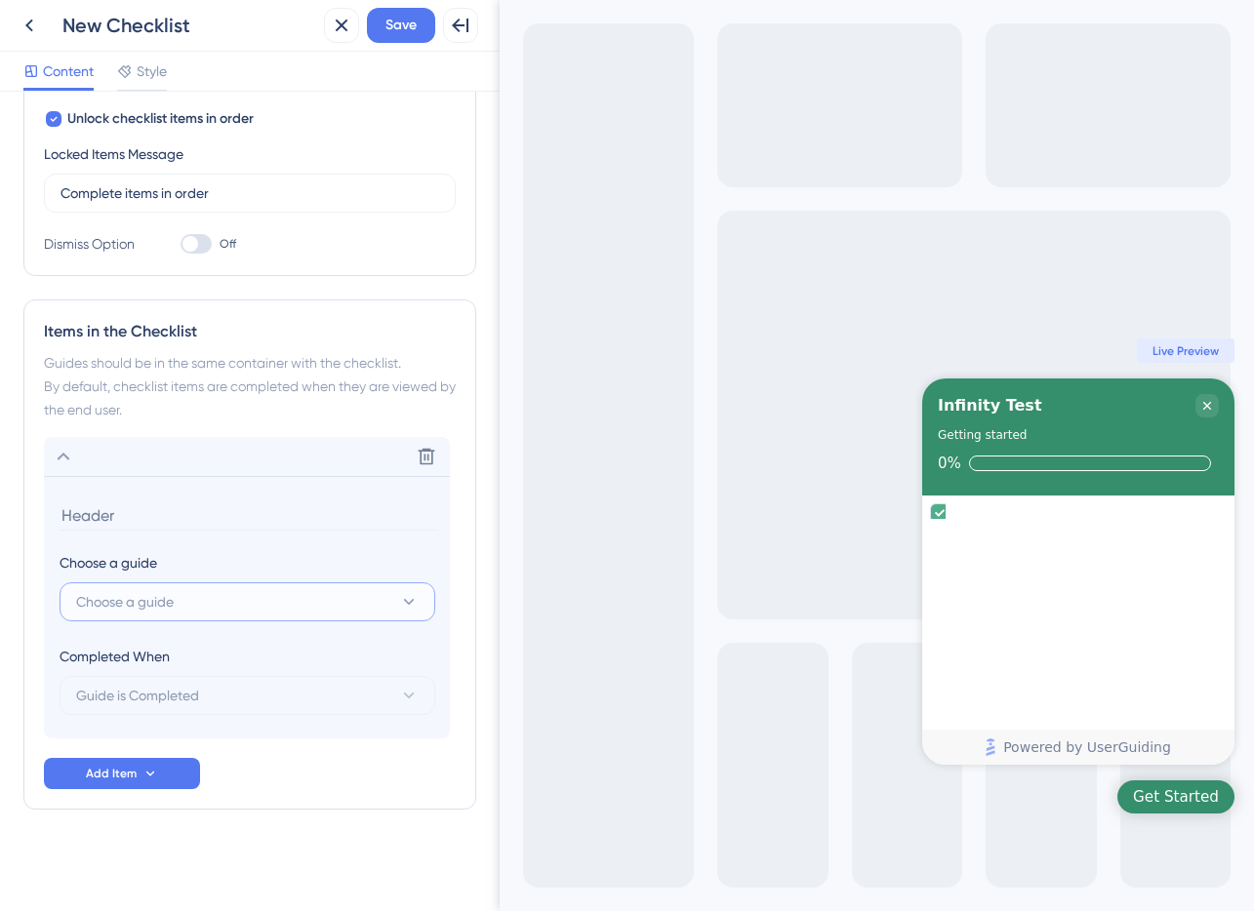
click at [180, 616] on button "Choose a guide" at bounding box center [248, 601] width 376 height 39
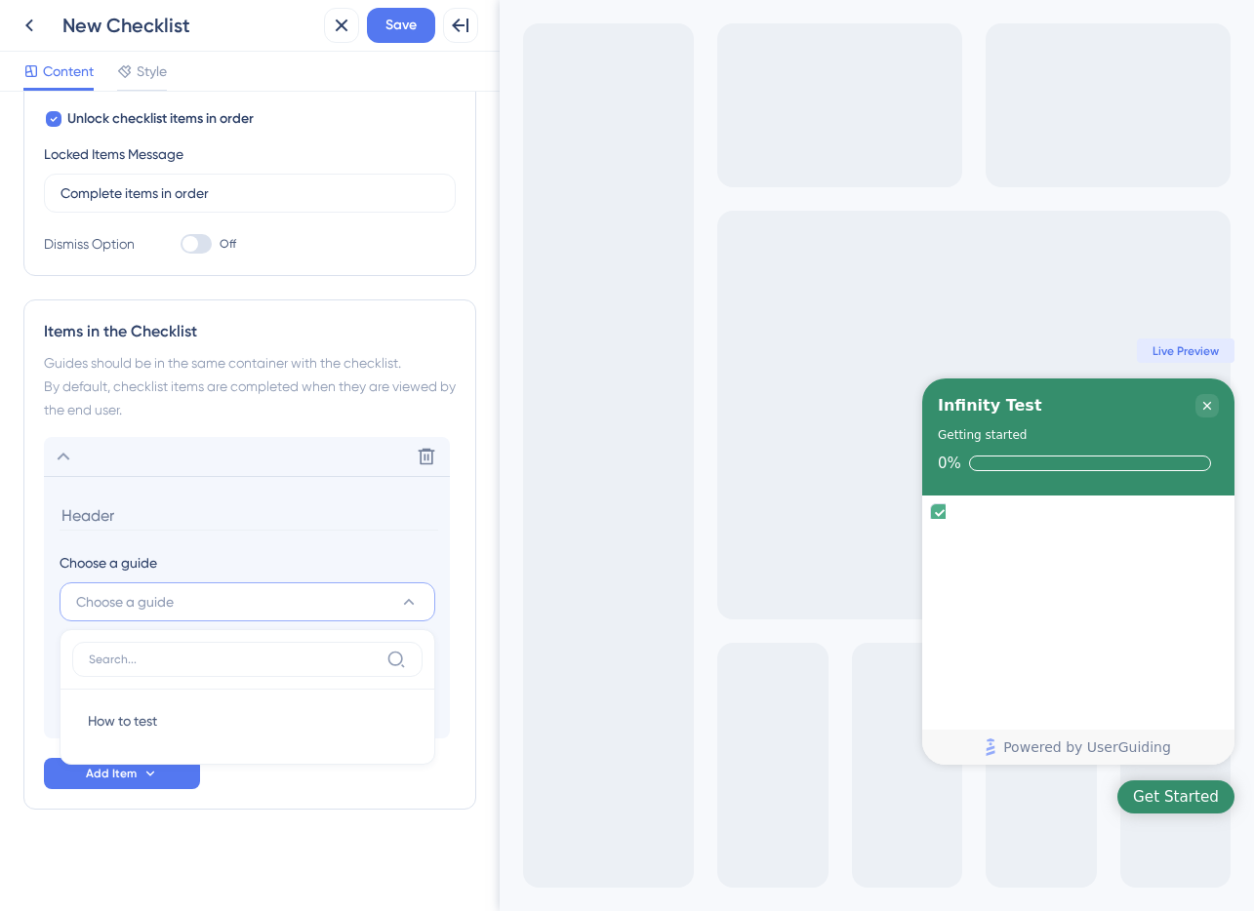
click at [256, 558] on div "Choose a guide" at bounding box center [247, 562] width 375 height 23
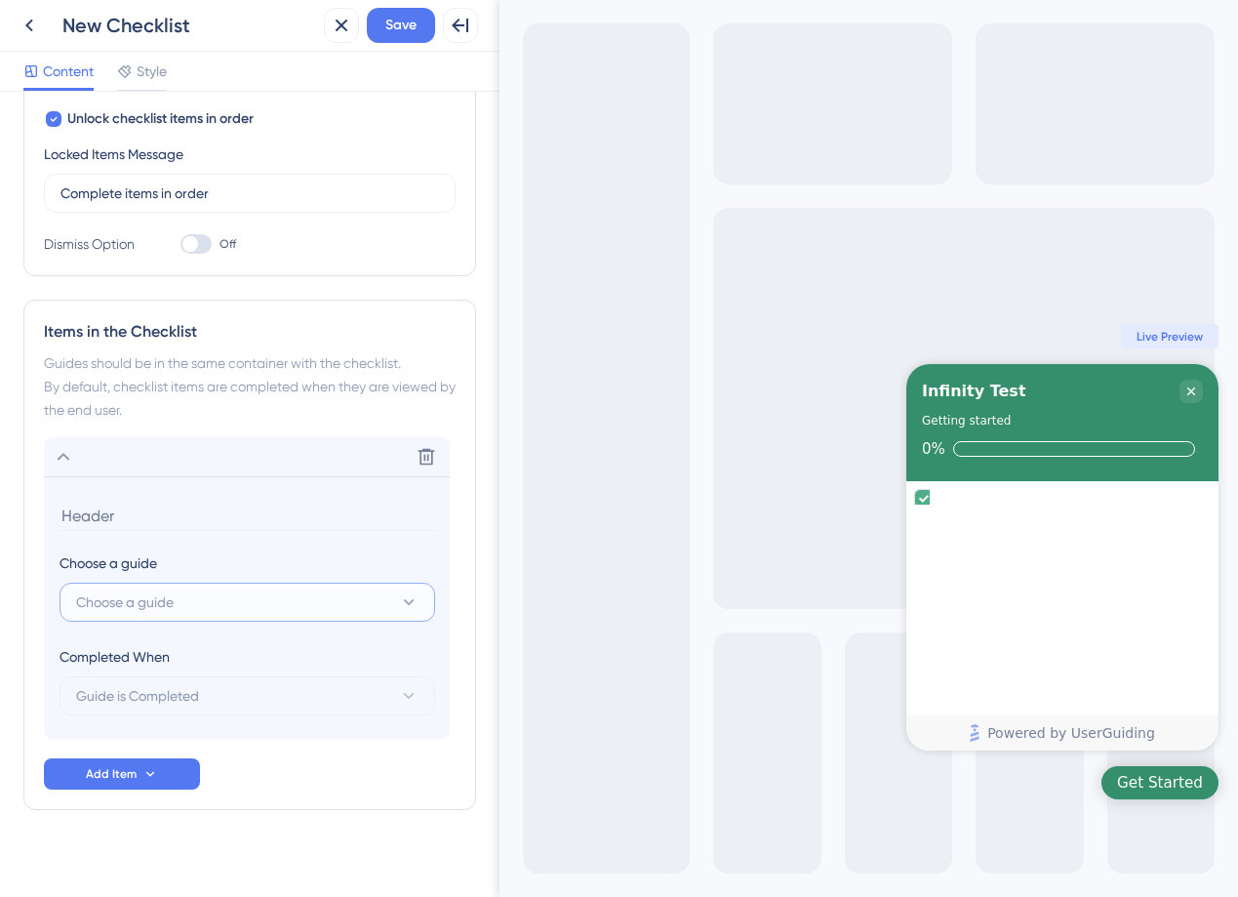
click at [196, 609] on button "Choose a guide" at bounding box center [248, 601] width 376 height 39
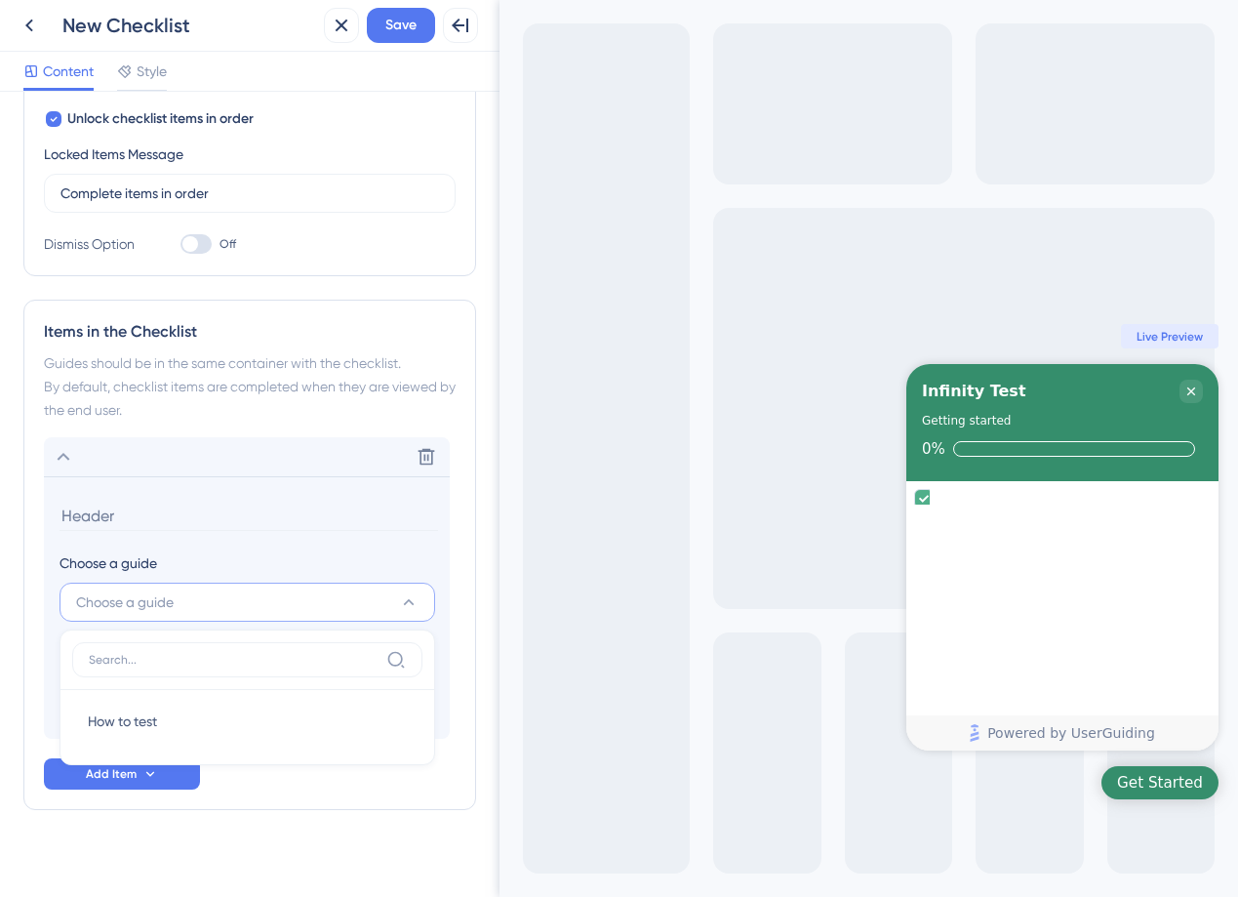
scroll to position [384, 0]
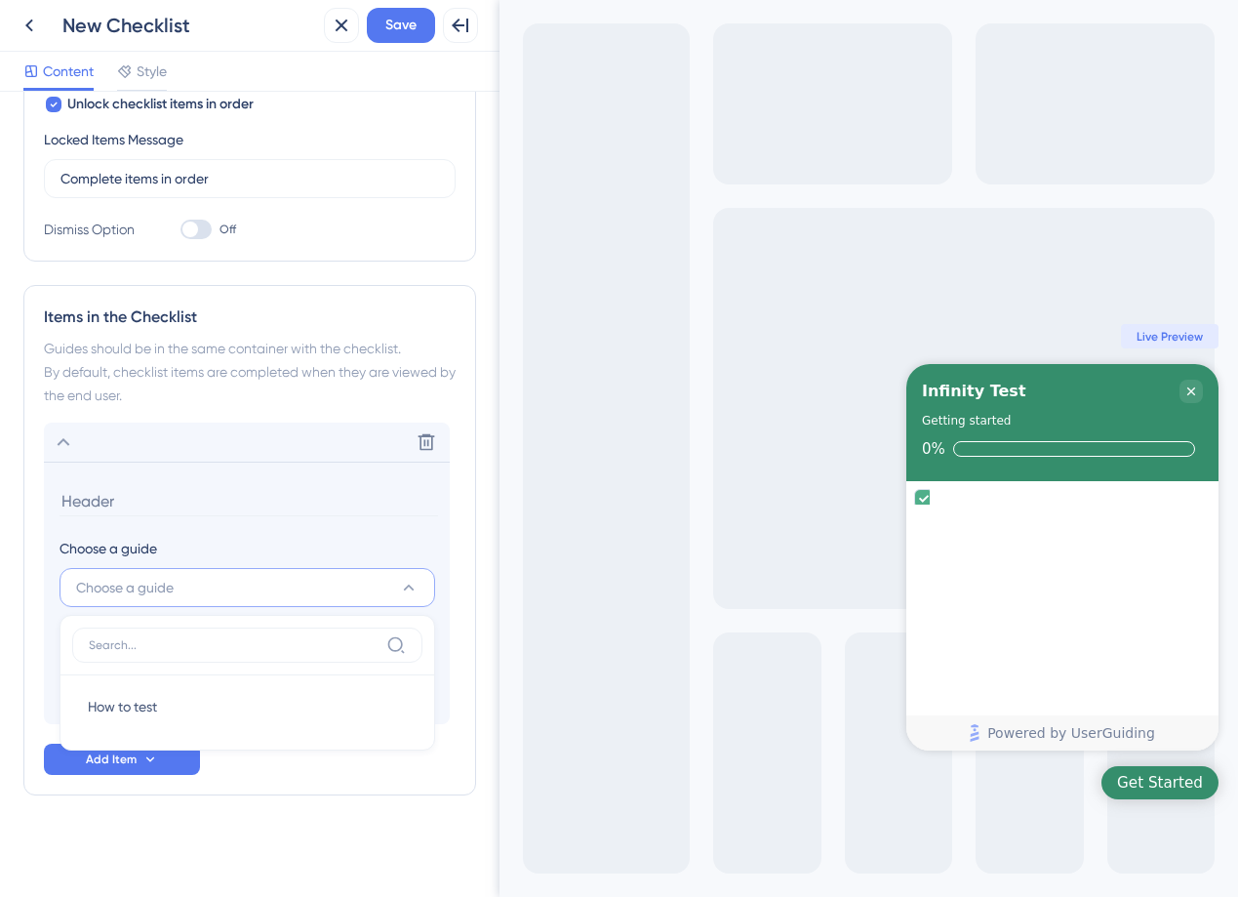
click at [215, 540] on div "Choose a guide" at bounding box center [247, 548] width 375 height 23
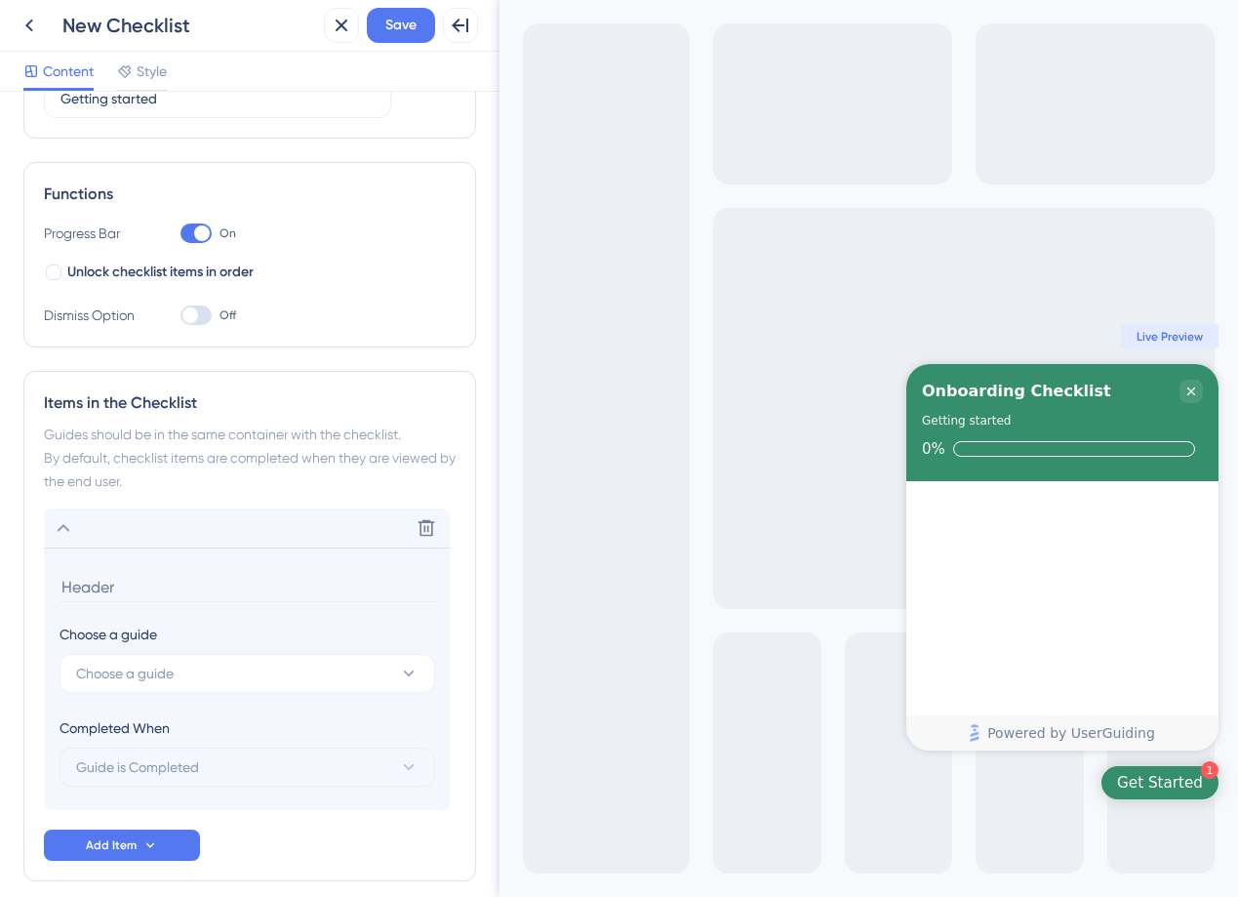
scroll to position [20, 0]
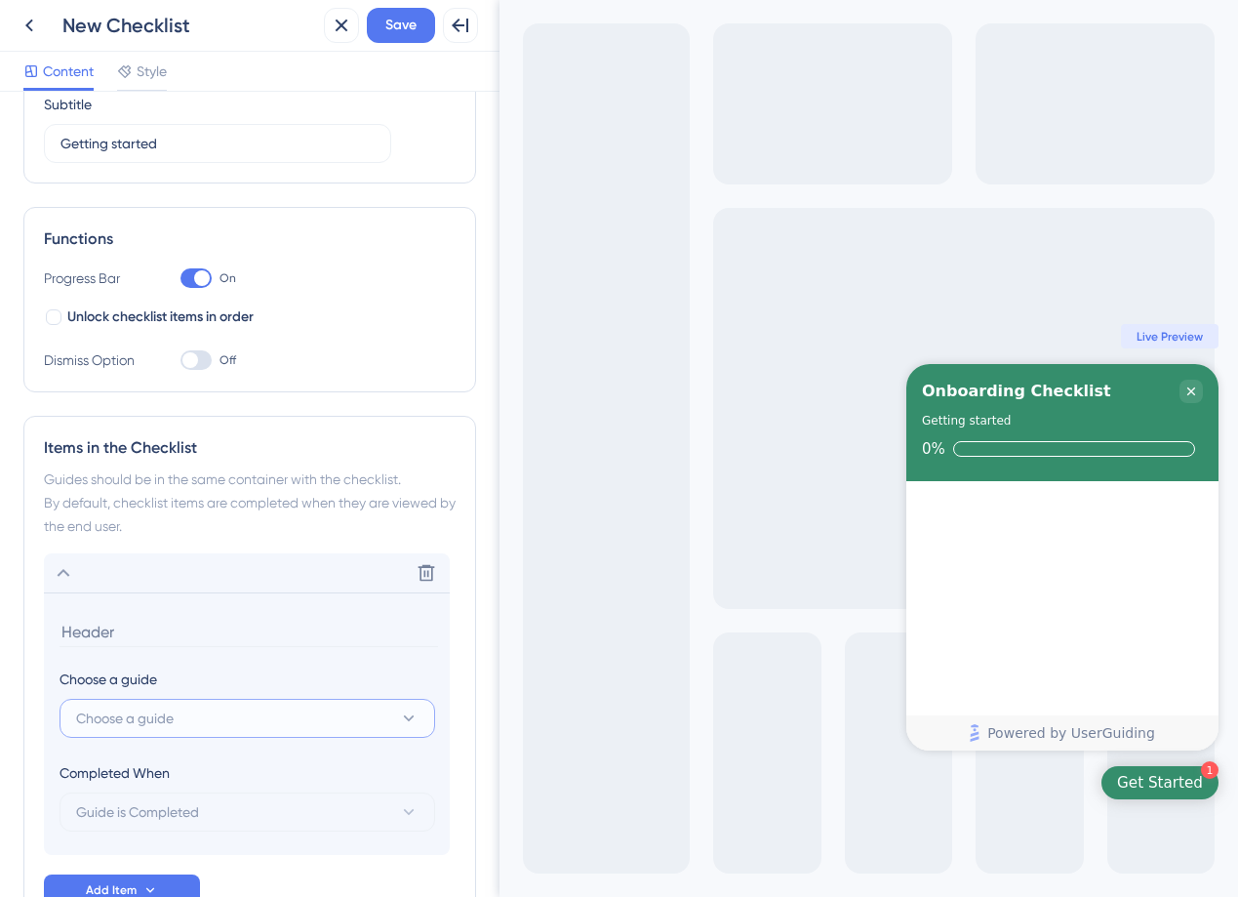
click at [185, 734] on button "Choose a guide" at bounding box center [248, 718] width 376 height 39
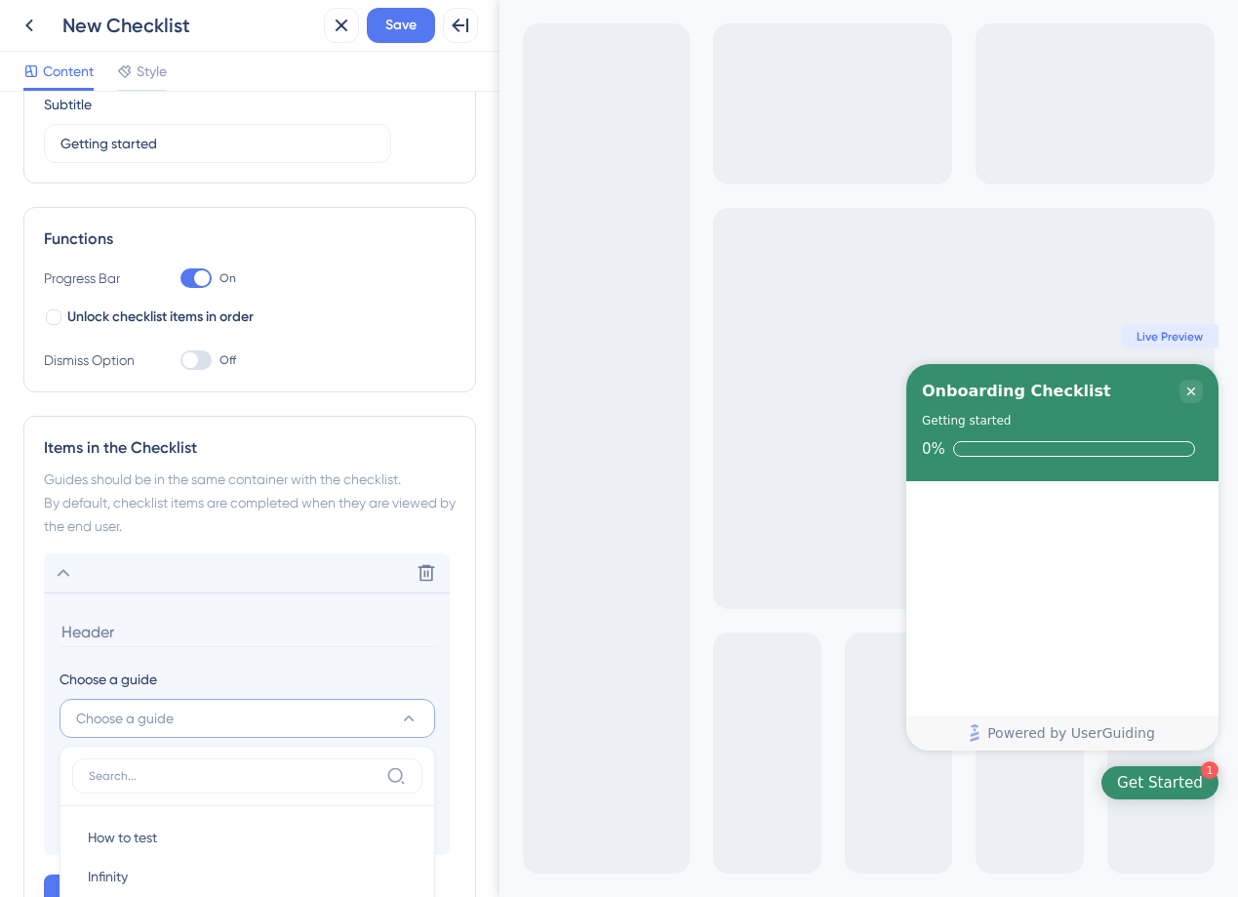
scroll to position [302, 0]
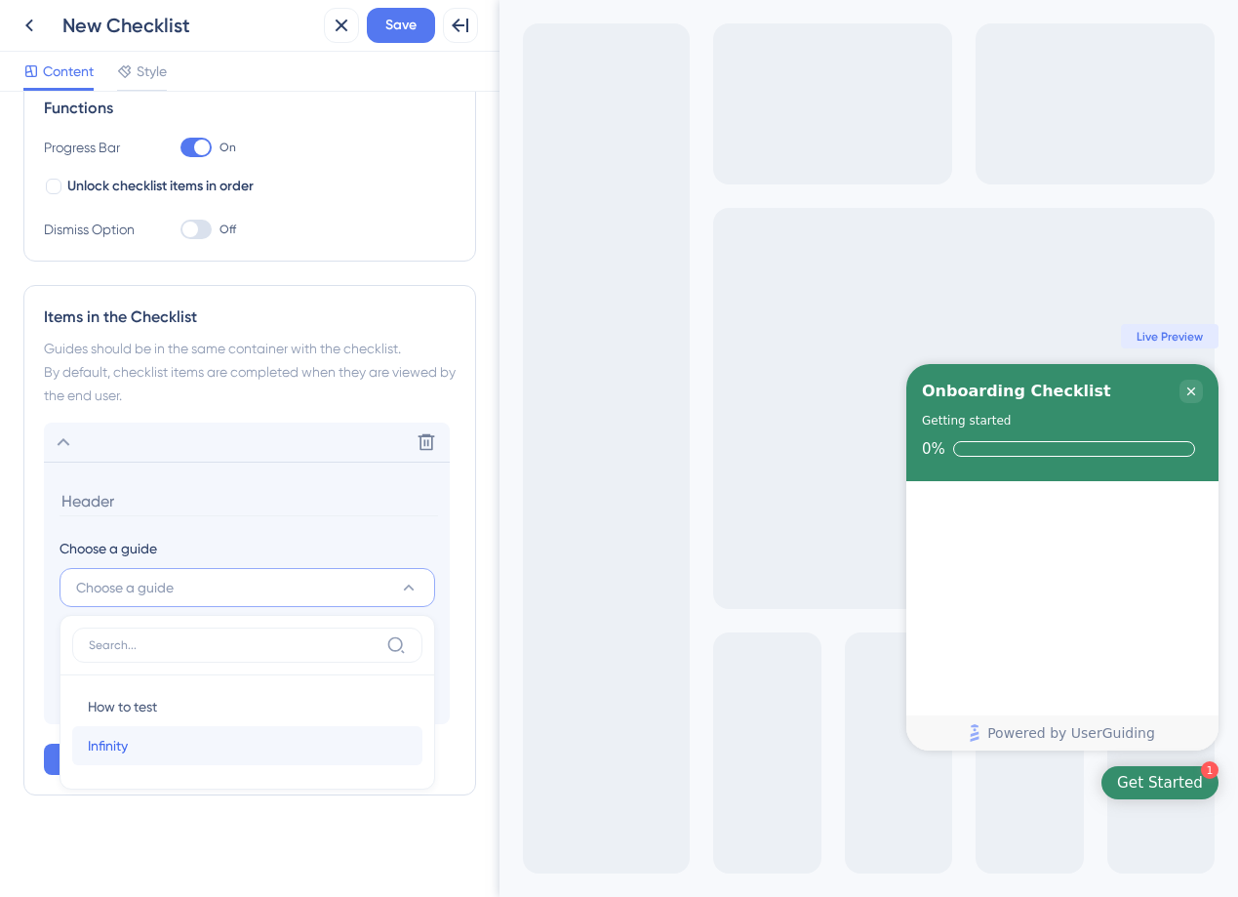
click at [184, 740] on div "Infinity Infinity" at bounding box center [247, 745] width 319 height 39
type input "Infinity"
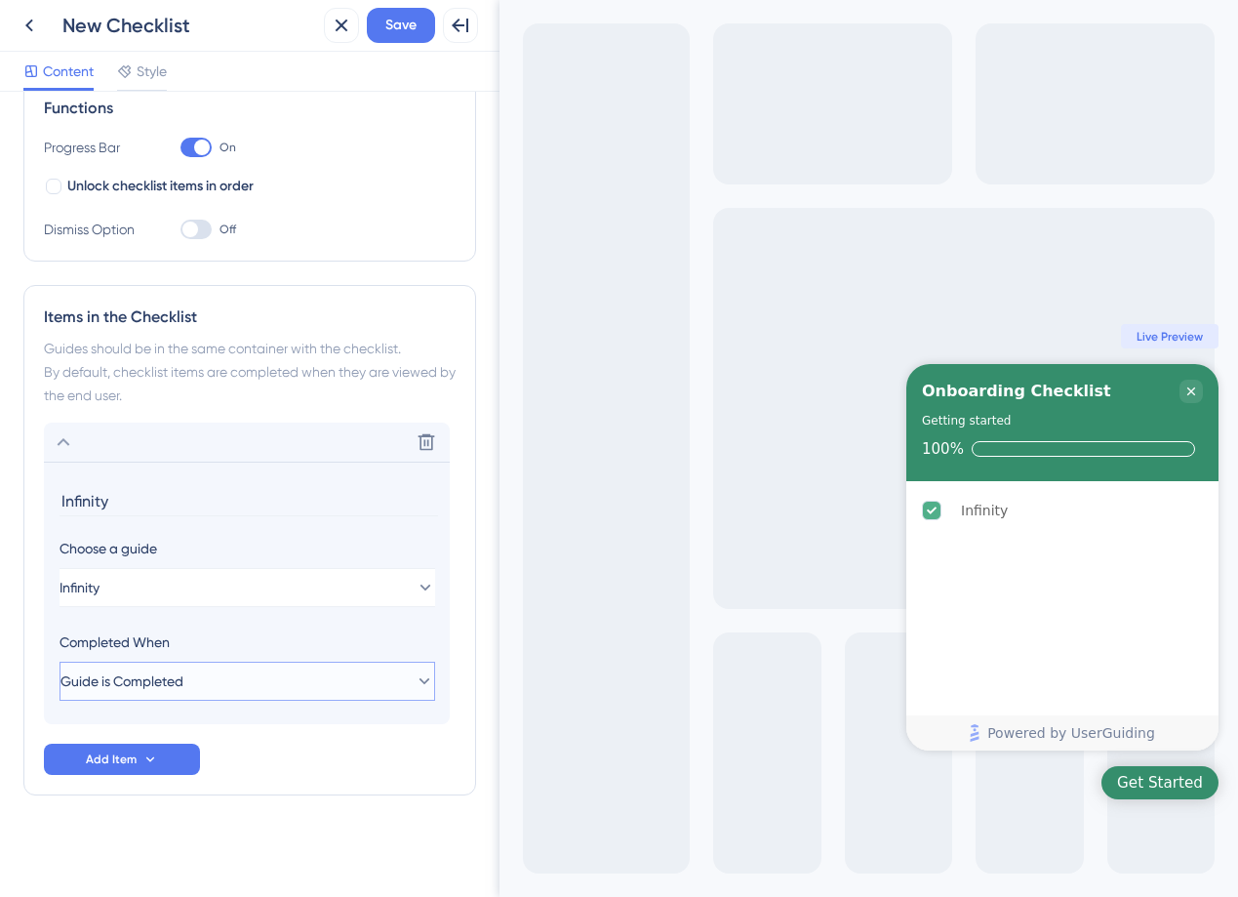
click at [279, 678] on button "Guide is Completed" at bounding box center [248, 680] width 376 height 39
click at [217, 736] on div "Guide is Completed Guide is Completed" at bounding box center [247, 740] width 319 height 39
click at [105, 763] on span "Add Item" at bounding box center [111, 759] width 51 height 16
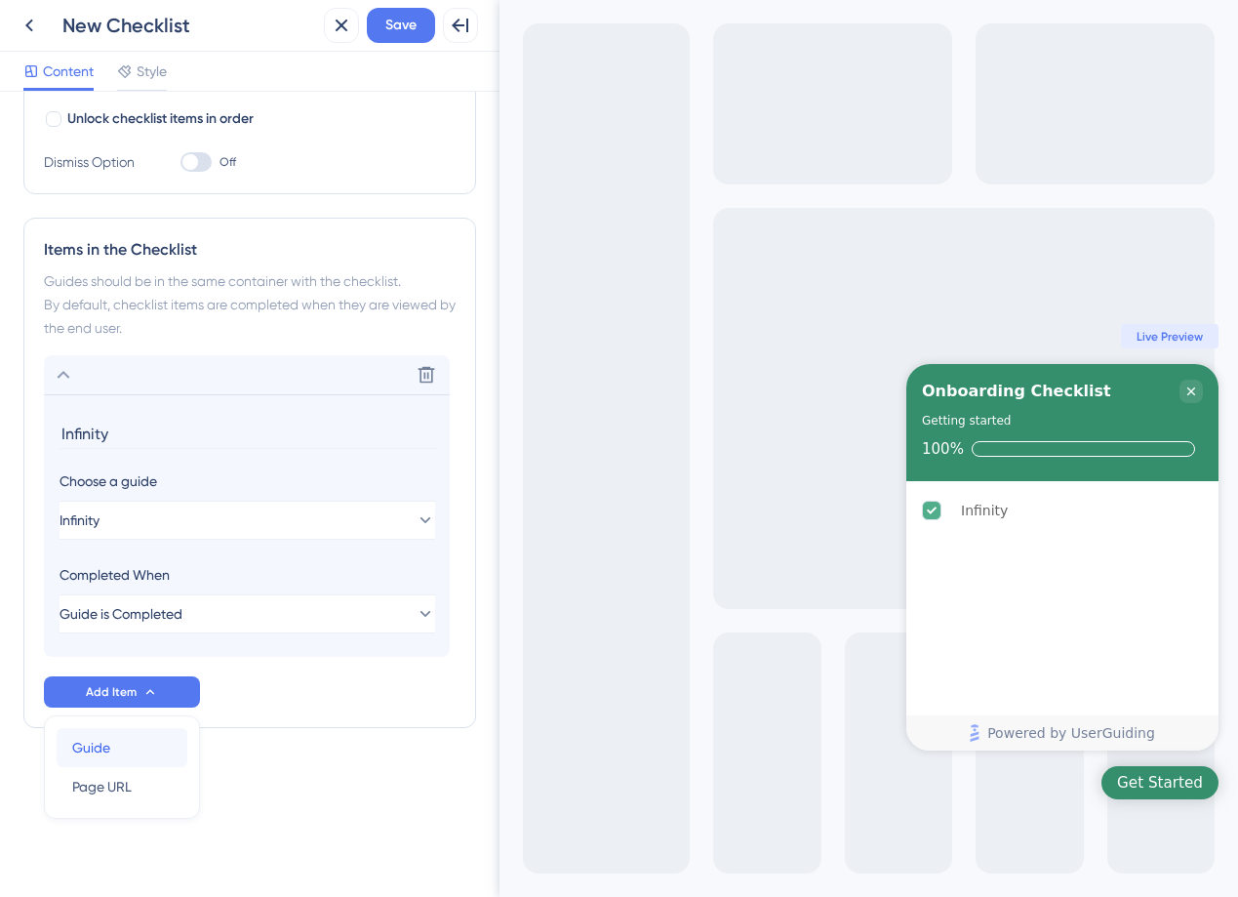
click at [151, 740] on div "Guide Guide" at bounding box center [122, 747] width 100 height 39
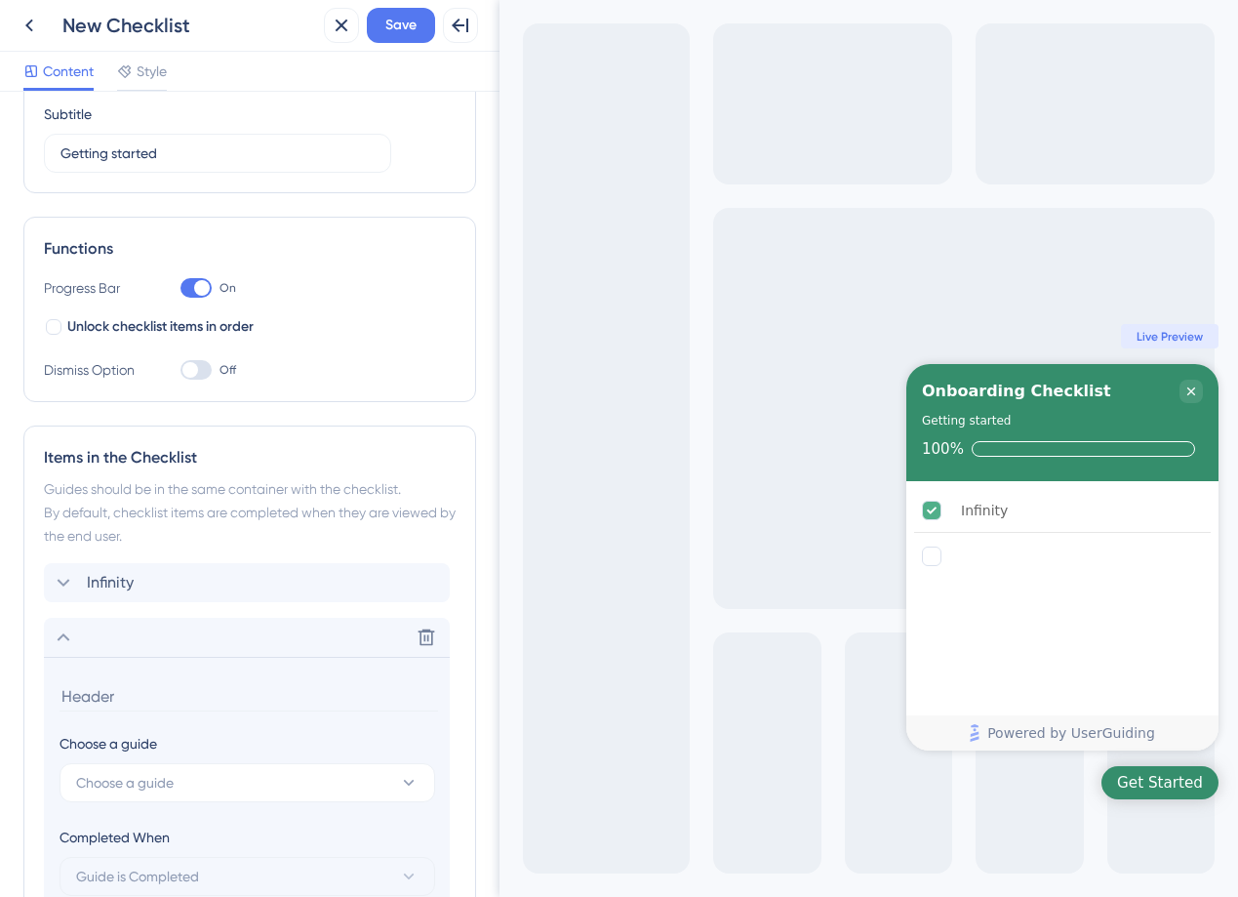
scroll to position [0, 0]
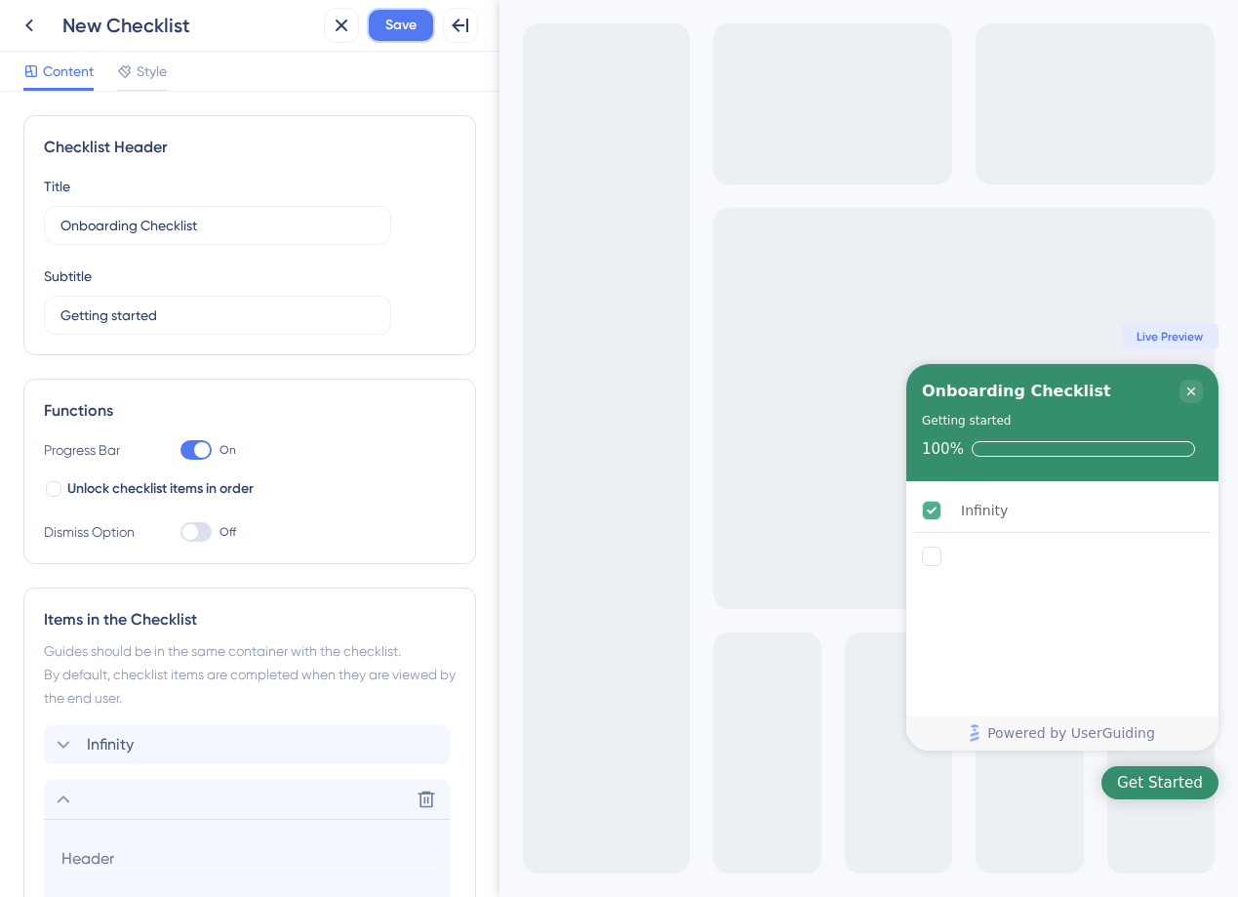
click at [393, 28] on span "Save" at bounding box center [400, 25] width 31 height 23
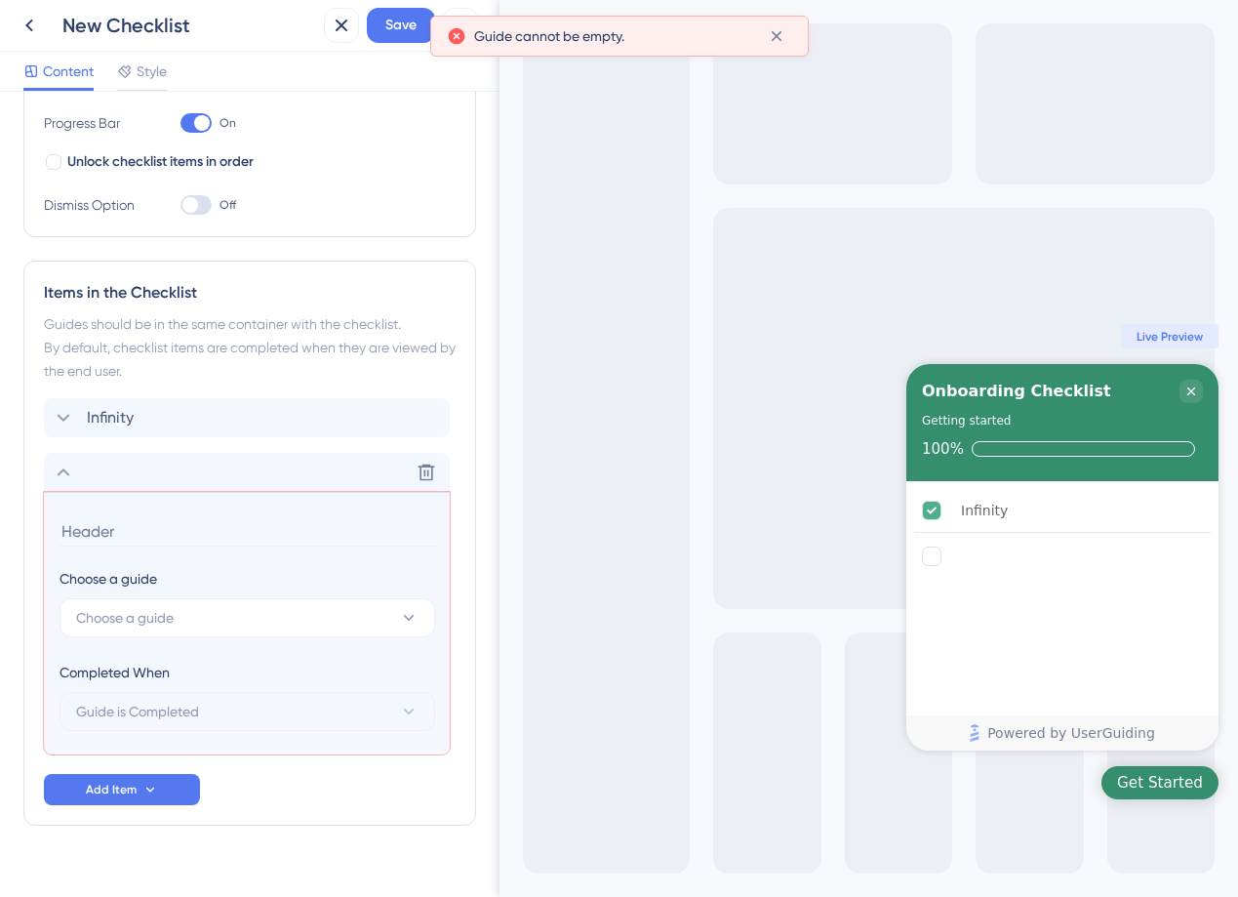
scroll to position [357, 0]
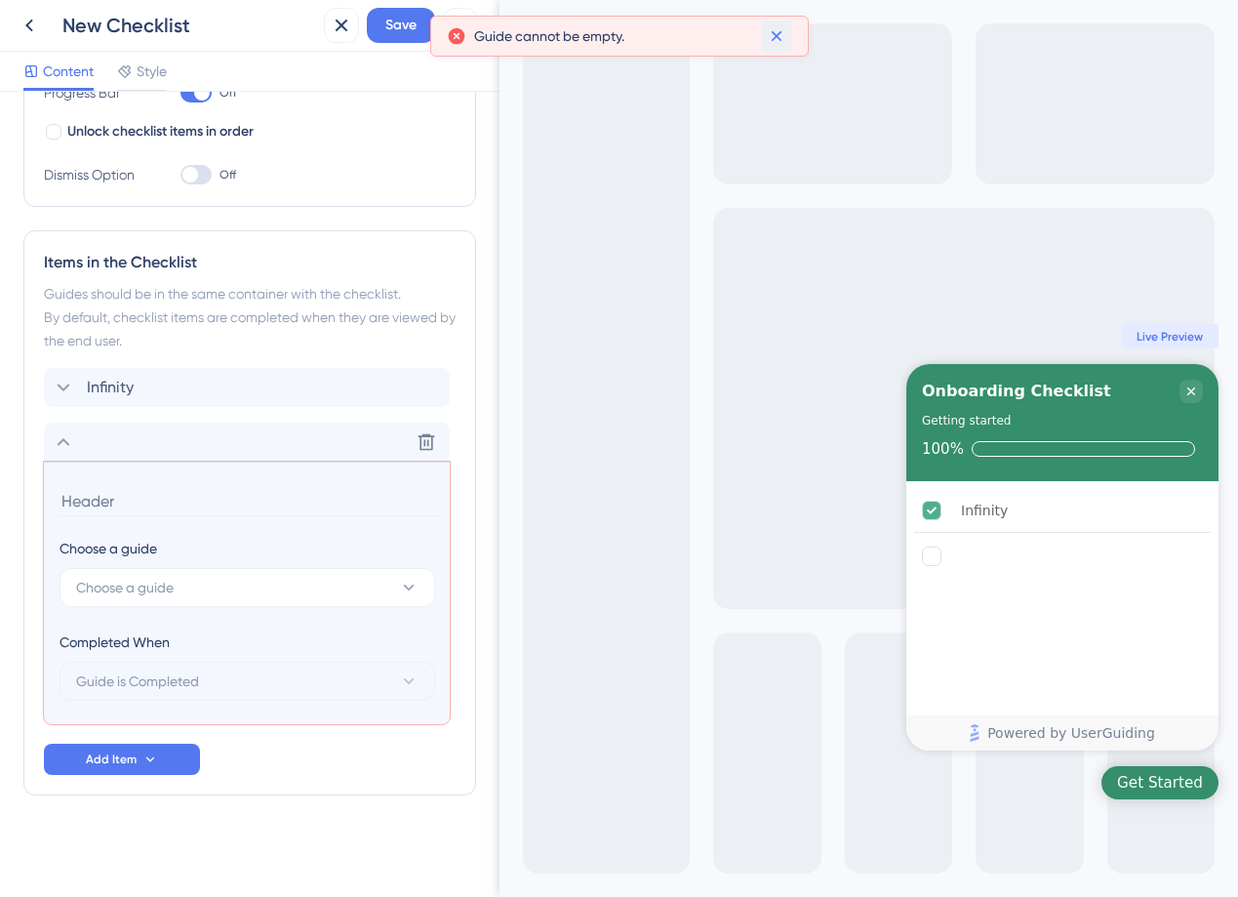
click at [775, 33] on icon at bounding box center [777, 36] width 11 height 11
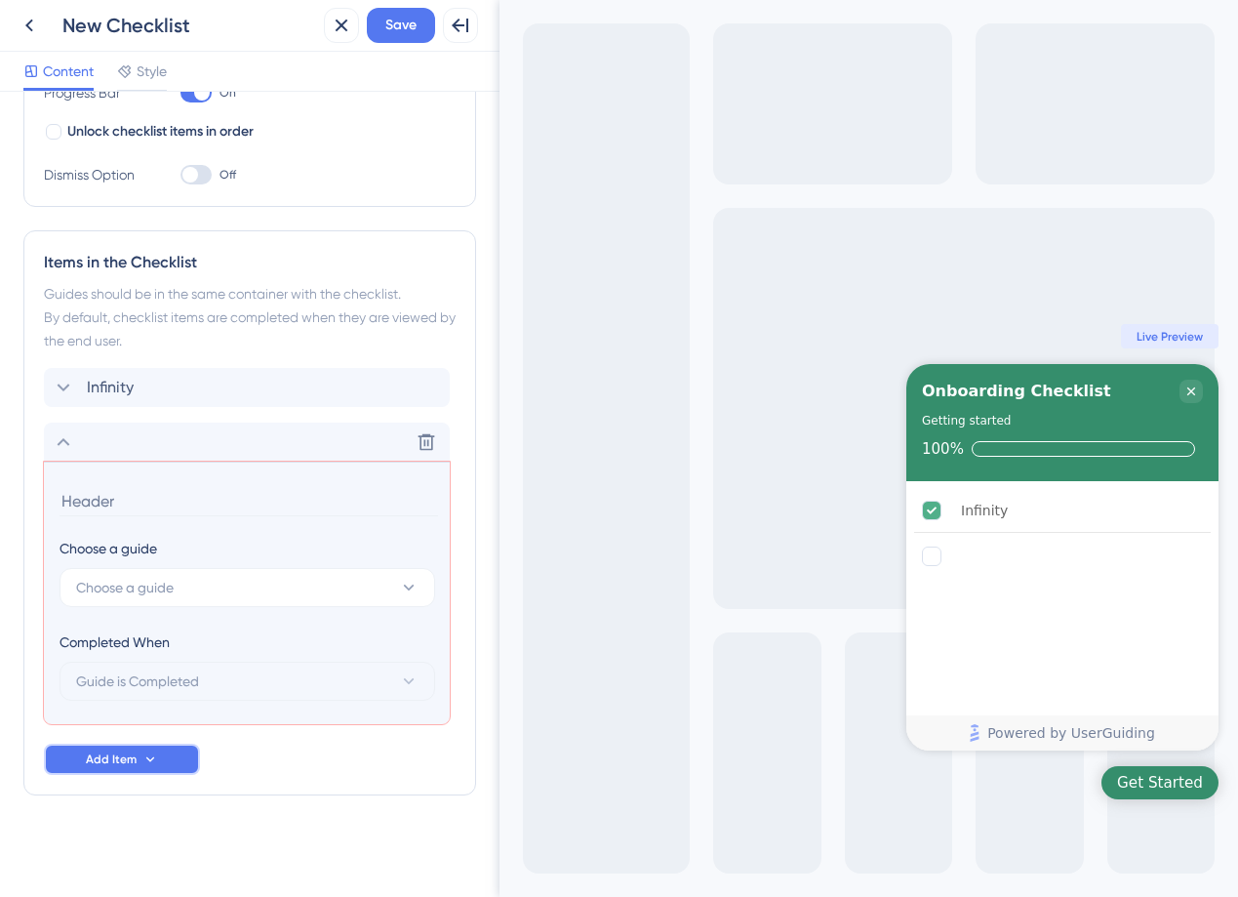
click at [198, 767] on button "Add Item" at bounding box center [122, 758] width 156 height 31
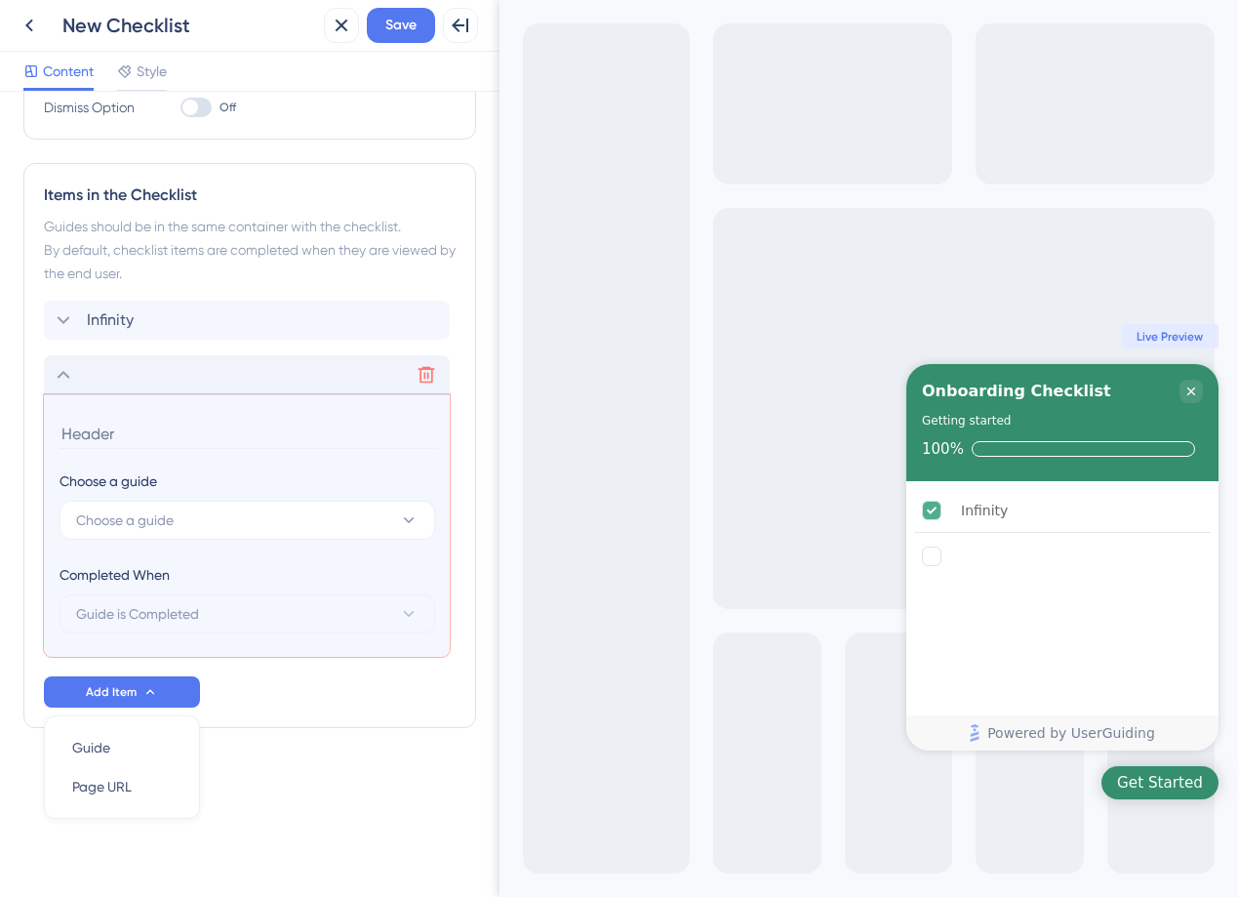
click at [430, 362] on button at bounding box center [426, 374] width 31 height 31
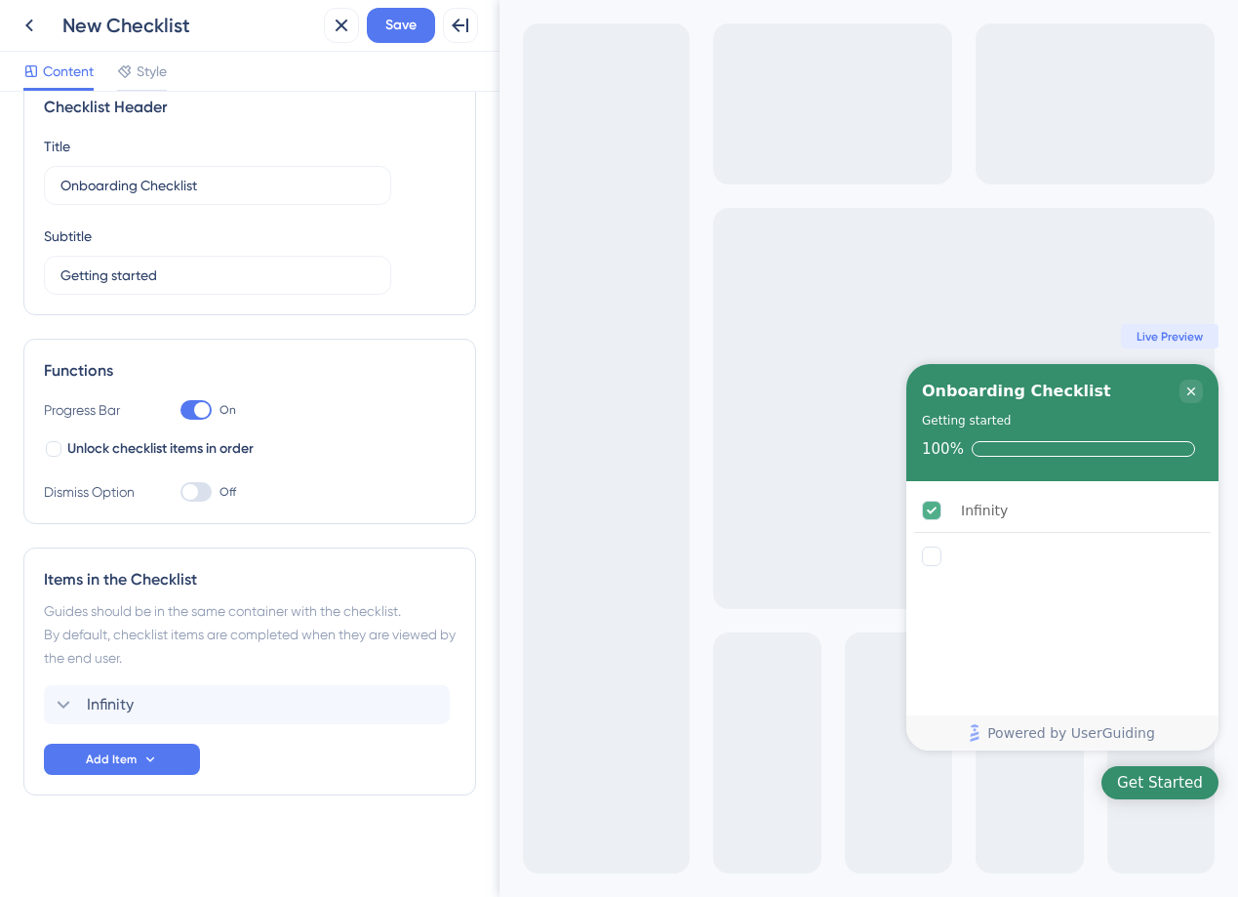
scroll to position [40, 0]
click at [405, 24] on span "Save" at bounding box center [400, 25] width 31 height 23
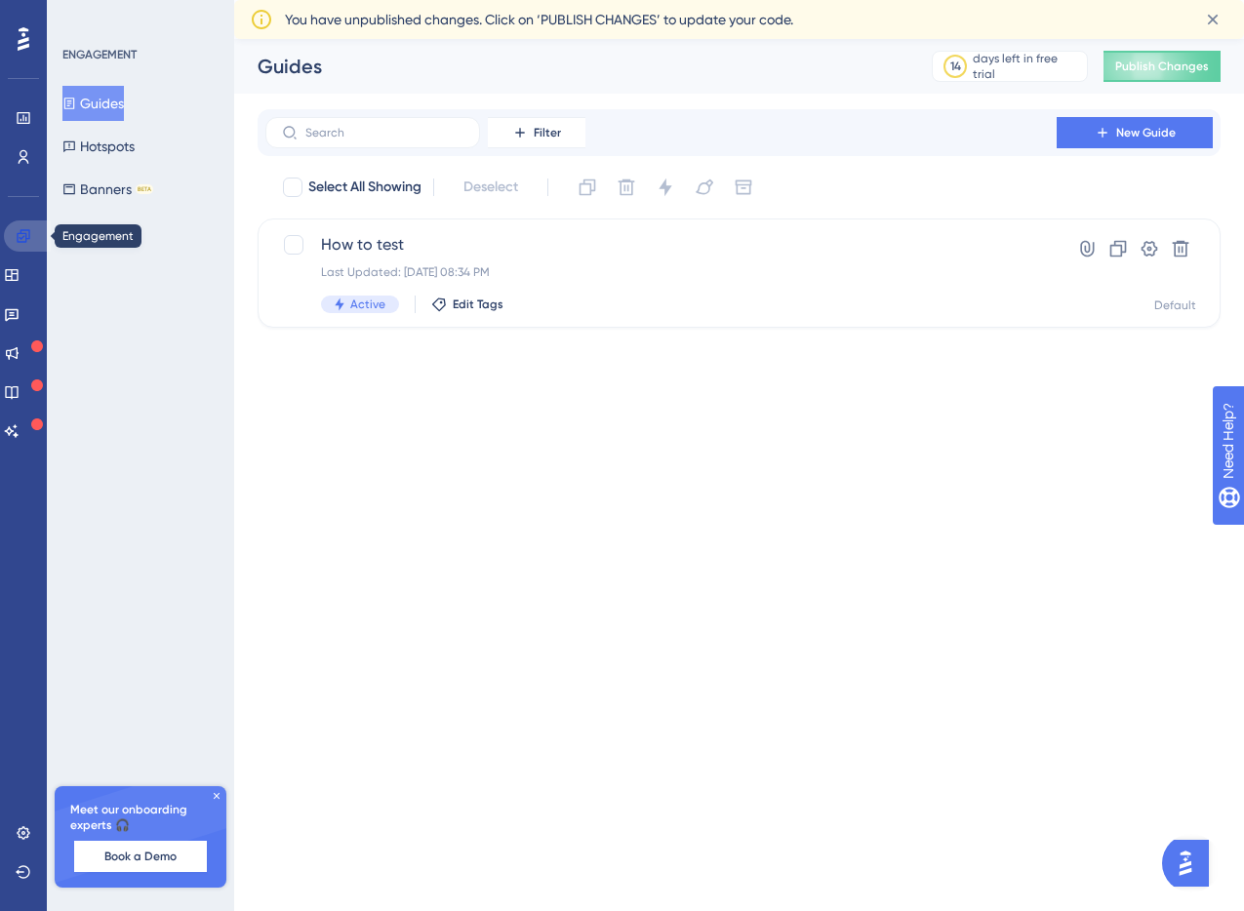
click at [22, 237] on icon at bounding box center [23, 235] width 13 height 13
click at [36, 236] on link at bounding box center [27, 235] width 47 height 31
click at [104, 109] on button "Guides" at bounding box center [92, 103] width 61 height 35
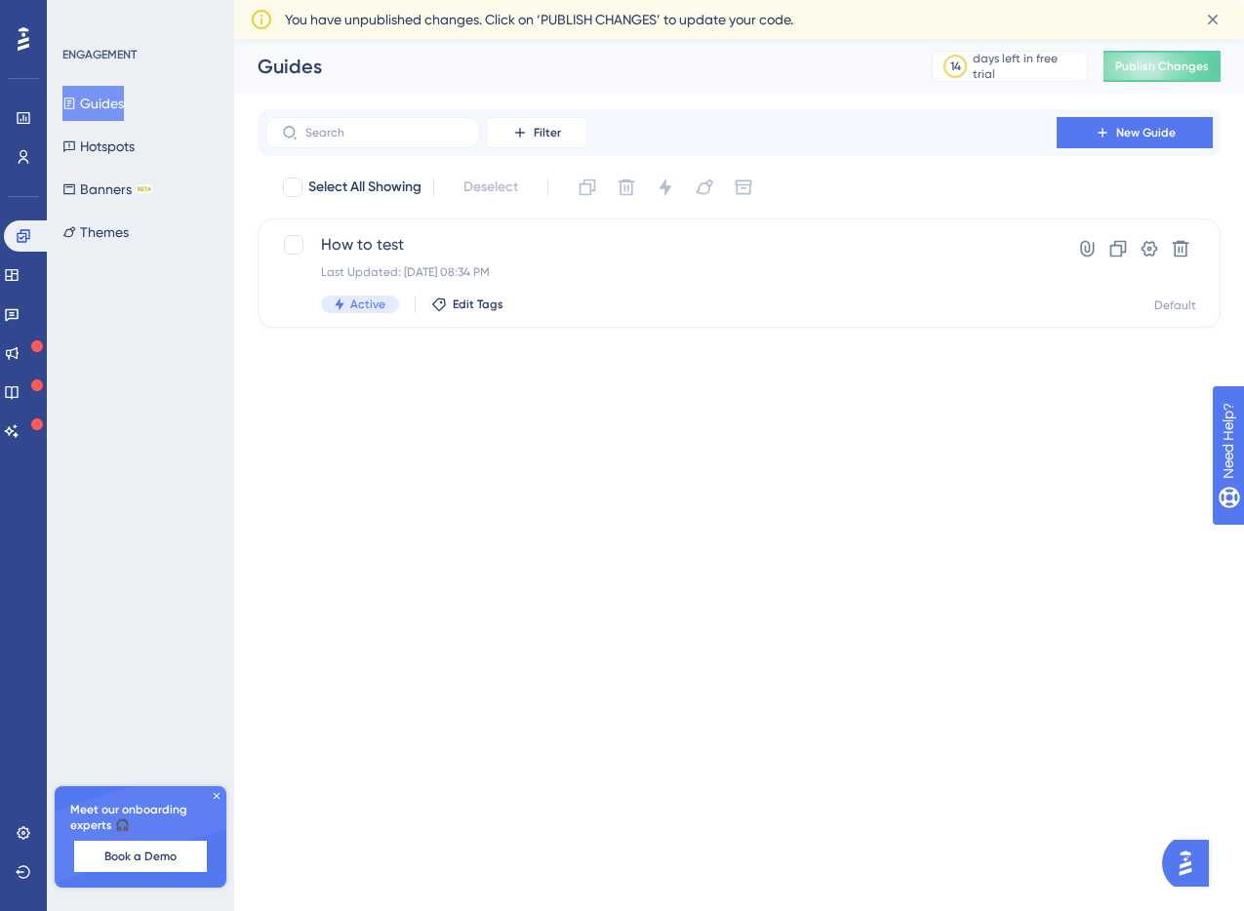
click at [104, 109] on button "Guides" at bounding box center [92, 103] width 61 height 35
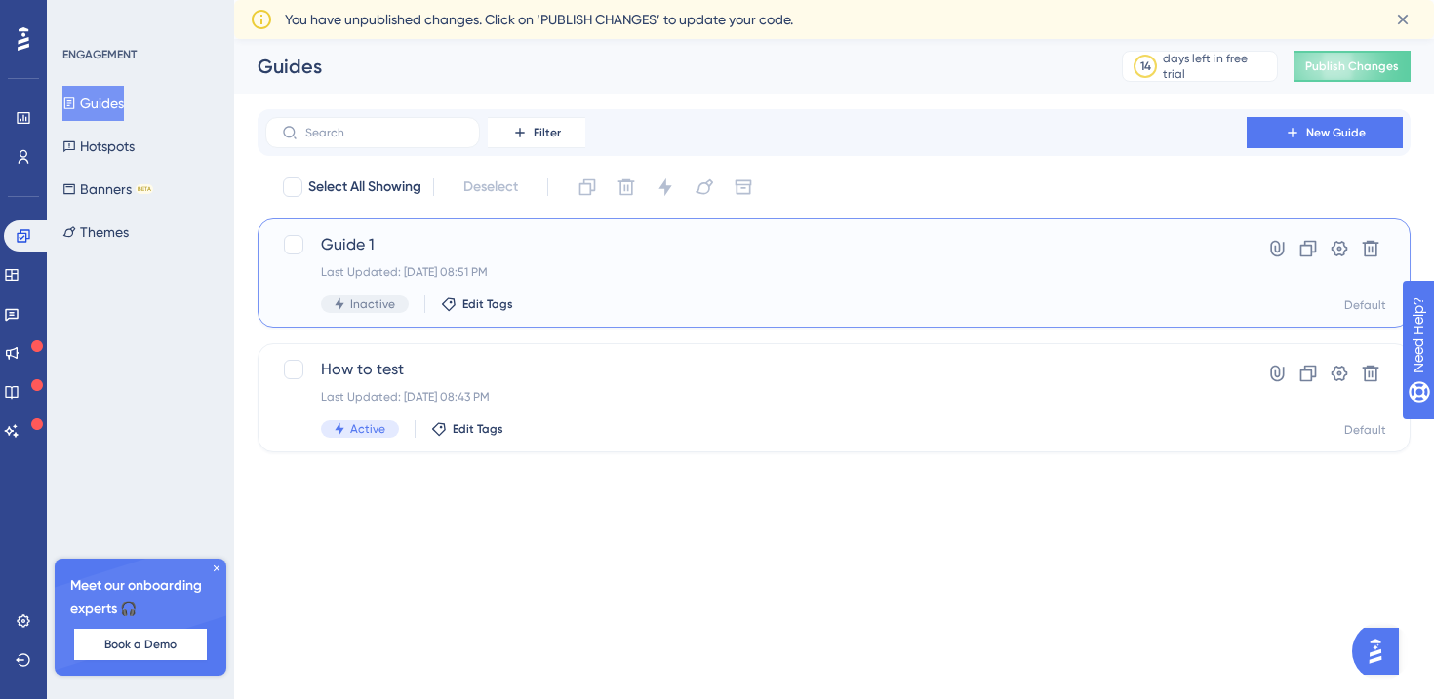
click at [607, 251] on span "Guide 1" at bounding box center [756, 244] width 870 height 23
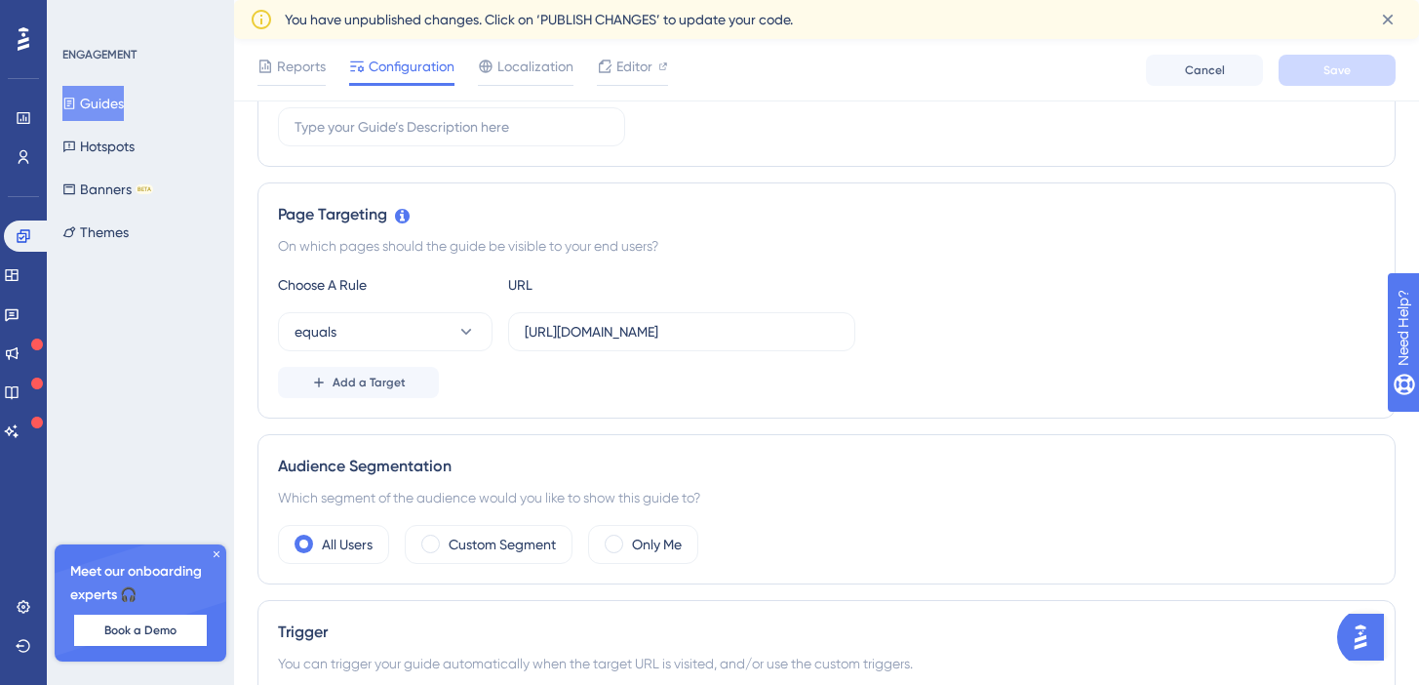
scroll to position [391, 0]
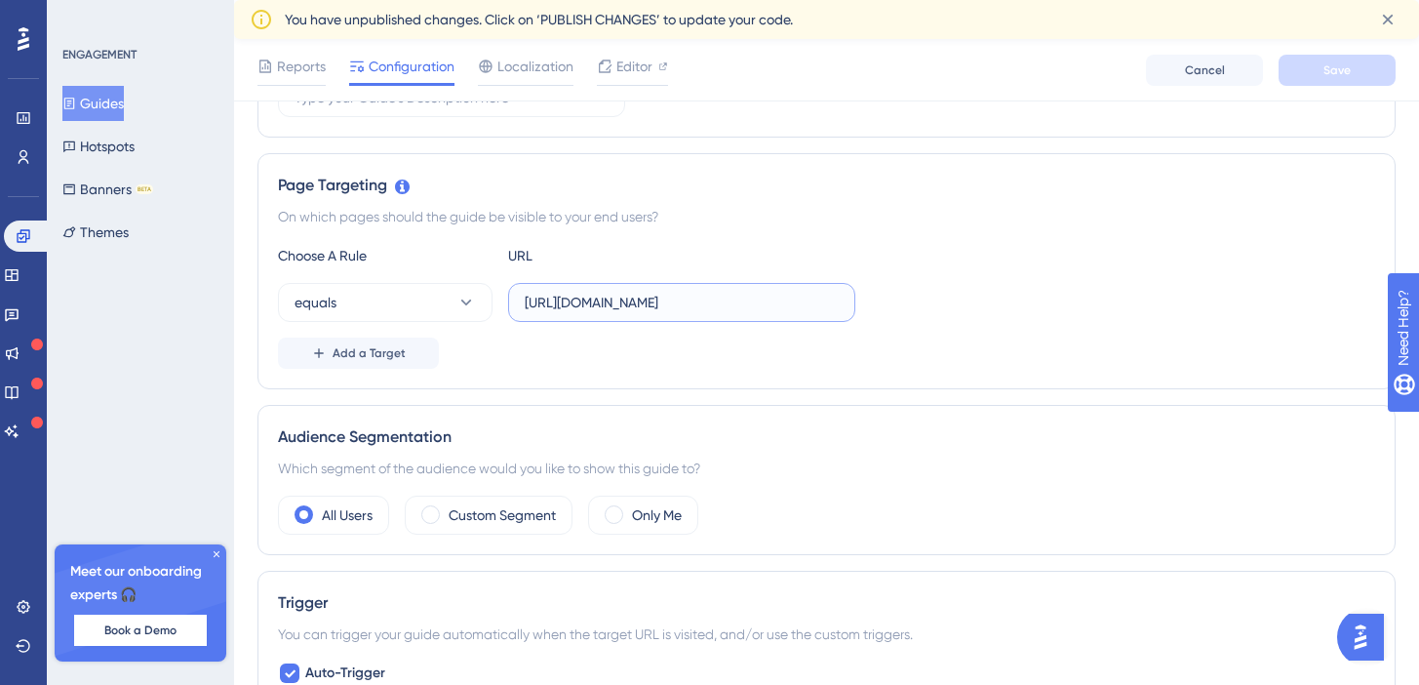
click at [592, 311] on input "[URL][DOMAIN_NAME]" at bounding box center [682, 302] width 314 height 21
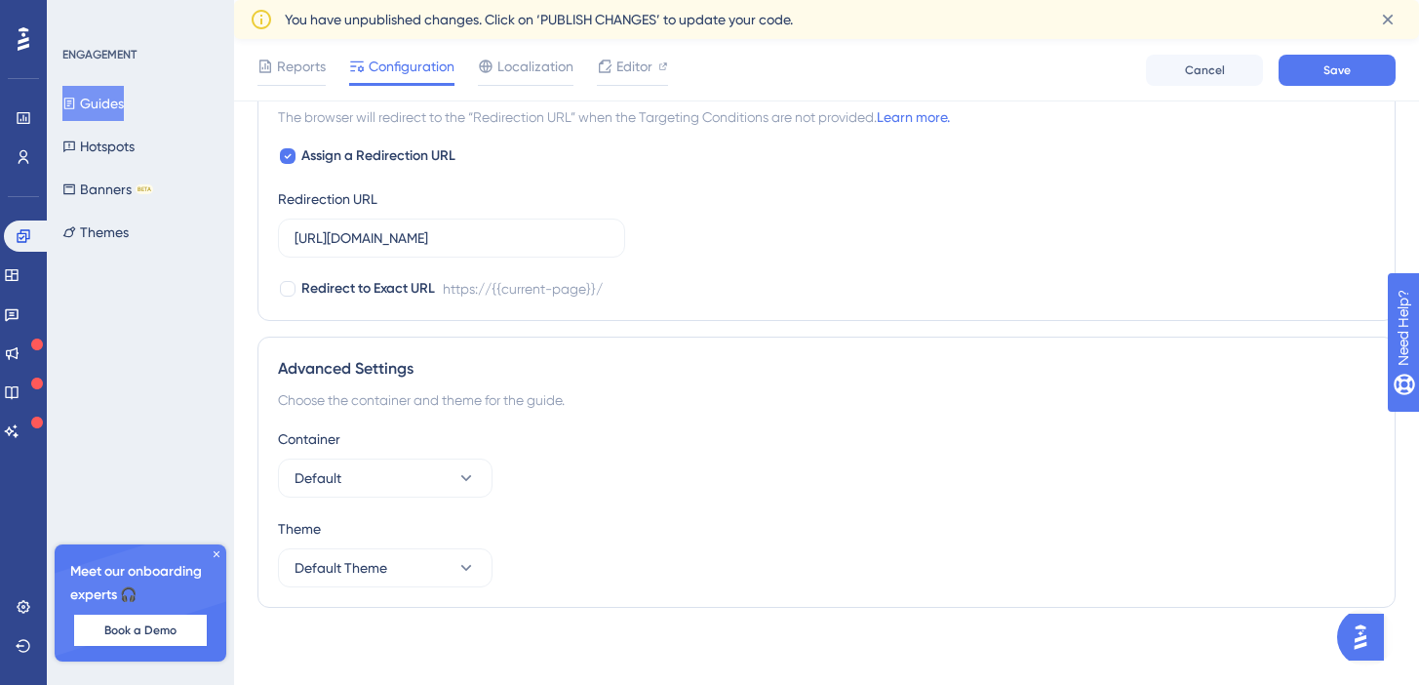
scroll to position [1432, 0]
type input "https://www.udemy.com"
click at [462, 469] on icon at bounding box center [467, 477] width 20 height 20
click at [518, 454] on div "Container Default Default Default" at bounding box center [827, 461] width 1098 height 70
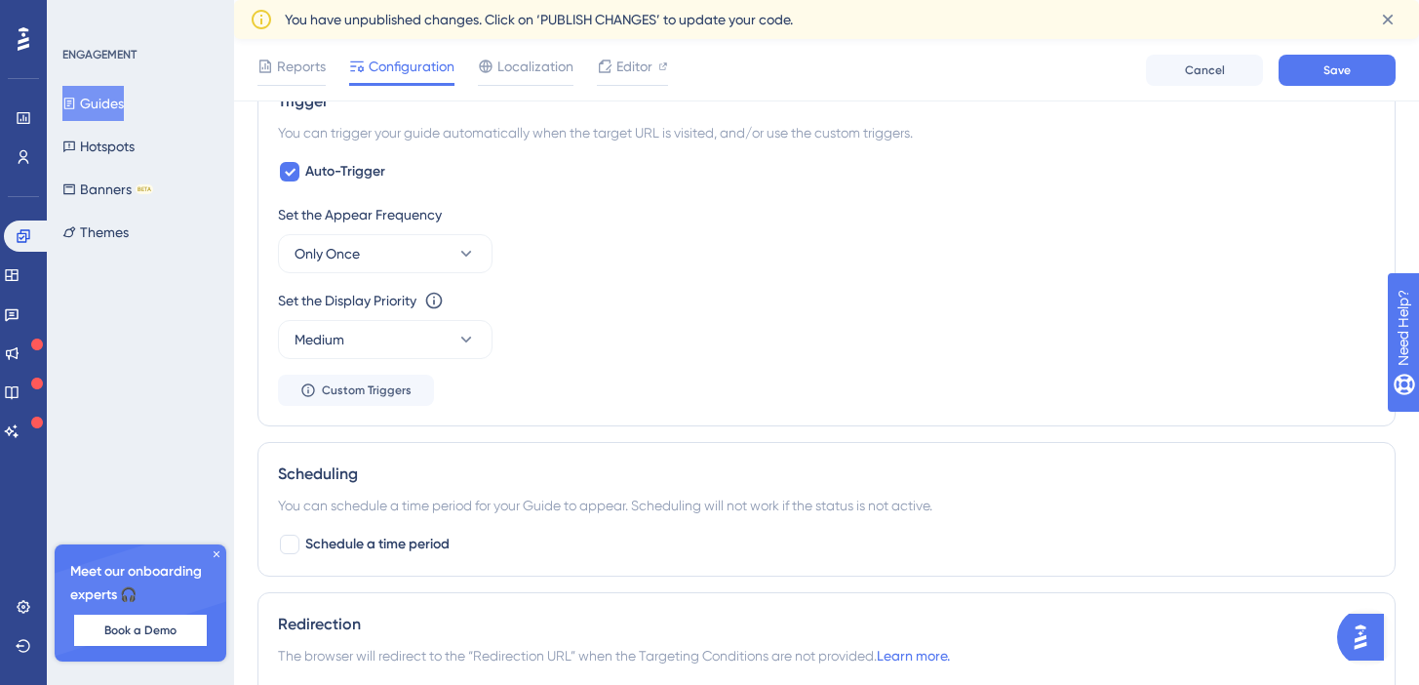
scroll to position [425, 0]
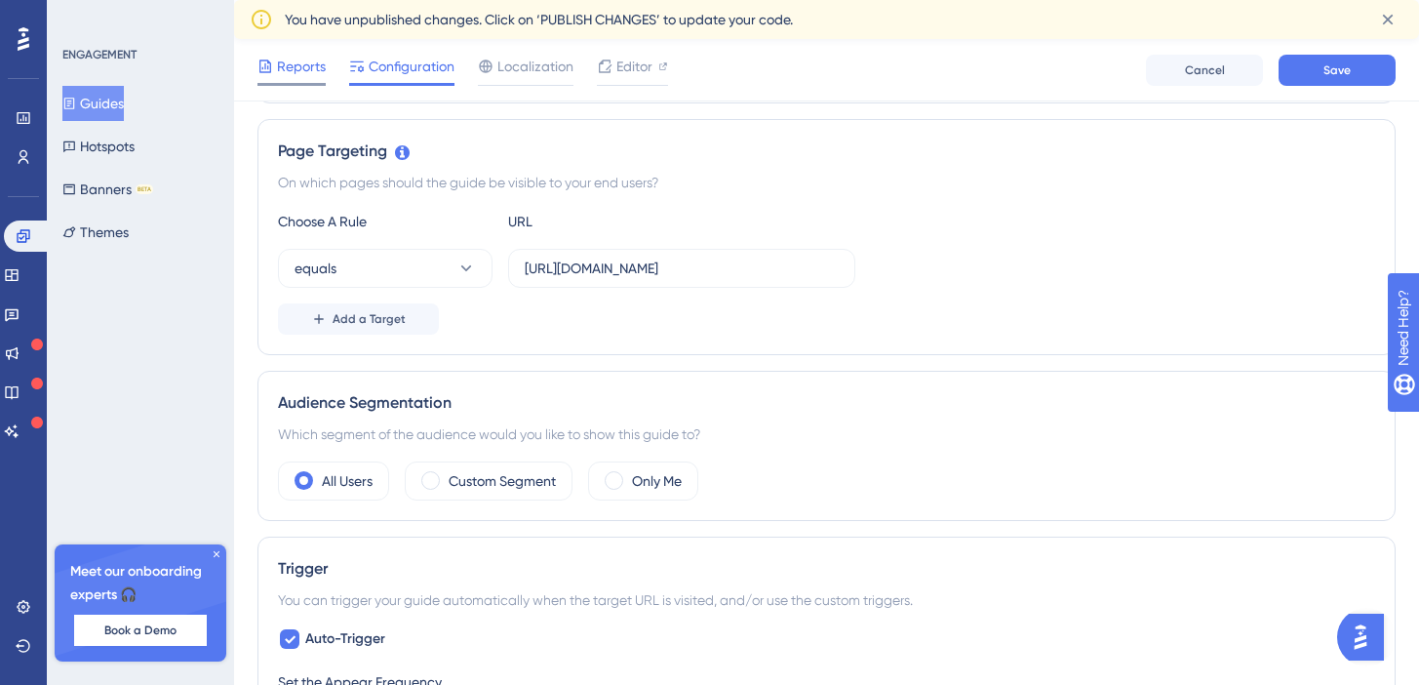
click at [308, 72] on span "Reports" at bounding box center [301, 66] width 49 height 23
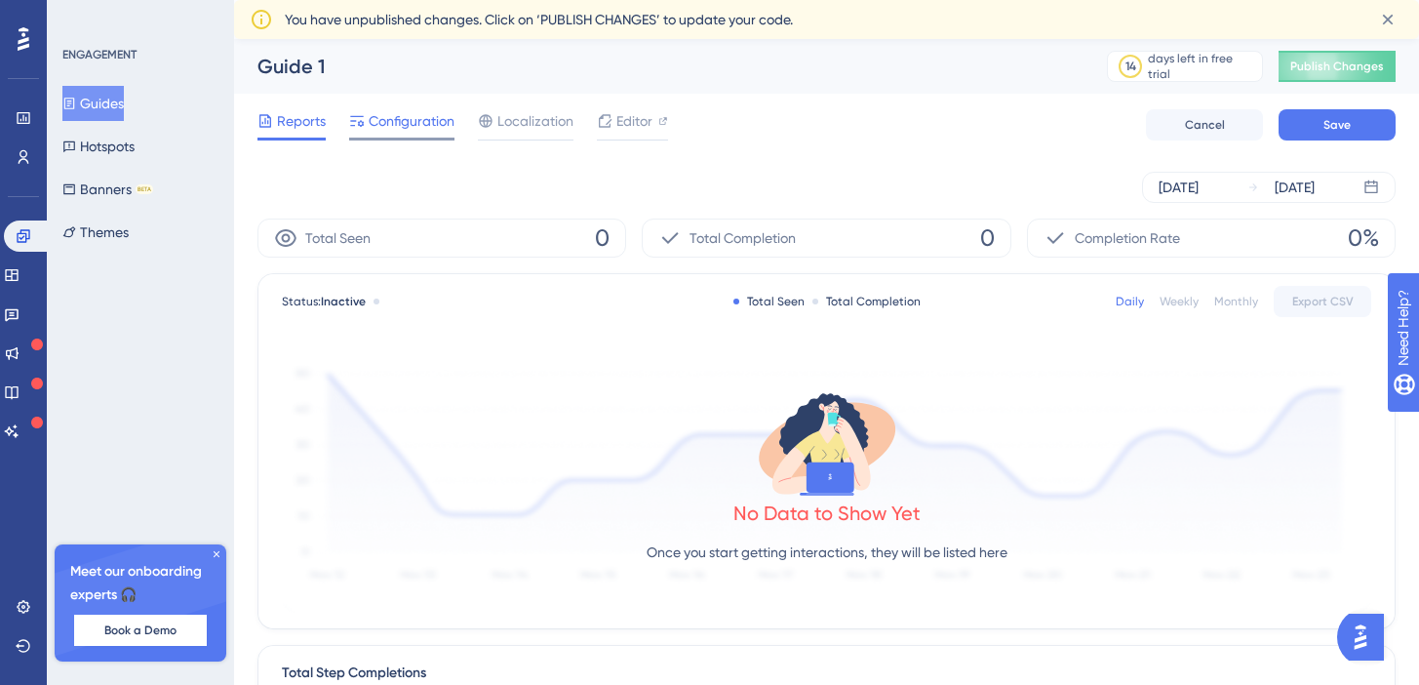
click at [437, 137] on div "Configuration" at bounding box center [401, 124] width 105 height 31
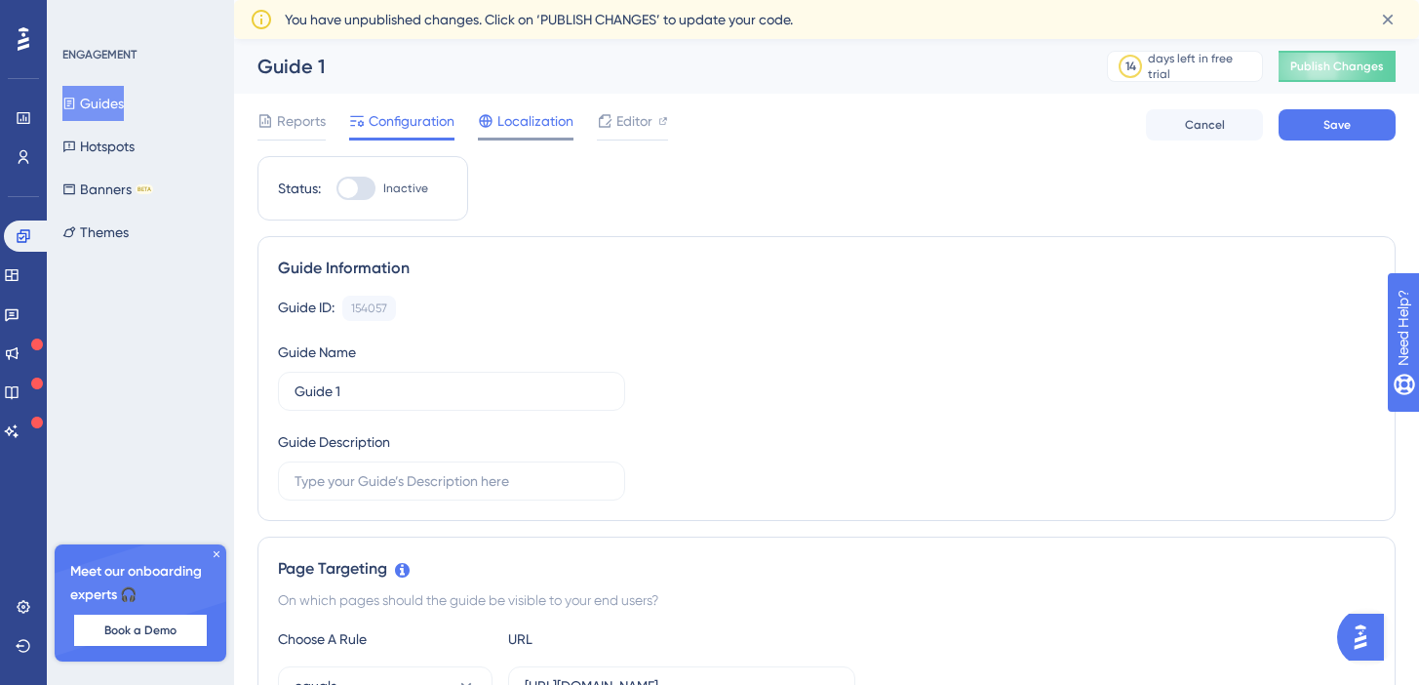
click at [505, 125] on span "Localization" at bounding box center [536, 120] width 76 height 23
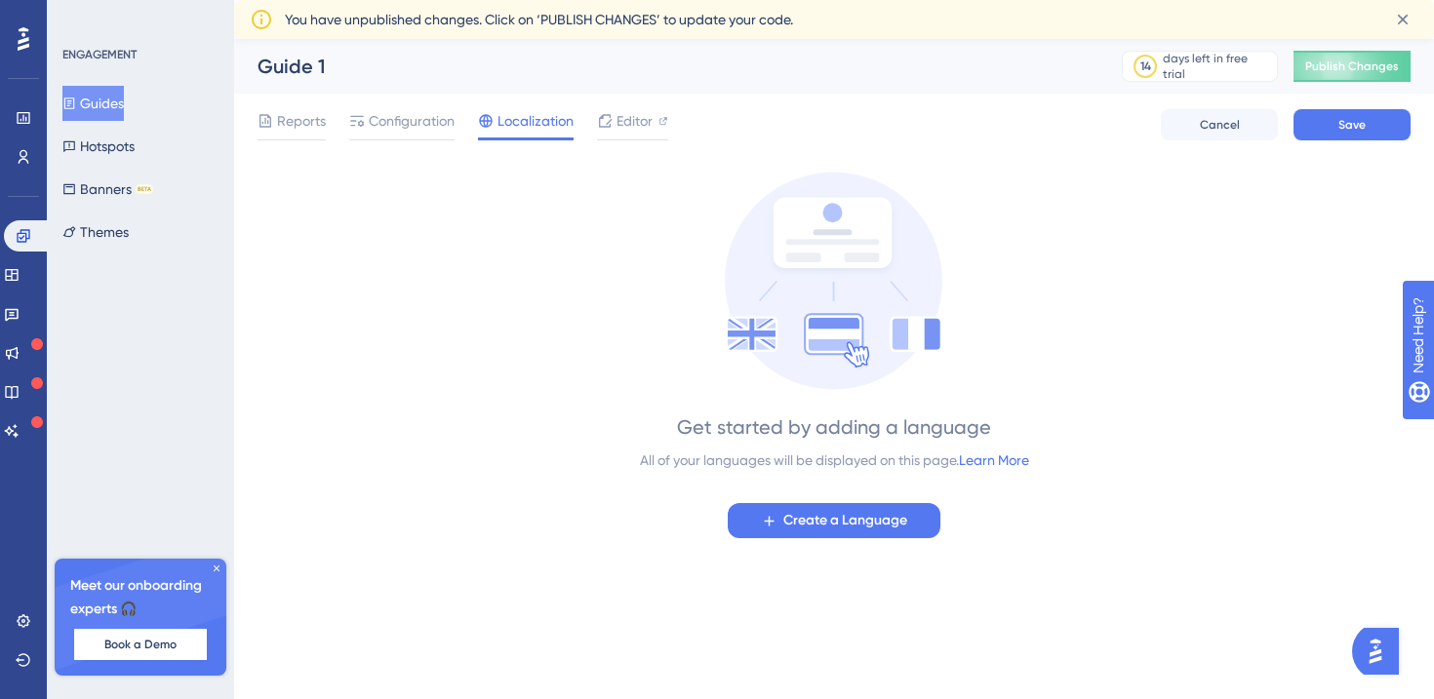
click at [409, 107] on div "Reports Configuration Localization Editor Cancel Save" at bounding box center [834, 125] width 1153 height 62
click at [411, 121] on span "Configuration" at bounding box center [412, 120] width 86 height 23
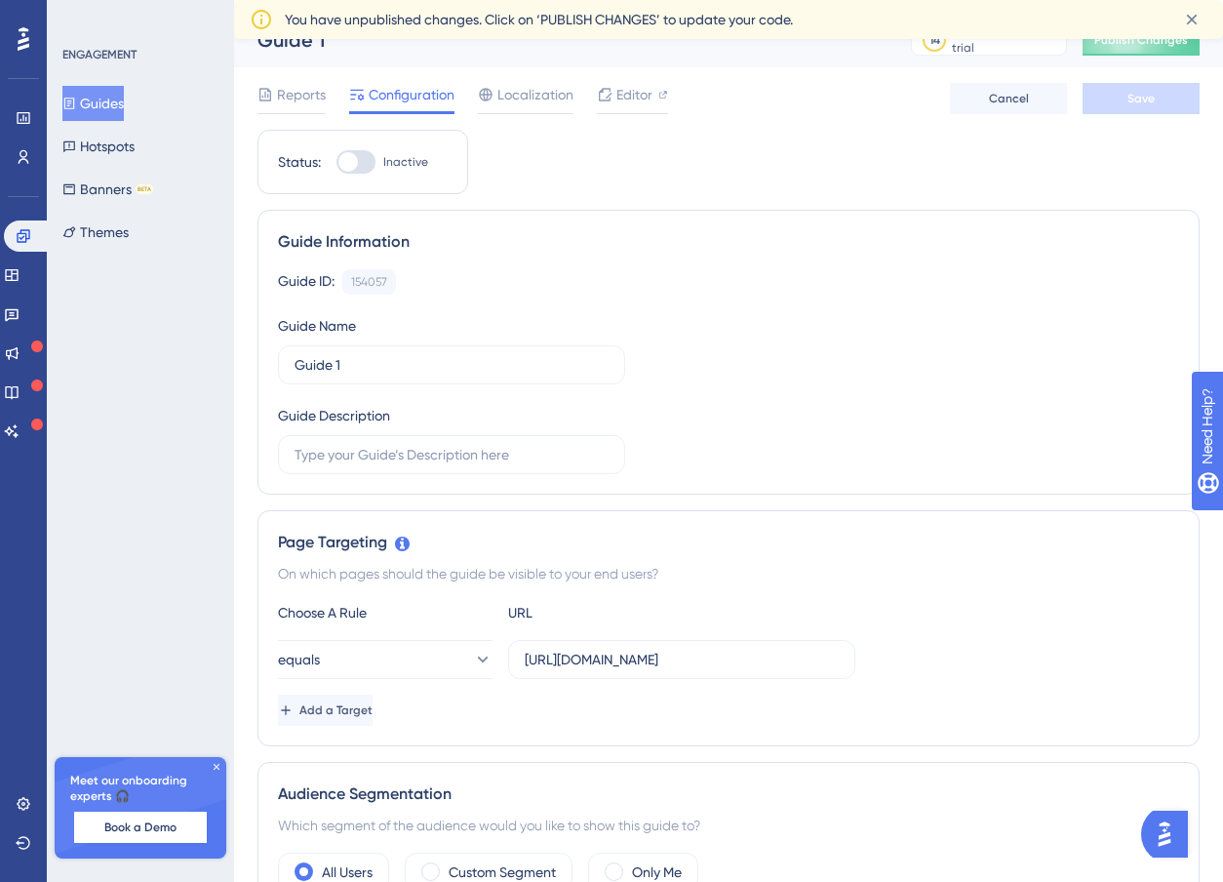
scroll to position [33, 0]
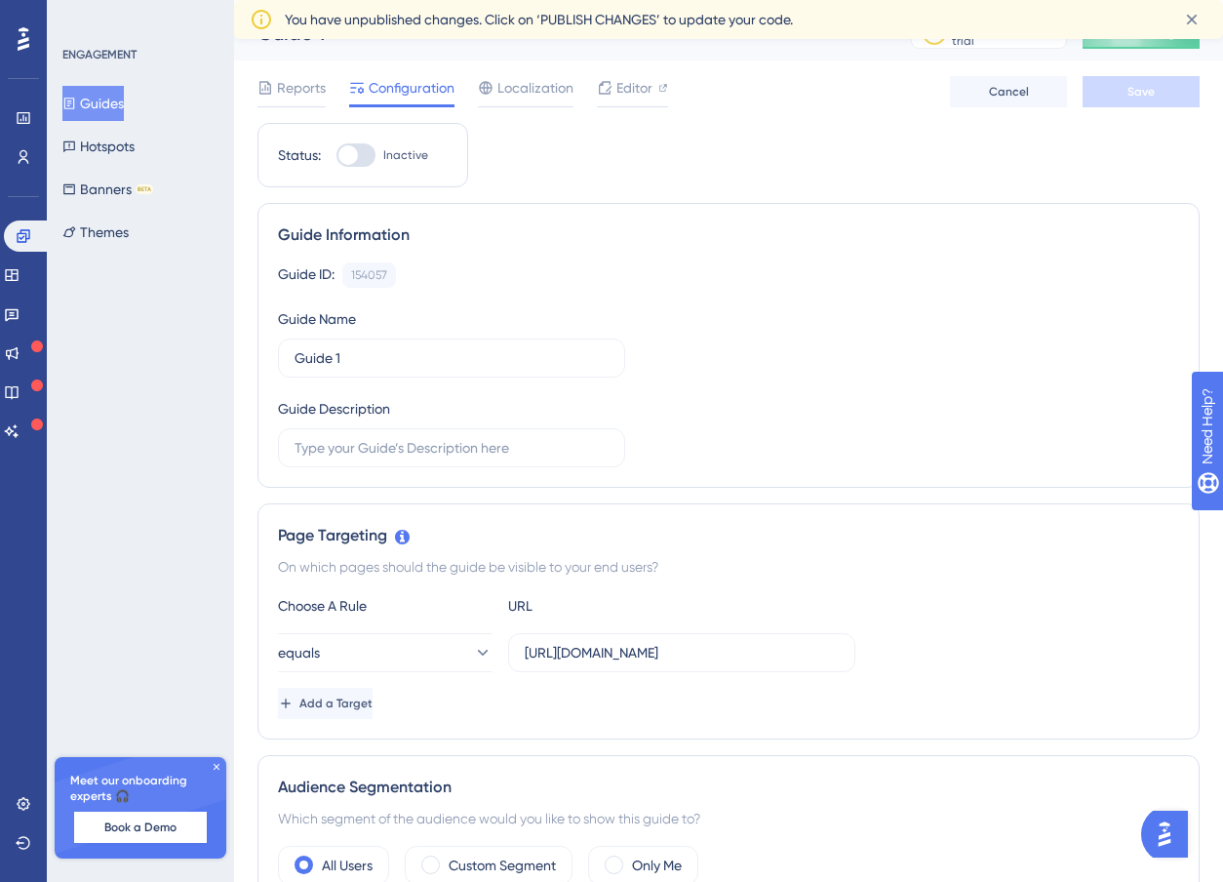
click at [342, 155] on div at bounding box center [349, 155] width 20 height 20
click at [337, 155] on input "Inactive" at bounding box center [336, 155] width 1 height 1
checkbox input "true"
click at [376, 344] on label "Guide 1" at bounding box center [451, 358] width 347 height 39
click at [376, 347] on input "Guide 1" at bounding box center [452, 357] width 314 height 21
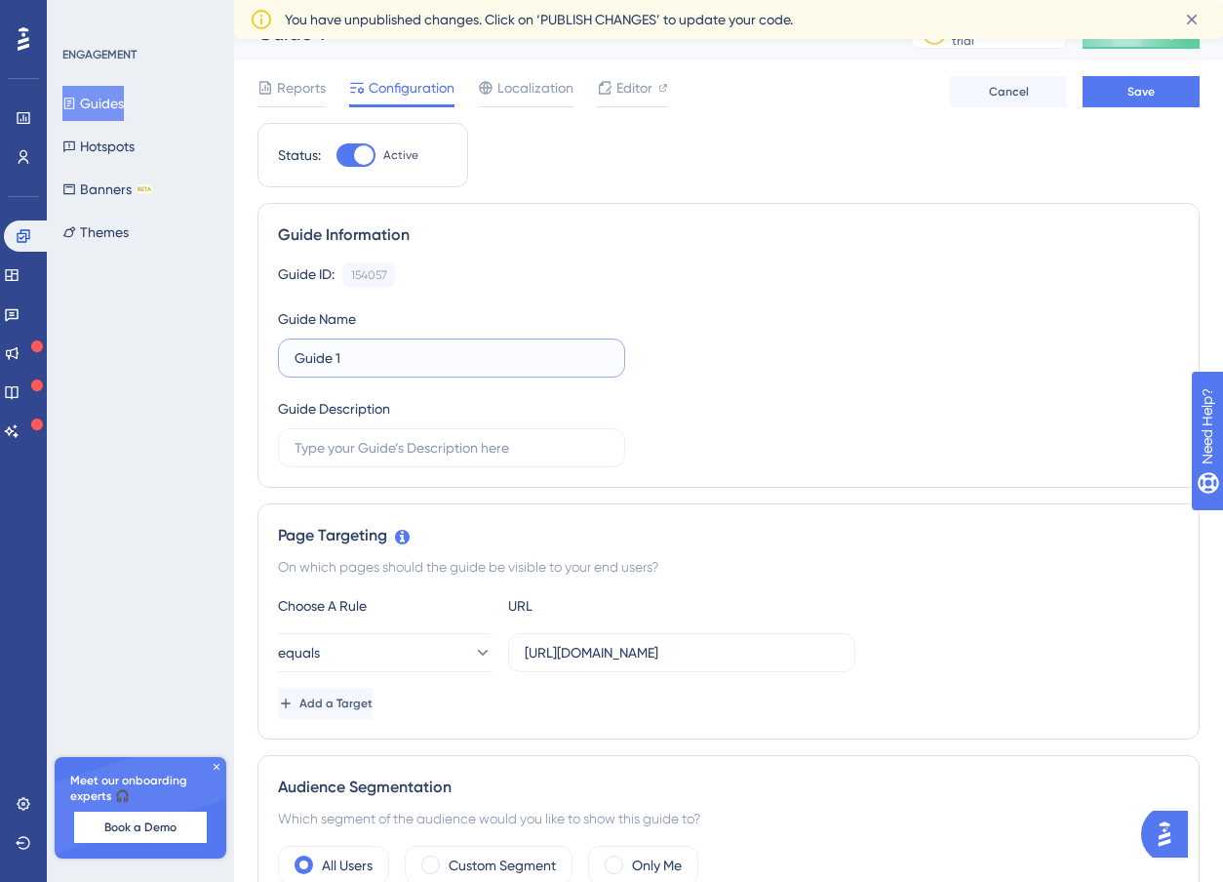
click at [375, 353] on input "Guide 1" at bounding box center [452, 357] width 314 height 21
type input "Guide å"
click at [686, 312] on div "Guide ID: 154057 Copy Guide Name Infinity Guide Description" at bounding box center [728, 364] width 901 height 205
click at [487, 459] on label at bounding box center [451, 447] width 347 height 39
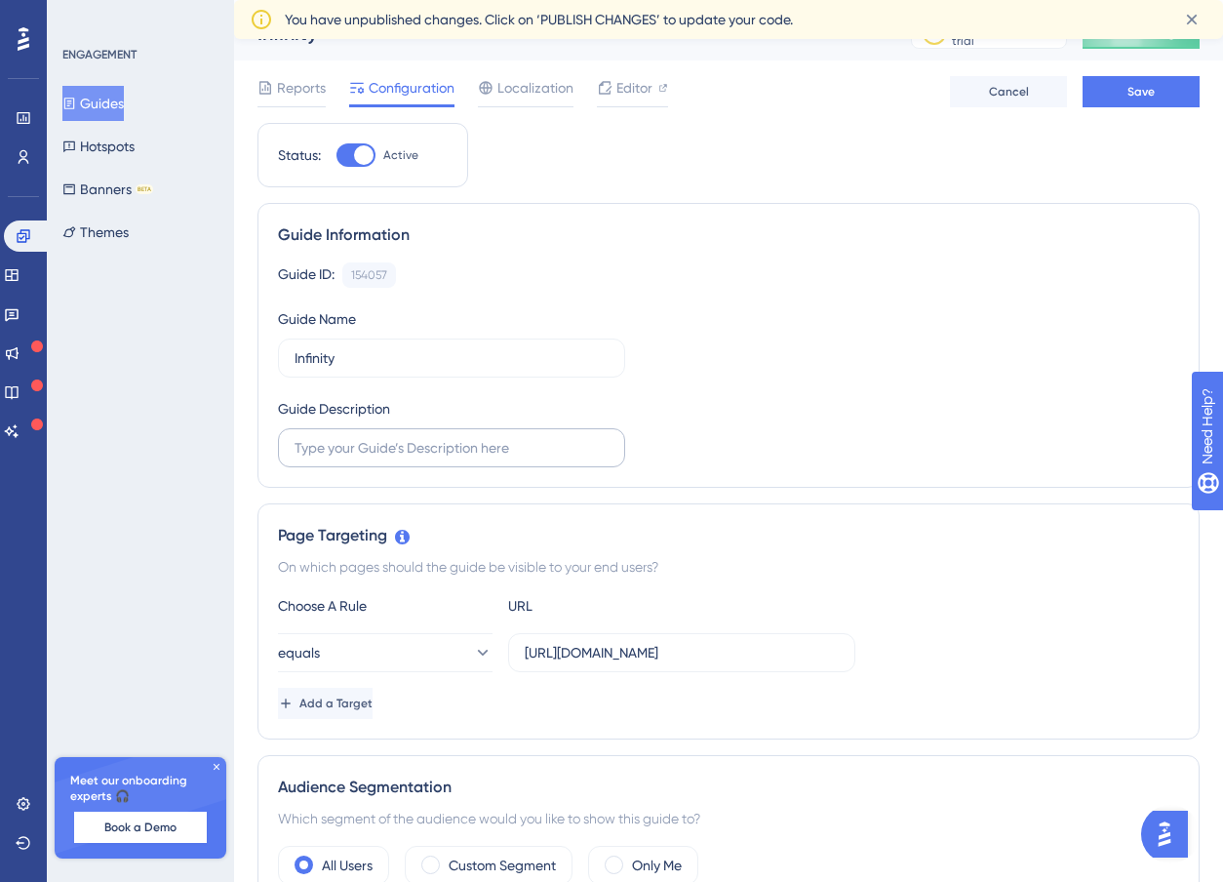
click at [487, 459] on input "text" at bounding box center [452, 447] width 314 height 21
click at [1120, 104] on button "Save" at bounding box center [1141, 91] width 117 height 31
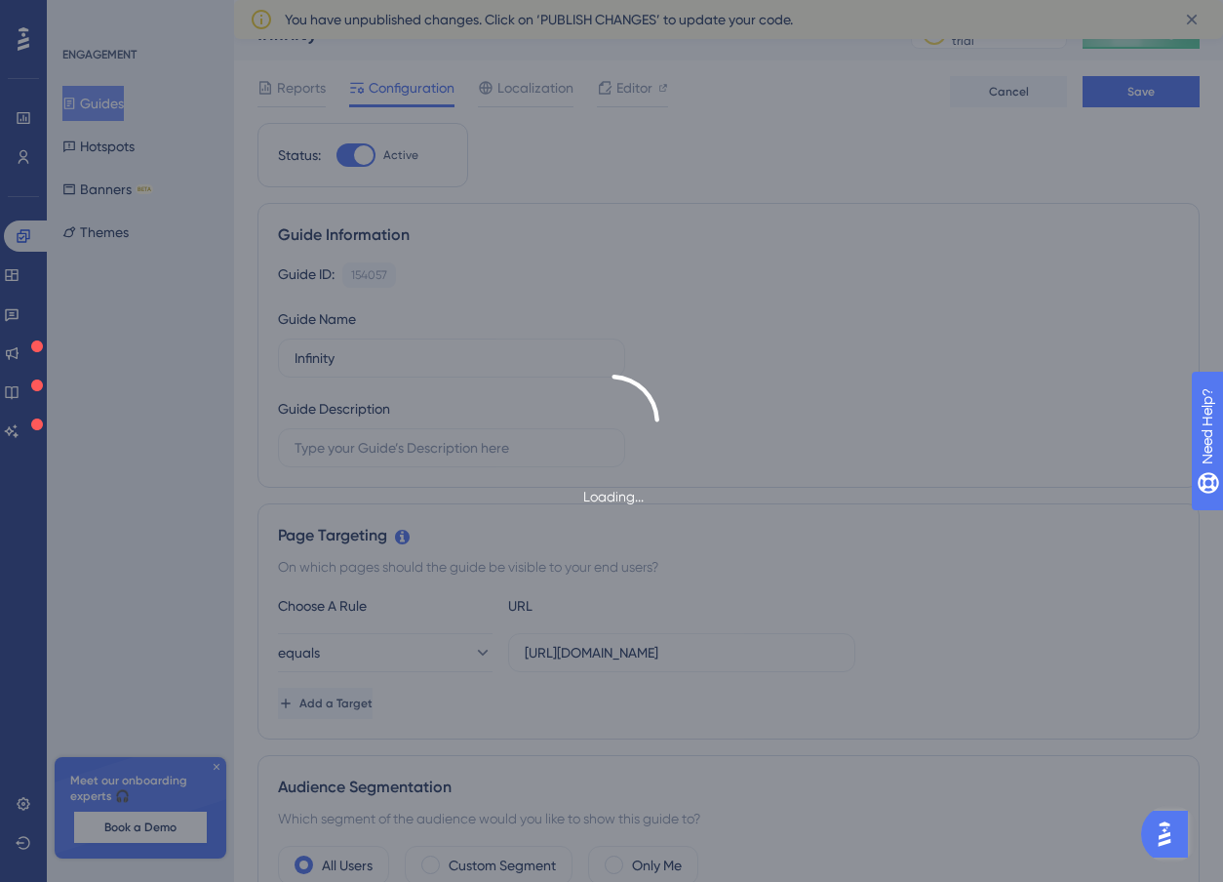
type input "Infinity"
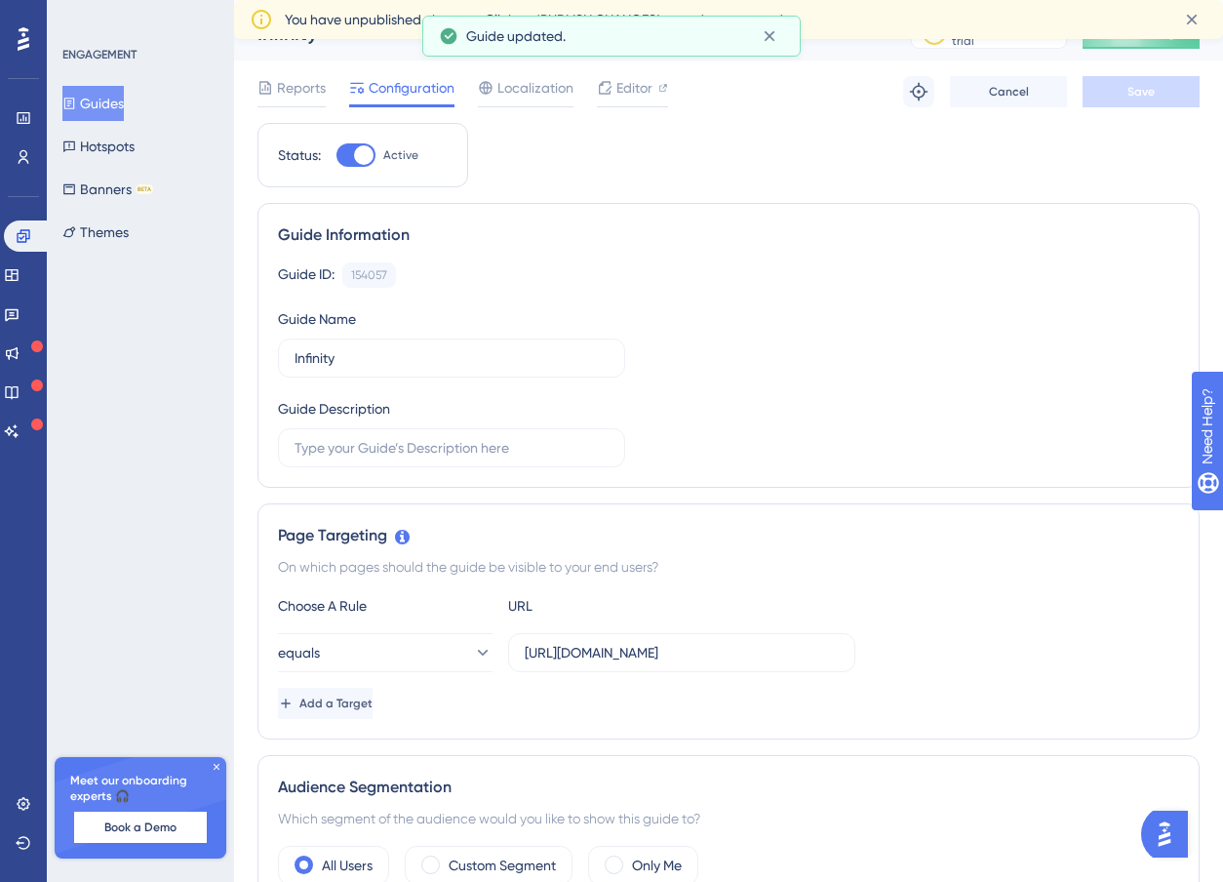
scroll to position [0, 0]
